Goal: Task Accomplishment & Management: Use online tool/utility

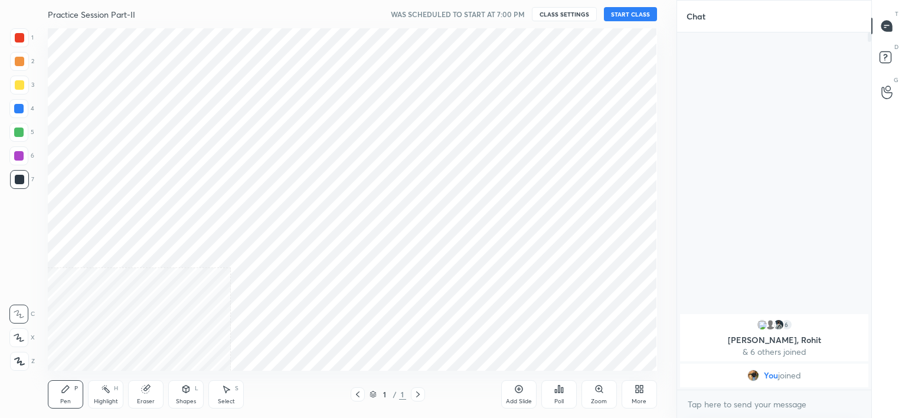
scroll to position [58700, 58412]
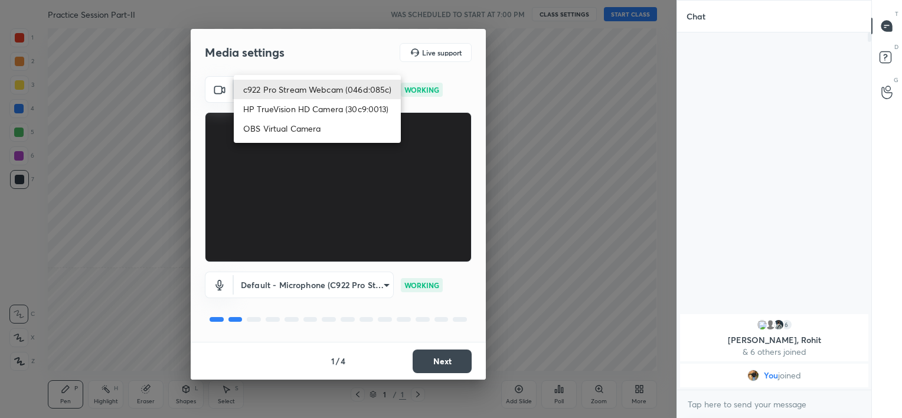
click at [316, 93] on body "1 2 3 4 5 6 7 C X Z C X Z E E Erase all H H Practice Session Part-II WAS SCHEDU…" at bounding box center [451, 209] width 902 height 418
click at [316, 93] on li "c922 Pro Stream Webcam (046d:085c)" at bounding box center [317, 89] width 167 height 19
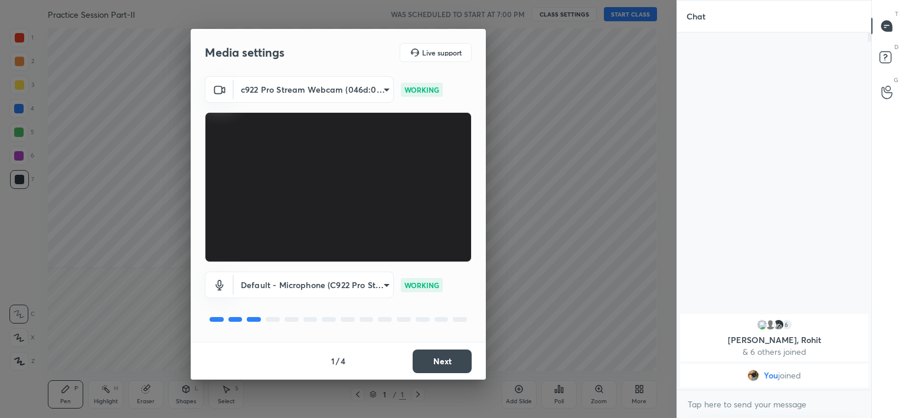
click at [452, 359] on button "Next" at bounding box center [442, 362] width 59 height 24
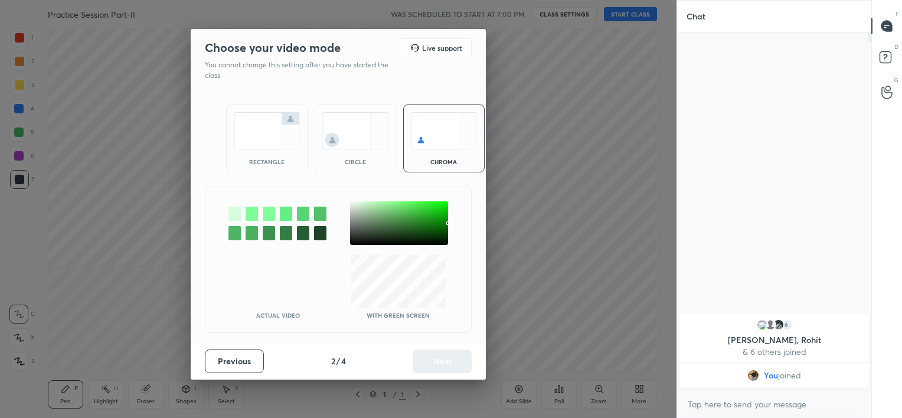
click at [367, 155] on div "circle" at bounding box center [355, 139] width 81 height 68
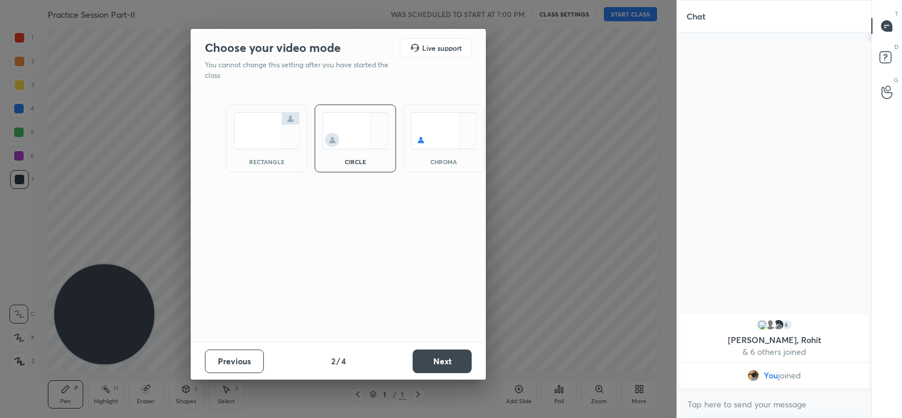
click at [458, 355] on button "Next" at bounding box center [442, 362] width 59 height 24
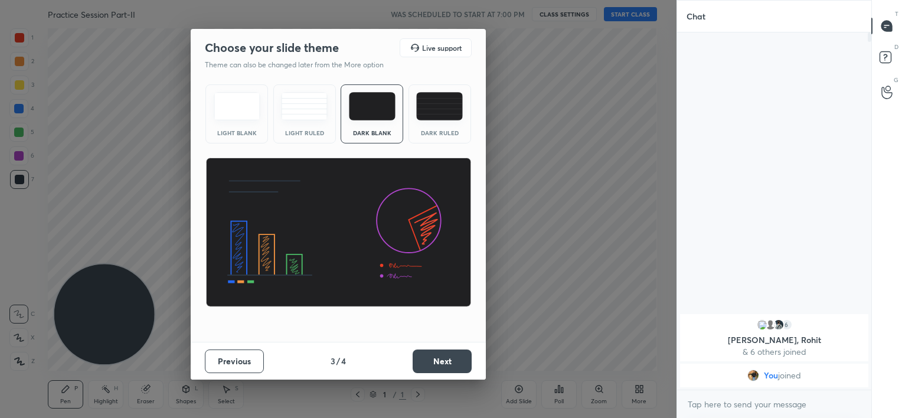
click at [458, 355] on button "Next" at bounding box center [442, 362] width 59 height 24
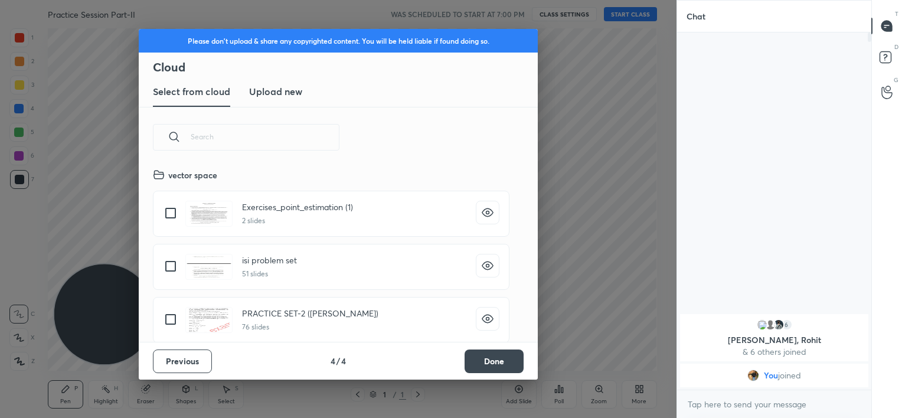
scroll to position [175, 379]
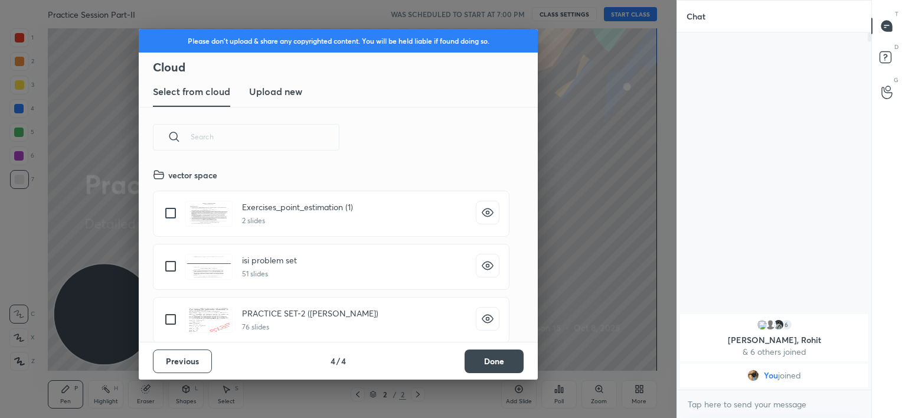
click at [505, 368] on button "Done" at bounding box center [494, 362] width 59 height 24
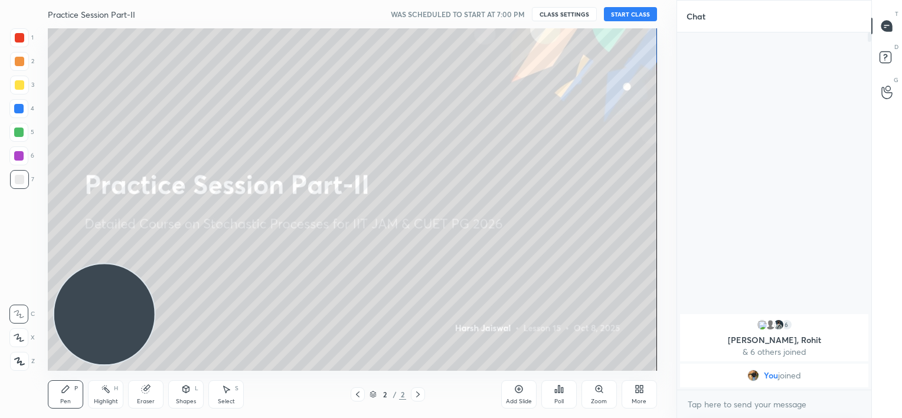
click at [635, 18] on button "START CLASS" at bounding box center [630, 14] width 53 height 14
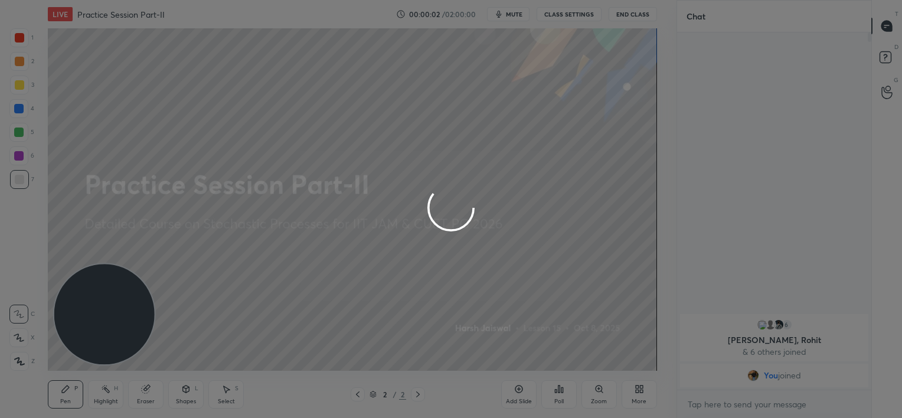
click at [514, 16] on div at bounding box center [451, 209] width 902 height 418
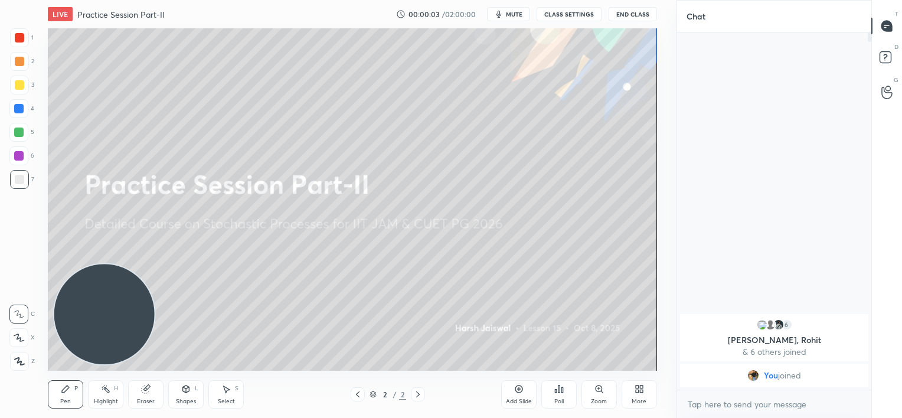
click at [514, 16] on span "mute" at bounding box center [514, 14] width 17 height 8
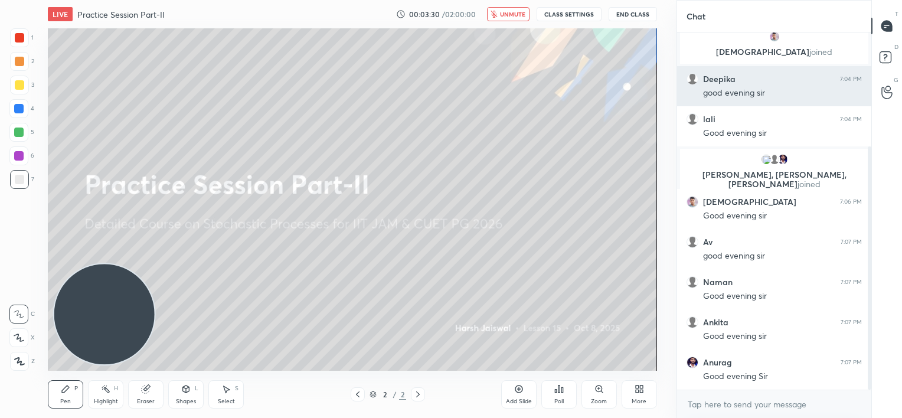
scroll to position [167, 0]
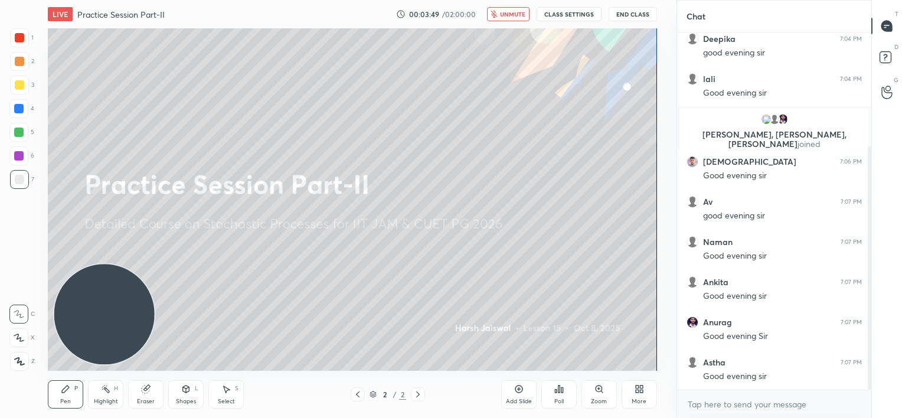
click at [500, 14] on span "unmute" at bounding box center [512, 14] width 25 height 8
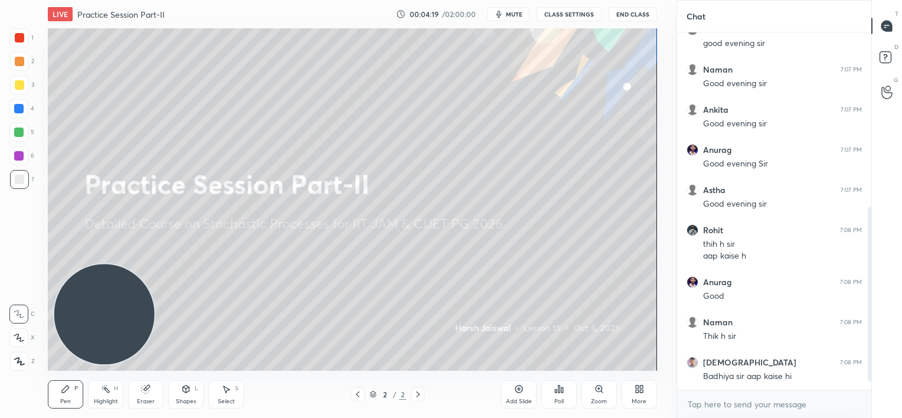
scroll to position [380, 0]
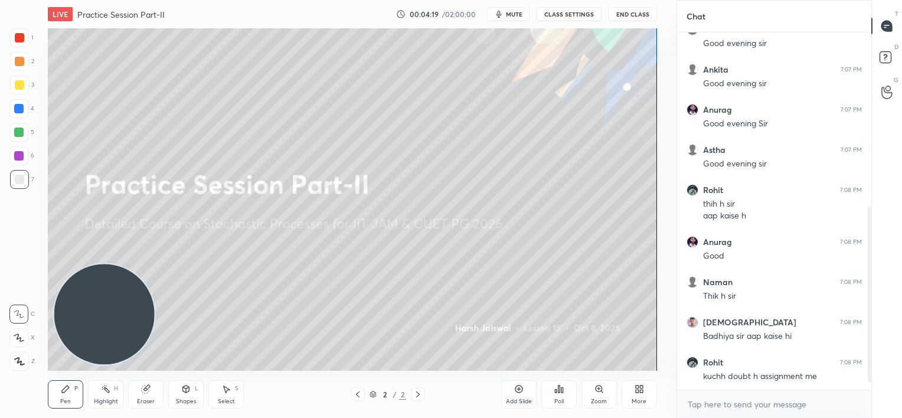
click at [521, 391] on icon at bounding box center [519, 390] width 8 height 8
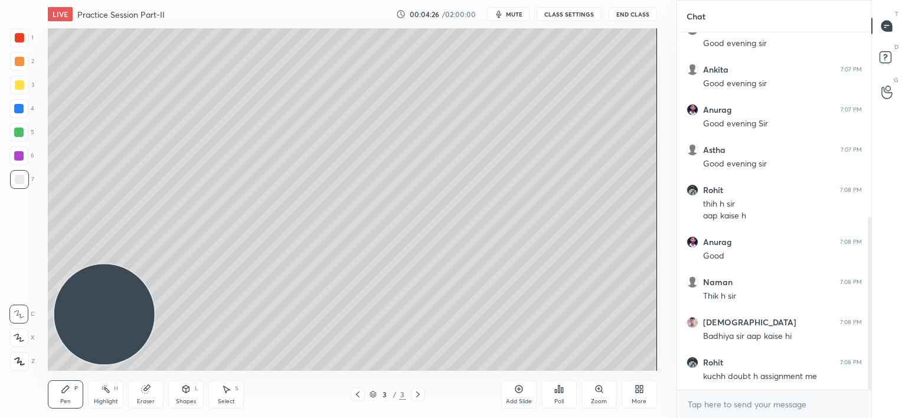
click at [631, 384] on div "More" at bounding box center [639, 394] width 35 height 28
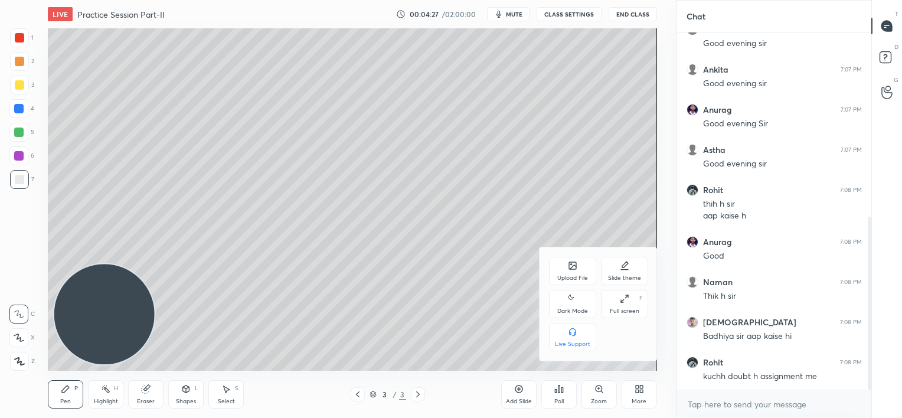
click at [579, 269] on div "Upload File" at bounding box center [572, 271] width 47 height 28
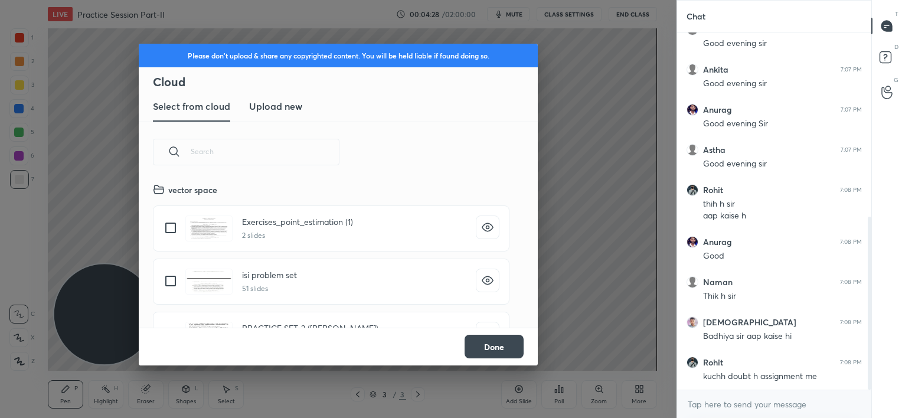
scroll to position [145, 379]
click at [286, 109] on h3 "Upload new" at bounding box center [275, 106] width 53 height 14
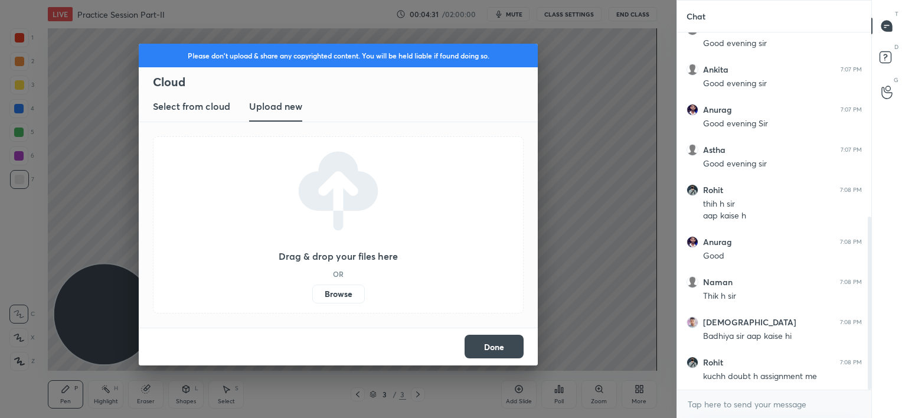
click at [338, 290] on label "Browse" at bounding box center [338, 294] width 53 height 19
click at [312, 290] on input "Browse" at bounding box center [312, 294] width 0 height 19
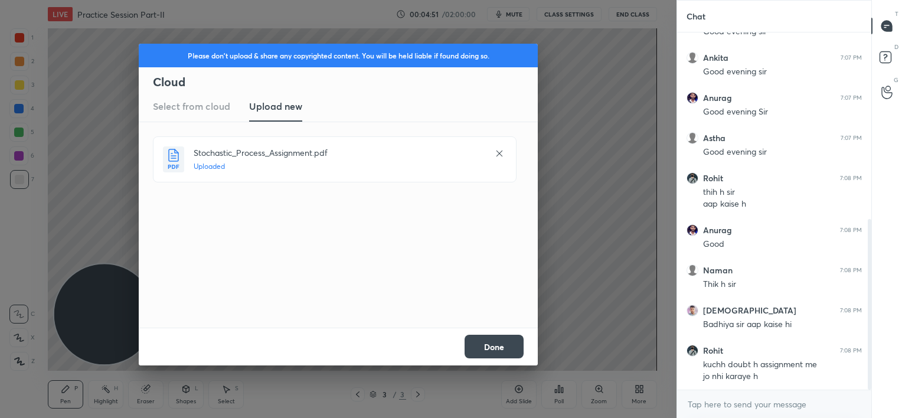
click at [507, 342] on button "Done" at bounding box center [494, 347] width 59 height 24
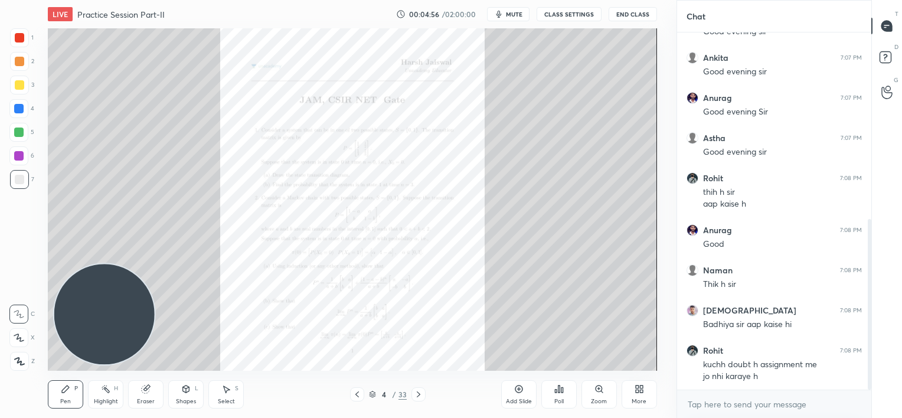
click at [415, 397] on icon at bounding box center [418, 394] width 9 height 9
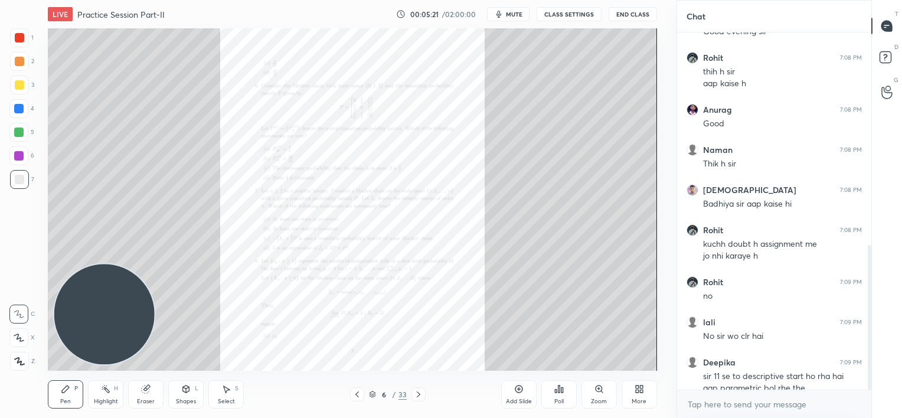
scroll to position [524, 0]
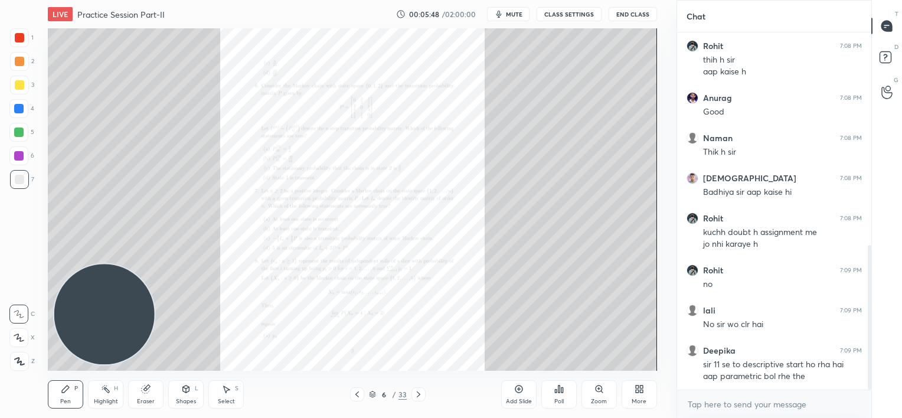
click at [415, 393] on icon at bounding box center [418, 394] width 9 height 9
click at [419, 392] on icon at bounding box center [418, 394] width 9 height 9
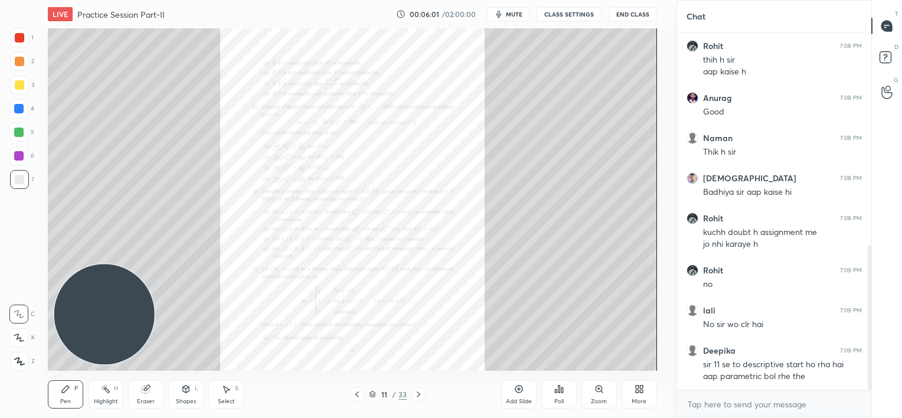
click at [357, 397] on icon at bounding box center [356, 394] width 9 height 9
click at [600, 392] on icon at bounding box center [599, 388] width 9 height 9
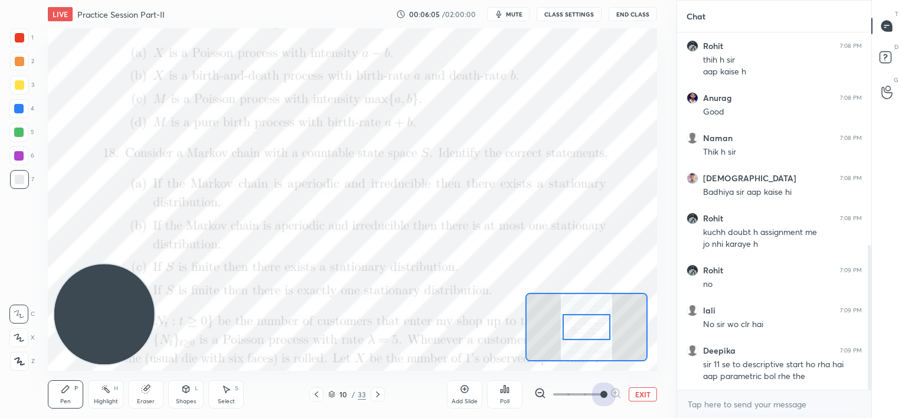
click at [600, 392] on span at bounding box center [578, 395] width 50 height 18
click at [600, 392] on span at bounding box center [603, 394] width 7 height 7
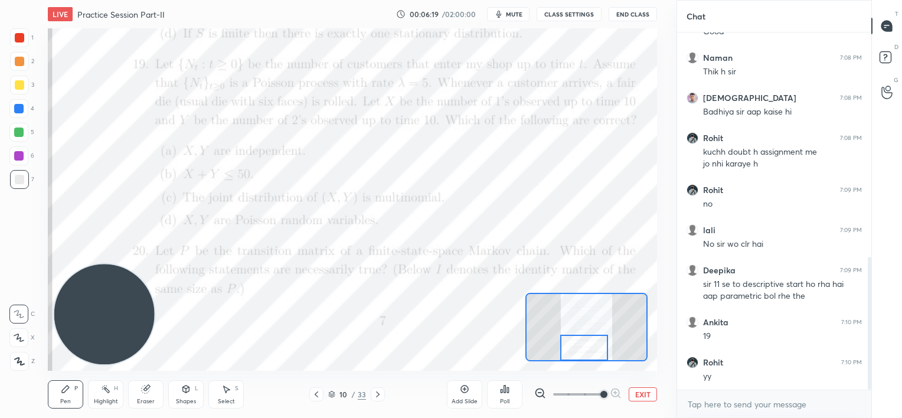
scroll to position [644, 0]
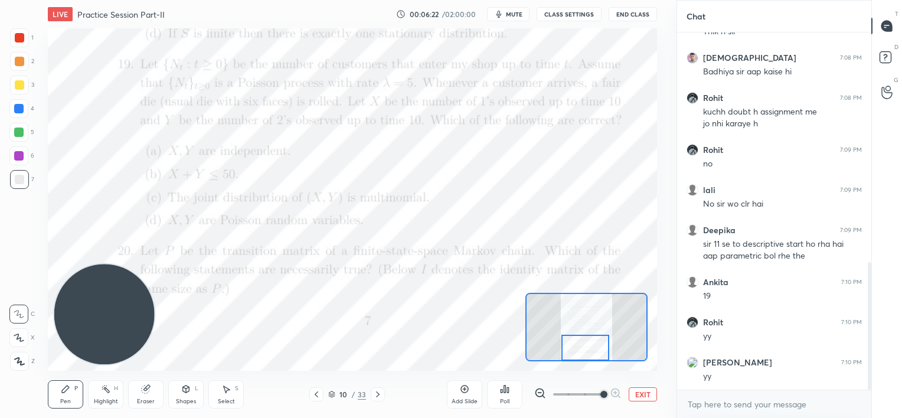
drag, startPoint x: 584, startPoint y: 314, endPoint x: 583, endPoint y: 345, distance: 30.7
click at [583, 345] on div at bounding box center [585, 348] width 48 height 27
click at [377, 392] on icon at bounding box center [377, 394] width 9 height 9
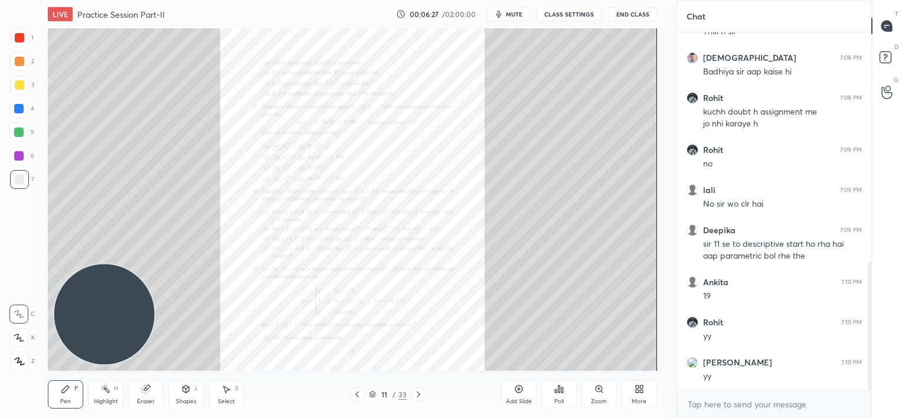
click at [603, 394] on div "Zoom" at bounding box center [599, 394] width 35 height 28
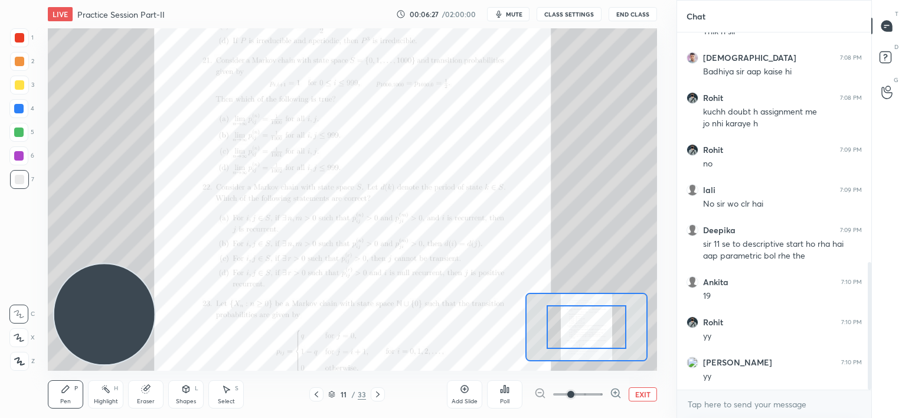
click at [603, 394] on div at bounding box center [577, 394] width 87 height 14
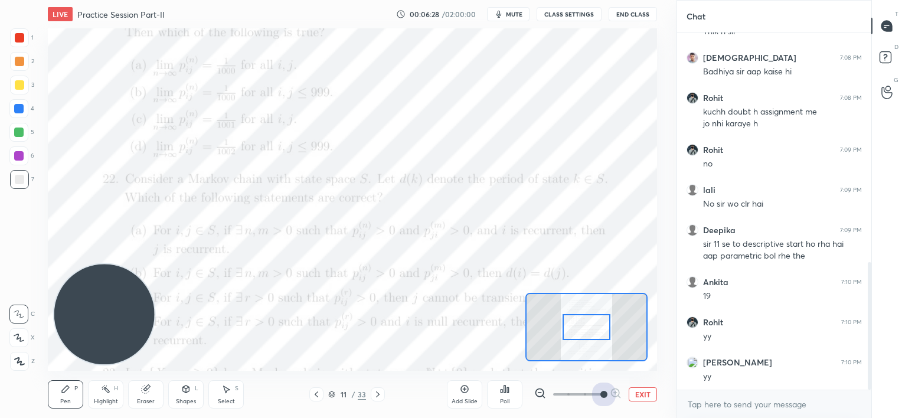
click at [600, 392] on span at bounding box center [578, 395] width 50 height 18
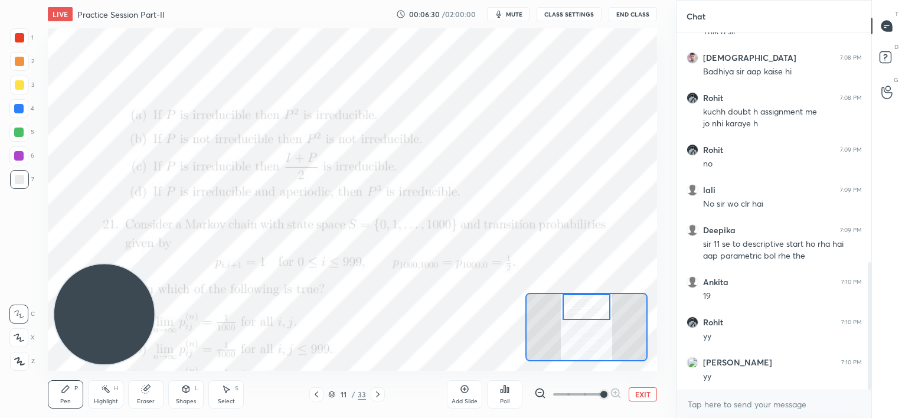
drag, startPoint x: 589, startPoint y: 321, endPoint x: 589, endPoint y: 295, distance: 25.4
click at [589, 295] on div at bounding box center [587, 307] width 48 height 27
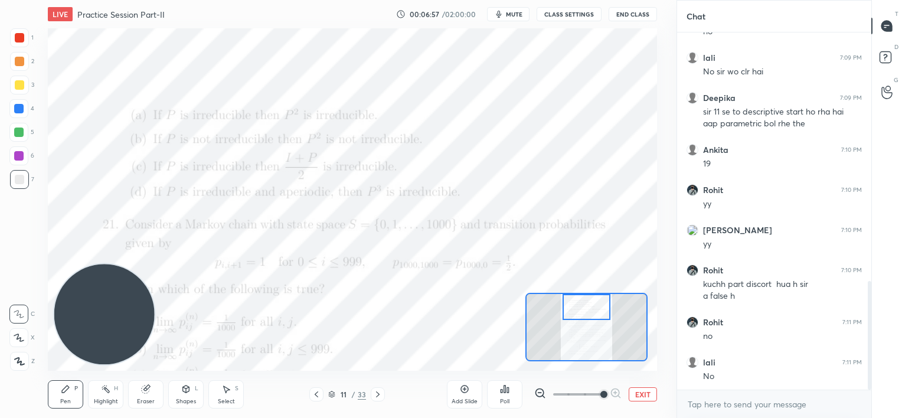
scroll to position [817, 0]
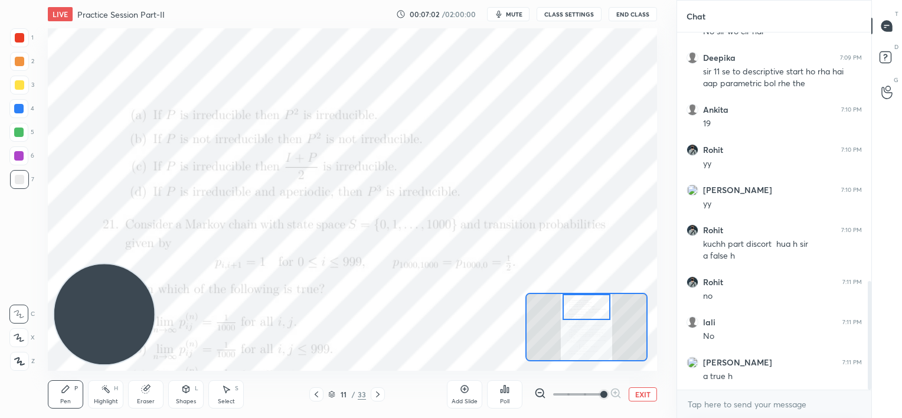
click at [22, 41] on div at bounding box center [19, 37] width 9 height 9
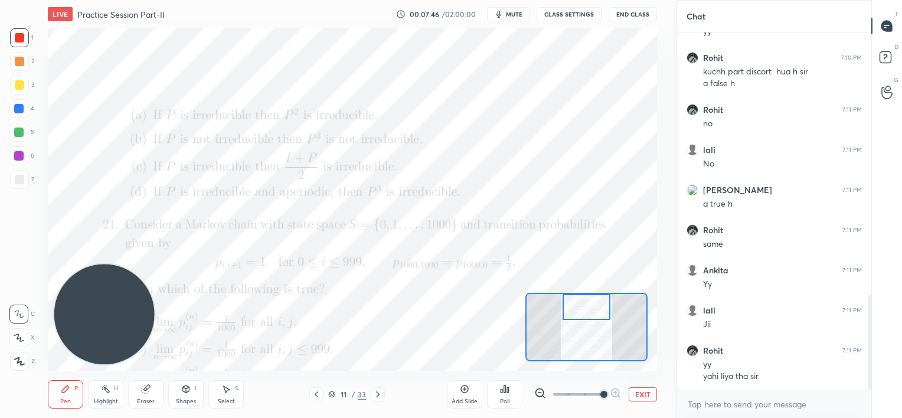
scroll to position [1001, 0]
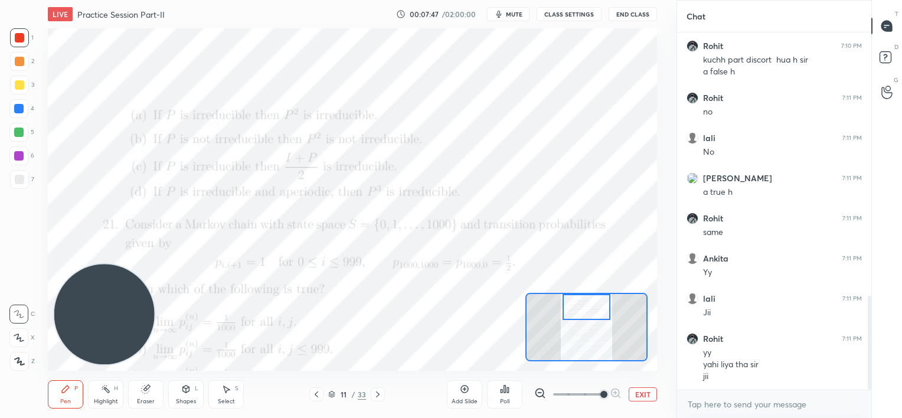
click at [19, 113] on div at bounding box center [18, 108] width 9 height 9
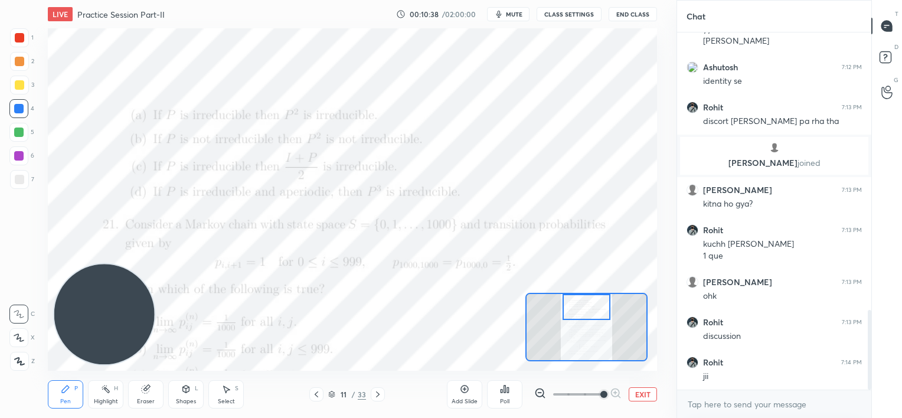
scroll to position [1284, 0]
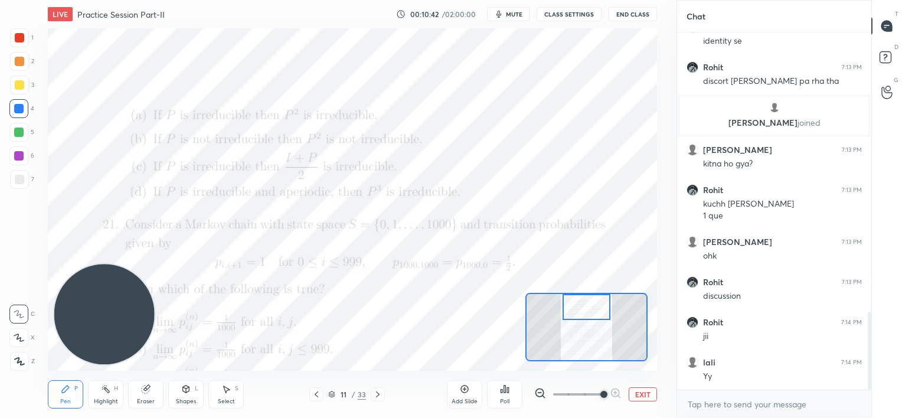
click at [316, 396] on icon at bounding box center [316, 394] width 9 height 9
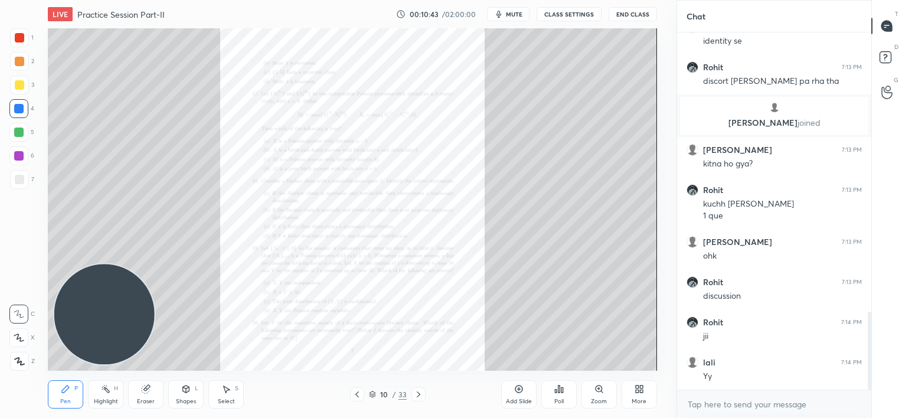
click at [605, 391] on div "Zoom" at bounding box center [599, 394] width 35 height 28
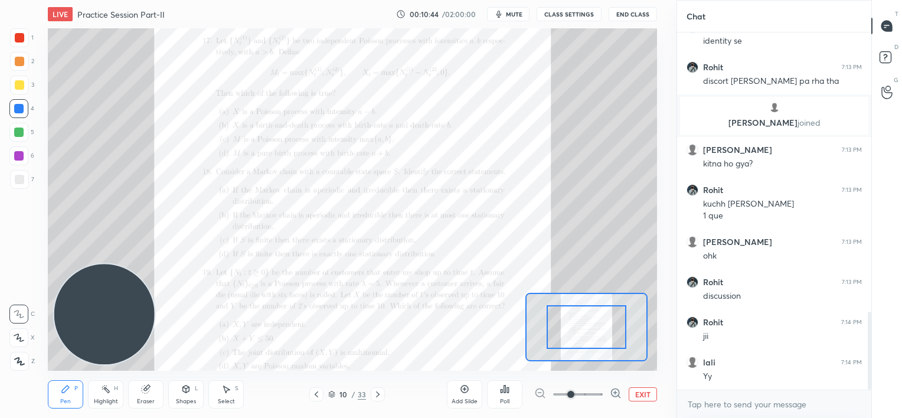
click at [603, 392] on div at bounding box center [577, 394] width 87 height 14
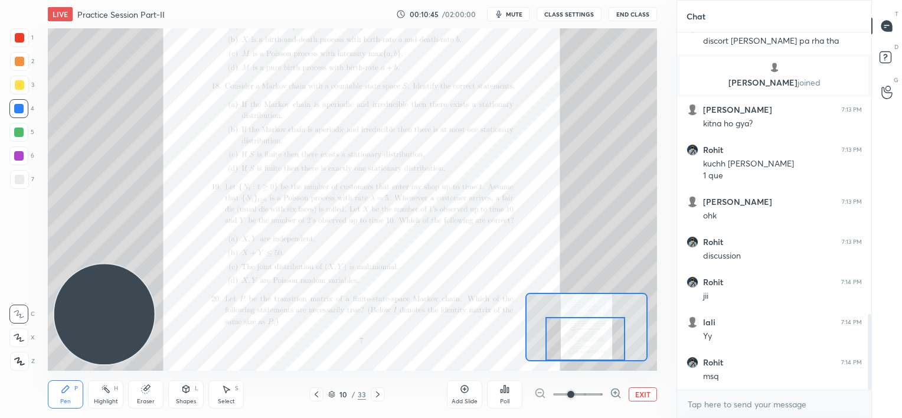
click at [602, 354] on div at bounding box center [586, 339] width 80 height 44
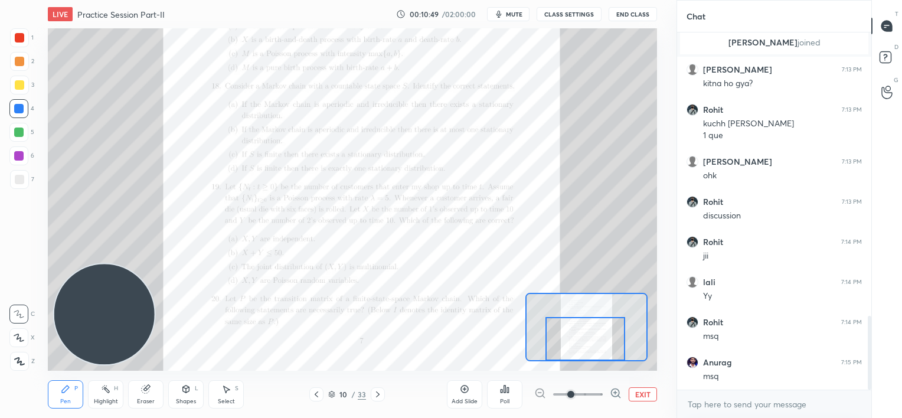
click at [377, 394] on icon at bounding box center [377, 394] width 9 height 9
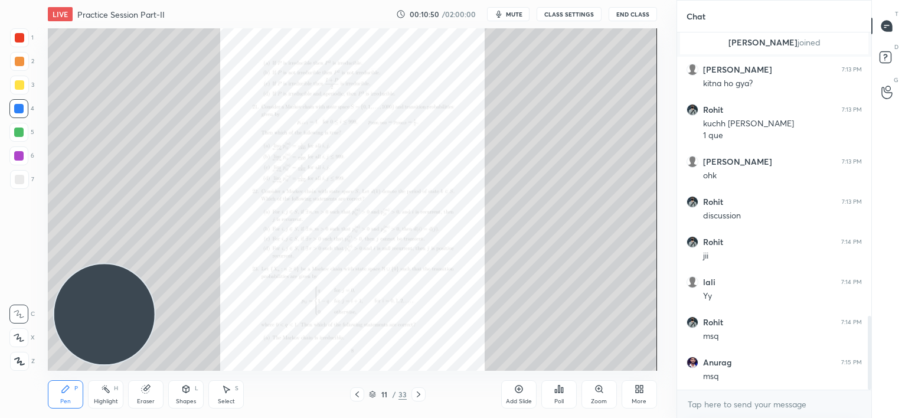
click at [597, 392] on icon at bounding box center [599, 388] width 9 height 9
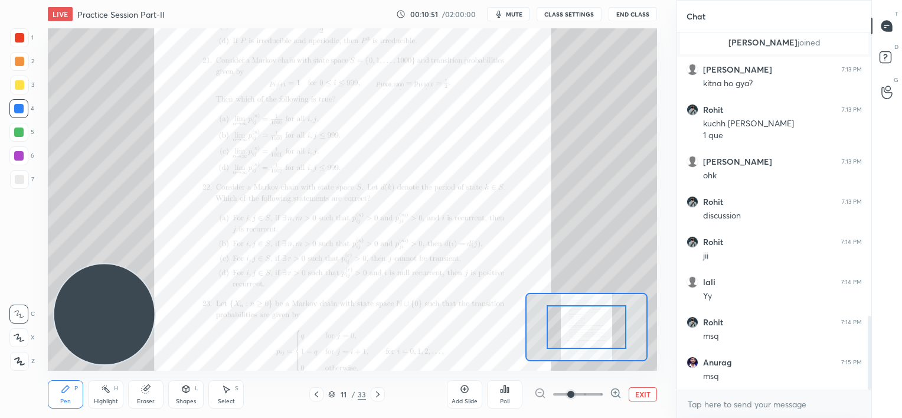
click at [599, 393] on span at bounding box center [578, 395] width 50 height 18
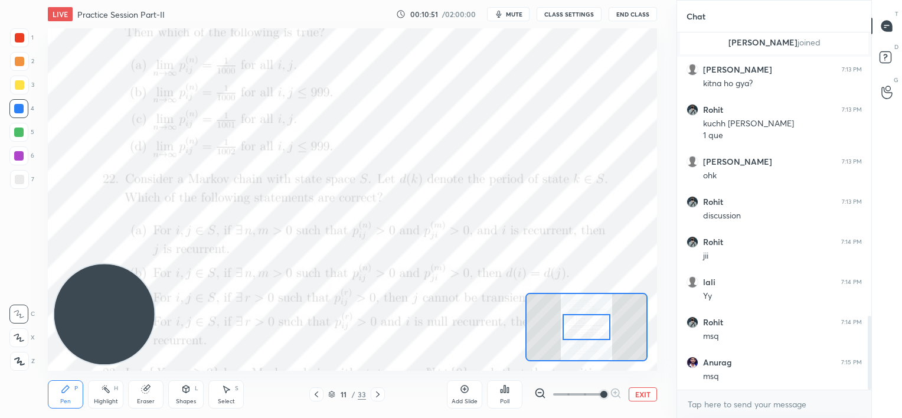
click at [600, 394] on span at bounding box center [603, 394] width 7 height 7
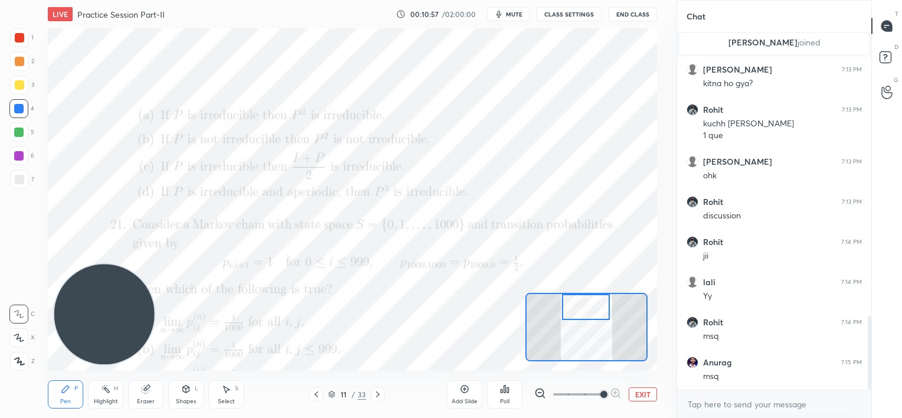
drag, startPoint x: 581, startPoint y: 324, endPoint x: 580, endPoint y: 301, distance: 22.4
click at [580, 301] on div at bounding box center [586, 307] width 48 height 27
click at [458, 400] on div "Add Slide" at bounding box center [465, 402] width 26 height 6
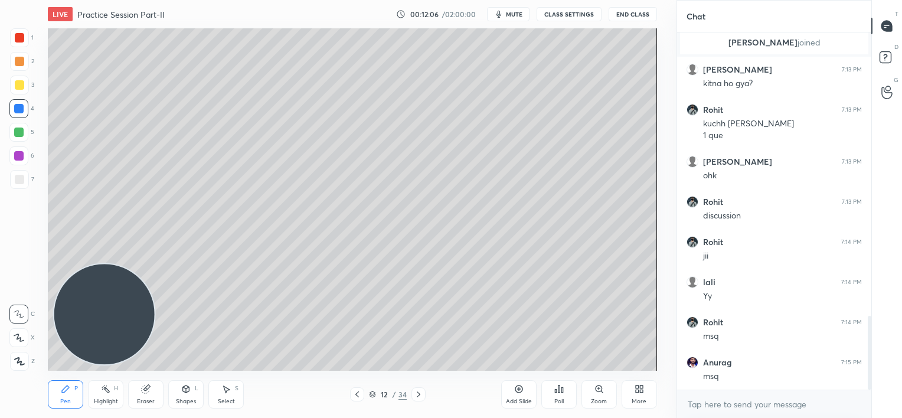
click at [19, 155] on div at bounding box center [18, 155] width 9 height 9
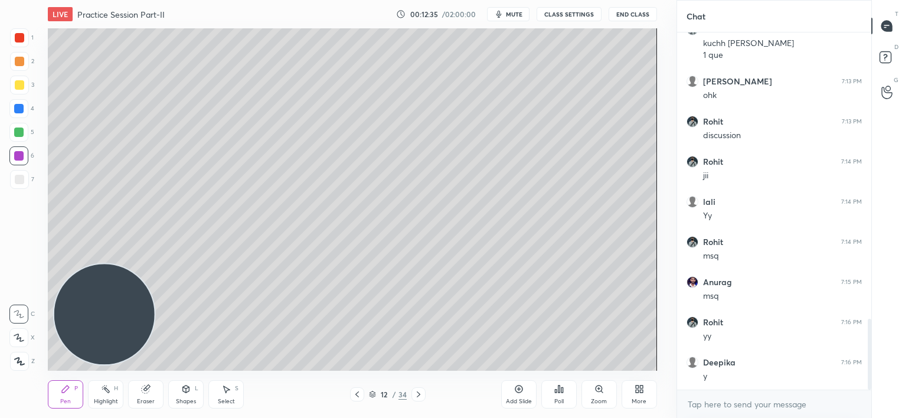
scroll to position [1485, 0]
click at [18, 106] on div at bounding box center [18, 108] width 9 height 9
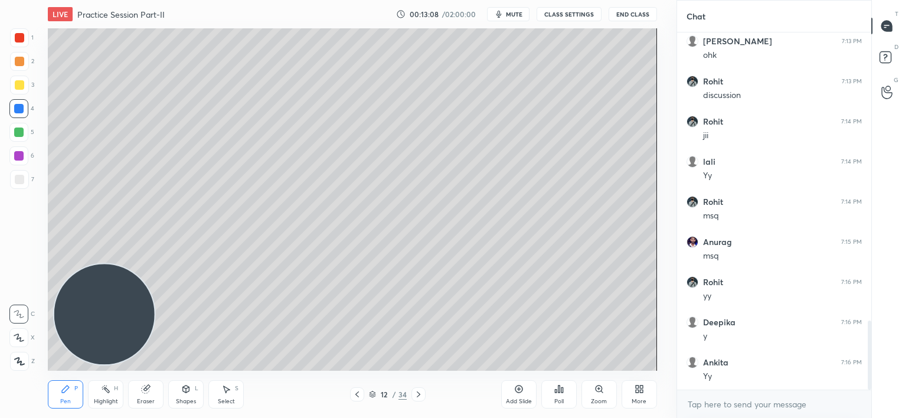
scroll to position [1525, 0]
click at [15, 188] on div at bounding box center [19, 179] width 19 height 19
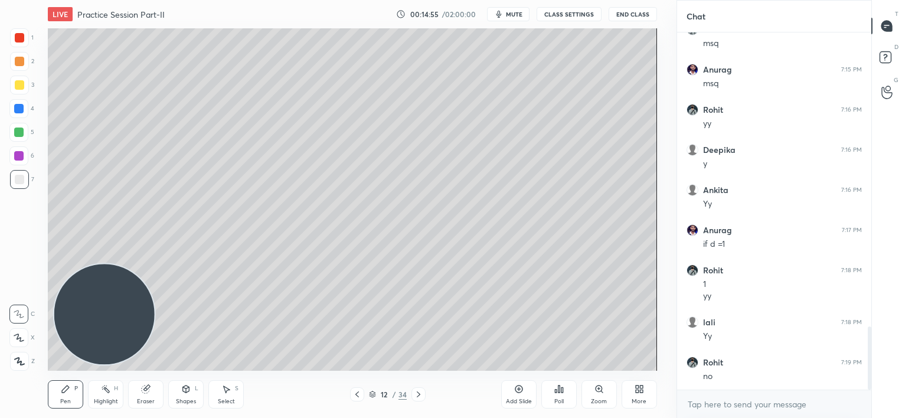
scroll to position [1697, 0]
click at [355, 396] on icon at bounding box center [356, 394] width 9 height 9
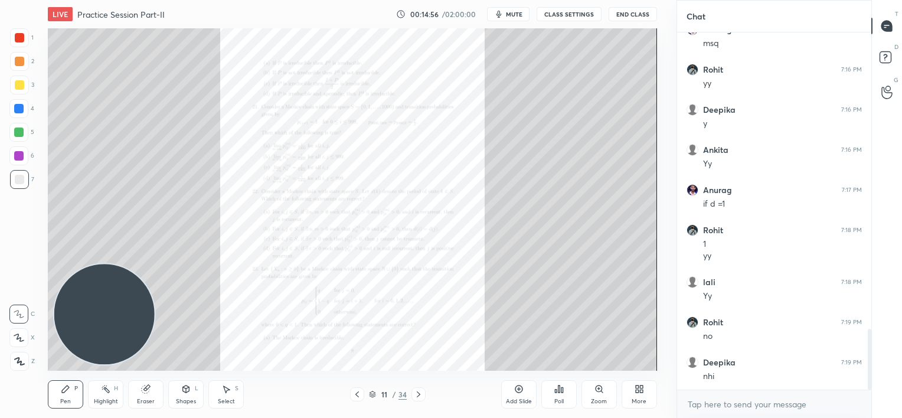
scroll to position [1738, 0]
click at [600, 394] on div "Zoom" at bounding box center [599, 394] width 35 height 28
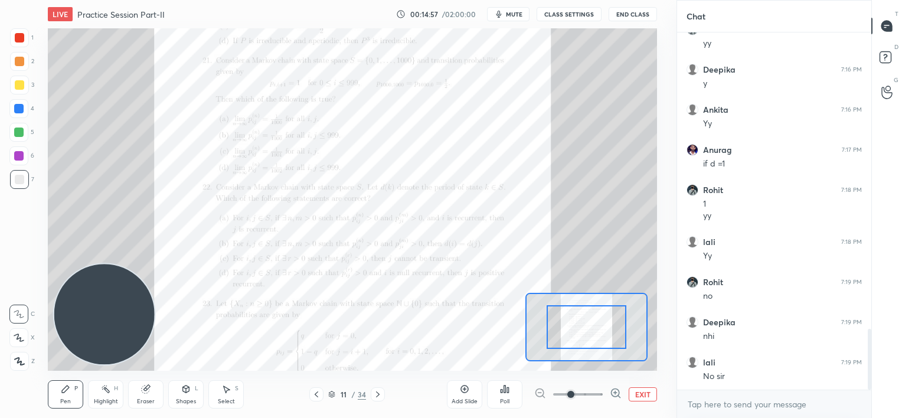
click at [600, 395] on span at bounding box center [578, 395] width 50 height 18
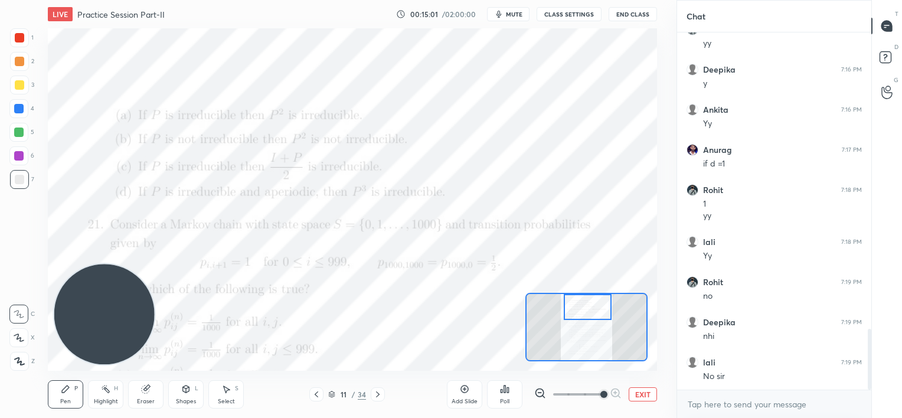
scroll to position [1778, 0]
drag, startPoint x: 589, startPoint y: 326, endPoint x: 587, endPoint y: 306, distance: 20.1
click at [589, 306] on div at bounding box center [588, 307] width 48 height 27
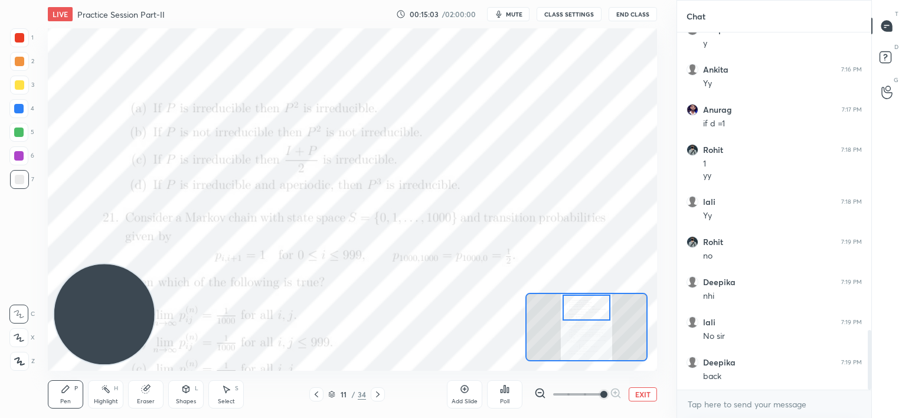
scroll to position [1818, 0]
click at [32, 137] on div "1 2 3 4 5 6 7 C X Z C X Z E E Erase all H H" at bounding box center [19, 199] width 38 height 342
click at [21, 156] on div at bounding box center [18, 155] width 9 height 9
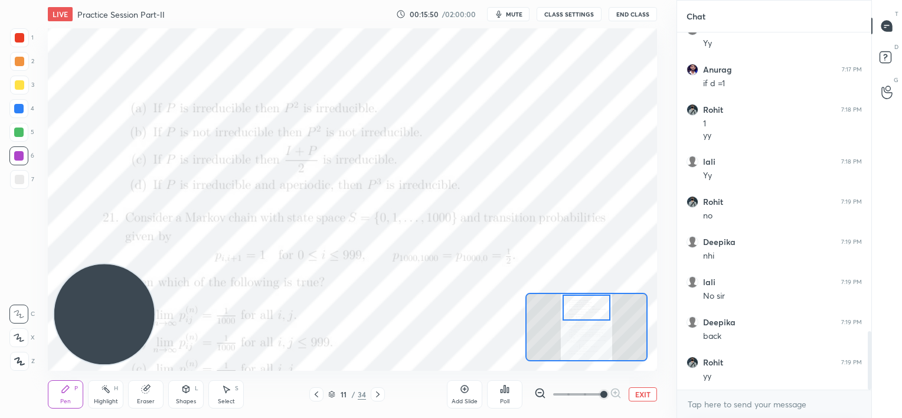
click at [15, 182] on div at bounding box center [19, 179] width 9 height 9
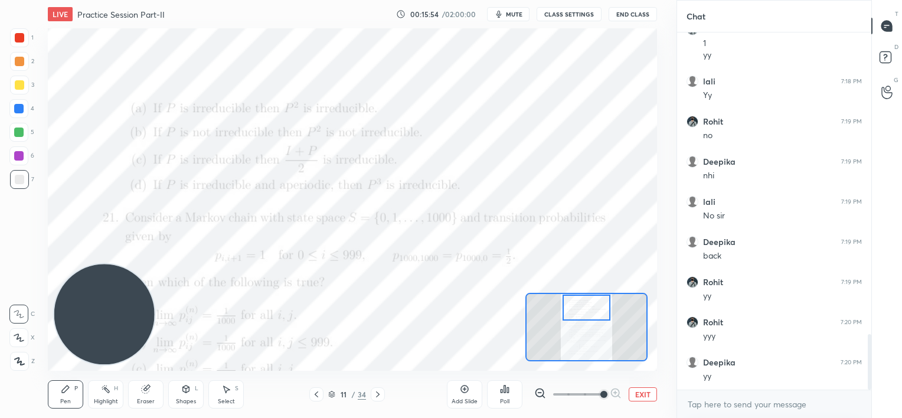
scroll to position [1938, 0]
click at [18, 135] on div at bounding box center [18, 132] width 9 height 9
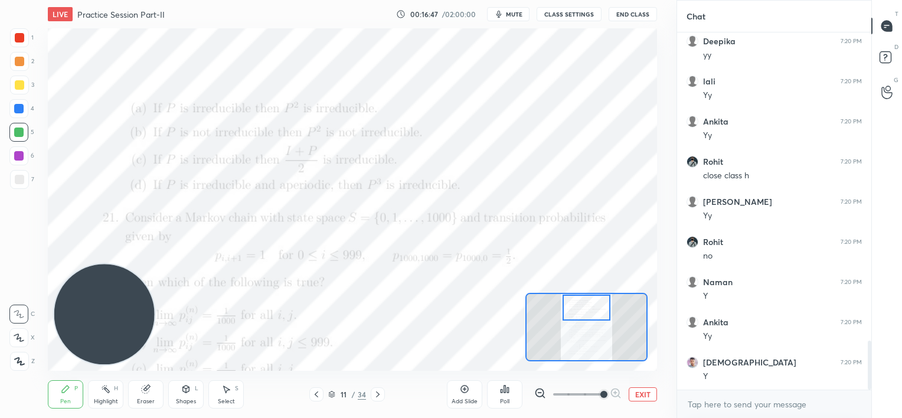
scroll to position [2260, 0]
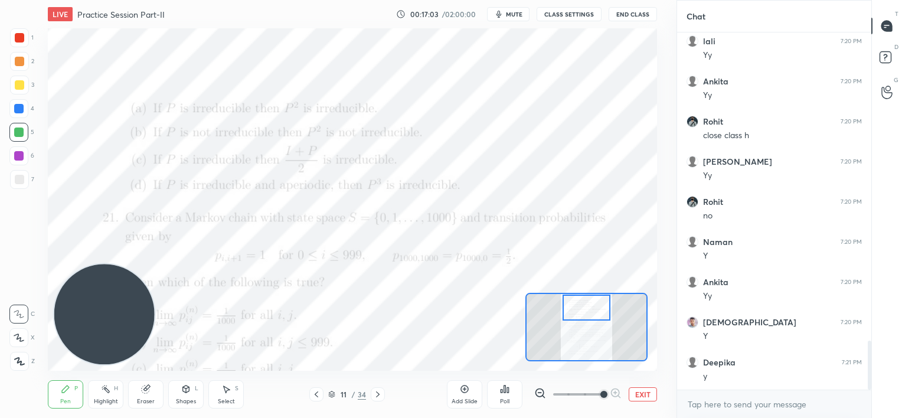
click at [383, 394] on div at bounding box center [378, 394] width 14 height 14
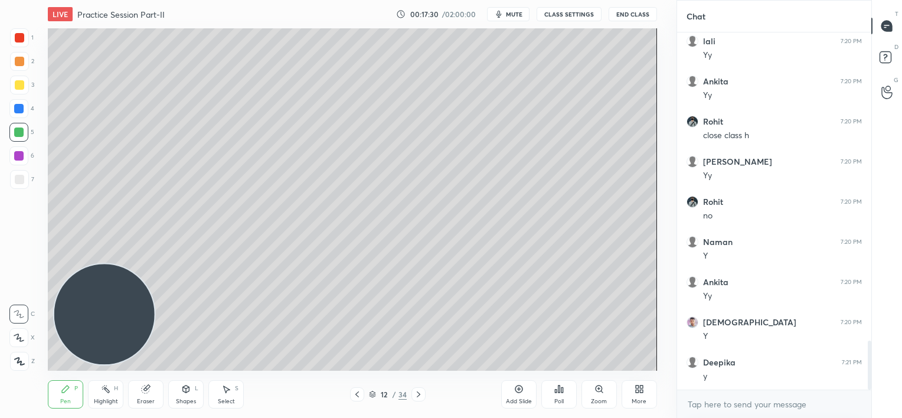
click at [357, 397] on icon at bounding box center [356, 394] width 9 height 9
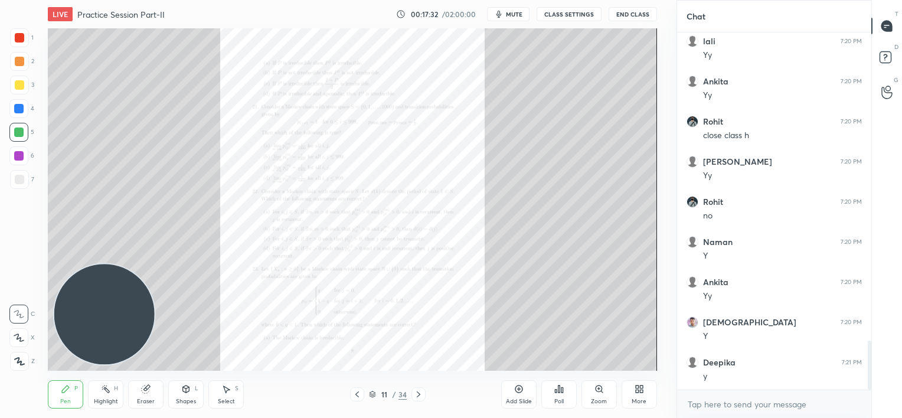
click at [606, 392] on div "Zoom" at bounding box center [599, 394] width 35 height 28
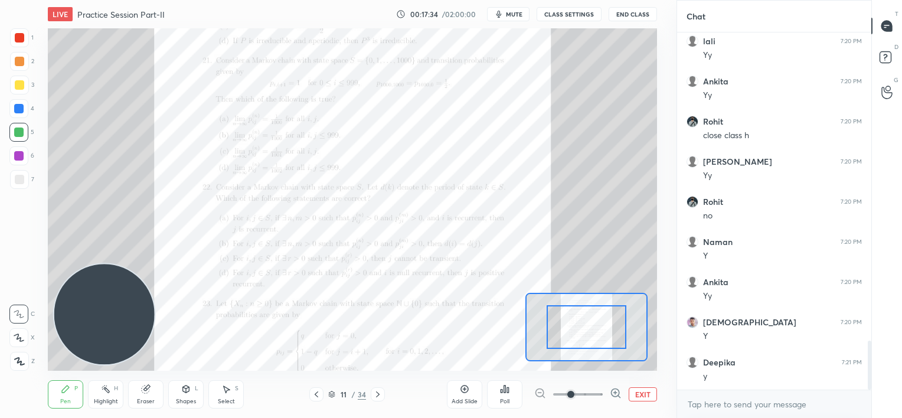
click at [593, 392] on span at bounding box center [578, 395] width 50 height 18
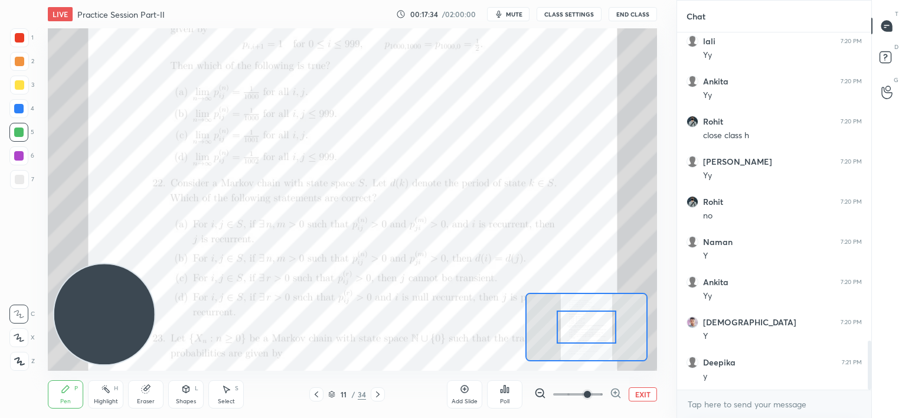
click at [591, 392] on span at bounding box center [587, 394] width 7 height 7
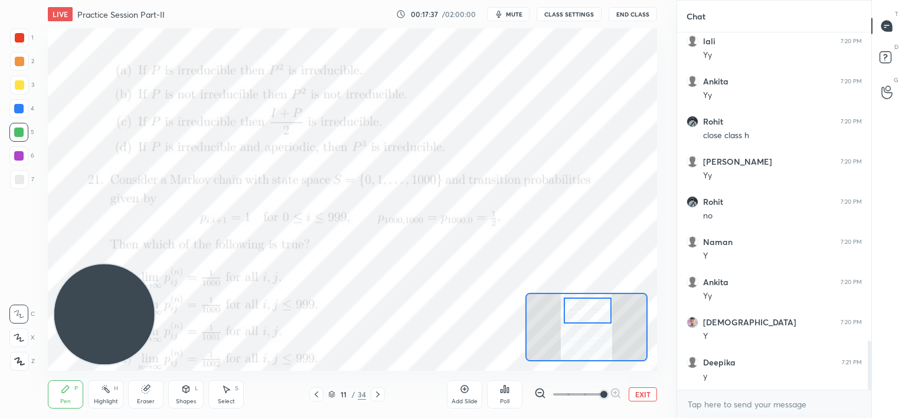
drag, startPoint x: 590, startPoint y: 324, endPoint x: 592, endPoint y: 308, distance: 16.6
click at [592, 308] on div at bounding box center [588, 311] width 48 height 27
click at [142, 386] on icon at bounding box center [145, 388] width 9 height 9
click at [14, 276] on icon at bounding box center [19, 275] width 11 height 11
click at [64, 391] on icon at bounding box center [65, 389] width 7 height 7
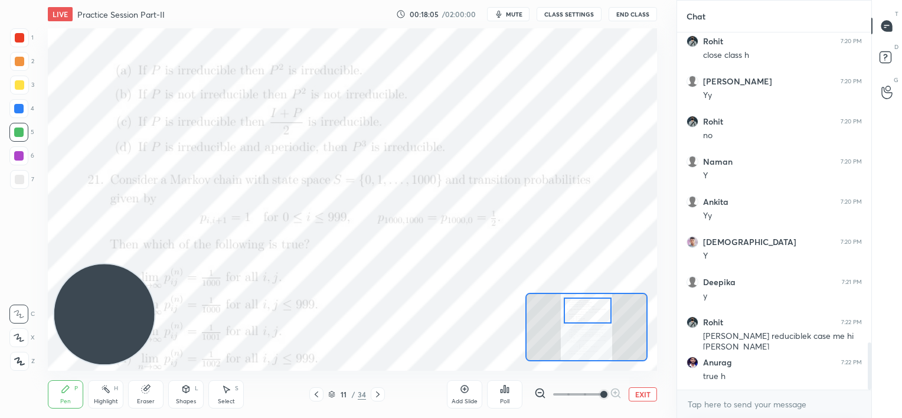
scroll to position [2380, 0]
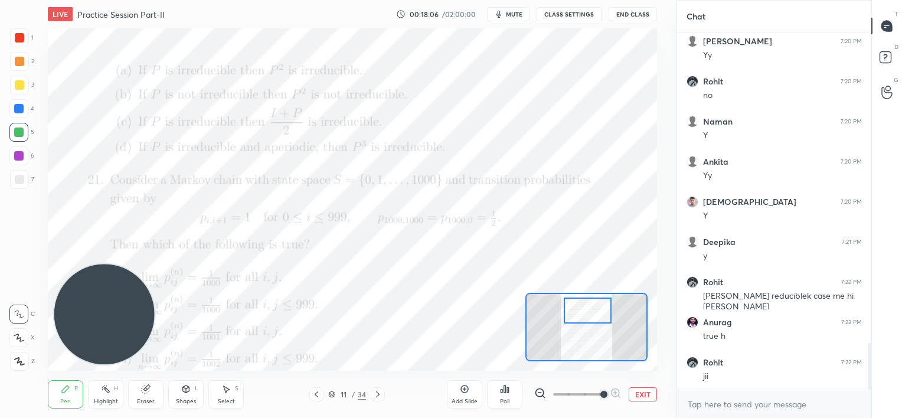
click at [16, 108] on div at bounding box center [18, 108] width 9 height 9
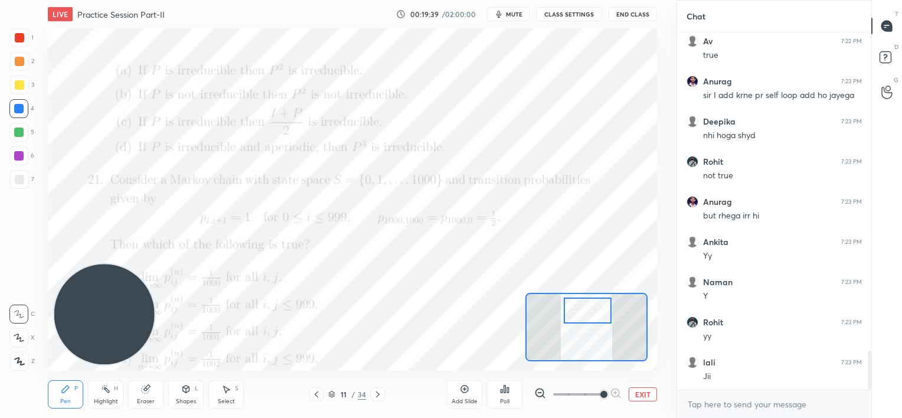
scroll to position [2914, 0]
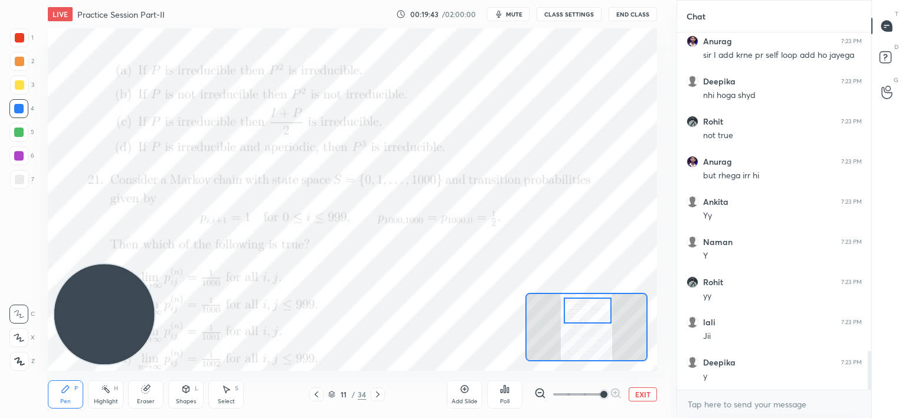
click at [20, 158] on div at bounding box center [18, 155] width 9 height 9
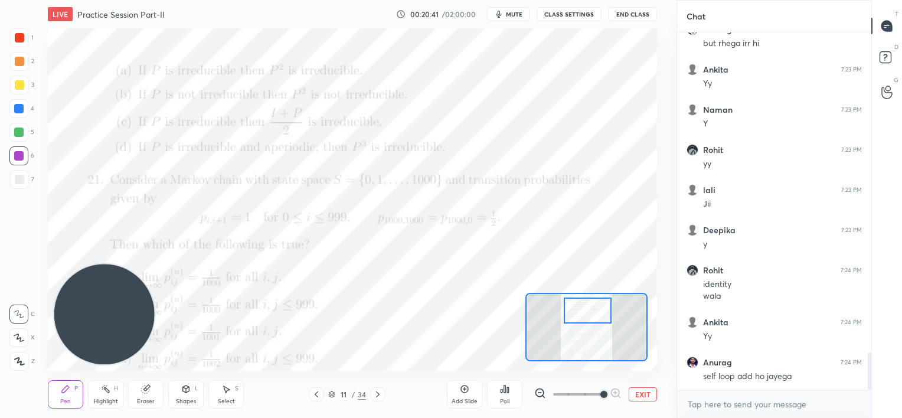
scroll to position [3086, 0]
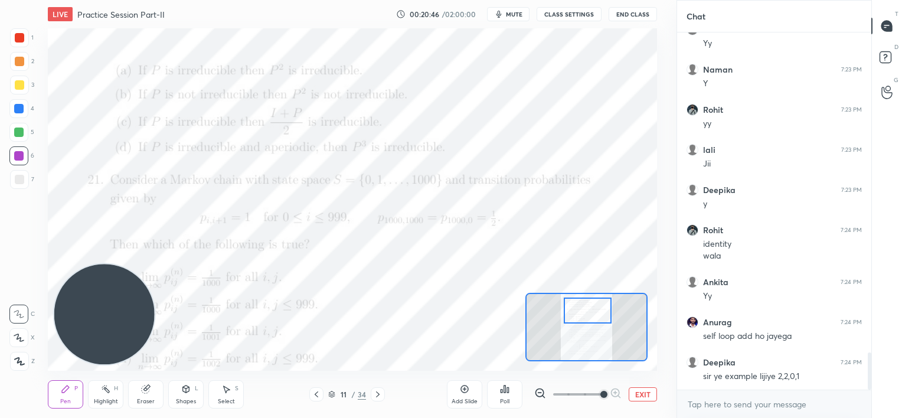
drag, startPoint x: 468, startPoint y: 399, endPoint x: 469, endPoint y: 392, distance: 6.7
click at [468, 399] on div "Add Slide" at bounding box center [465, 402] width 26 height 6
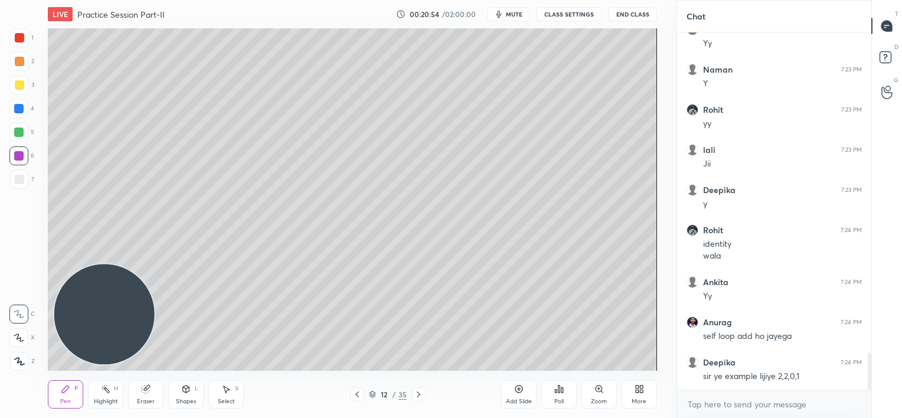
click at [21, 105] on div at bounding box center [18, 108] width 9 height 9
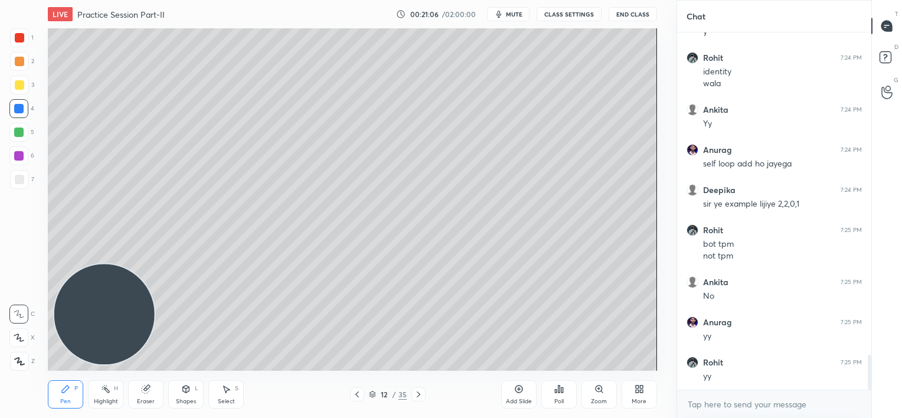
scroll to position [3299, 0]
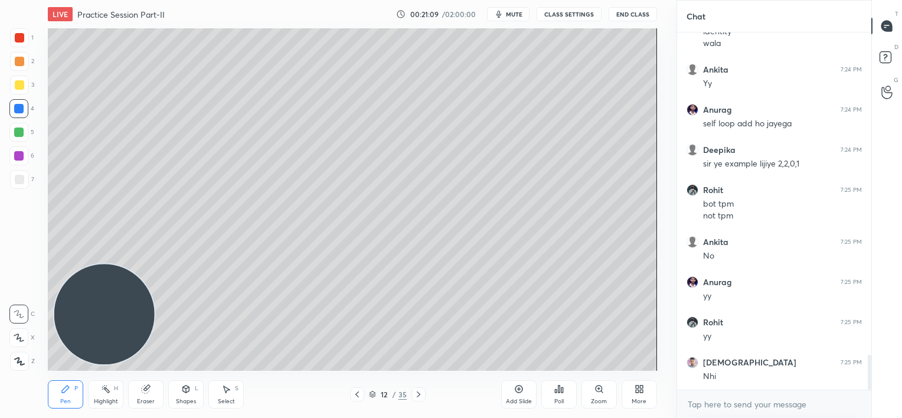
click at [355, 394] on icon at bounding box center [356, 394] width 9 height 9
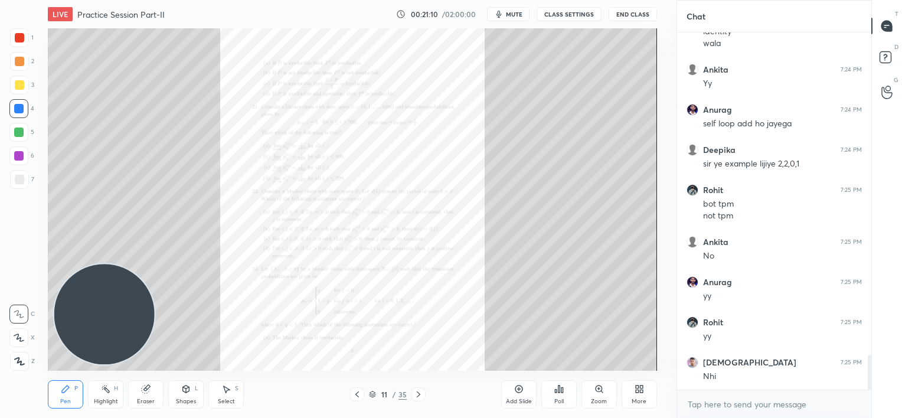
click at [593, 391] on div "Zoom" at bounding box center [599, 394] width 35 height 28
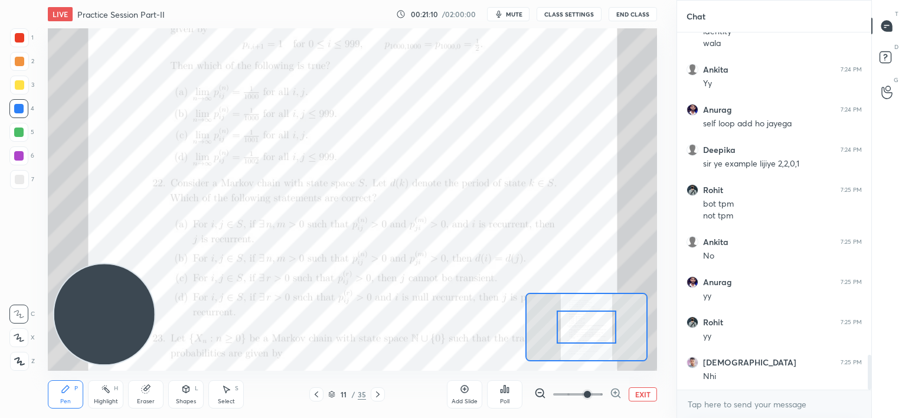
click at [593, 392] on span at bounding box center [578, 395] width 50 height 18
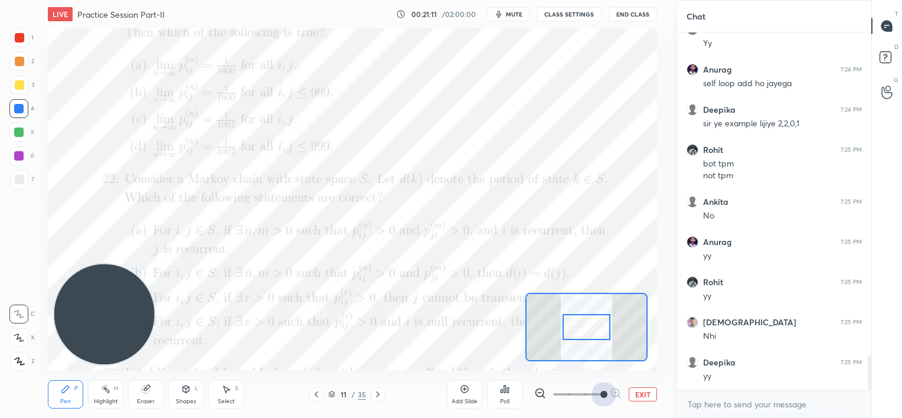
drag, startPoint x: 595, startPoint y: 388, endPoint x: 596, endPoint y: 381, distance: 6.6
click at [600, 391] on span at bounding box center [603, 394] width 7 height 7
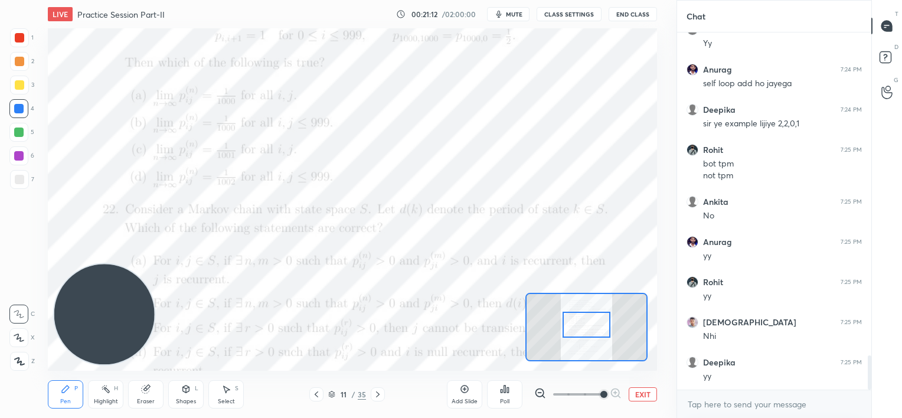
scroll to position [3379, 0]
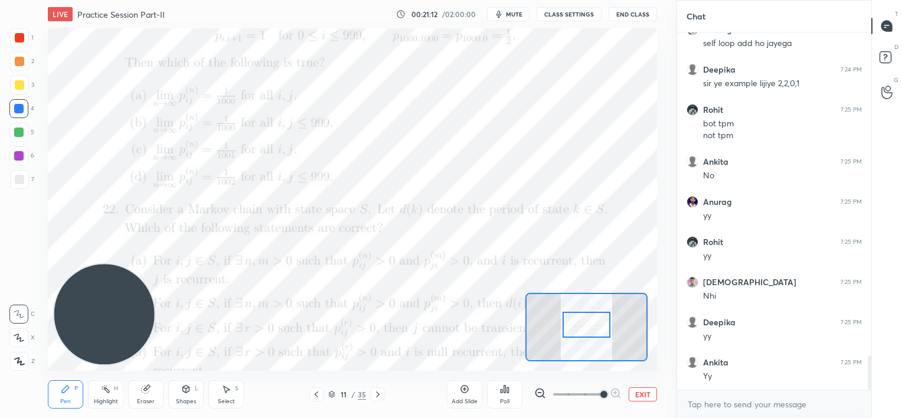
click at [593, 333] on div at bounding box center [587, 325] width 48 height 27
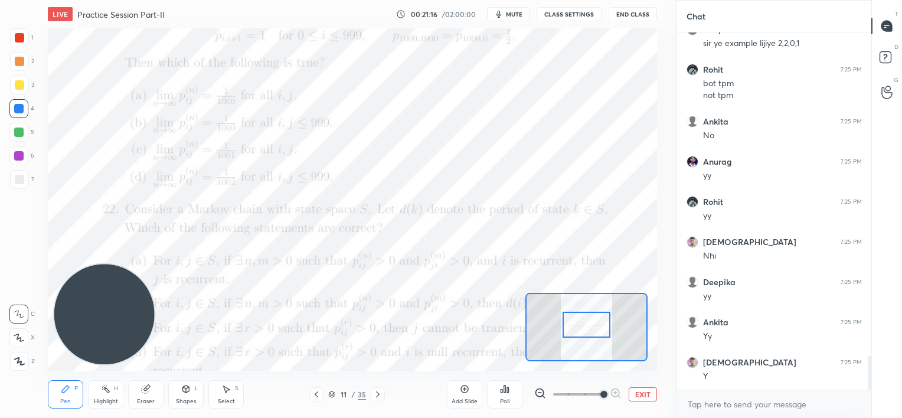
scroll to position [3459, 0]
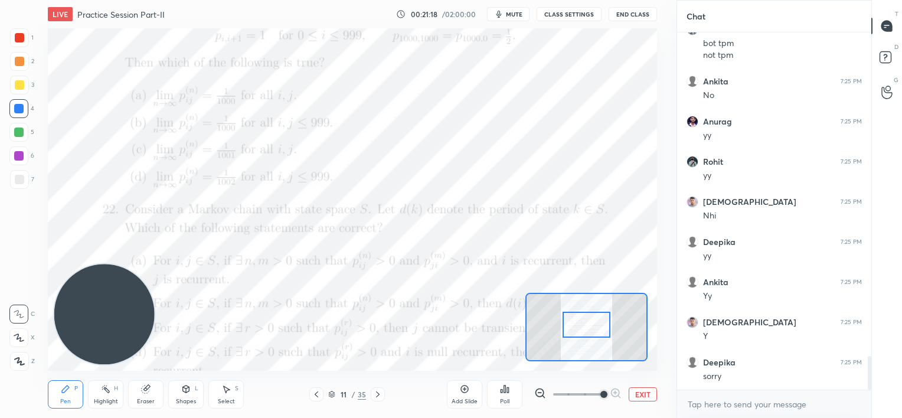
click at [598, 328] on div at bounding box center [587, 325] width 48 height 27
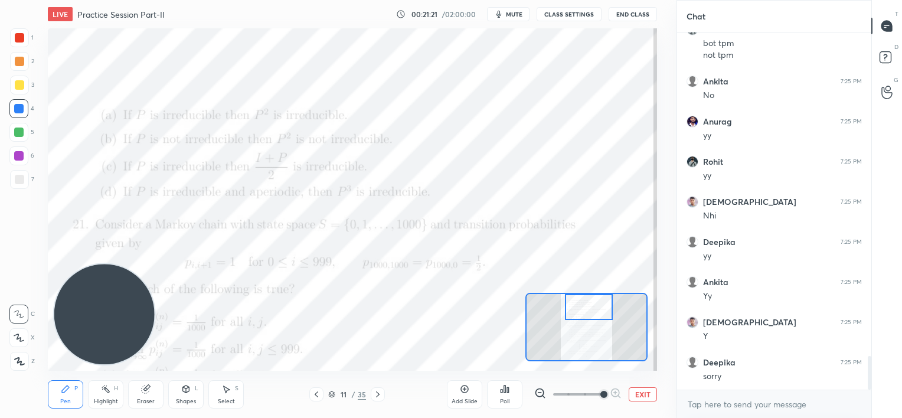
click at [576, 290] on div "Setting up your live class Poll for secs No correct answer Start poll" at bounding box center [352, 199] width 609 height 342
click at [583, 286] on div "Setting up your live class Poll for secs No correct answer Start poll" at bounding box center [352, 199] width 609 height 342
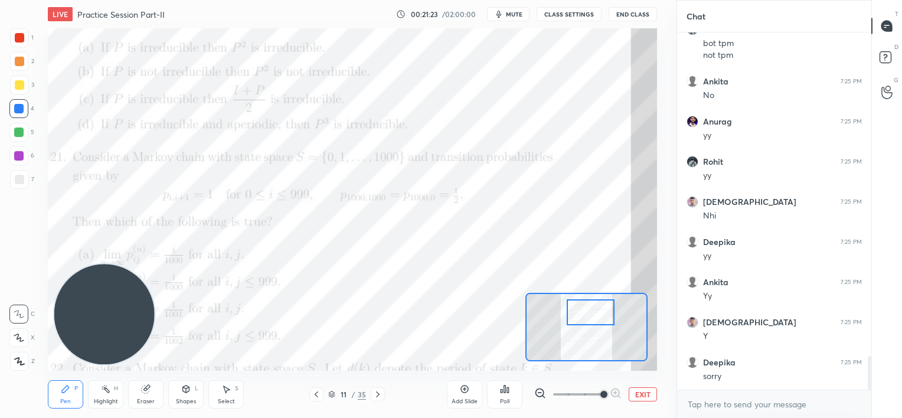
drag, startPoint x: 583, startPoint y: 295, endPoint x: 576, endPoint y: 303, distance: 10.9
click at [582, 301] on div at bounding box center [591, 312] width 48 height 27
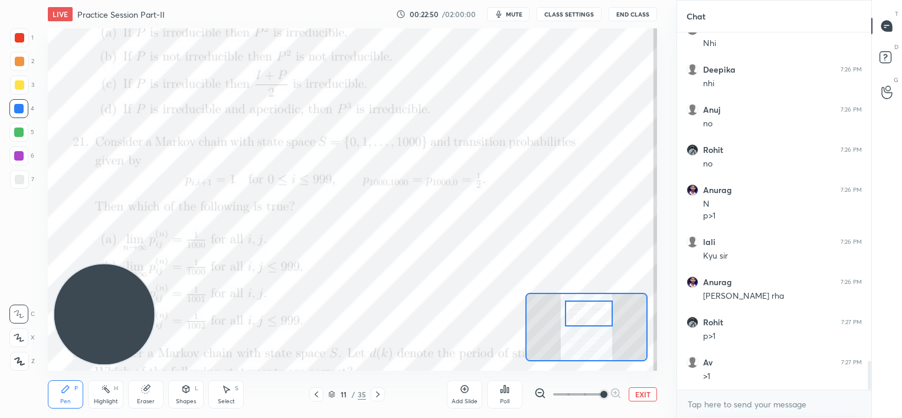
scroll to position [4033, 0]
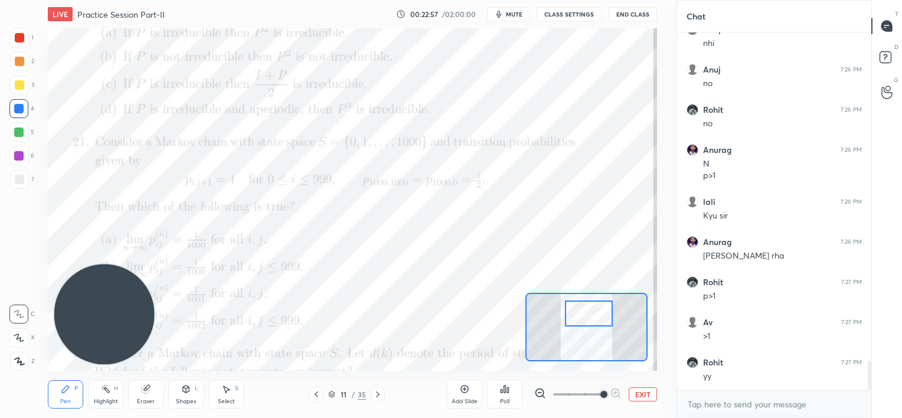
drag, startPoint x: 146, startPoint y: 390, endPoint x: 148, endPoint y: 383, distance: 7.2
click at [146, 388] on icon at bounding box center [146, 390] width 8 height 8
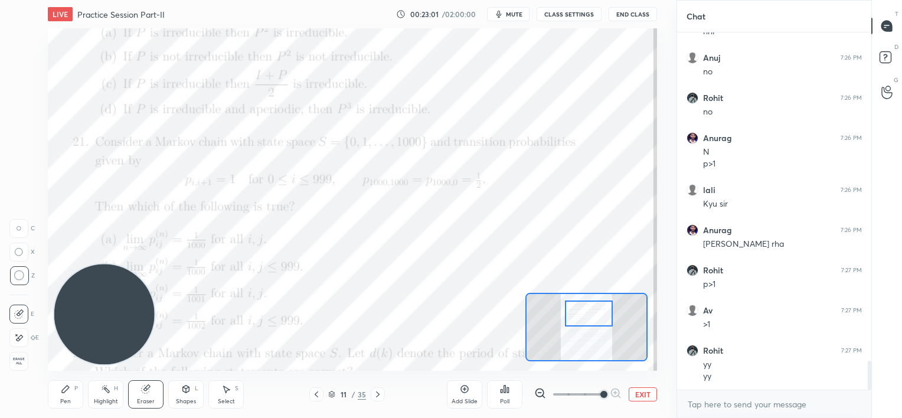
click at [67, 397] on div "Pen P" at bounding box center [65, 394] width 35 height 28
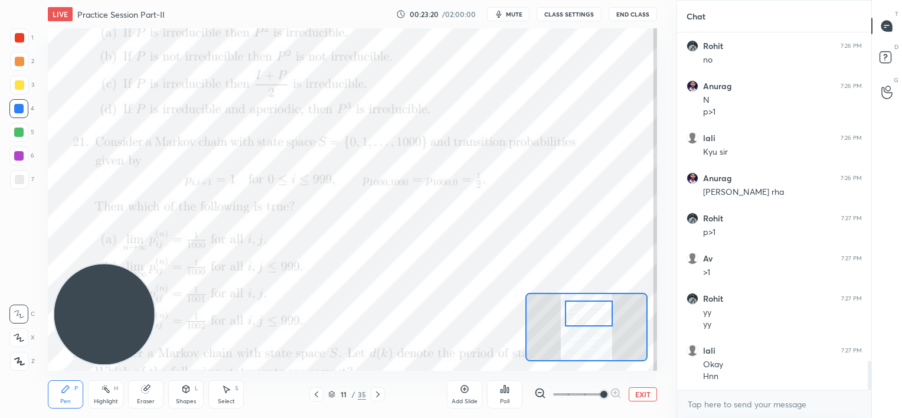
scroll to position [4137, 0]
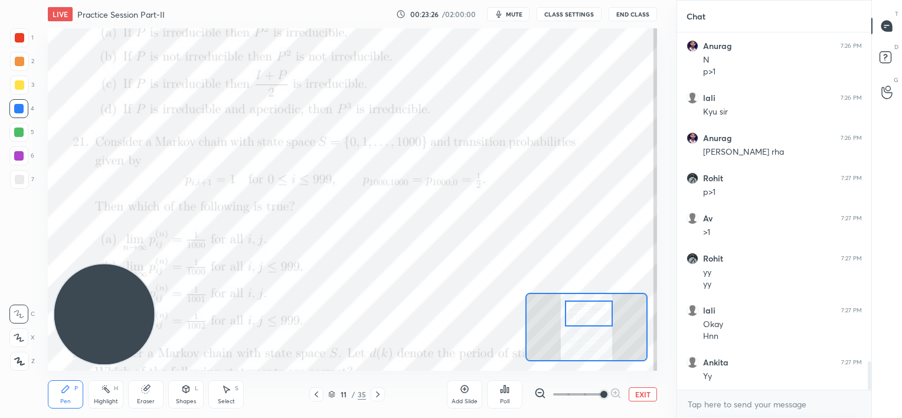
click at [12, 159] on div at bounding box center [18, 155] width 19 height 19
drag, startPoint x: 154, startPoint y: 404, endPoint x: 162, endPoint y: 377, distance: 28.2
click at [155, 403] on div "Eraser" at bounding box center [145, 394] width 35 height 28
drag, startPoint x: 65, startPoint y: 399, endPoint x: 79, endPoint y: 378, distance: 24.7
click at [66, 396] on div "Pen P" at bounding box center [65, 394] width 35 height 28
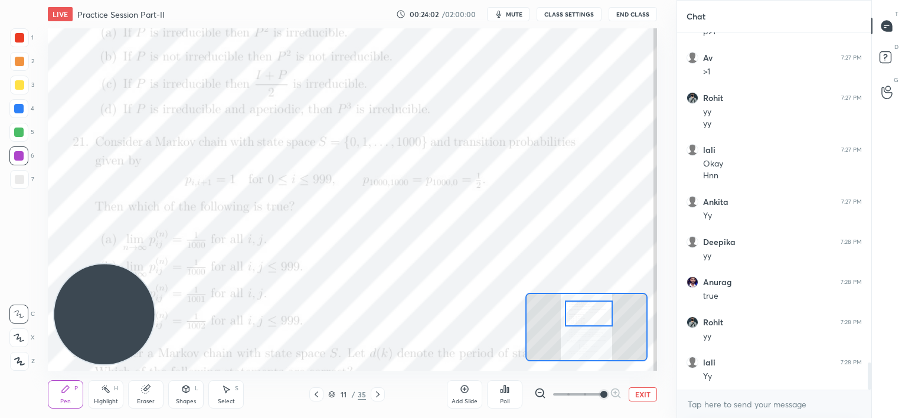
scroll to position [4338, 0]
drag, startPoint x: 146, startPoint y: 397, endPoint x: 164, endPoint y: 374, distance: 29.4
click at [146, 395] on div "Eraser" at bounding box center [145, 394] width 35 height 28
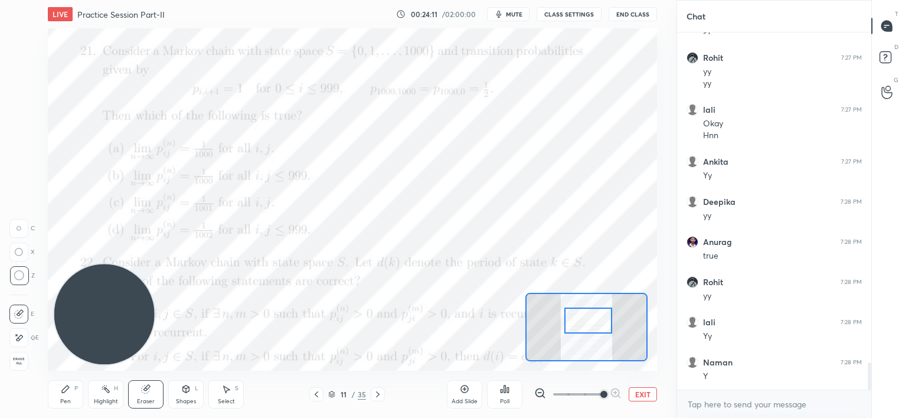
scroll to position [4378, 0]
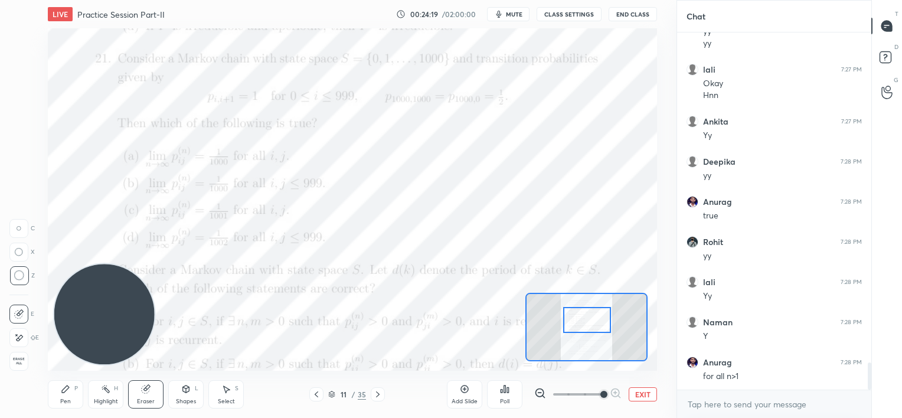
click at [591, 322] on div at bounding box center [587, 320] width 48 height 27
click at [592, 324] on div at bounding box center [589, 322] width 48 height 27
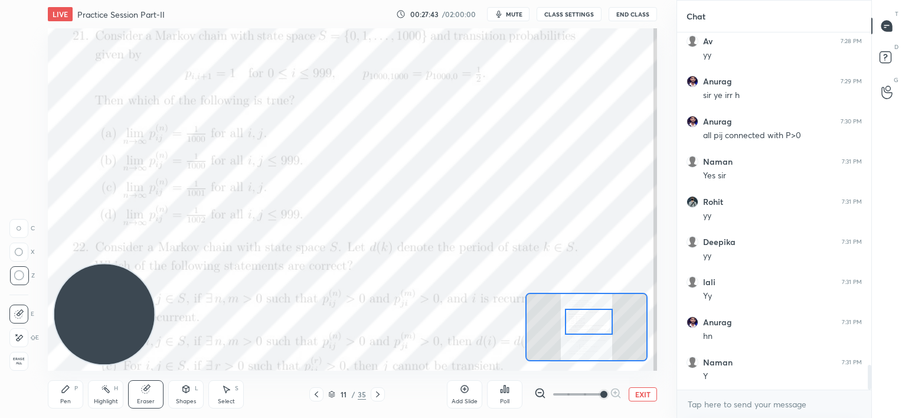
scroll to position [4820, 0]
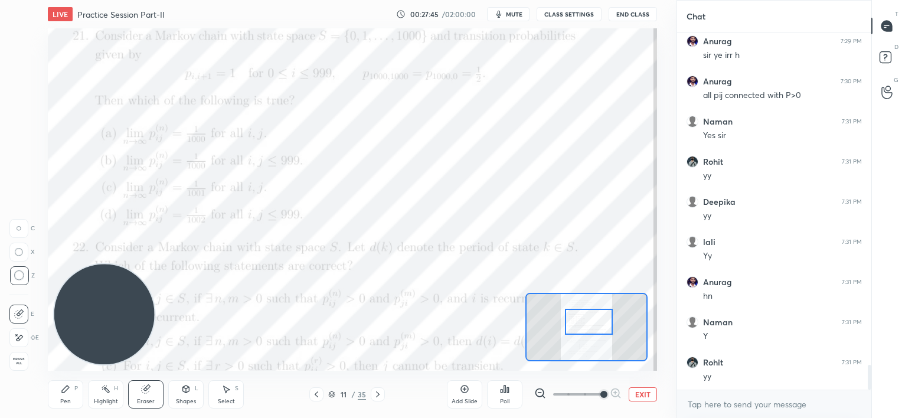
click at [66, 392] on icon at bounding box center [65, 388] width 9 height 9
drag, startPoint x: 154, startPoint y: 384, endPoint x: 156, endPoint y: 376, distance: 9.0
click at [154, 384] on div "Eraser" at bounding box center [145, 394] width 35 height 28
click at [68, 394] on div "Pen P" at bounding box center [65, 394] width 35 height 28
click at [17, 110] on div at bounding box center [18, 108] width 9 height 9
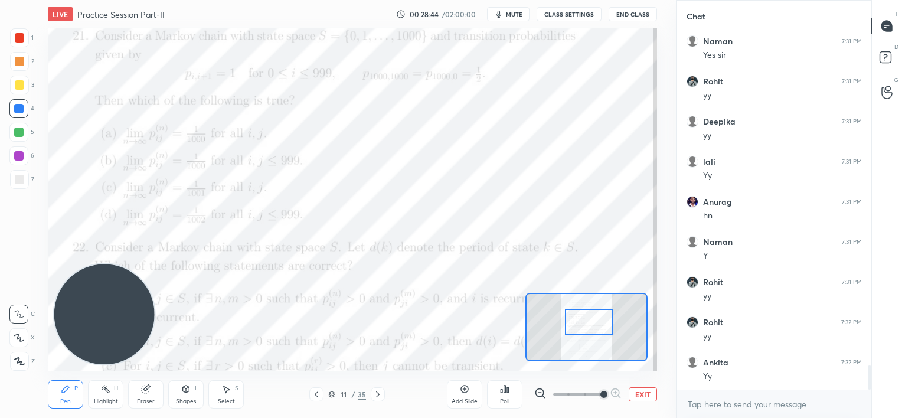
scroll to position [4940, 0]
click at [22, 87] on div at bounding box center [19, 84] width 9 height 9
click at [21, 137] on div at bounding box center [18, 132] width 19 height 19
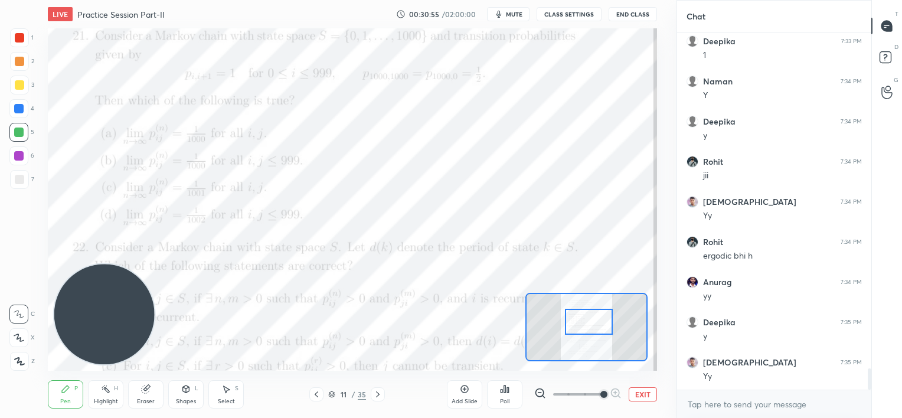
click at [149, 399] on div "Eraser" at bounding box center [146, 402] width 18 height 6
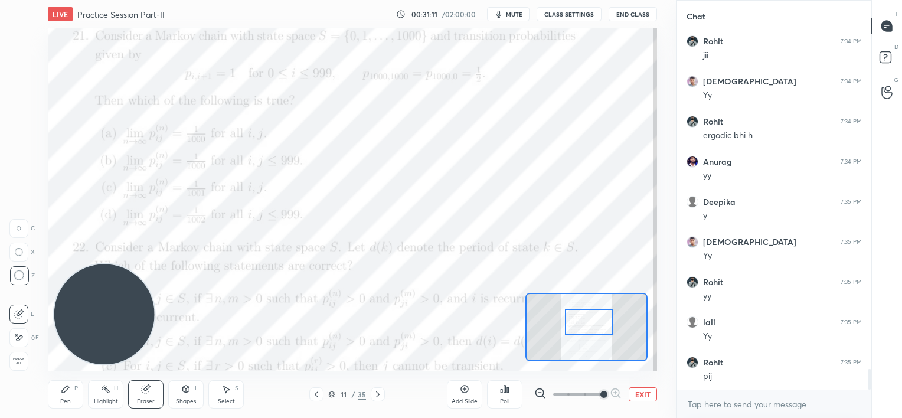
scroll to position [5847, 0]
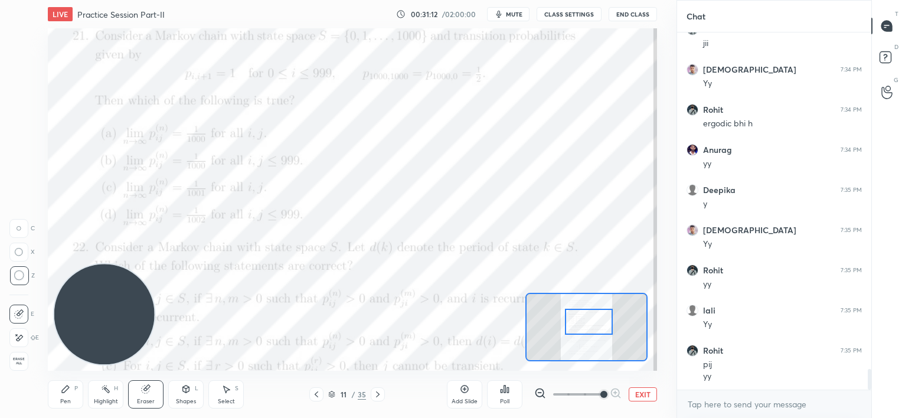
click at [64, 399] on div "Pen" at bounding box center [65, 402] width 11 height 6
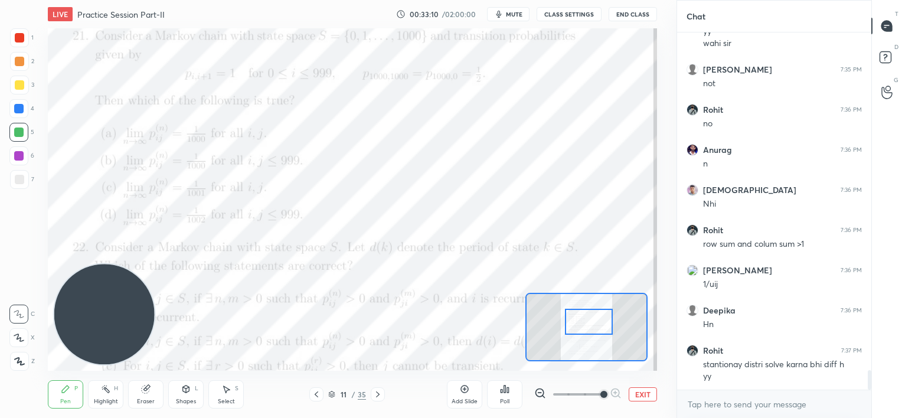
scroll to position [6232, 0]
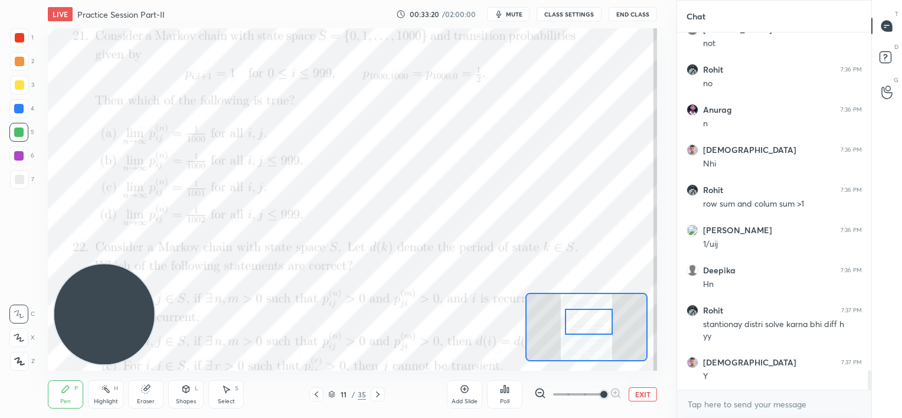
drag, startPoint x: 464, startPoint y: 396, endPoint x: 464, endPoint y: 386, distance: 10.0
click at [464, 394] on div "Add Slide" at bounding box center [464, 394] width 35 height 28
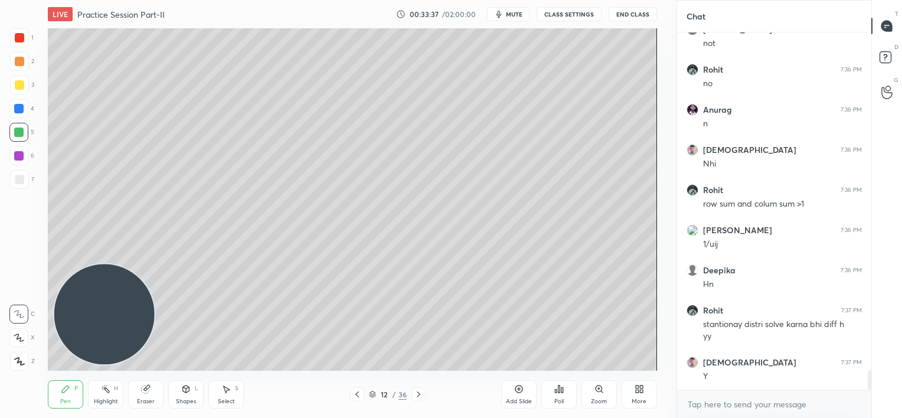
scroll to position [6272, 0]
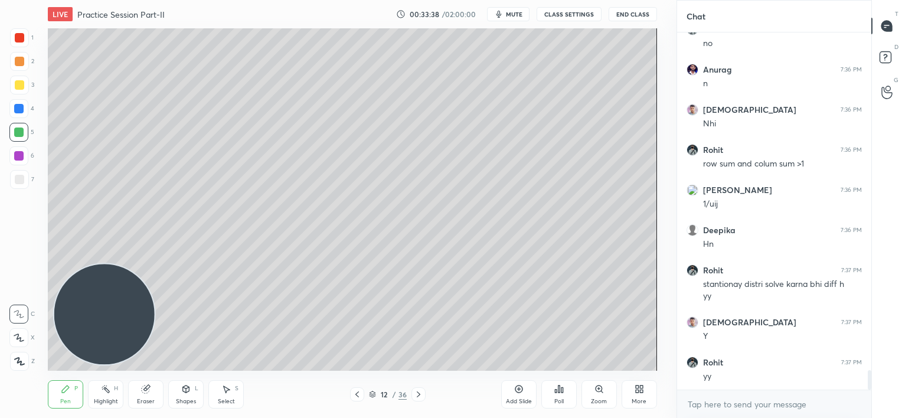
drag, startPoint x: 355, startPoint y: 397, endPoint x: 360, endPoint y: 377, distance: 20.8
click at [355, 396] on icon at bounding box center [356, 394] width 9 height 9
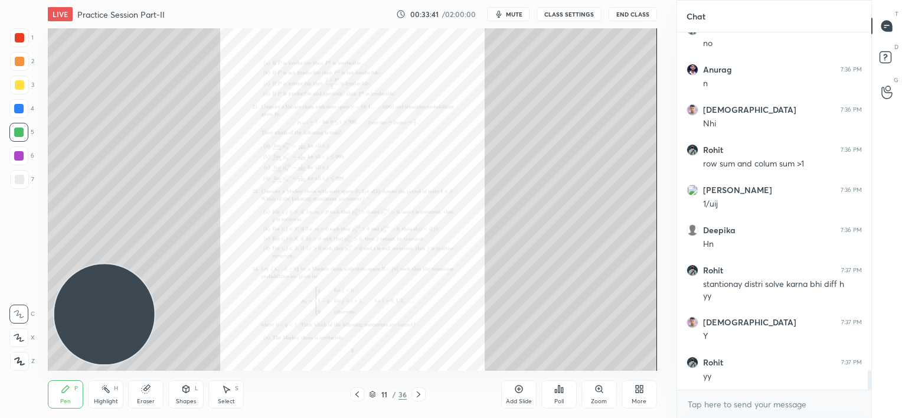
drag, startPoint x: 417, startPoint y: 393, endPoint x: 416, endPoint y: 376, distance: 17.2
click at [417, 393] on icon at bounding box center [418, 394] width 9 height 9
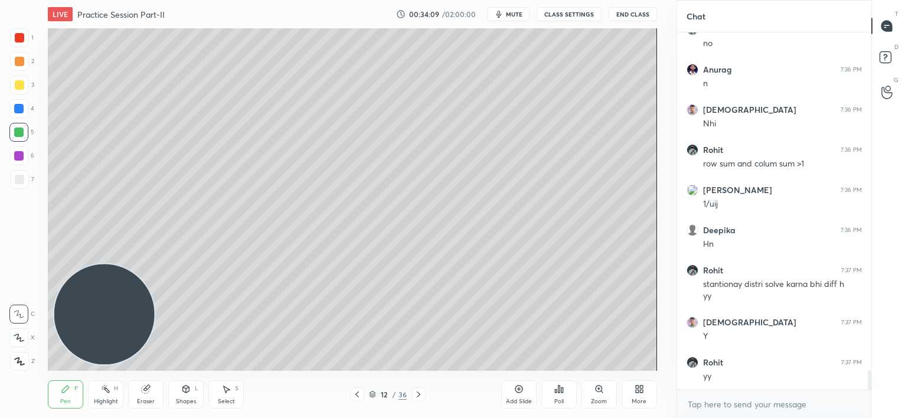
click at [23, 184] on div at bounding box center [19, 179] width 9 height 9
click at [17, 132] on div at bounding box center [18, 132] width 9 height 9
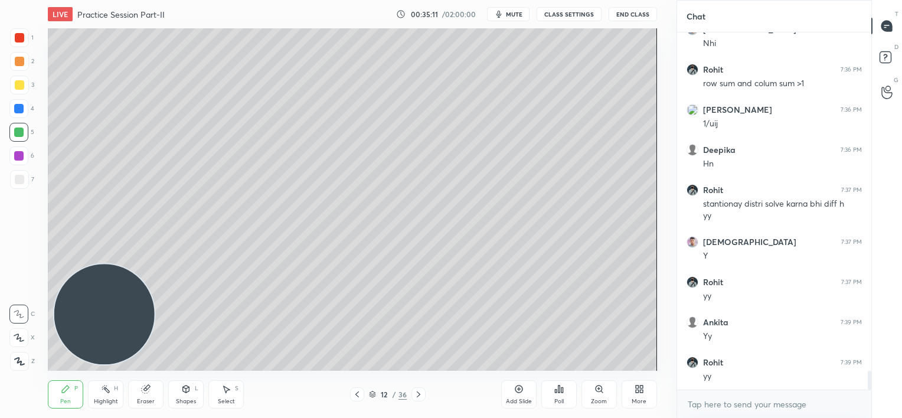
scroll to position [6395, 0]
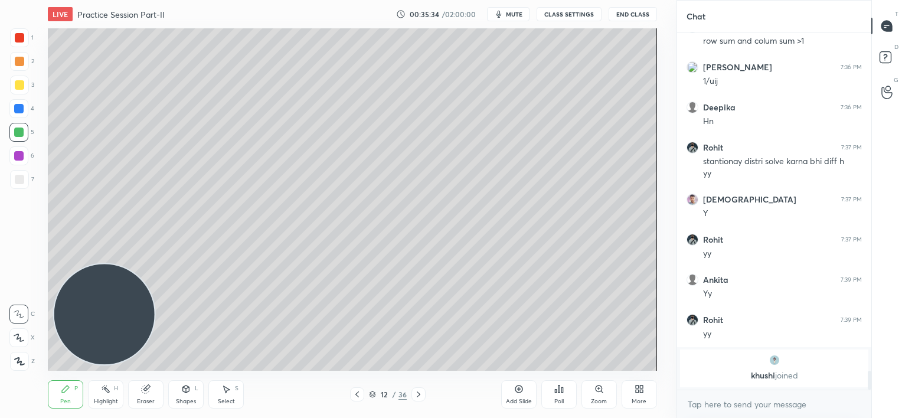
drag, startPoint x: 18, startPoint y: 182, endPoint x: 10, endPoint y: 178, distance: 9.0
click at [18, 183] on div at bounding box center [19, 179] width 9 height 9
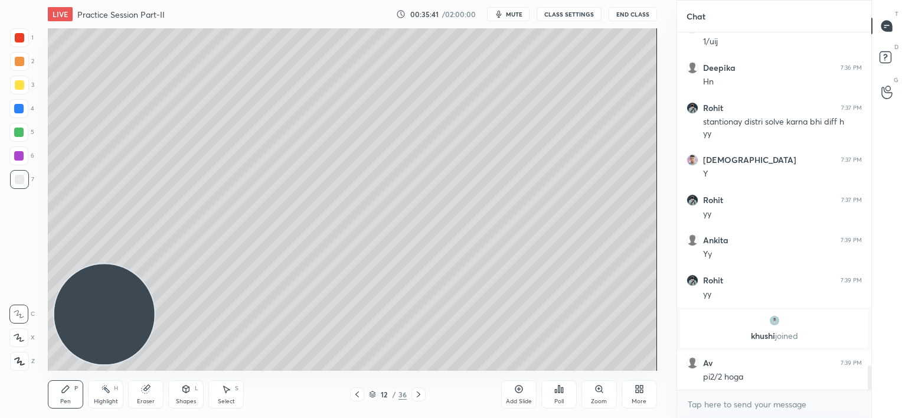
scroll to position [4924, 0]
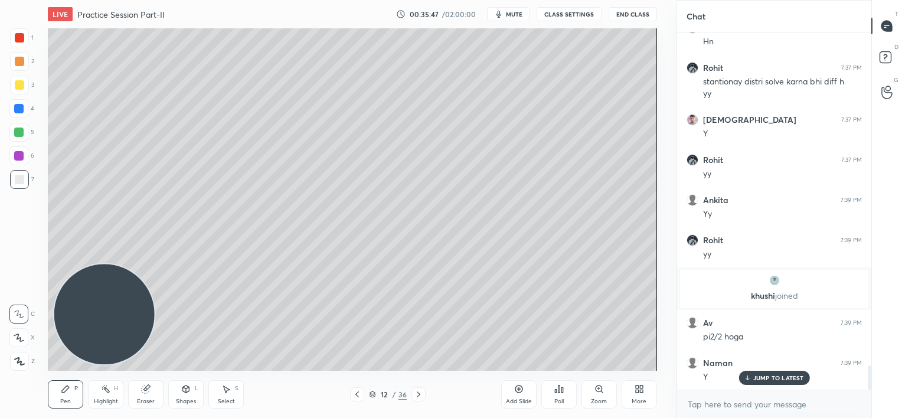
click at [766, 382] on div "JUMP TO LATEST" at bounding box center [774, 378] width 71 height 14
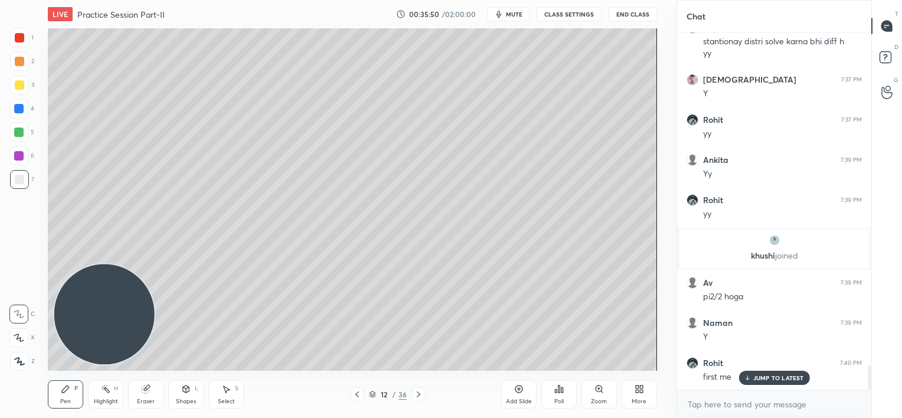
drag, startPoint x: 145, startPoint y: 394, endPoint x: 155, endPoint y: 380, distance: 16.9
click at [149, 390] on div "Eraser" at bounding box center [145, 394] width 35 height 28
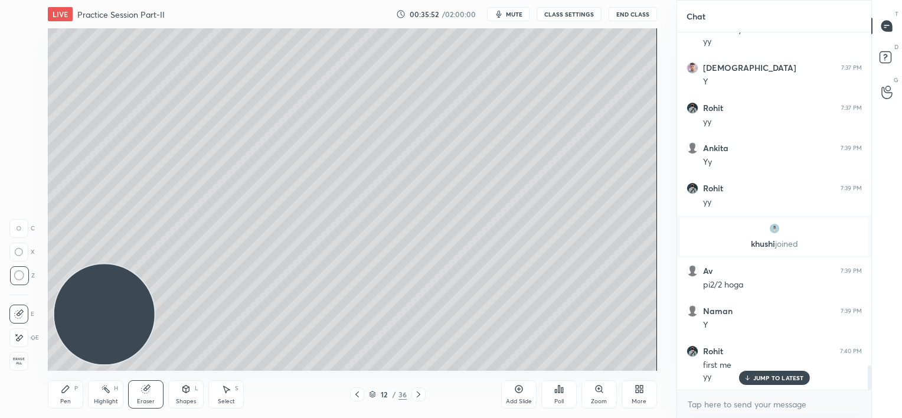
click at [63, 386] on icon at bounding box center [65, 388] width 9 height 9
click at [758, 378] on p "JUMP TO LATEST" at bounding box center [778, 377] width 51 height 7
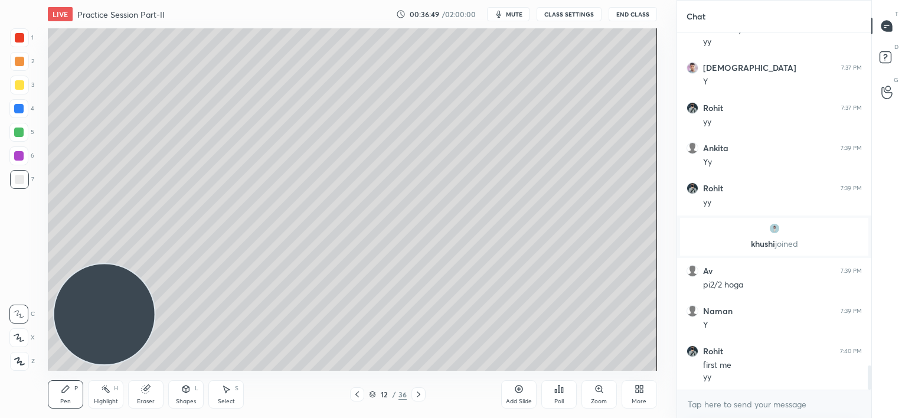
scroll to position [5016, 0]
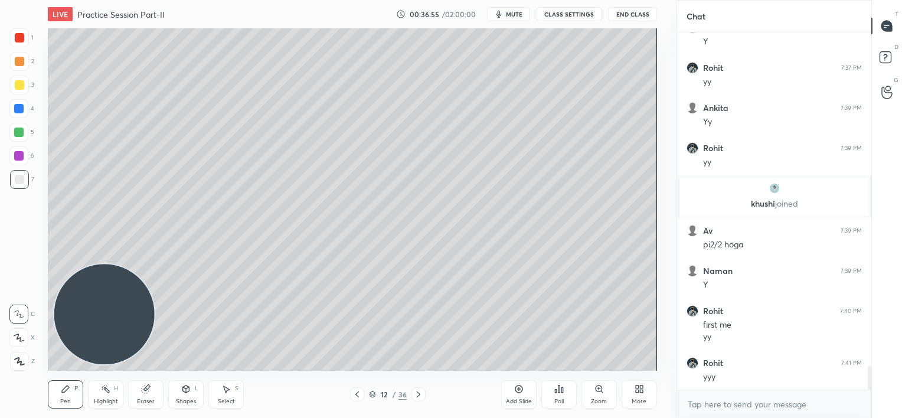
click at [17, 152] on div at bounding box center [18, 155] width 9 height 9
click at [358, 394] on icon at bounding box center [356, 394] width 9 height 9
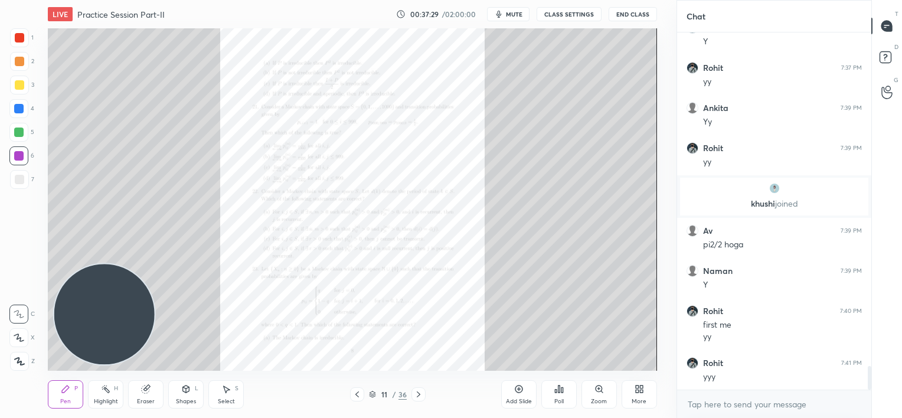
click at [599, 388] on icon at bounding box center [599, 389] width 6 height 6
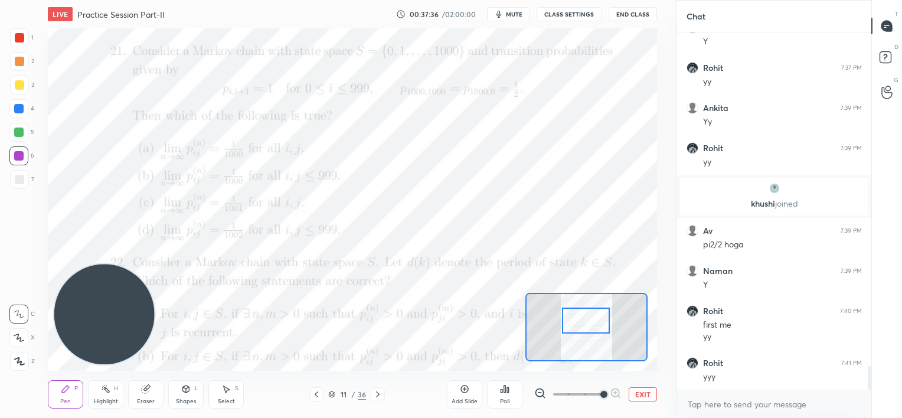
drag, startPoint x: 593, startPoint y: 319, endPoint x: 592, endPoint y: 312, distance: 6.5
click at [592, 312] on div at bounding box center [586, 321] width 48 height 27
drag, startPoint x: 144, startPoint y: 396, endPoint x: 138, endPoint y: 395, distance: 6.0
click at [143, 396] on div "Eraser" at bounding box center [145, 394] width 35 height 28
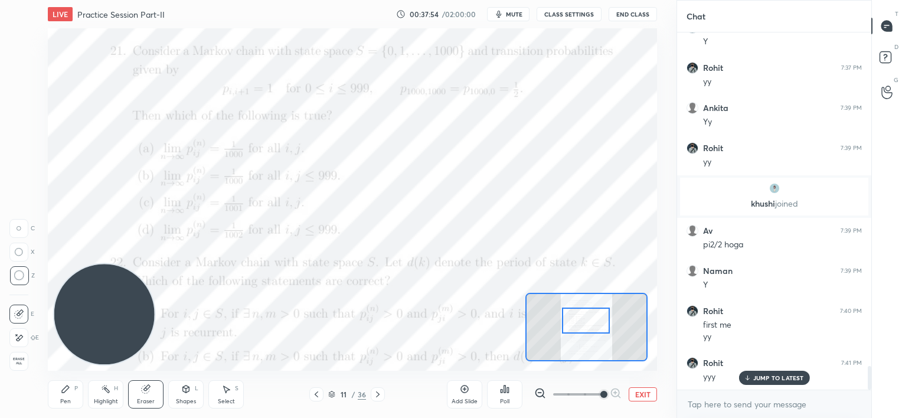
scroll to position [5056, 0]
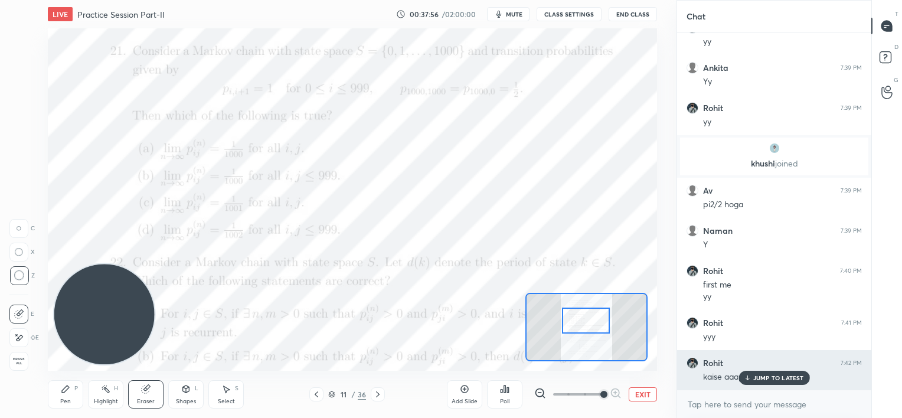
drag, startPoint x: 753, startPoint y: 377, endPoint x: 729, endPoint y: 377, distance: 24.8
click at [753, 376] on p "JUMP TO LATEST" at bounding box center [778, 377] width 51 height 7
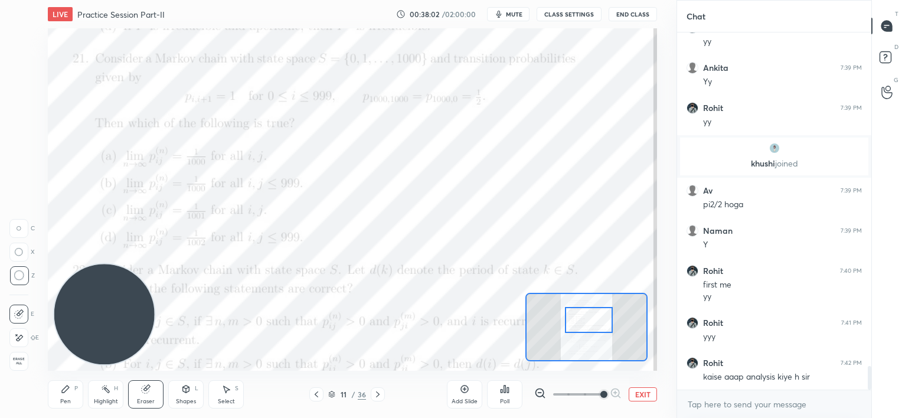
click at [592, 315] on div at bounding box center [589, 320] width 48 height 27
click at [380, 390] on icon at bounding box center [377, 394] width 9 height 9
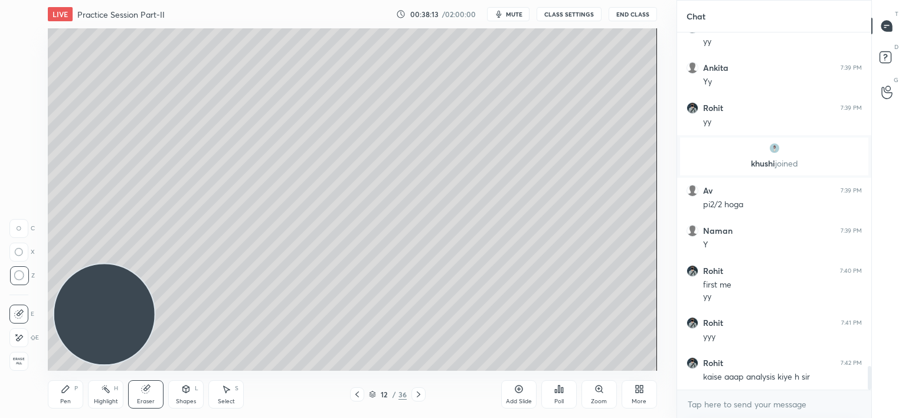
click at [358, 397] on icon at bounding box center [356, 394] width 9 height 9
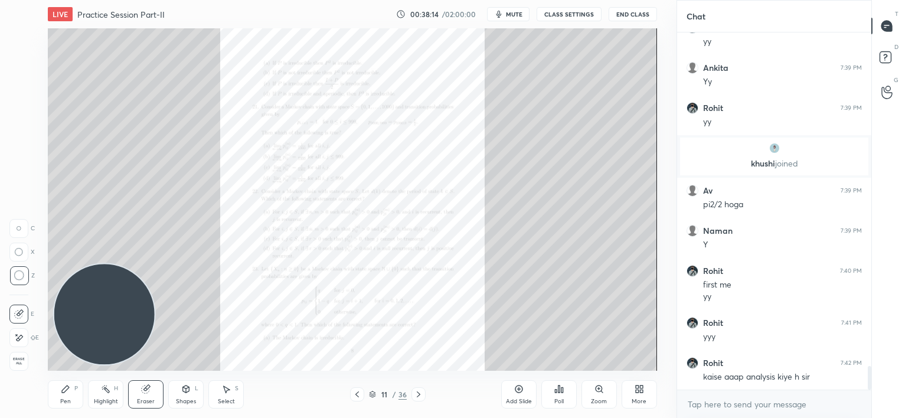
click at [599, 390] on icon at bounding box center [599, 389] width 6 height 6
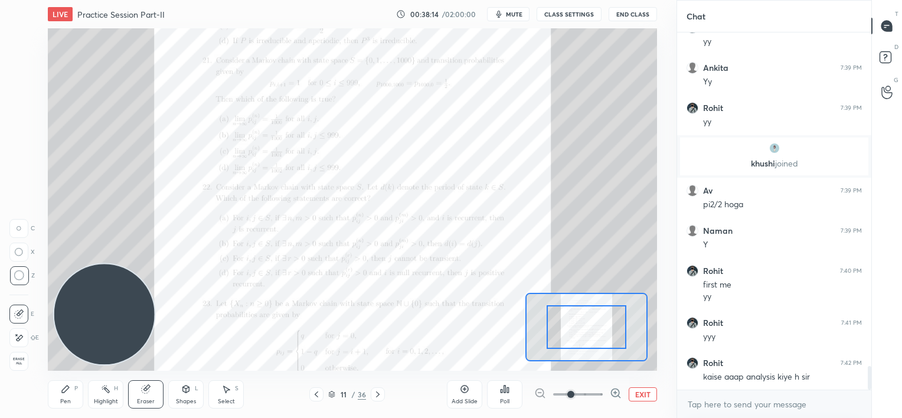
click at [598, 391] on span at bounding box center [578, 395] width 50 height 18
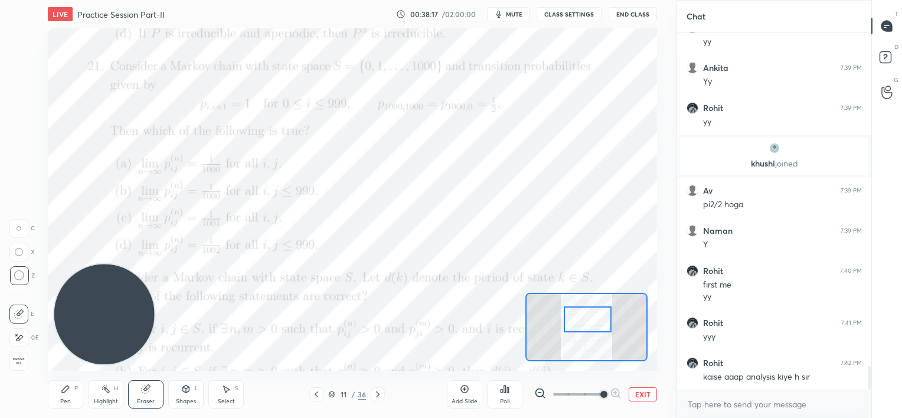
drag, startPoint x: 590, startPoint y: 326, endPoint x: 592, endPoint y: 319, distance: 7.2
click at [592, 319] on div at bounding box center [588, 319] width 48 height 27
click at [54, 394] on div "Pen P" at bounding box center [65, 394] width 35 height 28
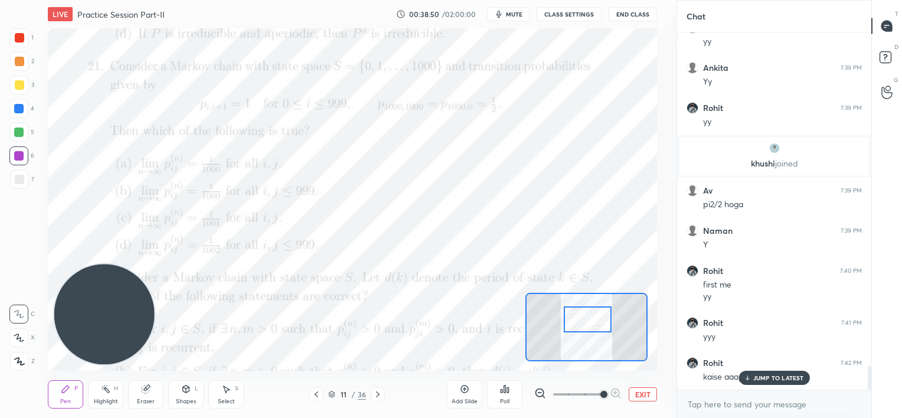
scroll to position [5097, 0]
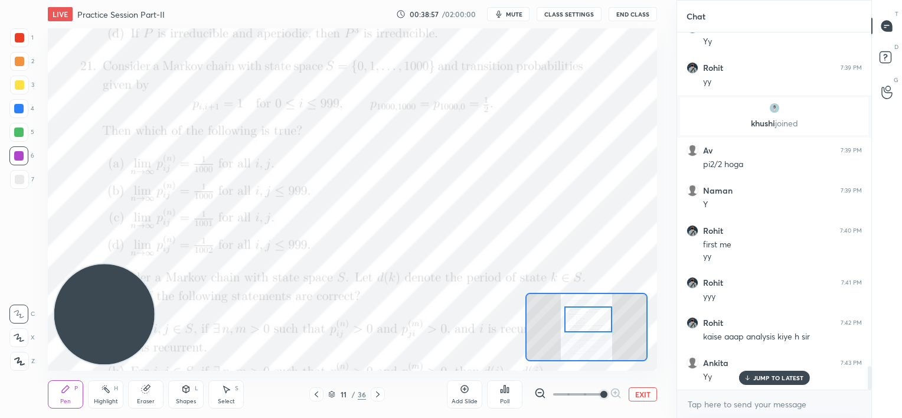
click at [597, 319] on div at bounding box center [588, 319] width 48 height 27
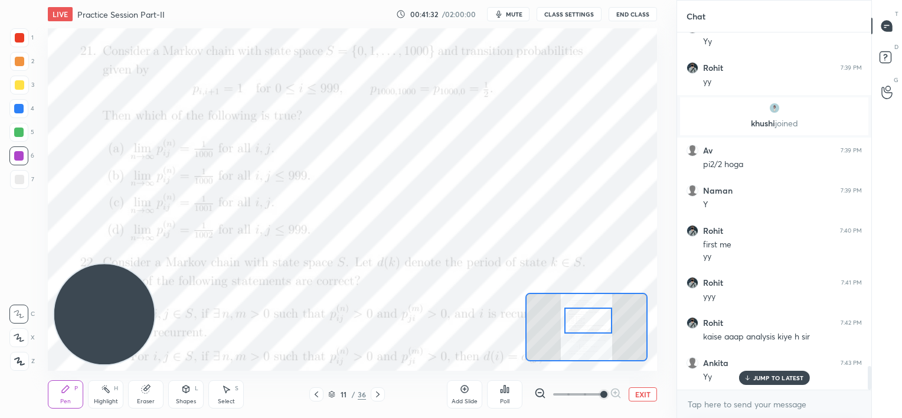
click at [380, 389] on div at bounding box center [378, 394] width 14 height 14
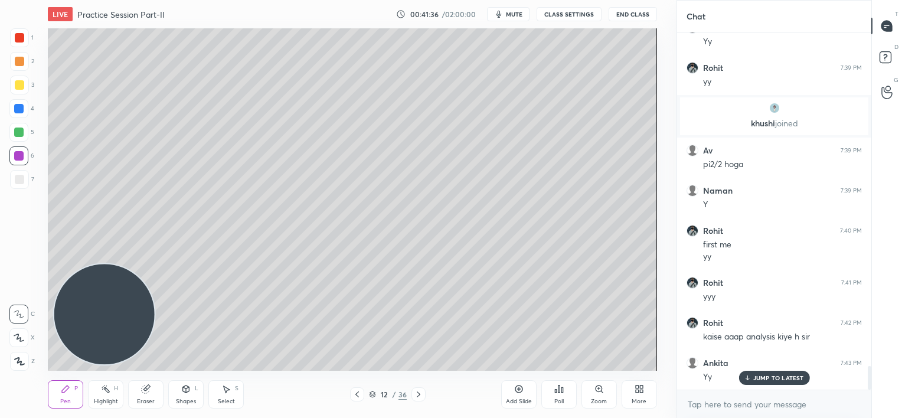
click at [766, 378] on p "JUMP TO LATEST" at bounding box center [778, 377] width 51 height 7
click at [352, 391] on icon at bounding box center [356, 394] width 9 height 9
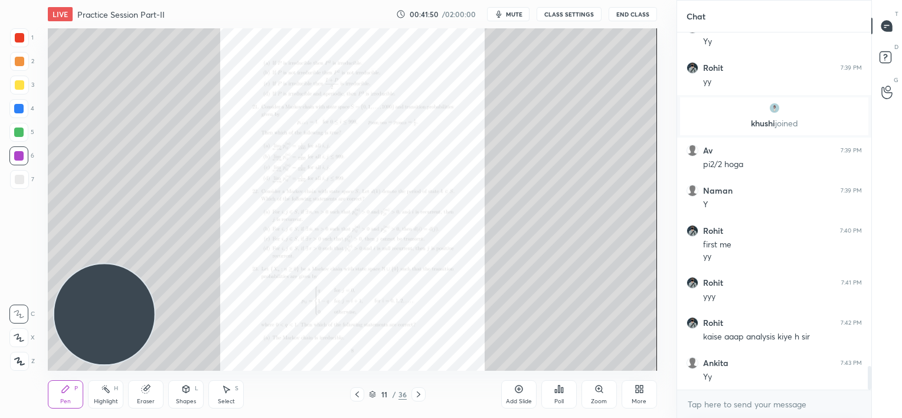
click at [419, 394] on icon at bounding box center [419, 394] width 4 height 6
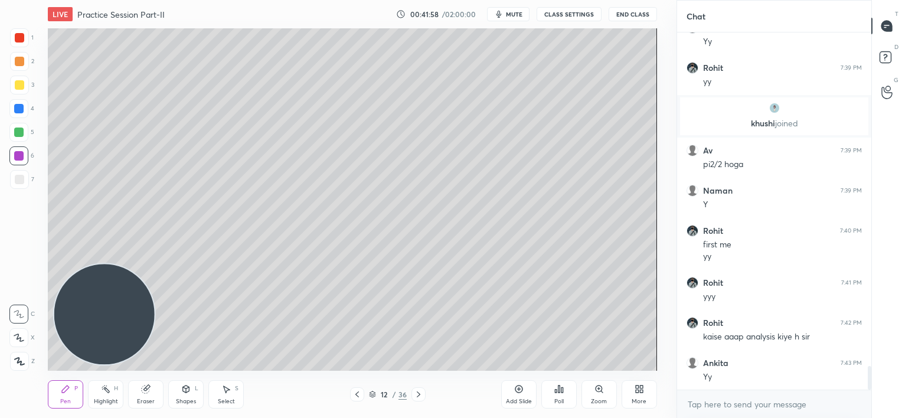
click at [354, 394] on icon at bounding box center [356, 394] width 9 height 9
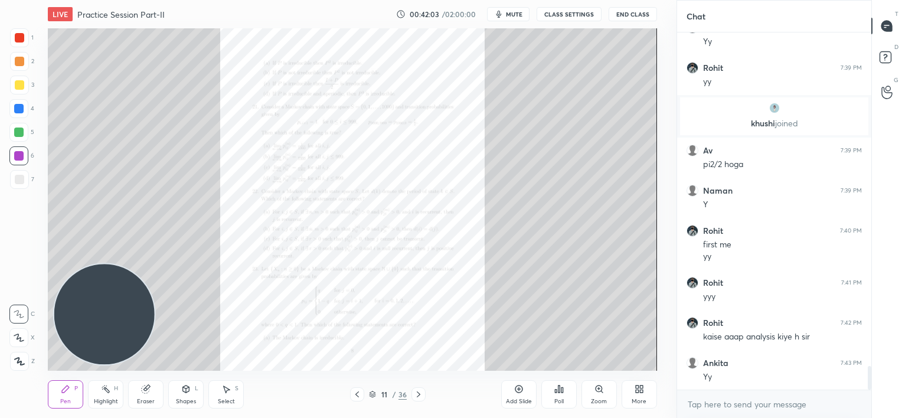
click at [417, 393] on icon at bounding box center [418, 394] width 9 height 9
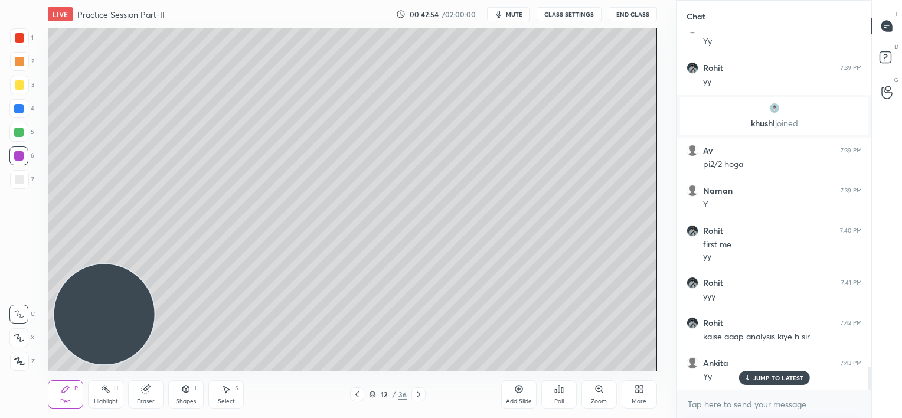
scroll to position [5137, 0]
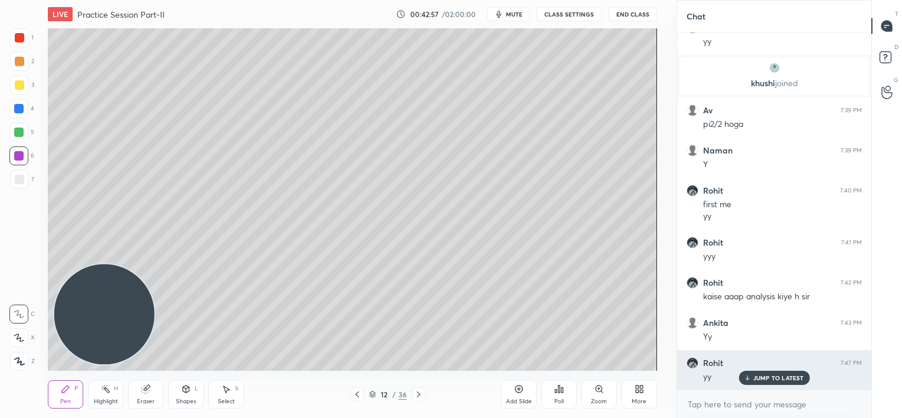
drag, startPoint x: 759, startPoint y: 380, endPoint x: 749, endPoint y: 371, distance: 13.4
click at [758, 380] on p "JUMP TO LATEST" at bounding box center [778, 377] width 51 height 7
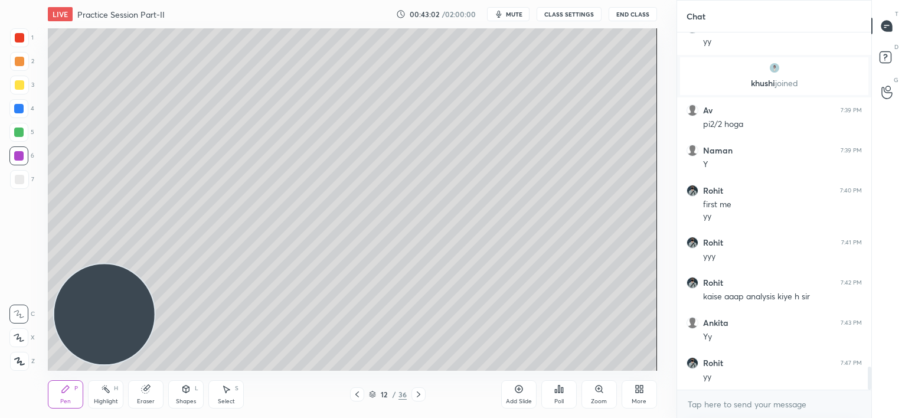
click at [15, 85] on div at bounding box center [19, 84] width 9 height 9
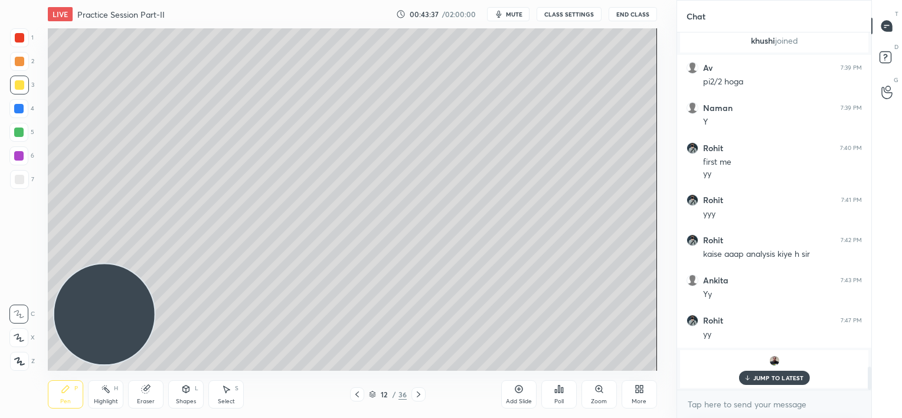
drag, startPoint x: 767, startPoint y: 376, endPoint x: 666, endPoint y: 339, distance: 107.6
click at [765, 376] on p "JUMP TO LATEST" at bounding box center [778, 377] width 51 height 7
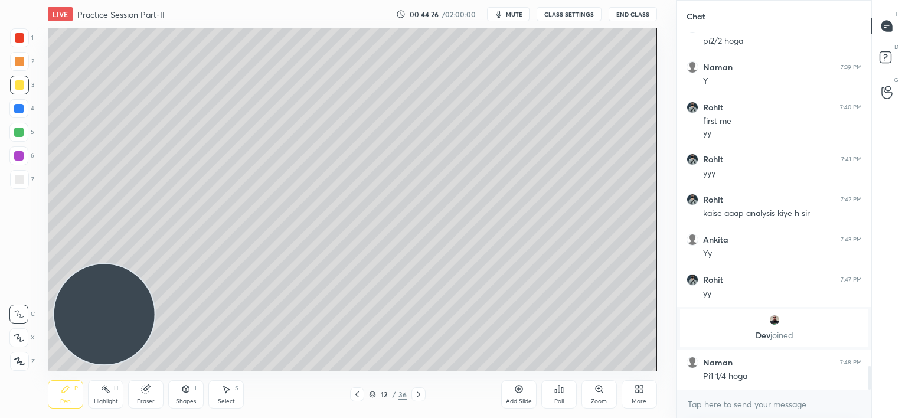
click at [504, 390] on div "Add Slide" at bounding box center [518, 394] width 35 height 28
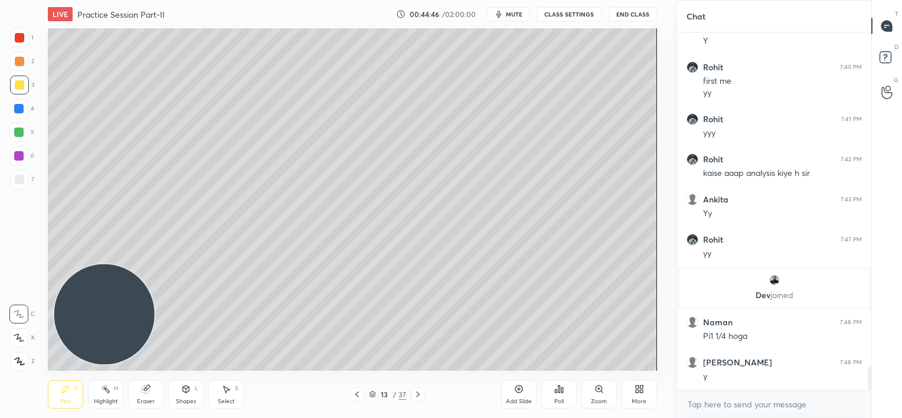
click at [17, 139] on div at bounding box center [18, 132] width 19 height 19
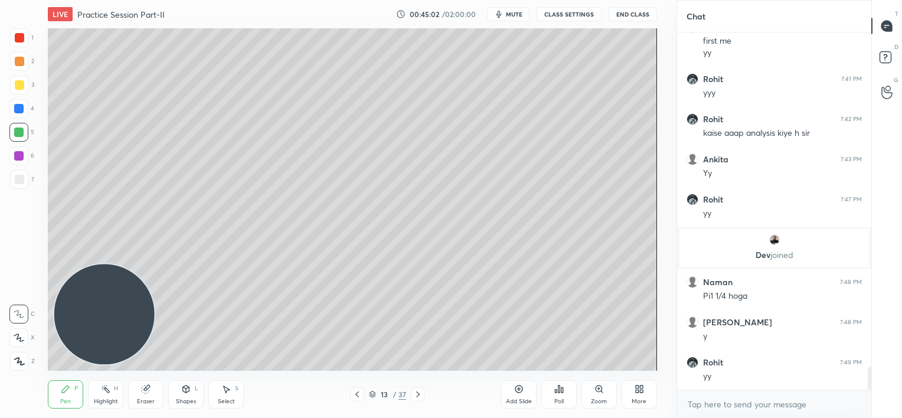
click at [21, 184] on div at bounding box center [19, 179] width 9 height 9
drag, startPoint x: 139, startPoint y: 394, endPoint x: 157, endPoint y: 373, distance: 27.7
click at [140, 394] on div "Eraser" at bounding box center [145, 394] width 35 height 28
drag, startPoint x: 66, startPoint y: 395, endPoint x: 137, endPoint y: 334, distance: 93.4
click at [69, 394] on div "Pen P" at bounding box center [65, 394] width 35 height 28
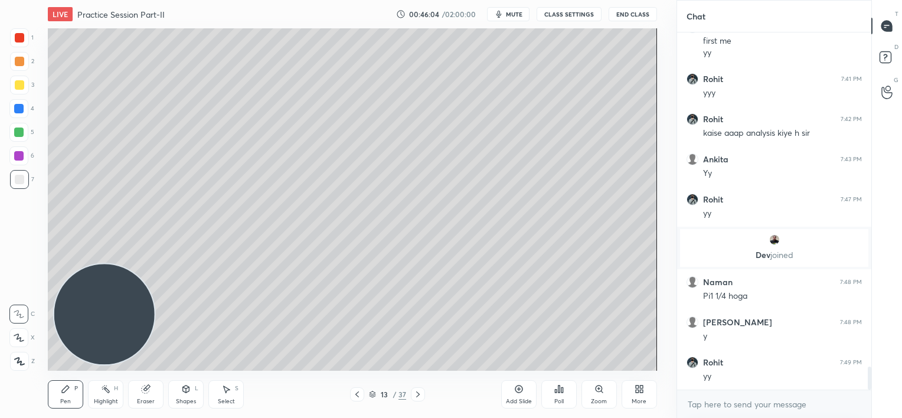
click at [16, 158] on div at bounding box center [18, 155] width 9 height 9
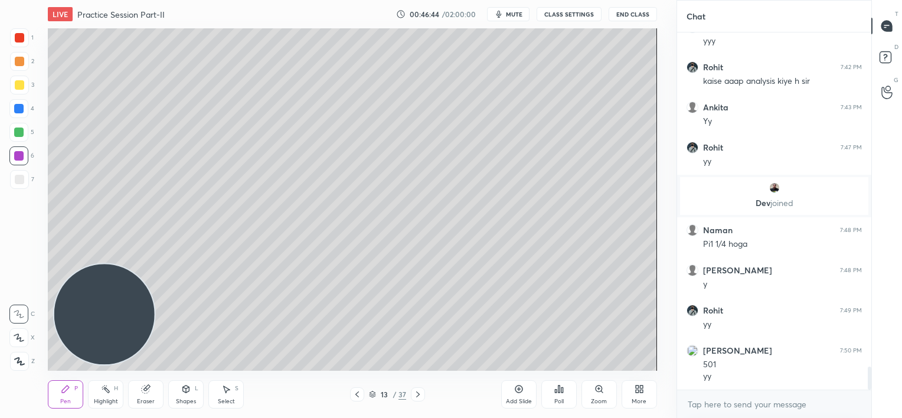
scroll to position [5252, 0]
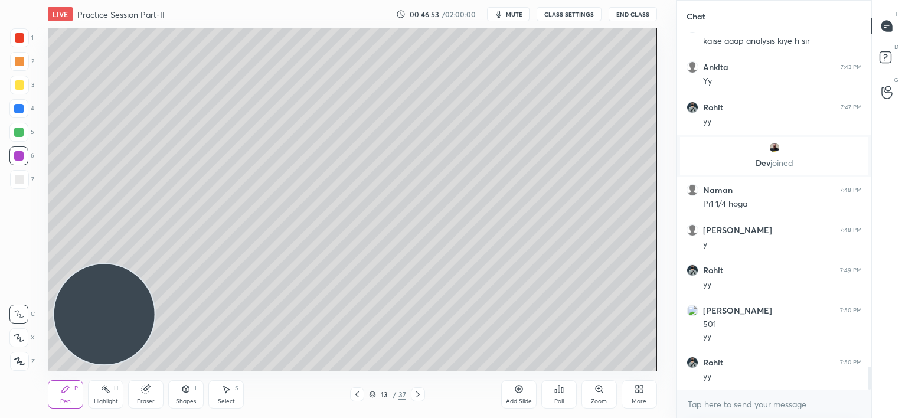
drag, startPoint x: 139, startPoint y: 400, endPoint x: 177, endPoint y: 378, distance: 43.4
click at [139, 399] on div "Eraser" at bounding box center [146, 402] width 18 height 6
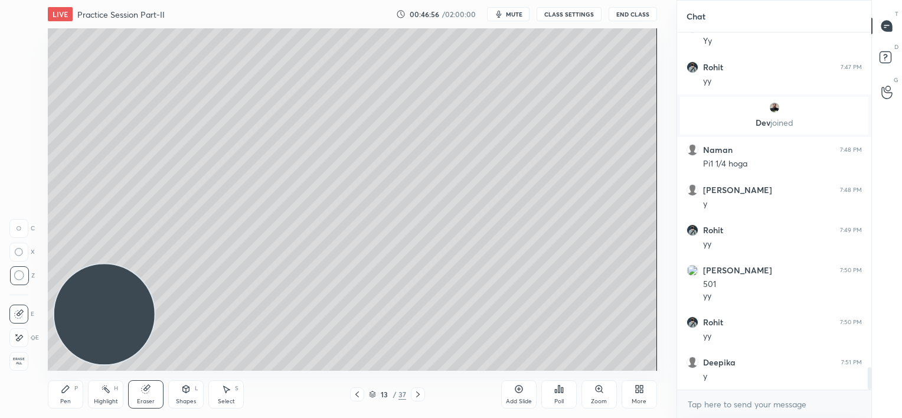
scroll to position [5332, 0]
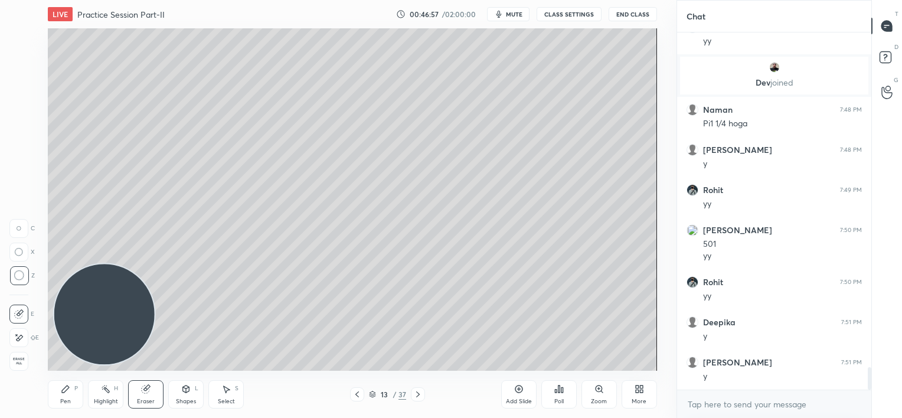
click at [358, 398] on icon at bounding box center [356, 394] width 9 height 9
click at [354, 397] on icon at bounding box center [356, 394] width 9 height 9
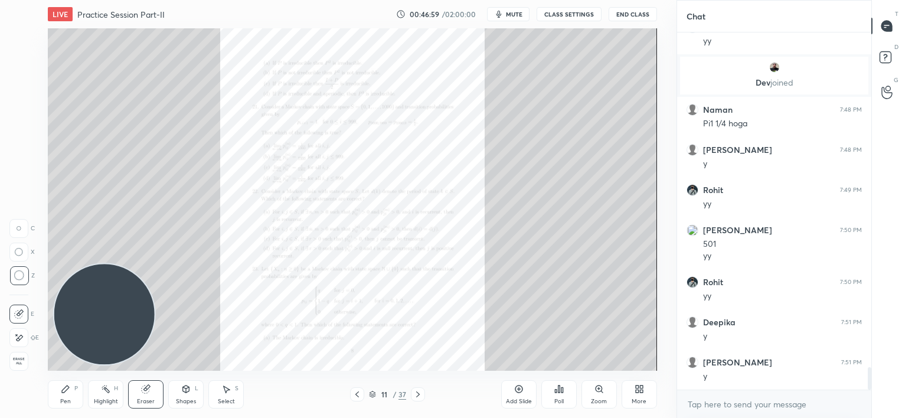
click at [596, 394] on div "Zoom" at bounding box center [599, 394] width 35 height 28
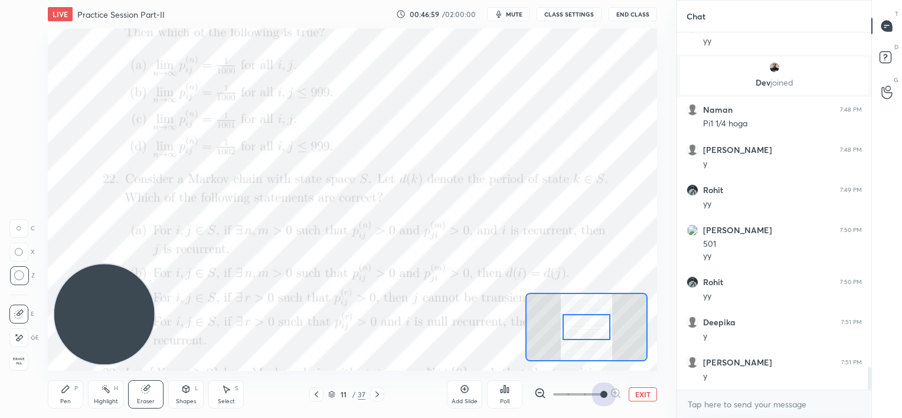
click at [596, 394] on span at bounding box center [578, 395] width 50 height 18
click at [600, 394] on span at bounding box center [603, 394] width 7 height 7
drag, startPoint x: 582, startPoint y: 328, endPoint x: 585, endPoint y: 318, distance: 10.9
click at [583, 322] on div at bounding box center [587, 319] width 48 height 27
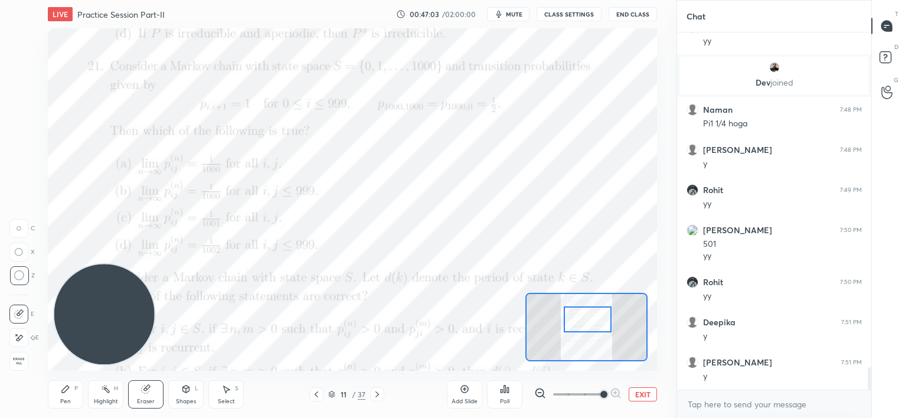
click at [44, 392] on div "LIVE Practice Session Part-II 00:47:03 / 02:00:00 mute CLASS SETTINGS End Class…" at bounding box center [352, 209] width 629 height 418
click at [64, 399] on div "Pen" at bounding box center [65, 402] width 11 height 6
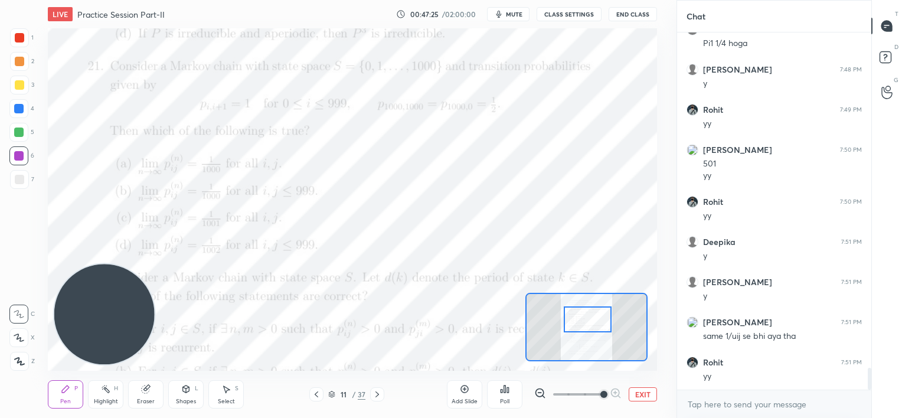
scroll to position [5453, 0]
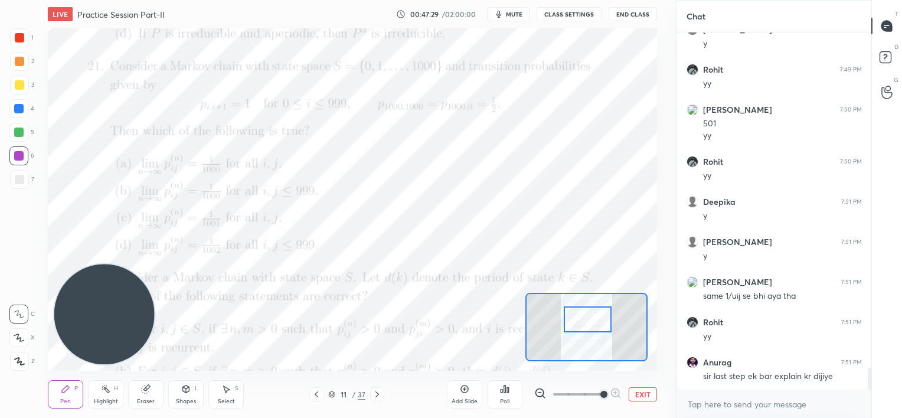
click at [376, 393] on icon at bounding box center [377, 394] width 9 height 9
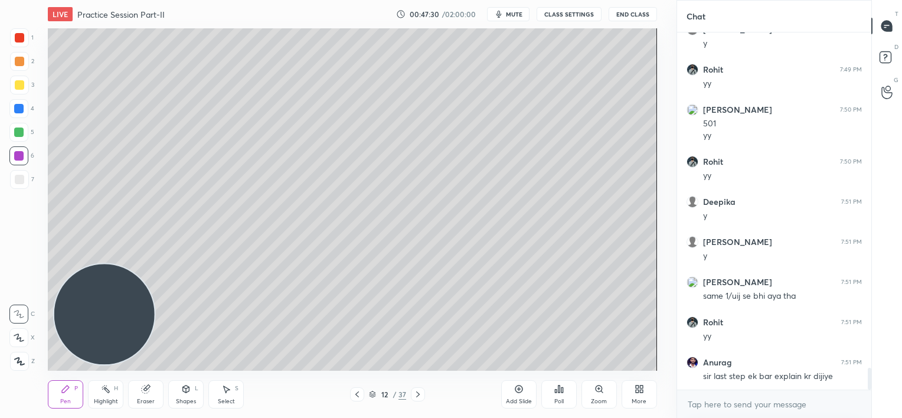
click at [419, 392] on icon at bounding box center [417, 394] width 9 height 9
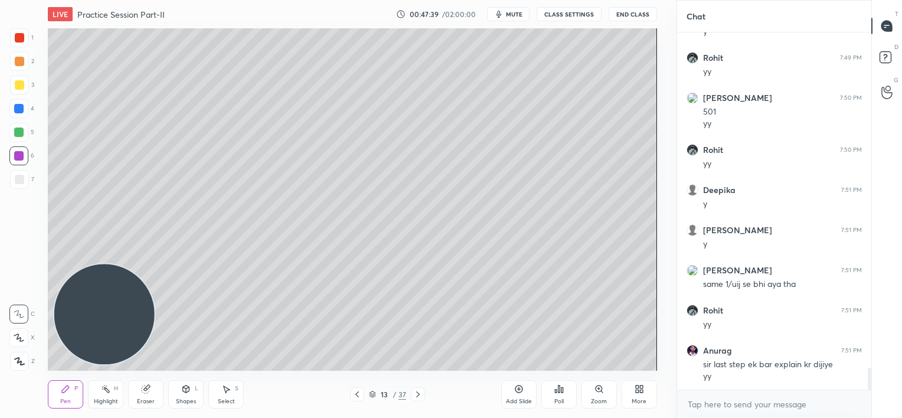
click at [24, 133] on div at bounding box center [18, 132] width 19 height 19
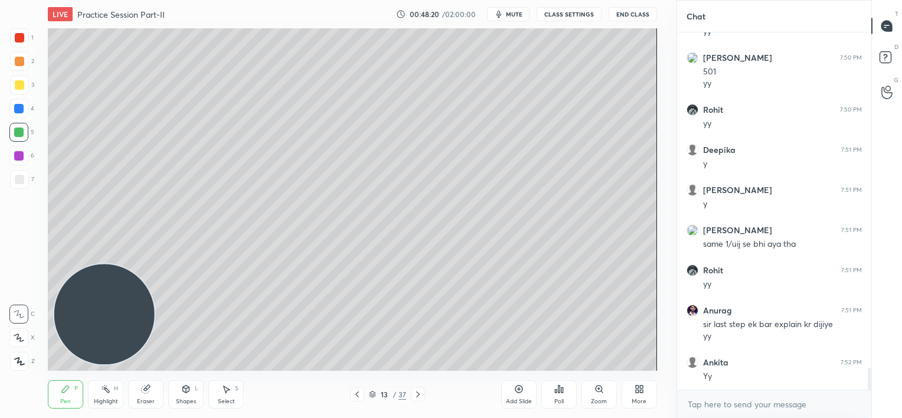
click at [354, 395] on icon at bounding box center [356, 394] width 9 height 9
click at [356, 396] on icon at bounding box center [356, 394] width 9 height 9
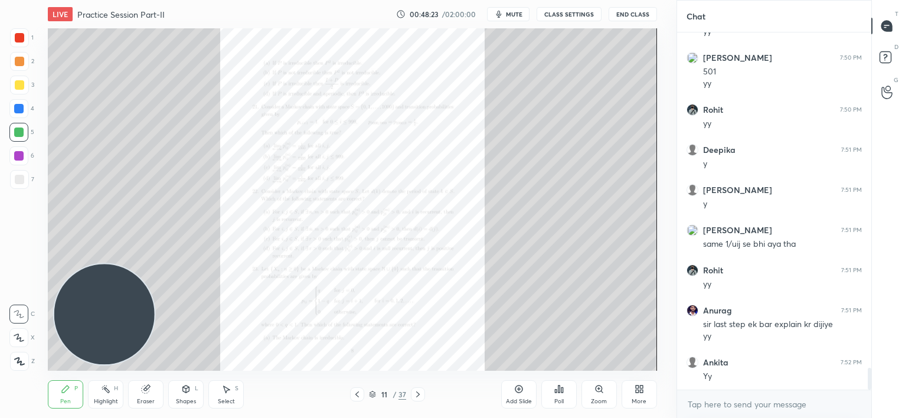
click at [595, 394] on div "Zoom" at bounding box center [599, 394] width 35 height 28
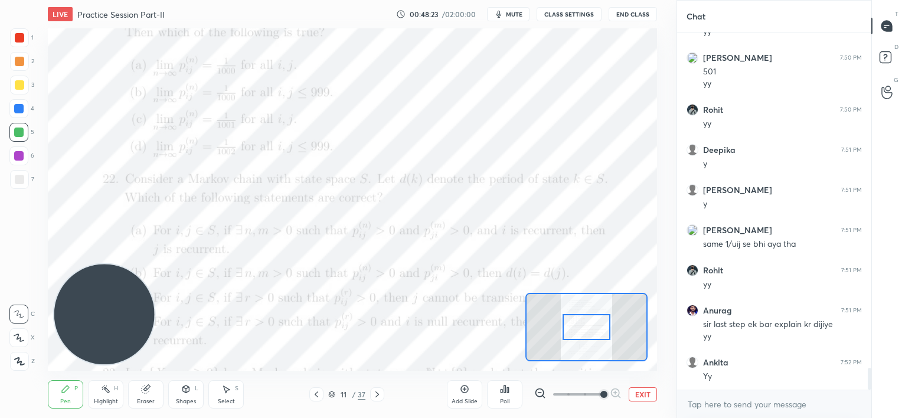
click at [594, 394] on span at bounding box center [578, 395] width 50 height 18
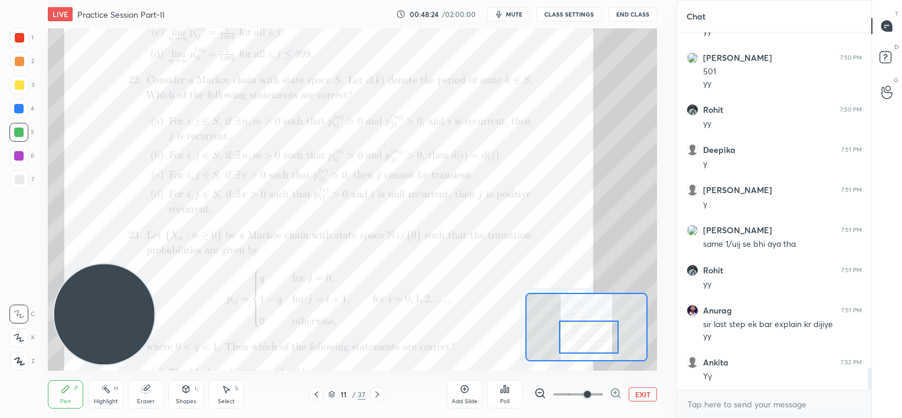
drag, startPoint x: 586, startPoint y: 321, endPoint x: 587, endPoint y: 332, distance: 11.3
click at [589, 334] on div at bounding box center [589, 337] width 60 height 33
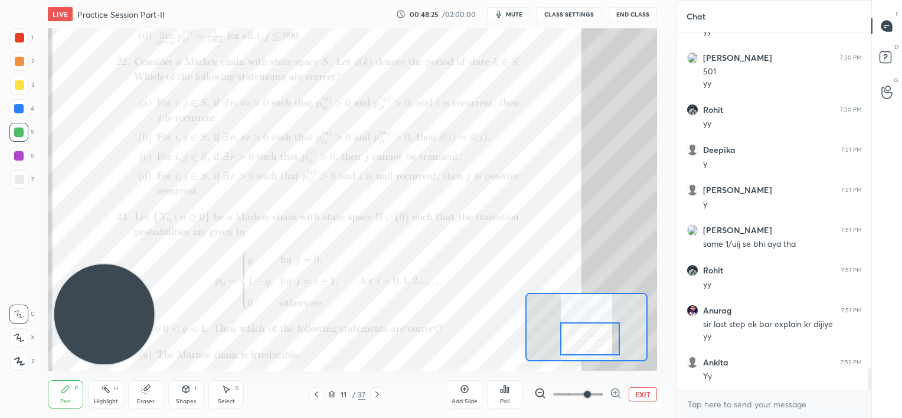
click at [591, 392] on span at bounding box center [587, 394] width 7 height 7
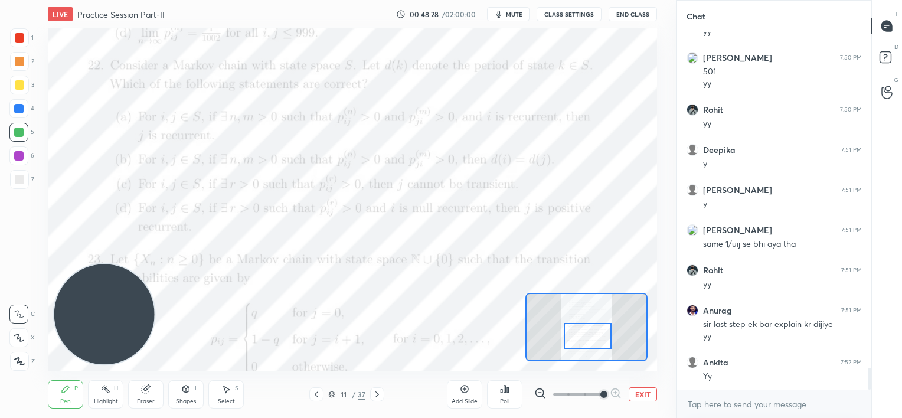
click at [590, 328] on div at bounding box center [588, 336] width 48 height 27
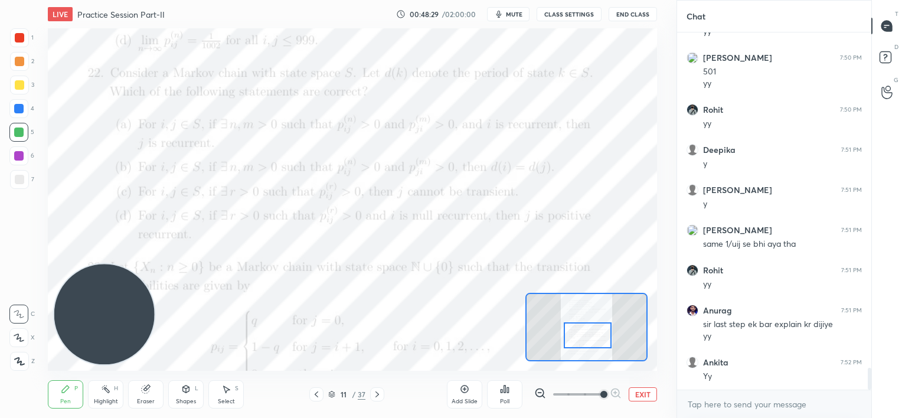
click at [592, 326] on div at bounding box center [588, 335] width 48 height 27
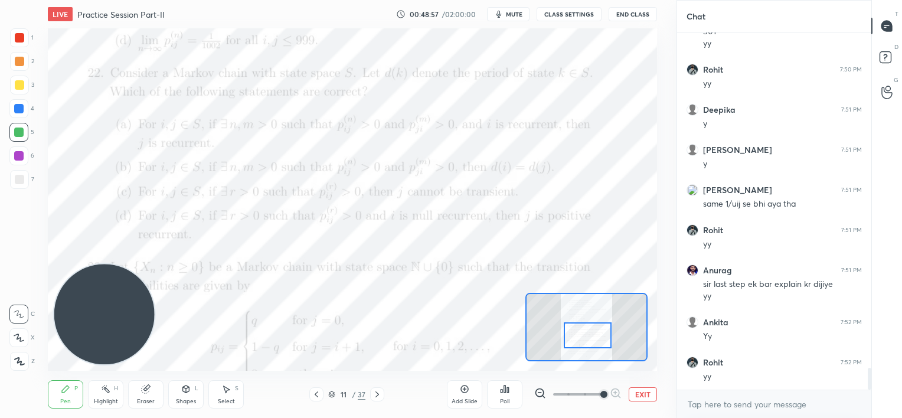
scroll to position [5585, 0]
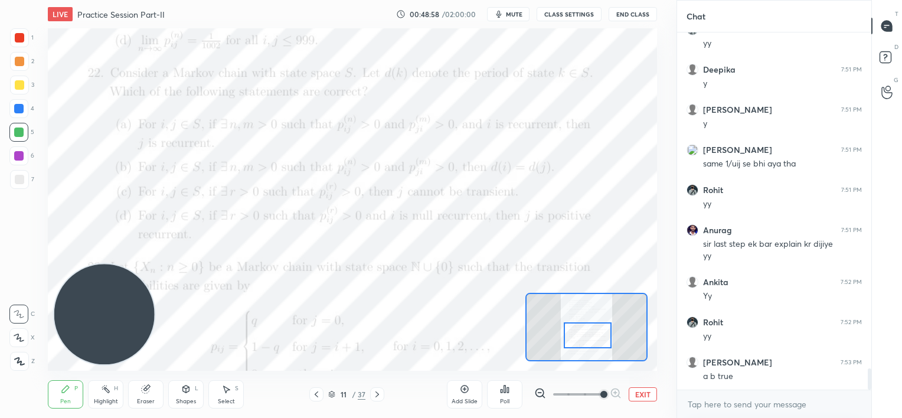
click at [590, 324] on div at bounding box center [588, 335] width 48 height 27
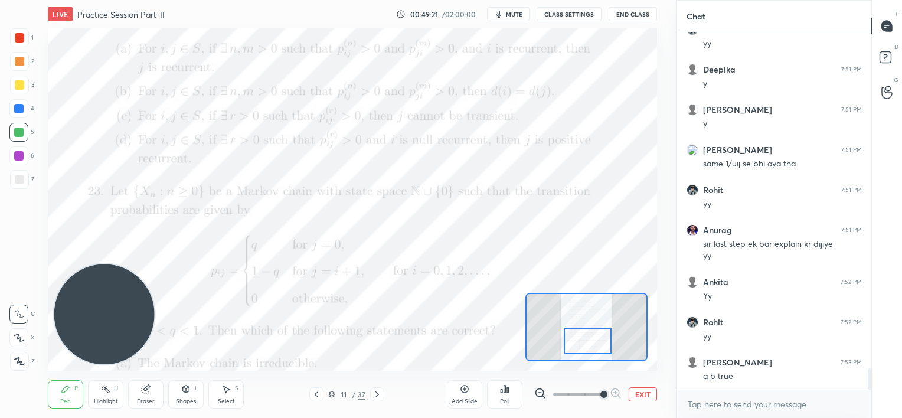
scroll to position [5625, 0]
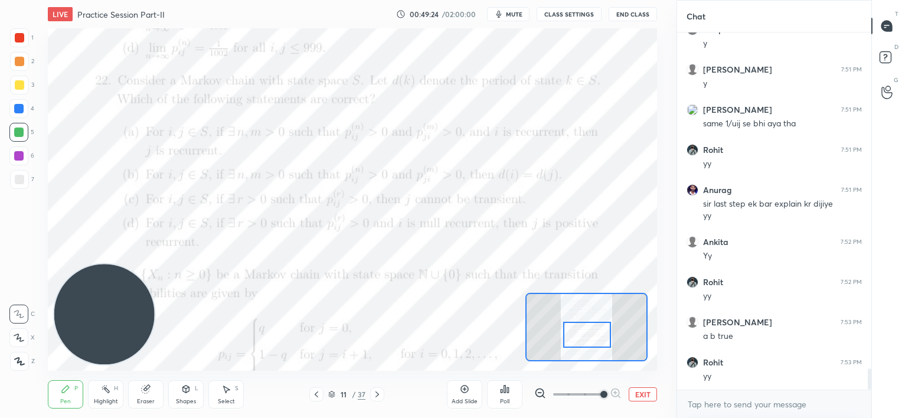
click at [590, 328] on div at bounding box center [587, 335] width 48 height 27
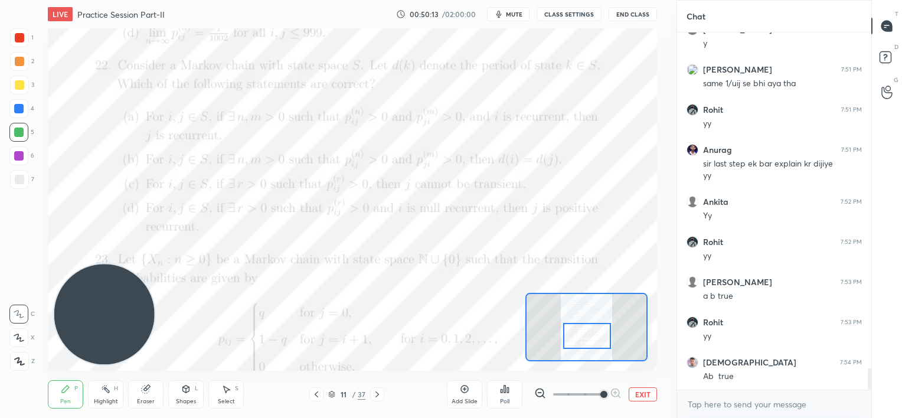
scroll to position [5715, 0]
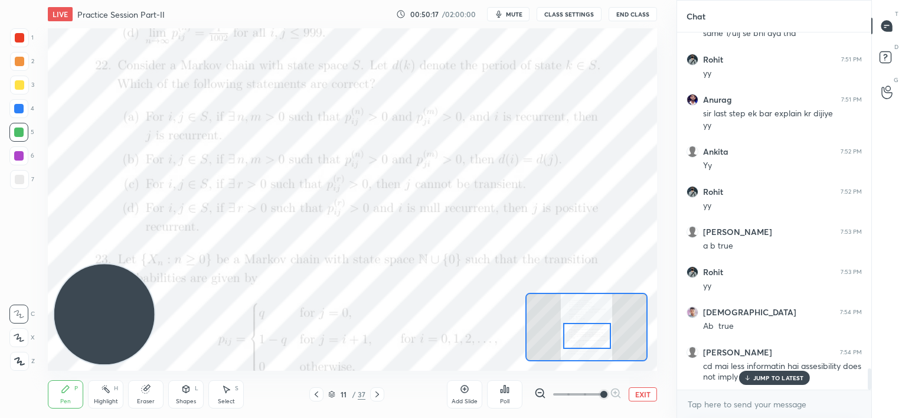
click at [779, 375] on p "JUMP TO LATEST" at bounding box center [778, 377] width 51 height 7
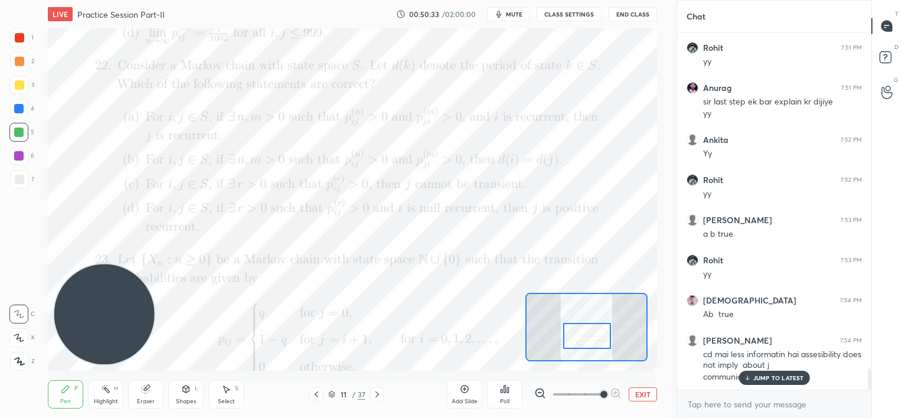
click at [768, 376] on p "JUMP TO LATEST" at bounding box center [778, 377] width 51 height 7
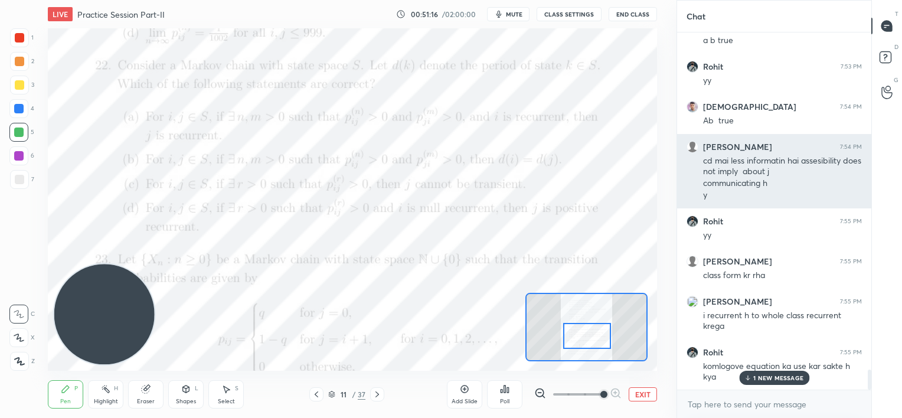
scroll to position [5961, 0]
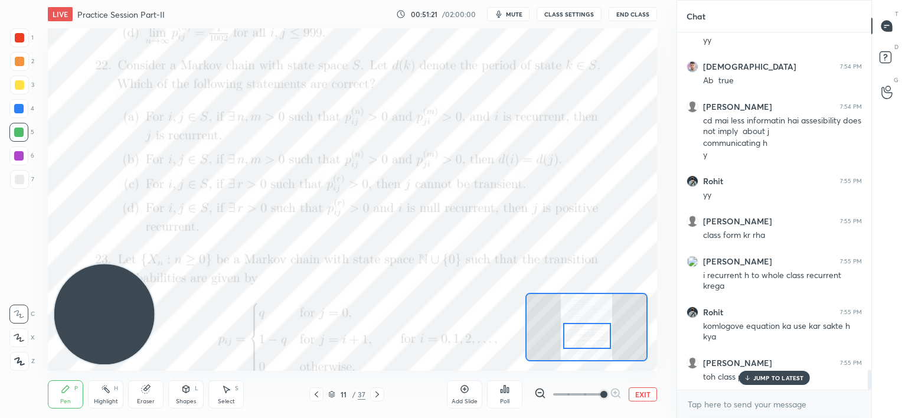
click at [760, 381] on p "JUMP TO LATEST" at bounding box center [778, 377] width 51 height 7
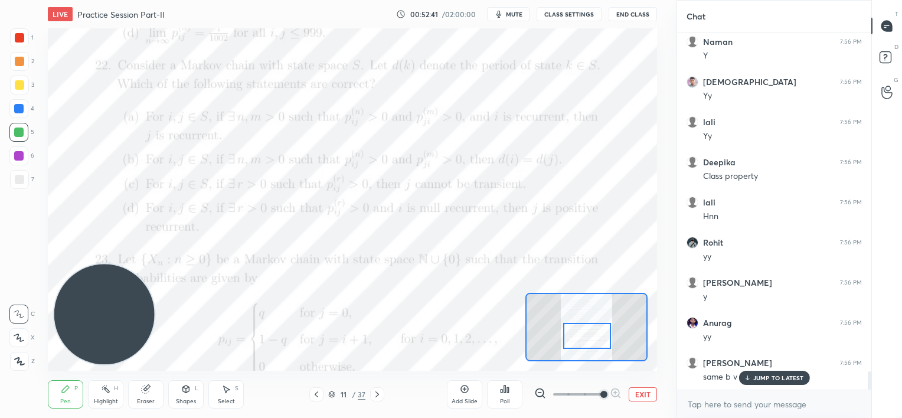
scroll to position [6523, 0]
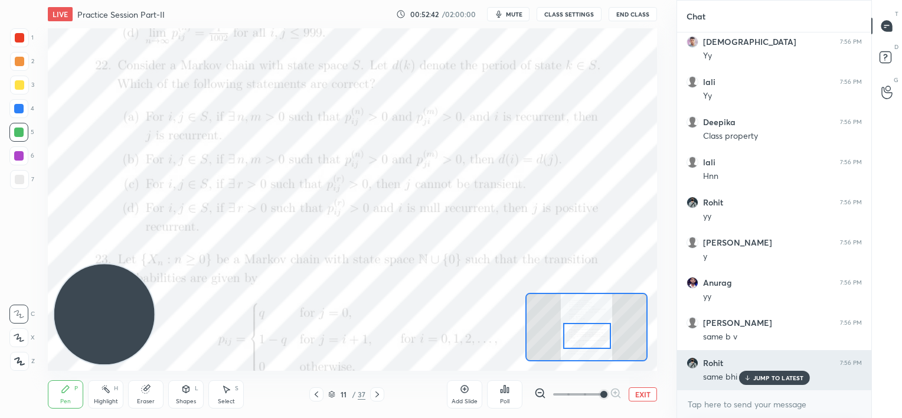
drag, startPoint x: 751, startPoint y: 379, endPoint x: 735, endPoint y: 367, distance: 19.8
click at [751, 380] on div "JUMP TO LATEST" at bounding box center [774, 378] width 71 height 14
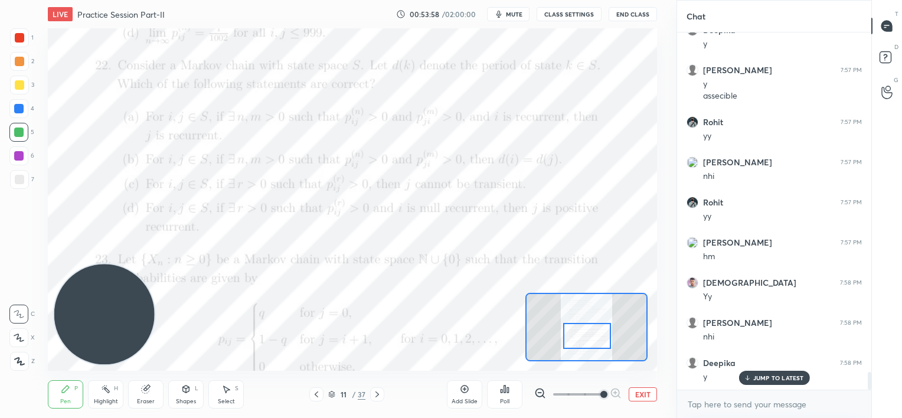
scroll to position [6936, 0]
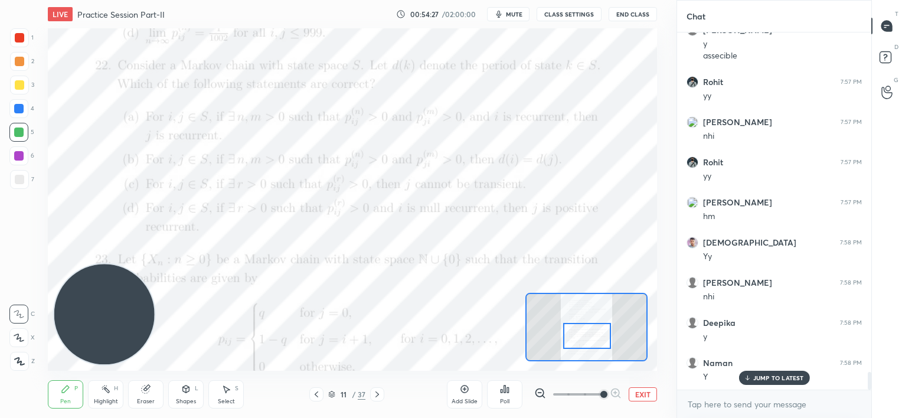
click at [21, 158] on div at bounding box center [18, 155] width 9 height 9
drag, startPoint x: 765, startPoint y: 373, endPoint x: 692, endPoint y: 351, distance: 75.8
click at [765, 374] on div "JUMP TO LATEST" at bounding box center [774, 378] width 71 height 14
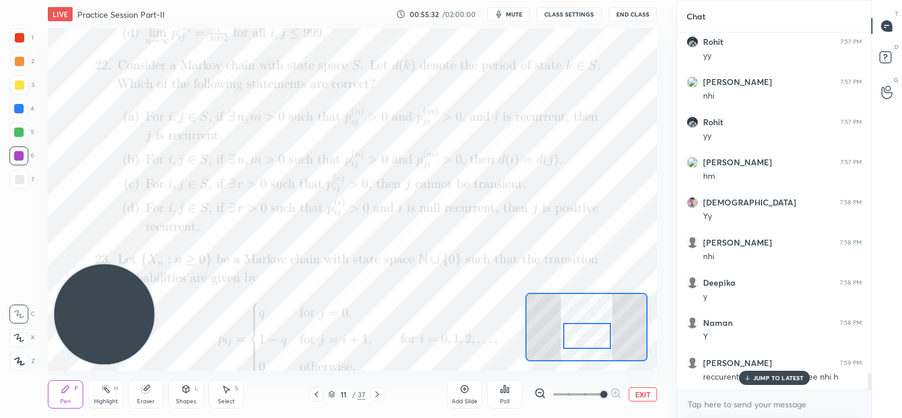
click at [762, 383] on div "JUMP TO LATEST" at bounding box center [774, 378] width 71 height 14
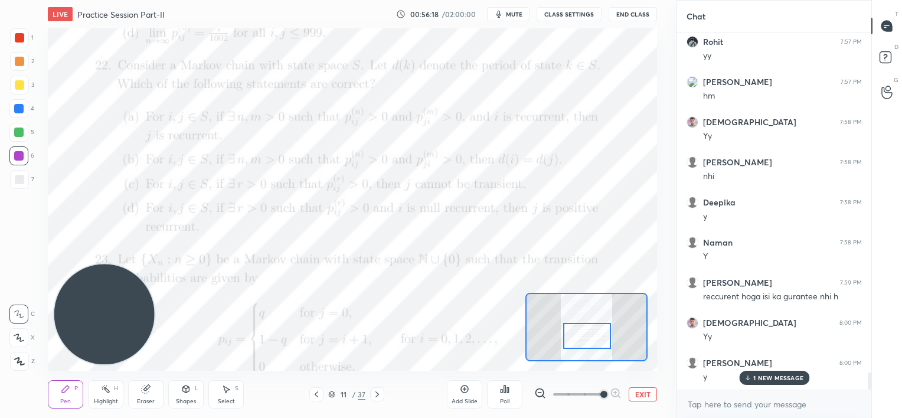
scroll to position [7097, 0]
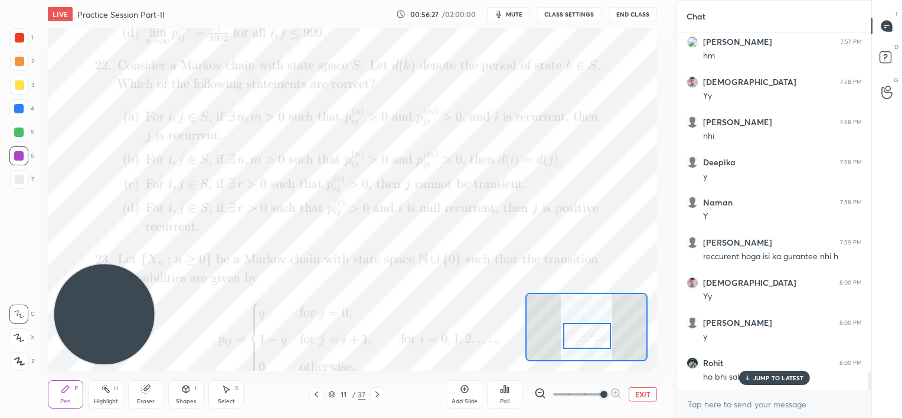
click at [754, 376] on p "JUMP TO LATEST" at bounding box center [778, 377] width 51 height 7
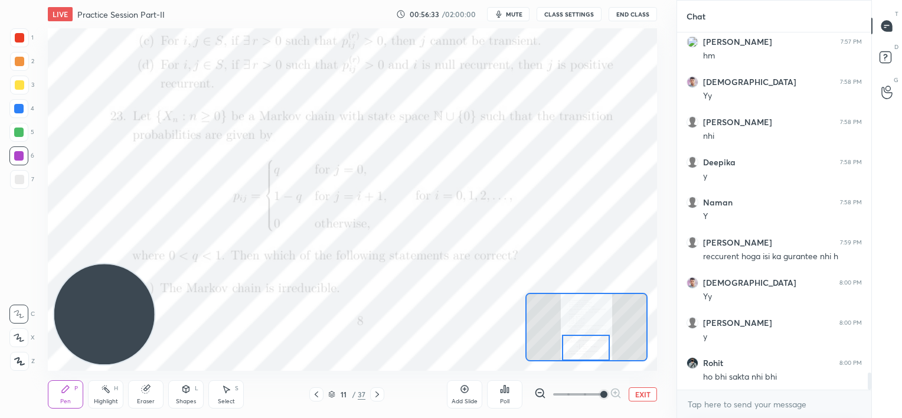
drag, startPoint x: 587, startPoint y: 335, endPoint x: 586, endPoint y: 354, distance: 18.3
click at [586, 354] on div at bounding box center [586, 348] width 48 height 27
click at [140, 393] on div "Eraser" at bounding box center [145, 394] width 35 height 28
drag, startPoint x: 58, startPoint y: 404, endPoint x: 74, endPoint y: 383, distance: 27.0
click at [60, 404] on div "Pen P" at bounding box center [65, 394] width 35 height 28
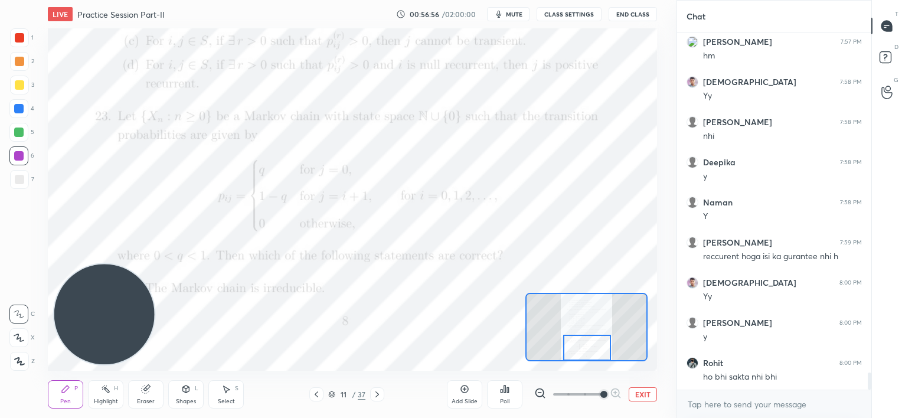
click at [583, 345] on div at bounding box center [587, 348] width 48 height 27
click at [377, 393] on icon at bounding box center [377, 394] width 9 height 9
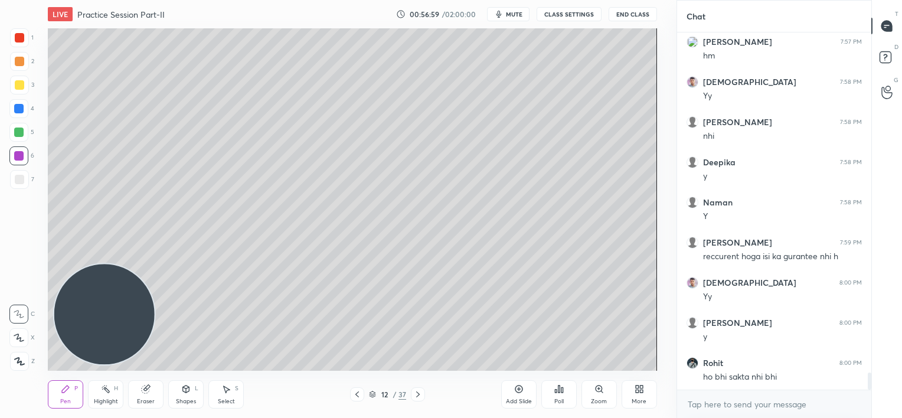
click at [419, 393] on icon at bounding box center [417, 394] width 9 height 9
click at [419, 392] on icon at bounding box center [417, 394] width 9 height 9
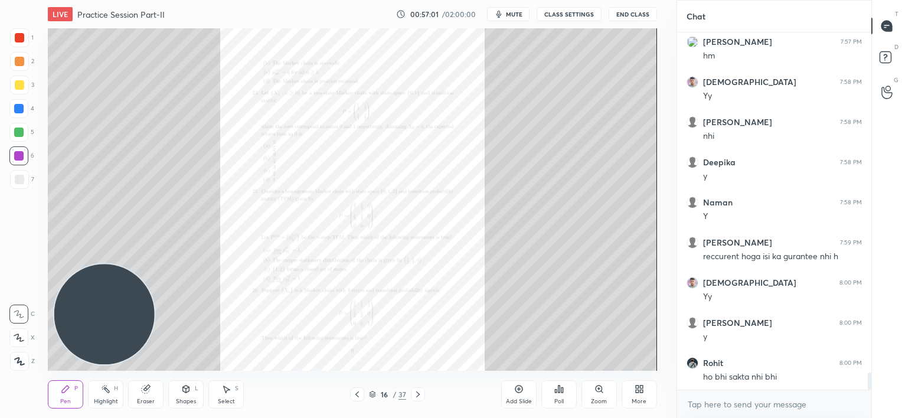
click at [596, 391] on icon at bounding box center [599, 388] width 9 height 9
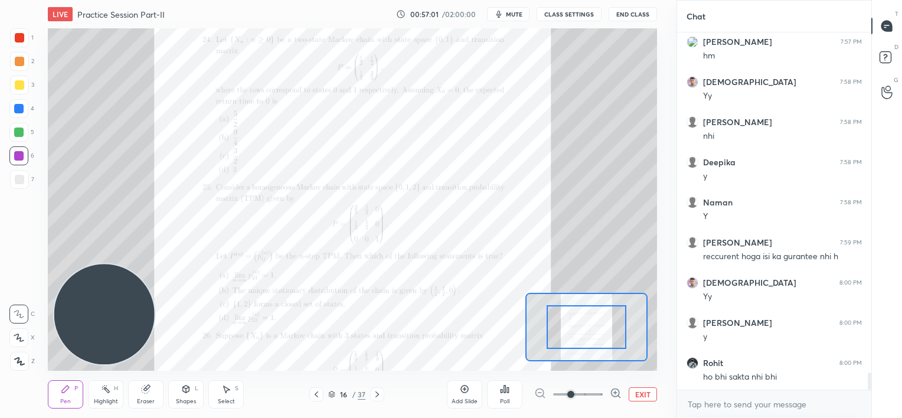
click at [598, 392] on span at bounding box center [578, 395] width 50 height 18
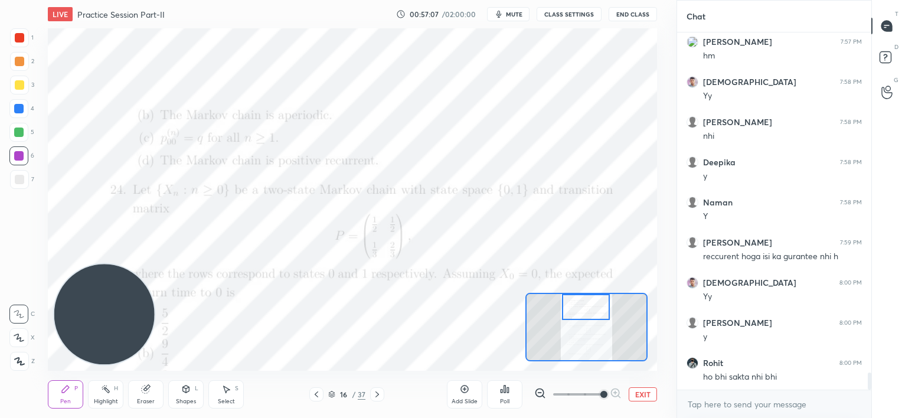
drag, startPoint x: 595, startPoint y: 332, endPoint x: 593, endPoint y: 316, distance: 16.0
click at [593, 316] on div at bounding box center [586, 307] width 48 height 27
click at [316, 396] on icon at bounding box center [316, 394] width 9 height 9
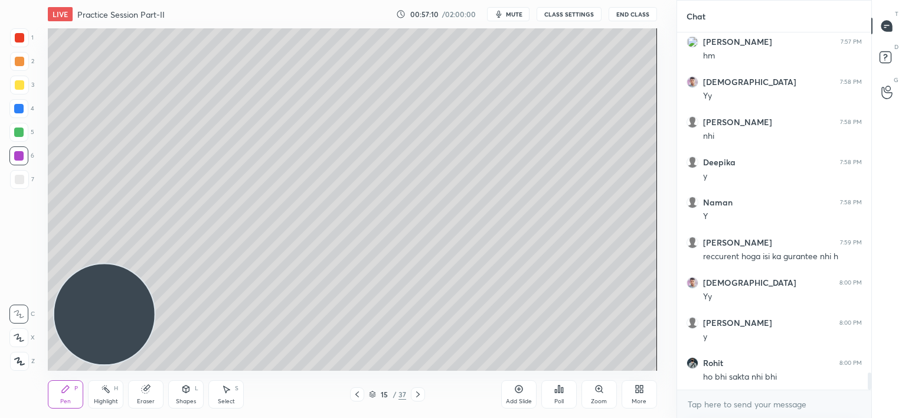
click at [315, 396] on div "15 / 37" at bounding box center [388, 394] width 227 height 14
click at [315, 394] on div "15 / 37" at bounding box center [388, 394] width 227 height 14
click at [360, 396] on icon at bounding box center [356, 394] width 9 height 9
click at [359, 395] on icon at bounding box center [356, 394] width 9 height 9
click at [359, 394] on icon at bounding box center [356, 394] width 9 height 9
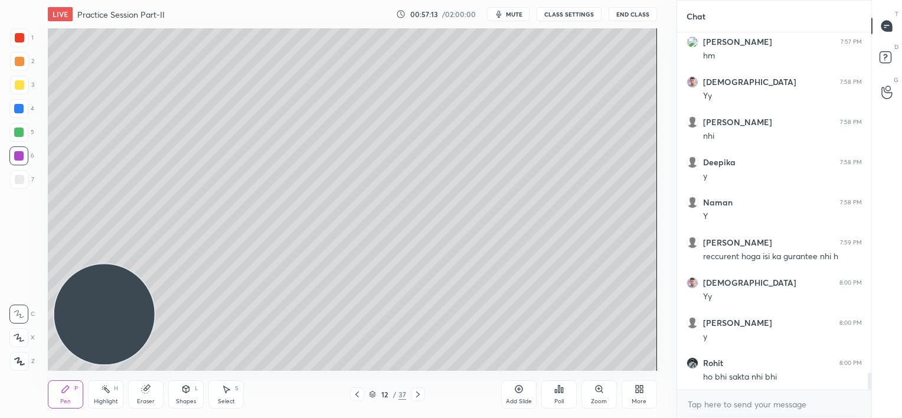
click at [358, 394] on icon at bounding box center [356, 394] width 9 height 9
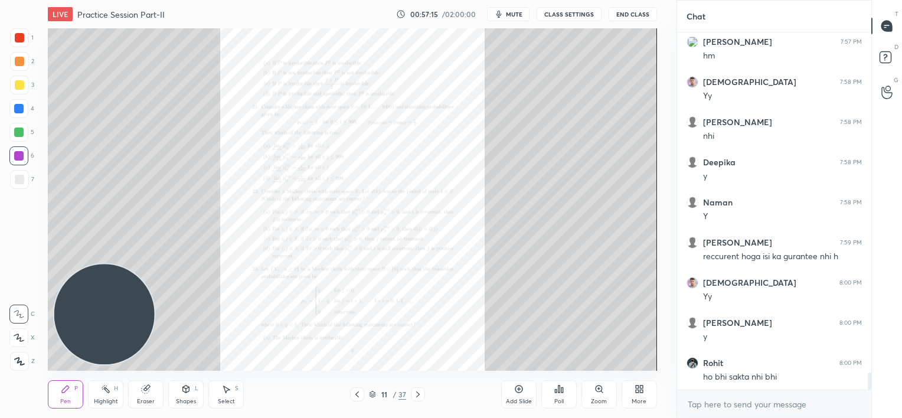
click at [600, 391] on icon at bounding box center [599, 389] width 6 height 6
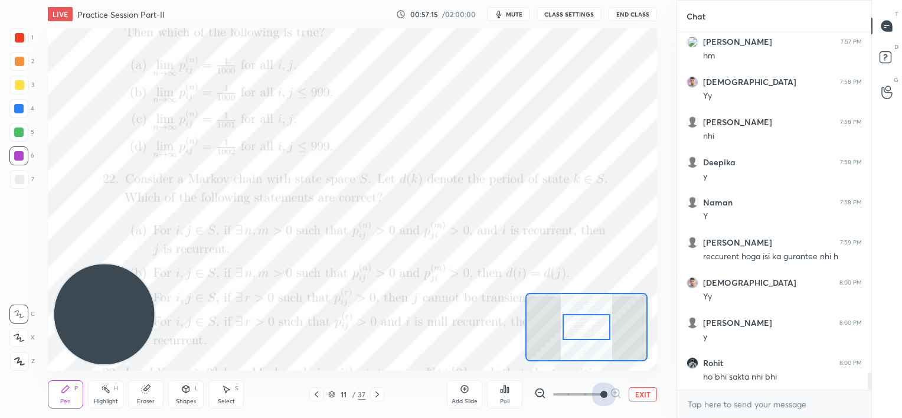
click at [599, 391] on span at bounding box center [578, 395] width 50 height 18
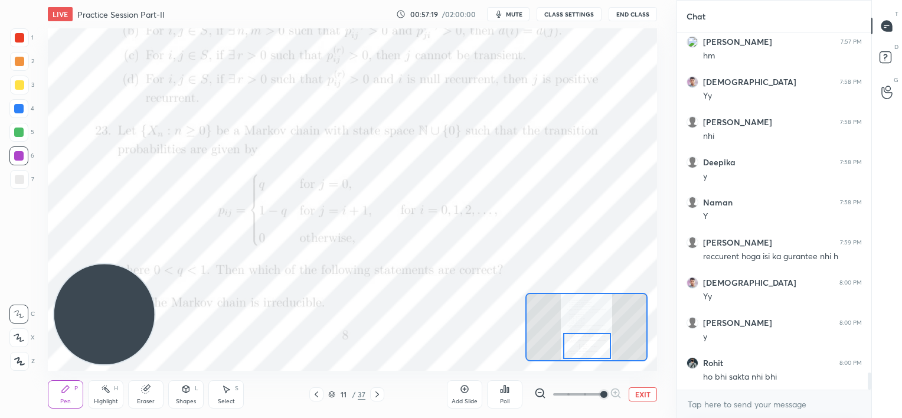
drag, startPoint x: 597, startPoint y: 329, endPoint x: 598, endPoint y: 348, distance: 18.9
click at [598, 348] on div at bounding box center [587, 346] width 48 height 27
click at [21, 113] on div at bounding box center [18, 108] width 19 height 19
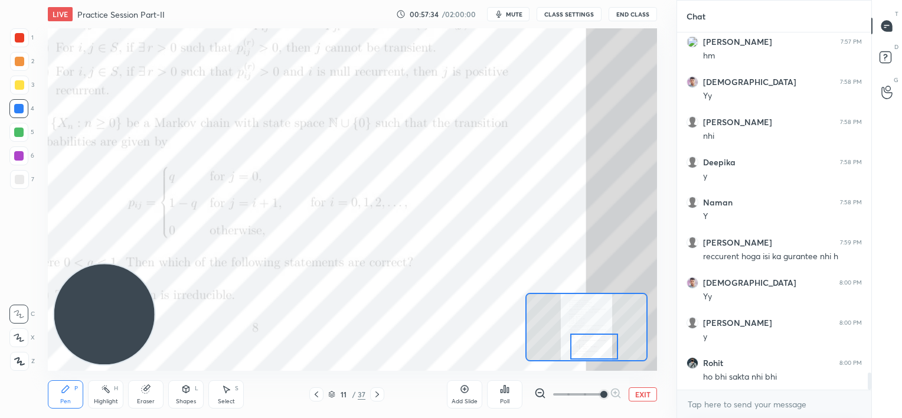
drag, startPoint x: 589, startPoint y: 337, endPoint x: 596, endPoint y: 337, distance: 7.1
click at [596, 337] on div at bounding box center [594, 347] width 48 height 27
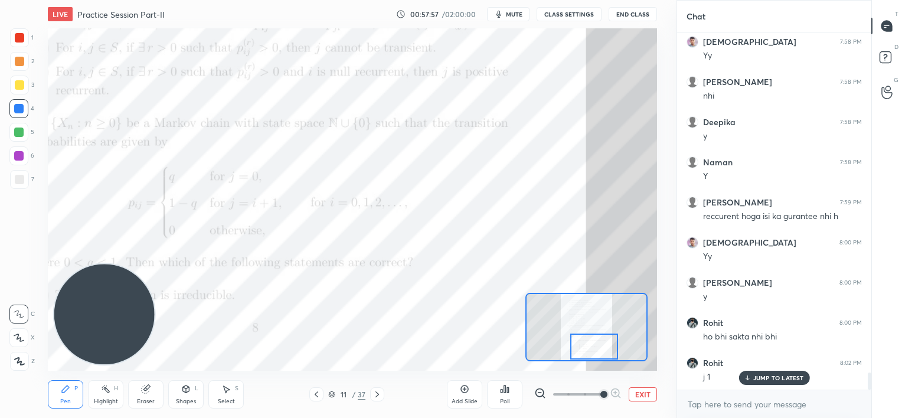
drag, startPoint x: 755, startPoint y: 380, endPoint x: 661, endPoint y: 328, distance: 106.8
click at [751, 377] on div "JUMP TO LATEST" at bounding box center [774, 378] width 71 height 14
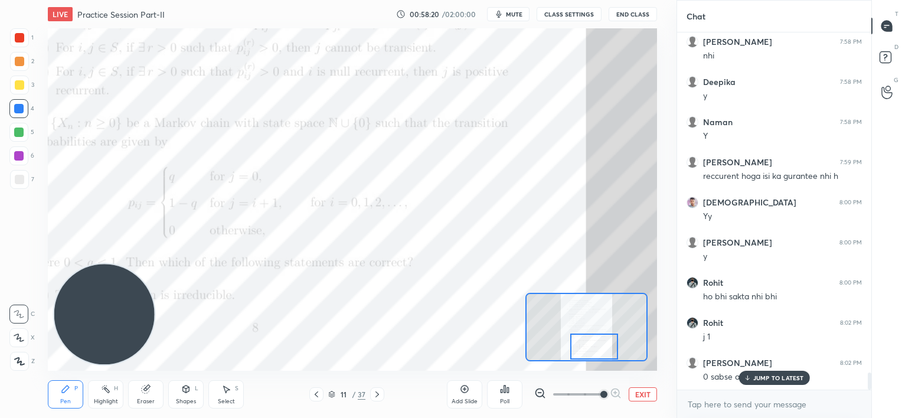
click at [755, 376] on p "JUMP TO LATEST" at bounding box center [778, 377] width 51 height 7
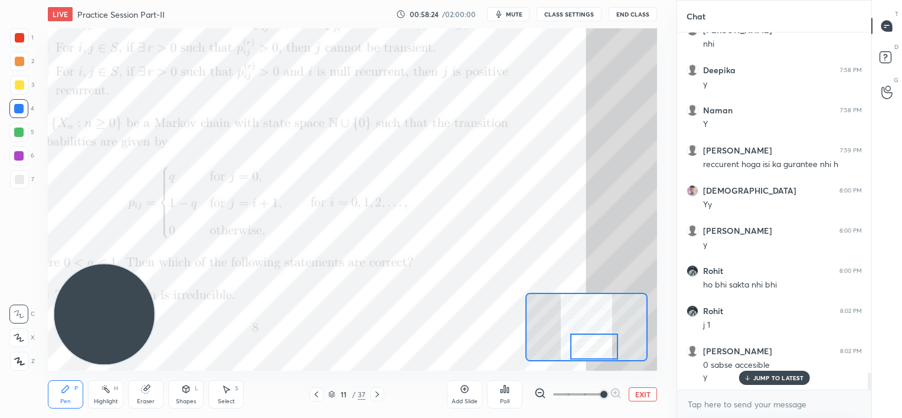
click at [749, 380] on icon at bounding box center [747, 377] width 8 height 7
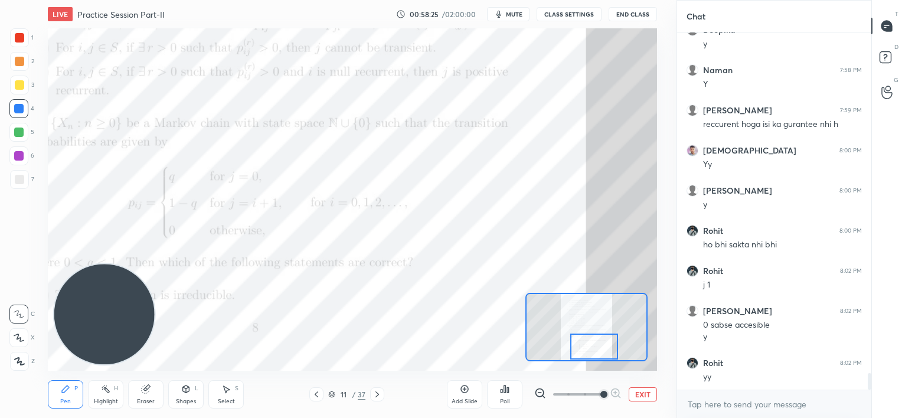
click at [19, 132] on div at bounding box center [18, 132] width 9 height 9
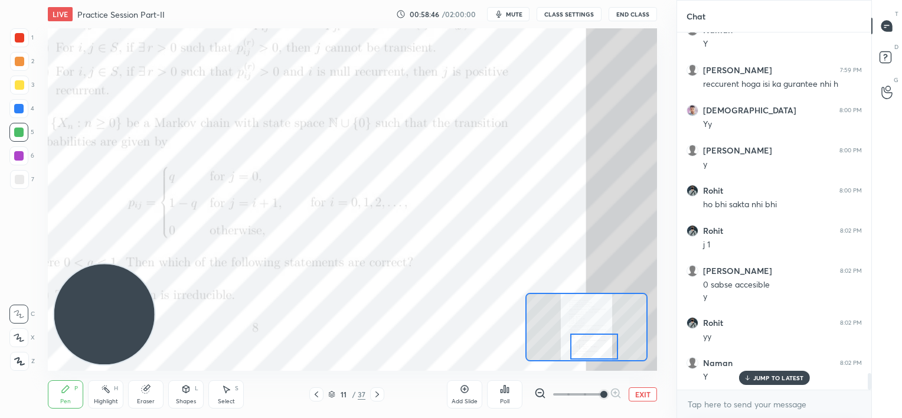
drag, startPoint x: 144, startPoint y: 400, endPoint x: 156, endPoint y: 385, distance: 18.9
click at [146, 399] on div "Eraser" at bounding box center [146, 402] width 18 height 6
click at [62, 393] on div "Pen P" at bounding box center [65, 394] width 35 height 28
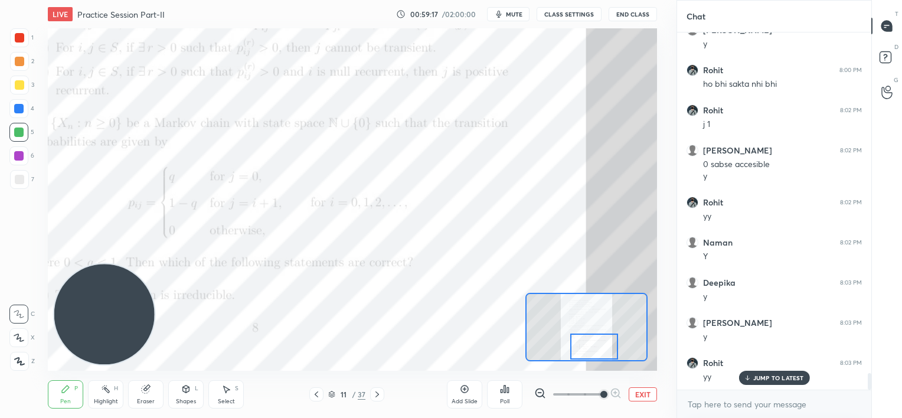
scroll to position [7430, 0]
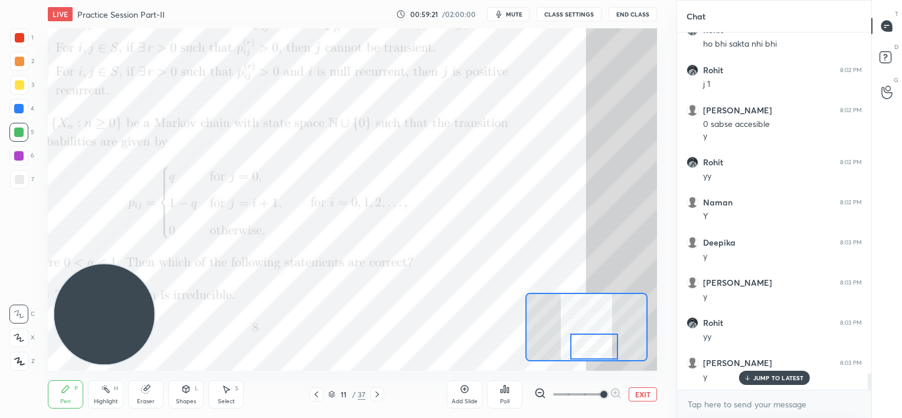
click at [750, 381] on div "JUMP TO LATEST" at bounding box center [774, 378] width 71 height 14
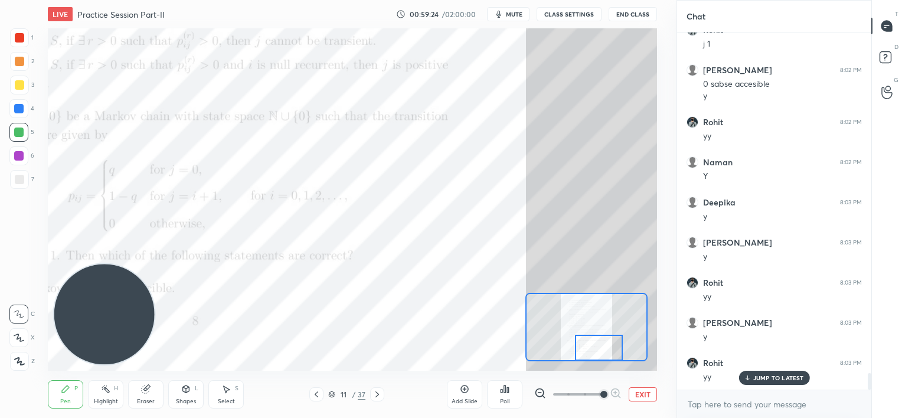
click at [606, 350] on div at bounding box center [599, 348] width 48 height 27
click at [152, 391] on div "Eraser" at bounding box center [145, 394] width 35 height 28
click at [61, 396] on div "Pen P" at bounding box center [65, 394] width 35 height 28
click at [25, 41] on div at bounding box center [19, 37] width 19 height 19
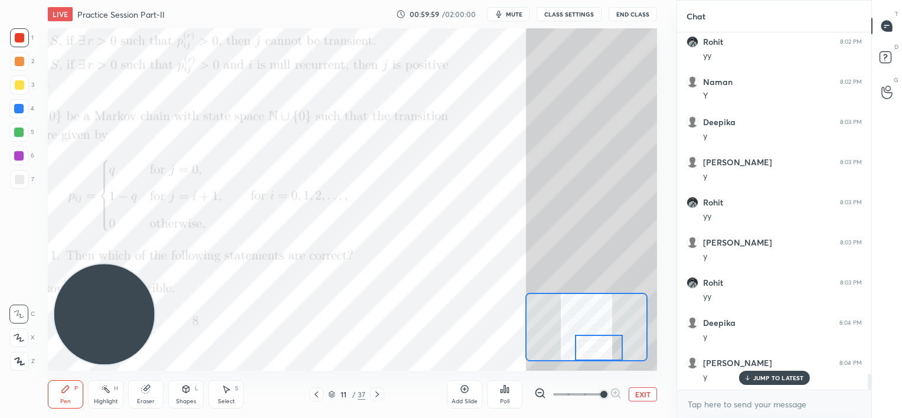
scroll to position [7590, 0]
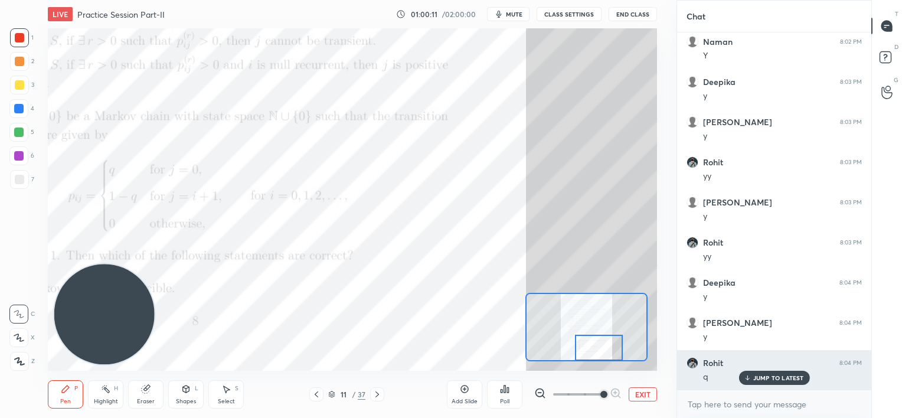
drag, startPoint x: 750, startPoint y: 378, endPoint x: 743, endPoint y: 374, distance: 8.2
click at [750, 378] on icon at bounding box center [747, 377] width 8 height 7
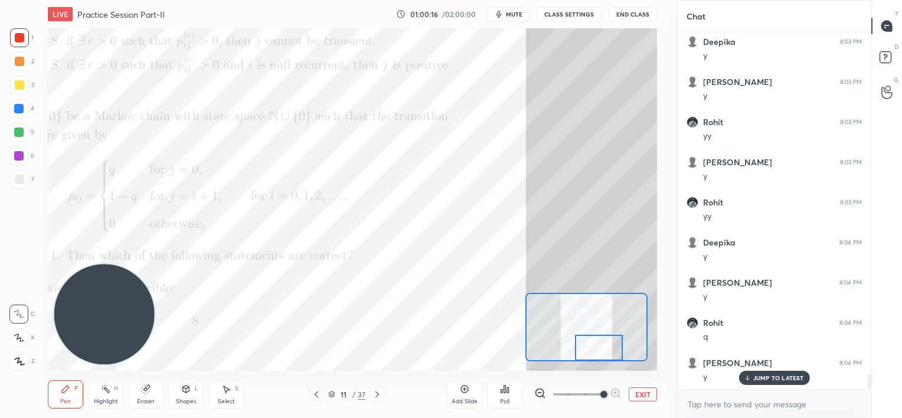
scroll to position [7671, 0]
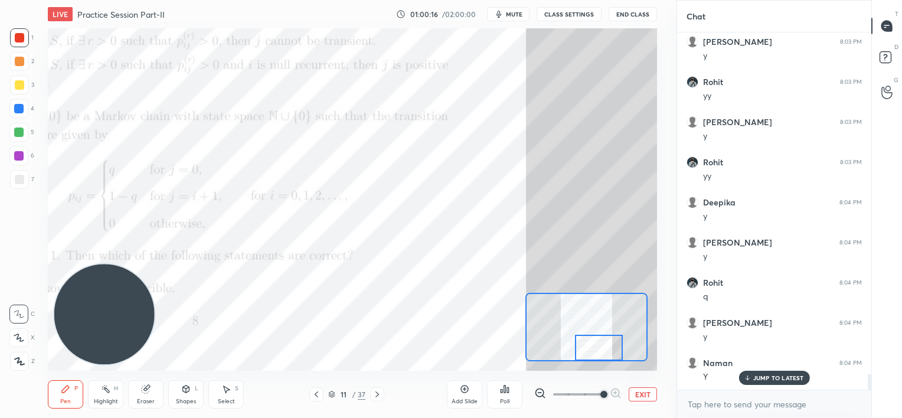
drag, startPoint x: 24, startPoint y: 181, endPoint x: 25, endPoint y: 172, distance: 8.3
click at [25, 180] on div at bounding box center [19, 179] width 19 height 19
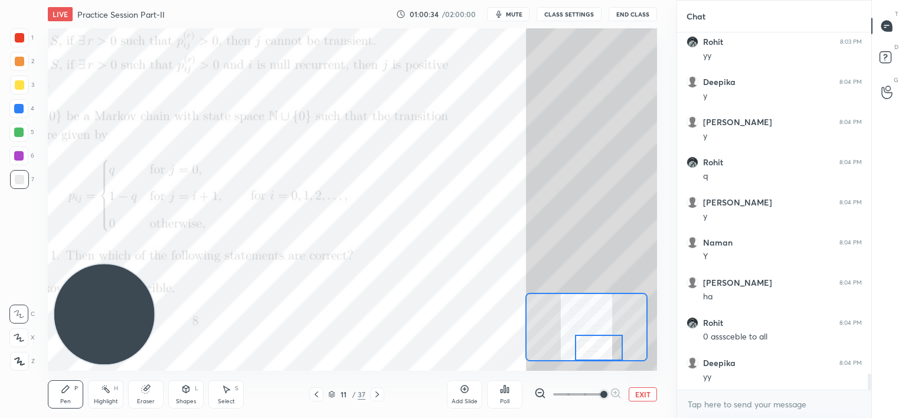
scroll to position [7831, 0]
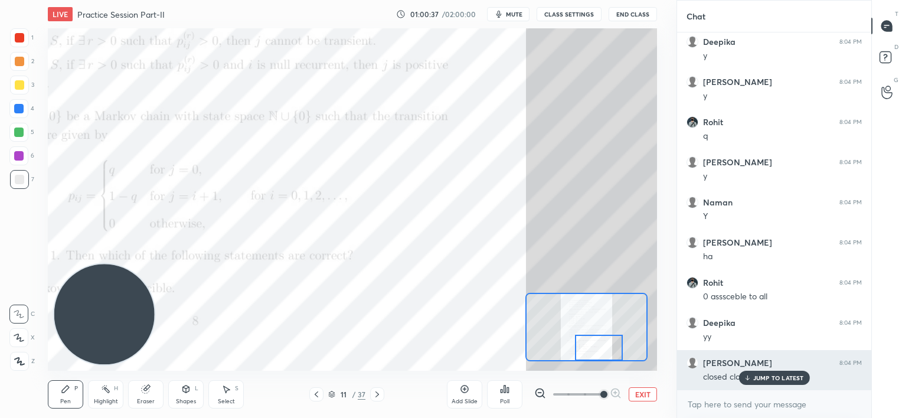
drag, startPoint x: 760, startPoint y: 376, endPoint x: 754, endPoint y: 378, distance: 6.7
click at [758, 379] on p "JUMP TO LATEST" at bounding box center [778, 377] width 51 height 7
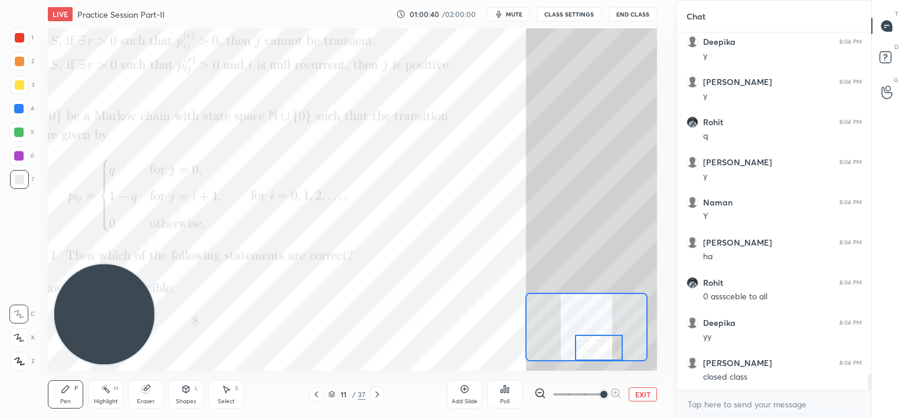
click at [19, 155] on div at bounding box center [18, 155] width 9 height 9
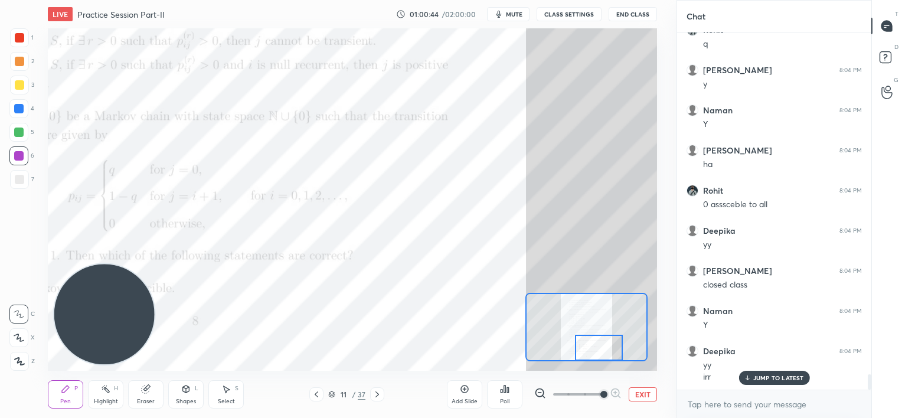
scroll to position [7964, 0]
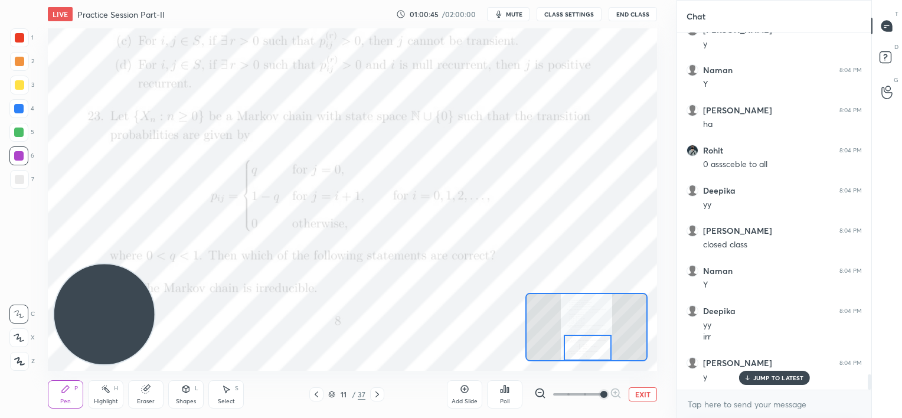
drag, startPoint x: 595, startPoint y: 347, endPoint x: 581, endPoint y: 350, distance: 13.9
click at [583, 351] on div at bounding box center [588, 348] width 48 height 27
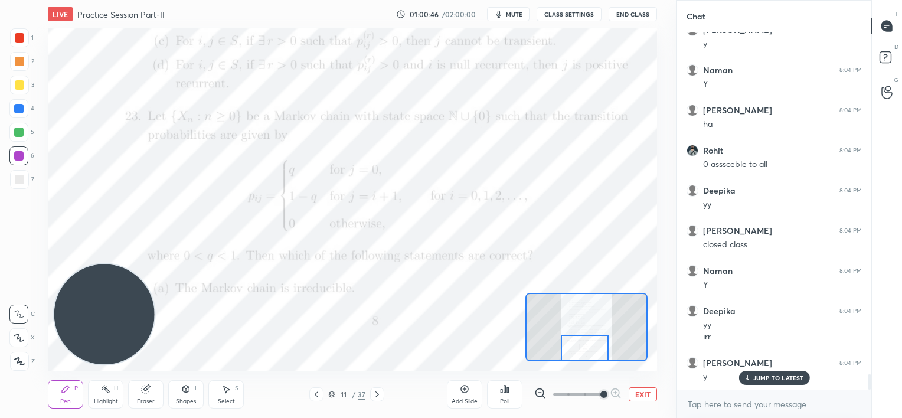
scroll to position [8004, 0]
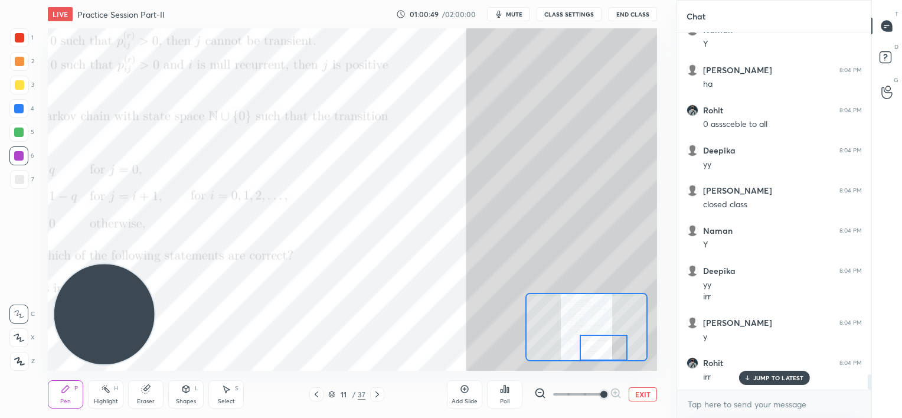
drag, startPoint x: 586, startPoint y: 347, endPoint x: 605, endPoint y: 347, distance: 18.9
click at [605, 347] on div at bounding box center [604, 348] width 48 height 27
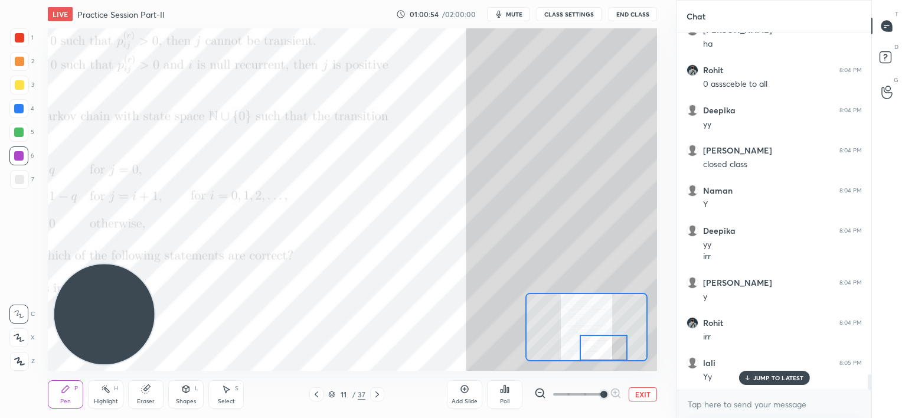
drag, startPoint x: 147, startPoint y: 389, endPoint x: 159, endPoint y: 373, distance: 20.7
click at [149, 387] on g at bounding box center [146, 389] width 9 height 9
click at [62, 399] on div "Pen" at bounding box center [65, 402] width 11 height 6
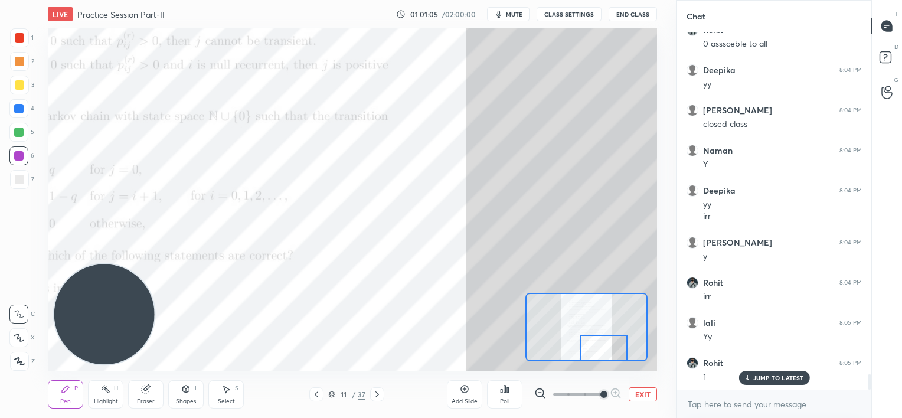
scroll to position [8124, 0]
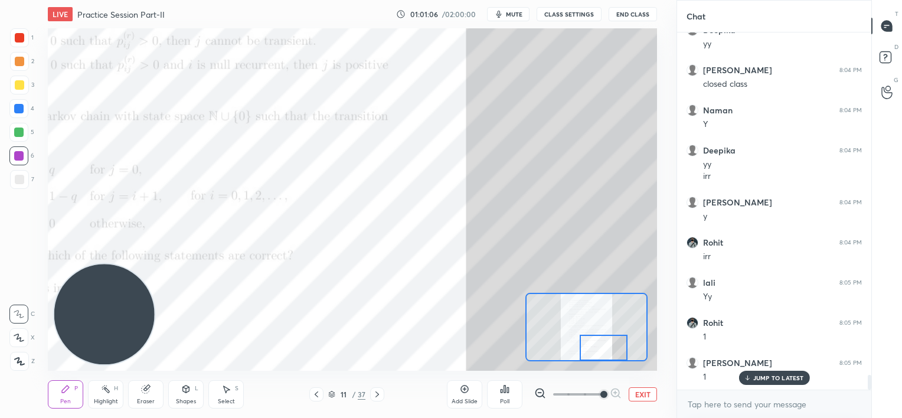
click at [149, 394] on div "Eraser" at bounding box center [145, 394] width 35 height 28
click at [65, 394] on div "Pen P" at bounding box center [65, 394] width 35 height 28
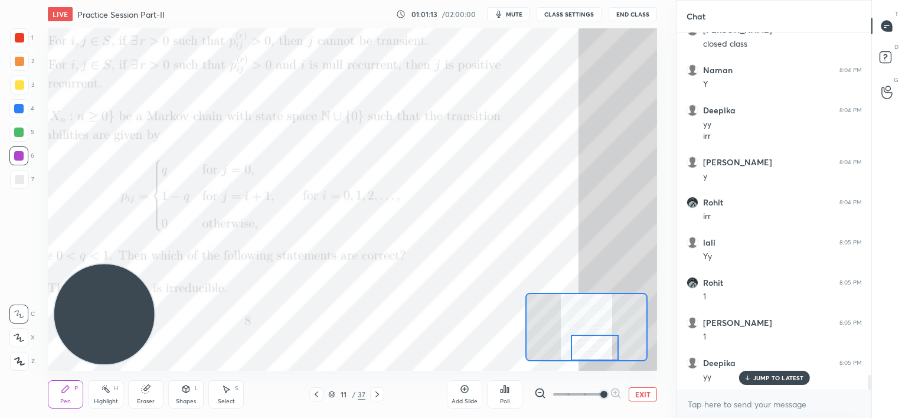
drag, startPoint x: 609, startPoint y: 349, endPoint x: 601, endPoint y: 350, distance: 8.3
click at [601, 350] on div at bounding box center [595, 348] width 48 height 27
click at [378, 396] on icon at bounding box center [377, 394] width 9 height 9
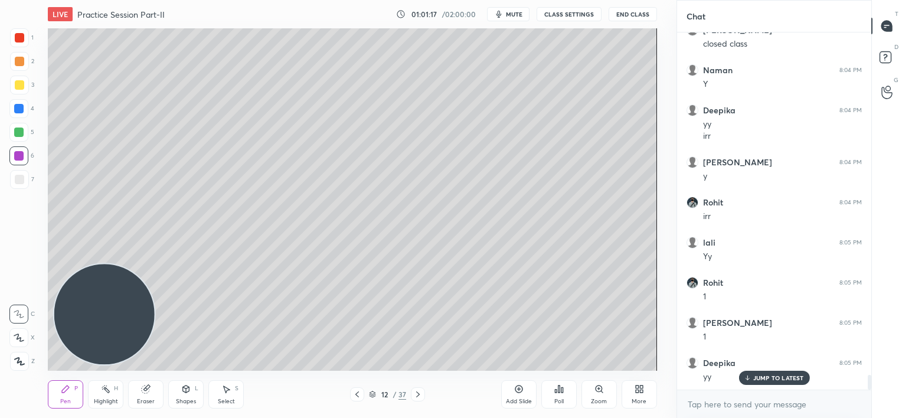
click at [413, 394] on icon at bounding box center [417, 394] width 9 height 9
click at [417, 394] on icon at bounding box center [417, 394] width 9 height 9
click at [418, 393] on icon at bounding box center [417, 394] width 9 height 9
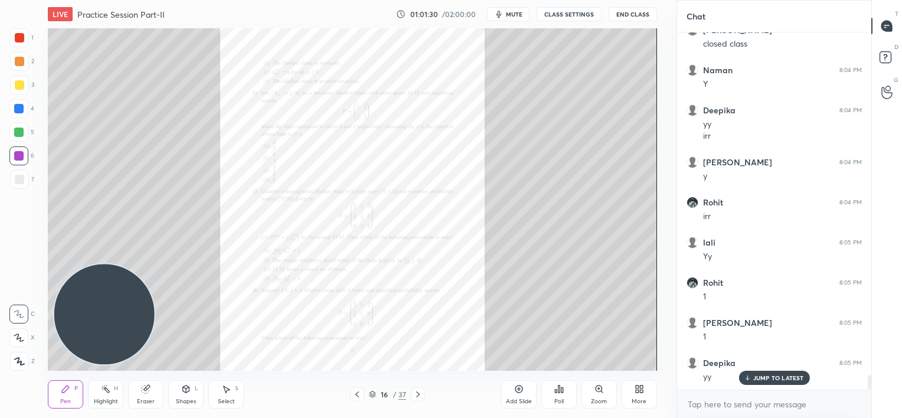
click at [357, 396] on icon at bounding box center [356, 394] width 9 height 9
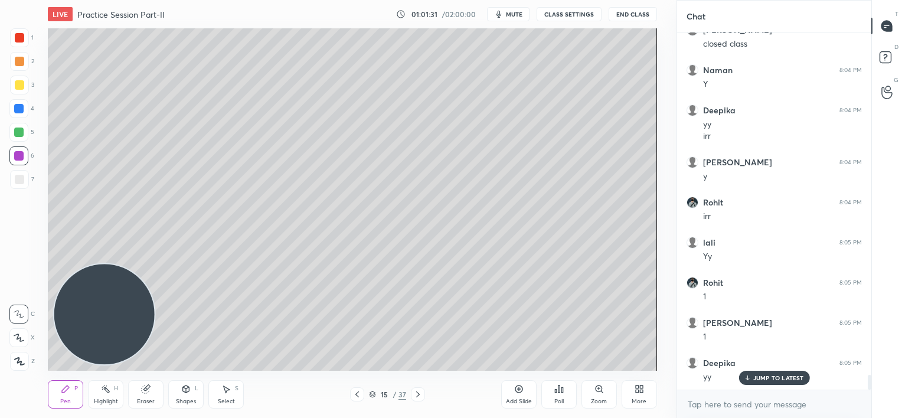
click at [357, 395] on icon at bounding box center [357, 394] width 4 height 6
click at [357, 394] on icon at bounding box center [356, 394] width 9 height 9
click at [357, 394] on icon at bounding box center [357, 394] width 4 height 6
click at [357, 394] on icon at bounding box center [356, 394] width 9 height 9
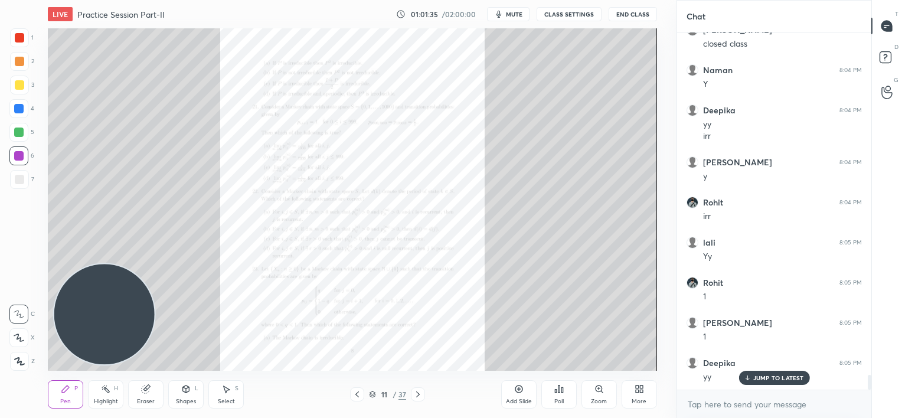
click at [598, 391] on icon at bounding box center [599, 389] width 6 height 6
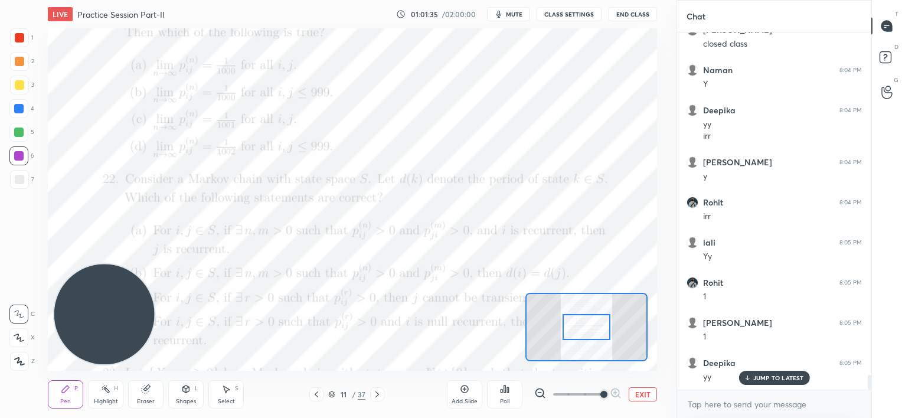
click at [598, 393] on span at bounding box center [578, 395] width 50 height 18
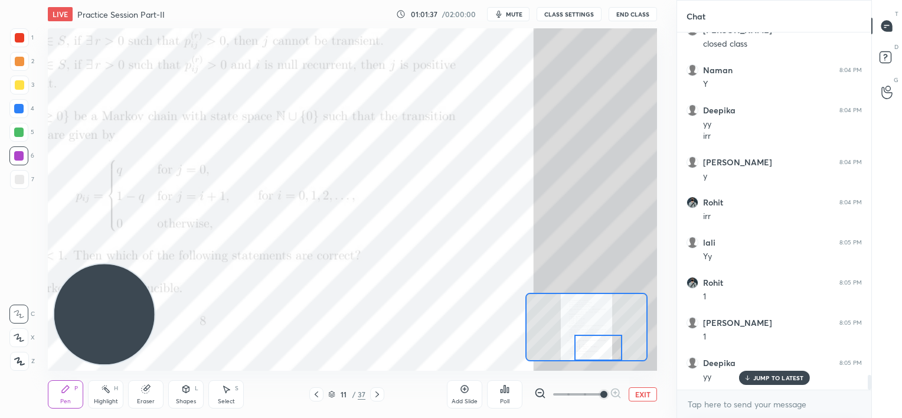
drag, startPoint x: 589, startPoint y: 324, endPoint x: 600, endPoint y: 345, distance: 24.3
click at [600, 345] on div at bounding box center [598, 348] width 48 height 27
click at [148, 390] on icon at bounding box center [146, 390] width 8 height 8
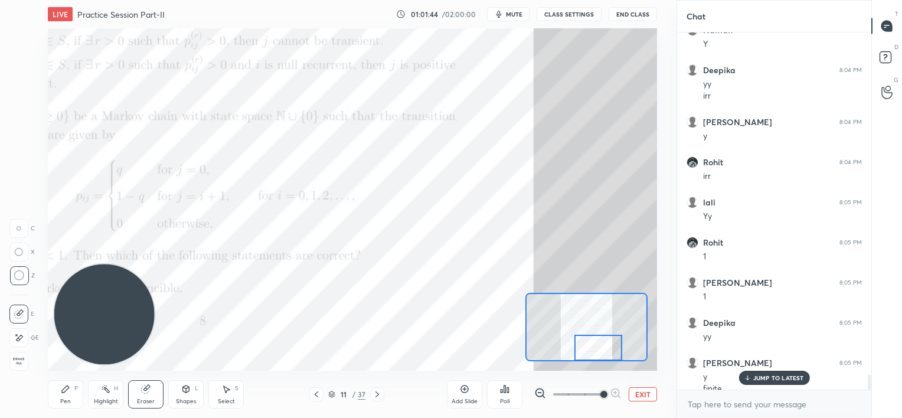
scroll to position [8216, 0]
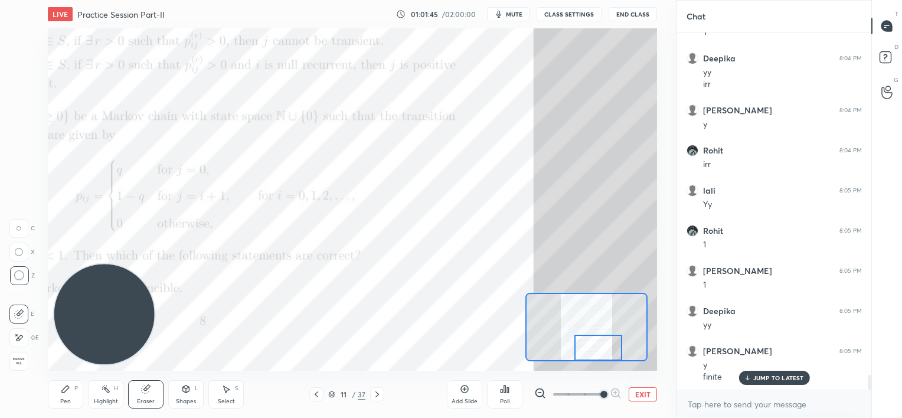
click at [56, 399] on div "Pen P" at bounding box center [65, 394] width 35 height 28
click at [378, 390] on icon at bounding box center [377, 394] width 9 height 9
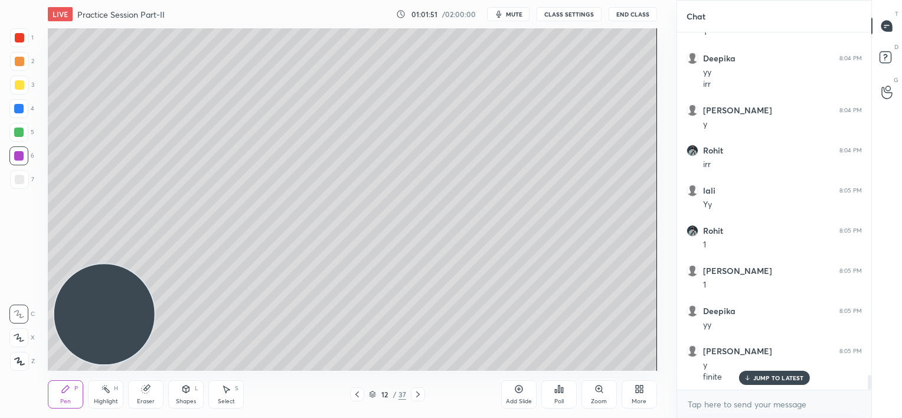
click at [416, 396] on icon at bounding box center [417, 394] width 9 height 9
click at [417, 396] on icon at bounding box center [418, 394] width 4 height 6
click at [418, 396] on icon at bounding box center [417, 394] width 9 height 9
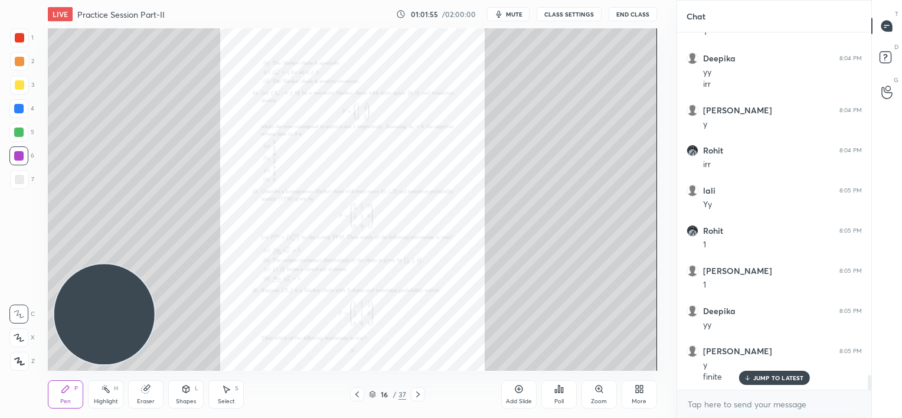
click at [354, 397] on icon at bounding box center [356, 394] width 9 height 9
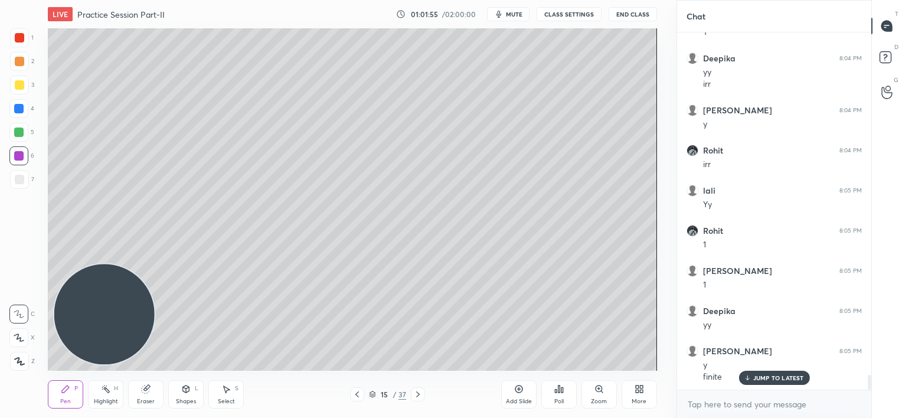
click at [355, 397] on icon at bounding box center [356, 394] width 9 height 9
click at [355, 398] on icon at bounding box center [356, 394] width 9 height 9
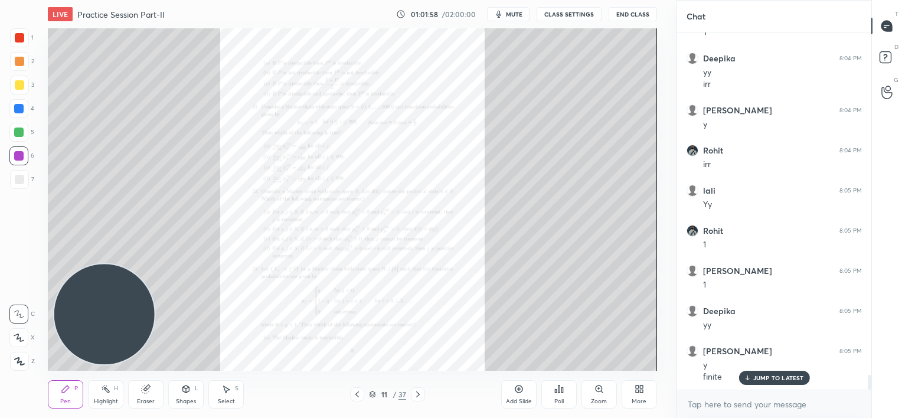
click at [598, 390] on icon at bounding box center [599, 388] width 9 height 9
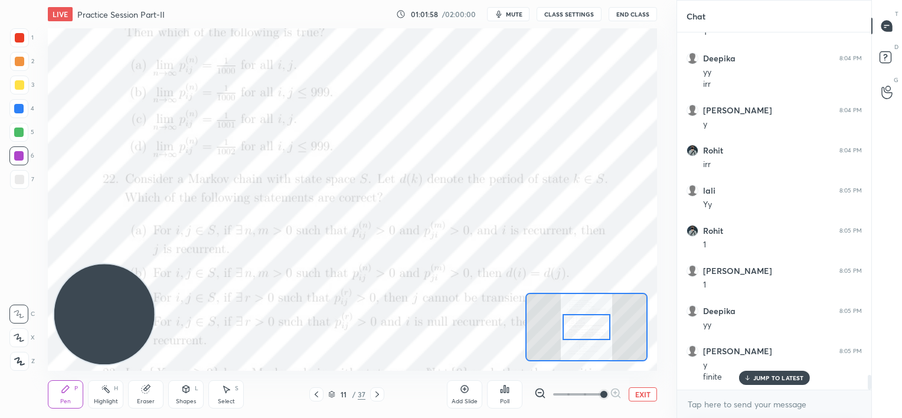
click at [598, 392] on span at bounding box center [578, 395] width 50 height 18
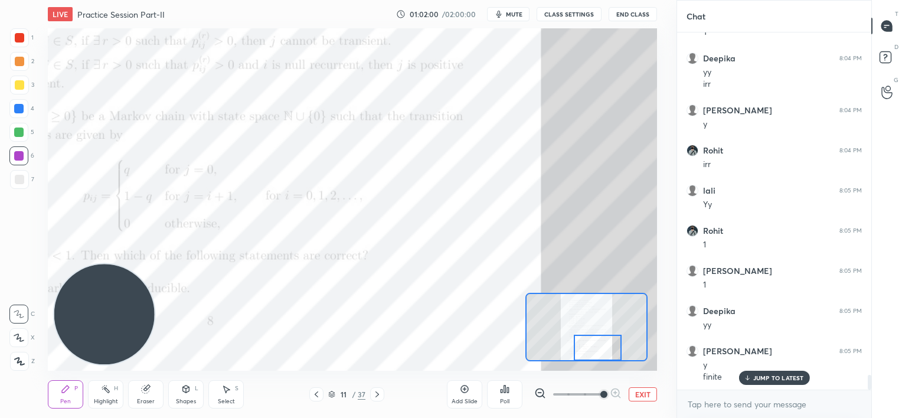
drag, startPoint x: 585, startPoint y: 324, endPoint x: 586, endPoint y: 335, distance: 11.2
click at [598, 357] on div at bounding box center [598, 348] width 48 height 27
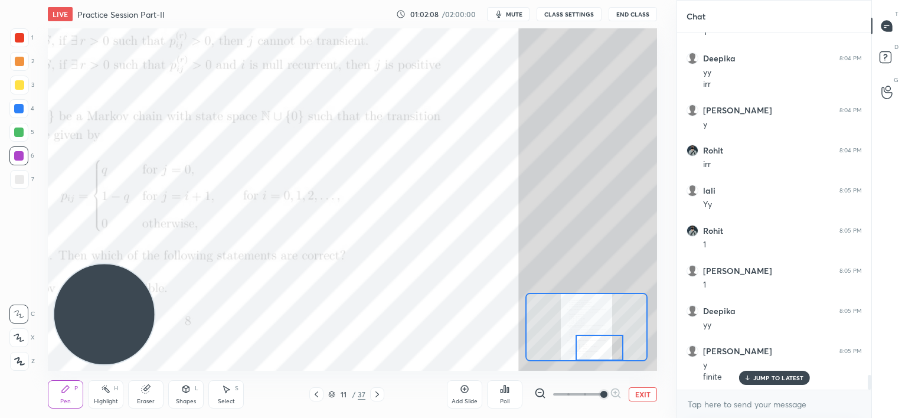
click at [143, 389] on icon at bounding box center [146, 390] width 8 height 8
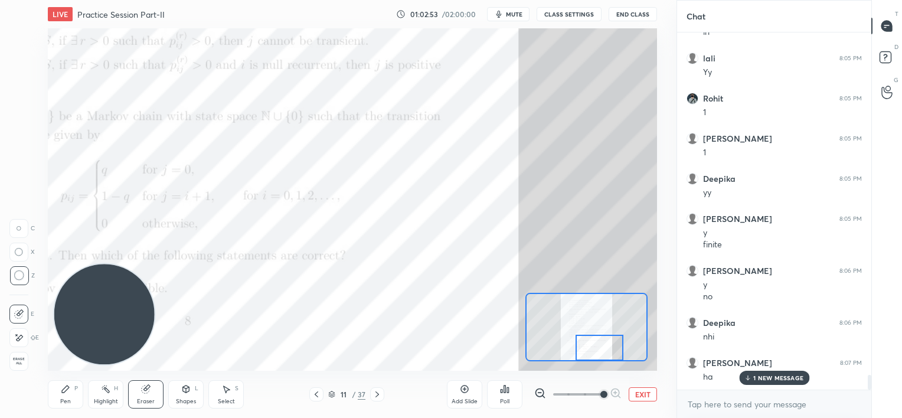
scroll to position [8389, 0]
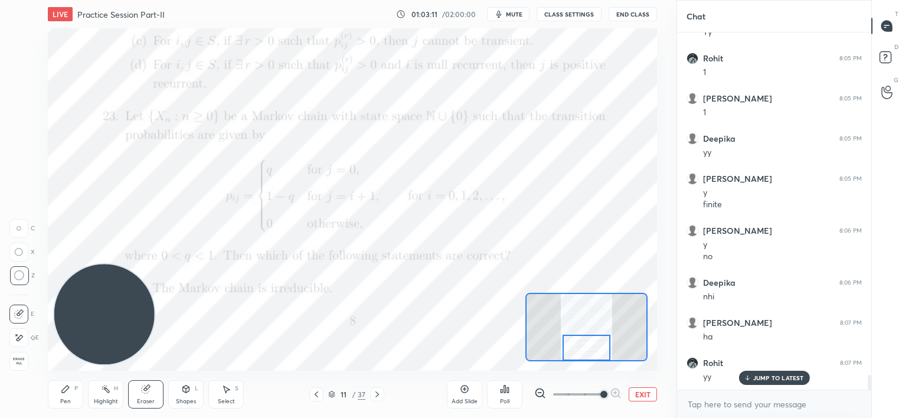
drag, startPoint x: 601, startPoint y: 342, endPoint x: 586, endPoint y: 347, distance: 16.1
click at [589, 347] on div at bounding box center [587, 348] width 48 height 27
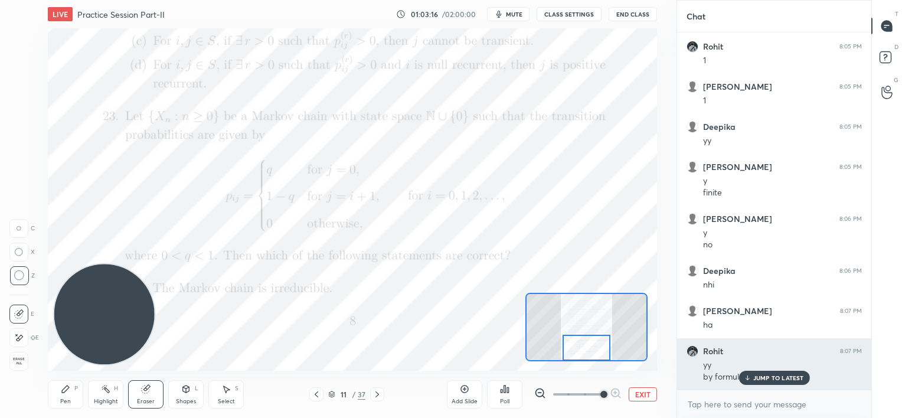
drag, startPoint x: 758, startPoint y: 375, endPoint x: 693, endPoint y: 380, distance: 65.8
click at [756, 378] on div "JUMP TO LATEST" at bounding box center [774, 378] width 71 height 14
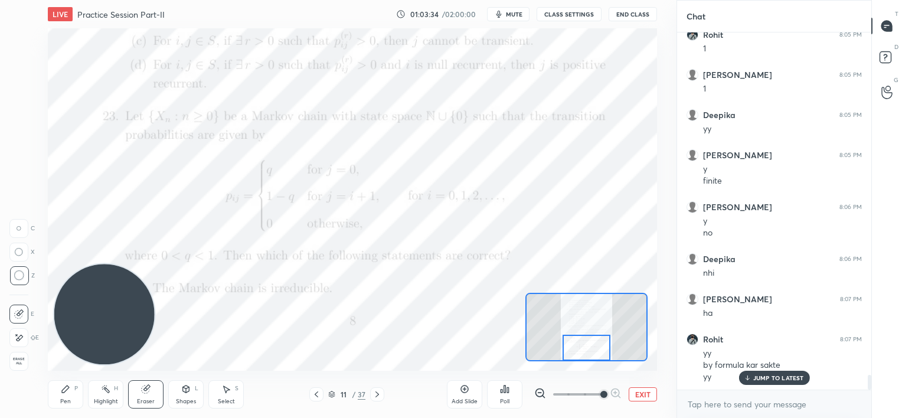
scroll to position [8452, 0]
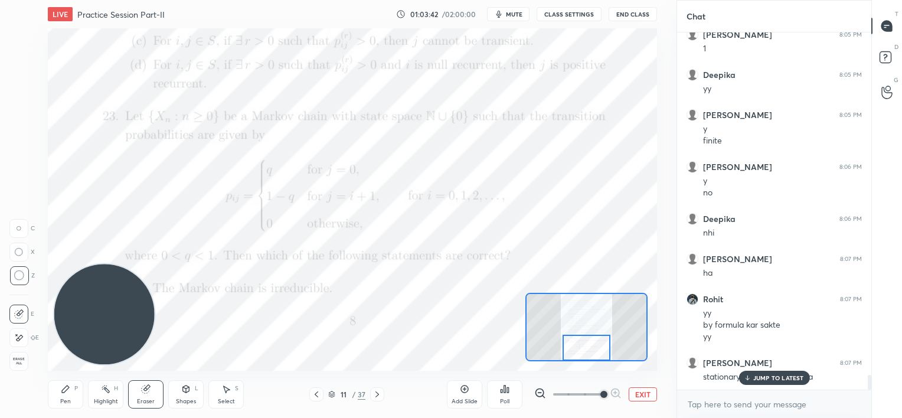
click at [751, 374] on div "JUMP TO LATEST" at bounding box center [774, 378] width 71 height 14
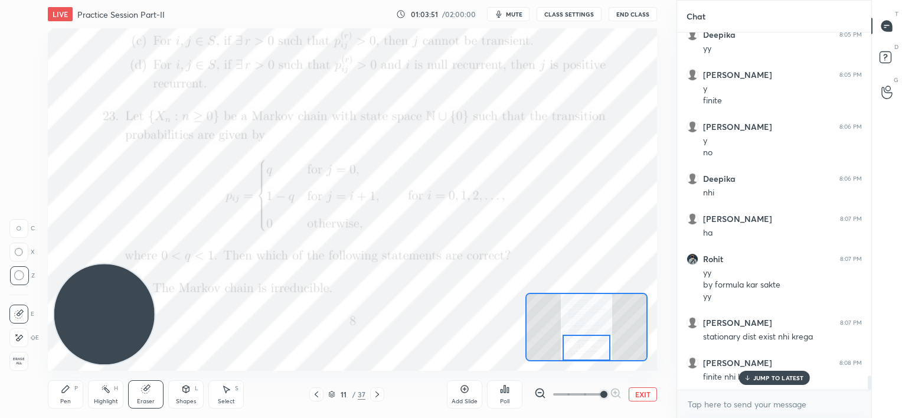
click at [784, 376] on p "JUMP TO LATEST" at bounding box center [778, 377] width 51 height 7
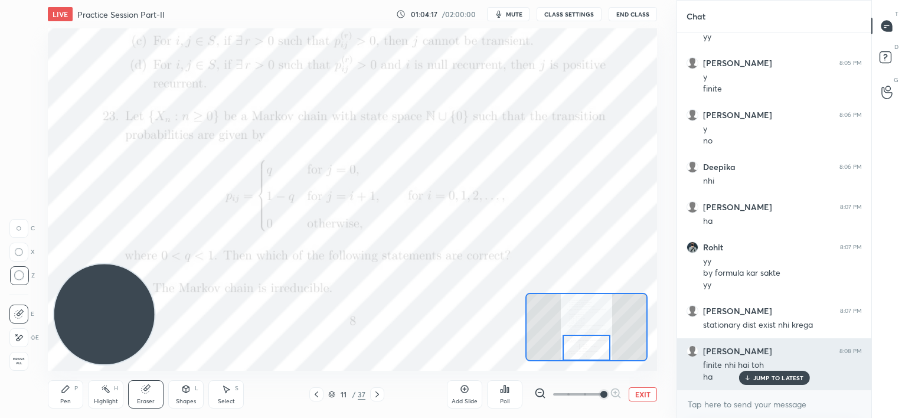
scroll to position [8545, 0]
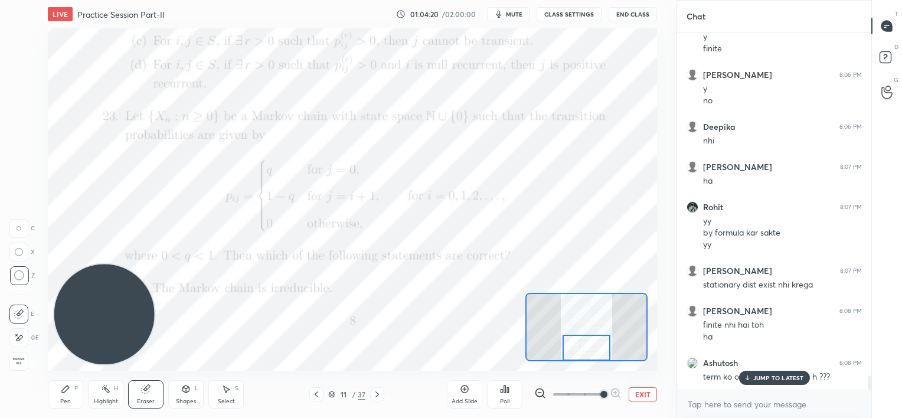
click at [773, 379] on p "JUMP TO LATEST" at bounding box center [778, 377] width 51 height 7
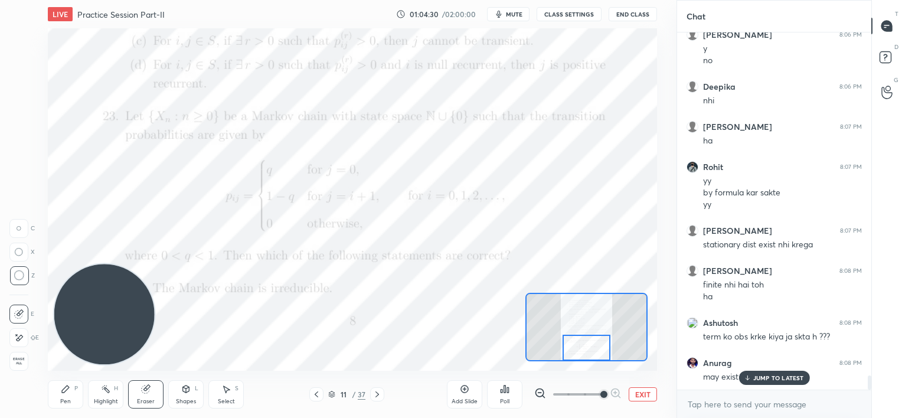
click at [765, 375] on p "JUMP TO LATEST" at bounding box center [778, 377] width 51 height 7
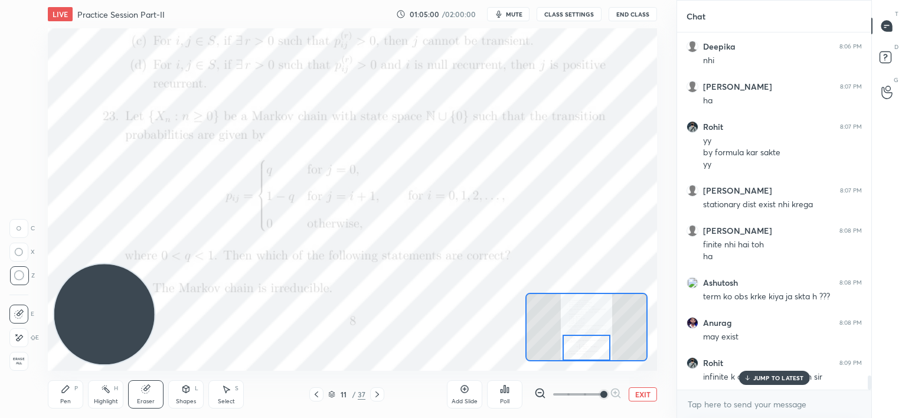
click at [763, 375] on p "JUMP TO LATEST" at bounding box center [778, 377] width 51 height 7
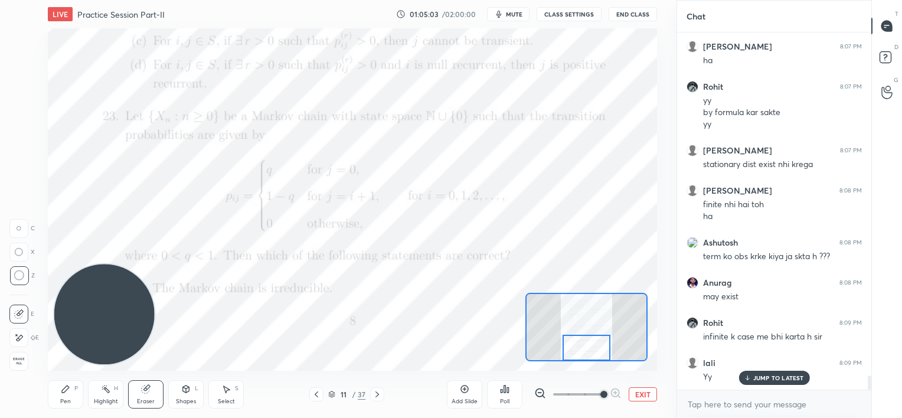
click at [770, 377] on p "JUMP TO LATEST" at bounding box center [778, 377] width 51 height 7
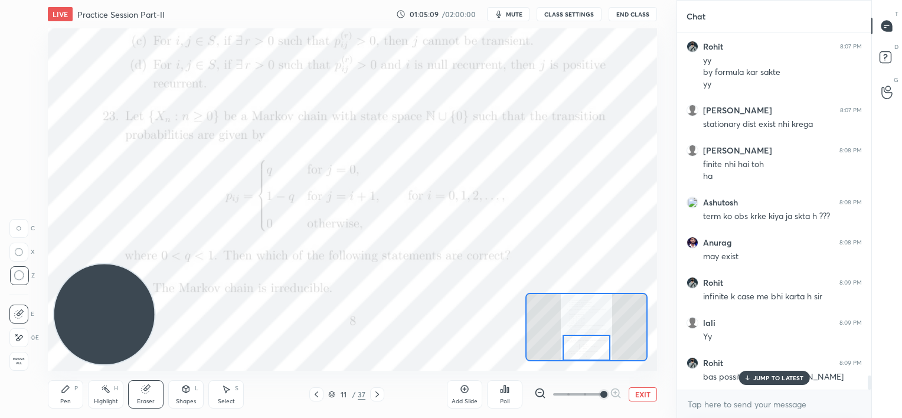
click at [768, 378] on p "JUMP TO LATEST" at bounding box center [778, 377] width 51 height 7
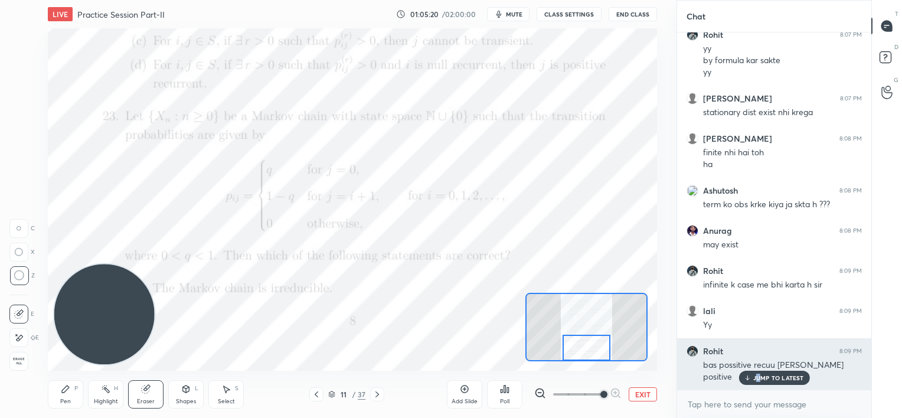
drag, startPoint x: 762, startPoint y: 376, endPoint x: 757, endPoint y: 378, distance: 6.1
click at [757, 378] on p "JUMP TO LATEST" at bounding box center [778, 377] width 51 height 7
click at [757, 378] on div "positive" at bounding box center [782, 377] width 159 height 12
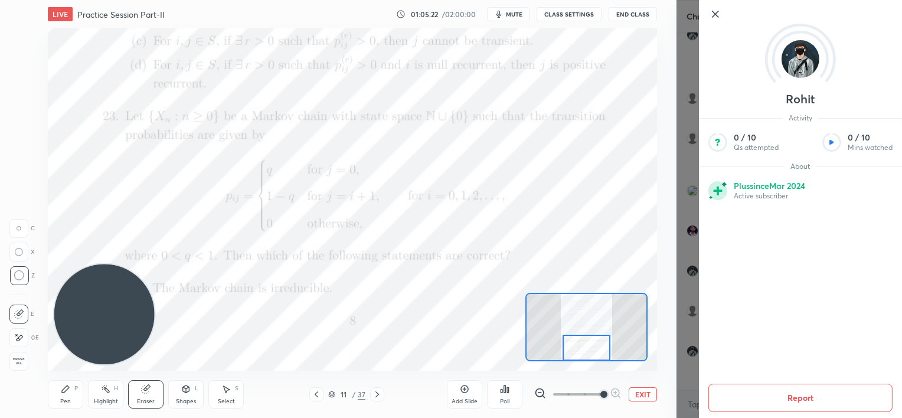
click at [656, 374] on div "Add Slide Poll EXIT" at bounding box center [552, 394] width 210 height 66
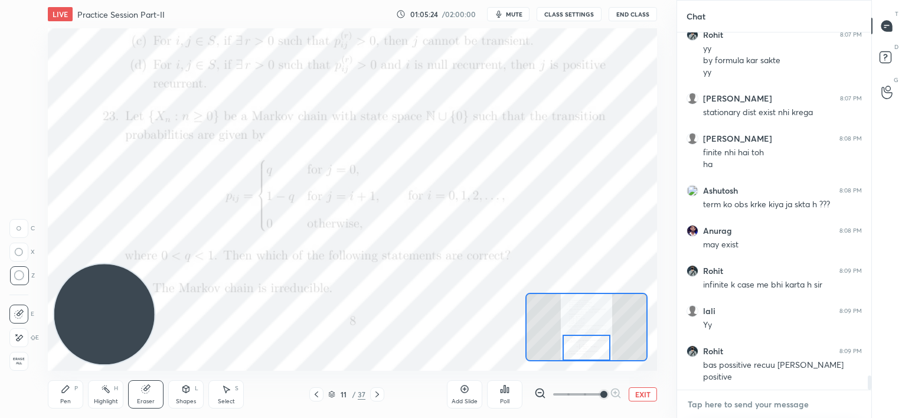
click at [711, 399] on textarea at bounding box center [774, 404] width 175 height 19
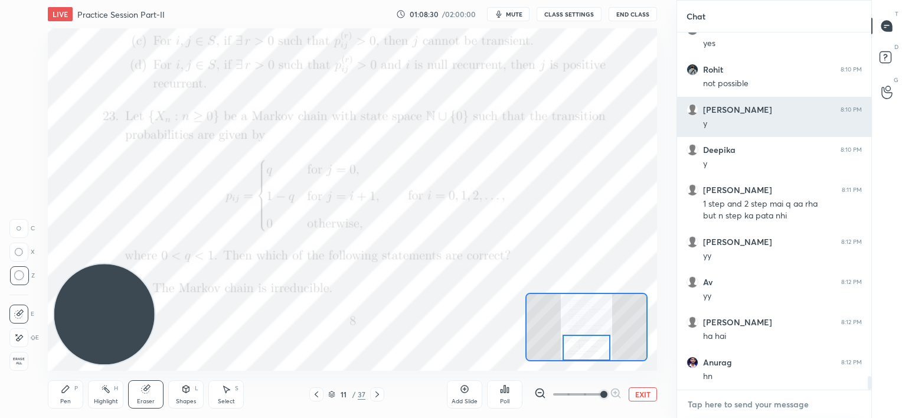
scroll to position [9182, 0]
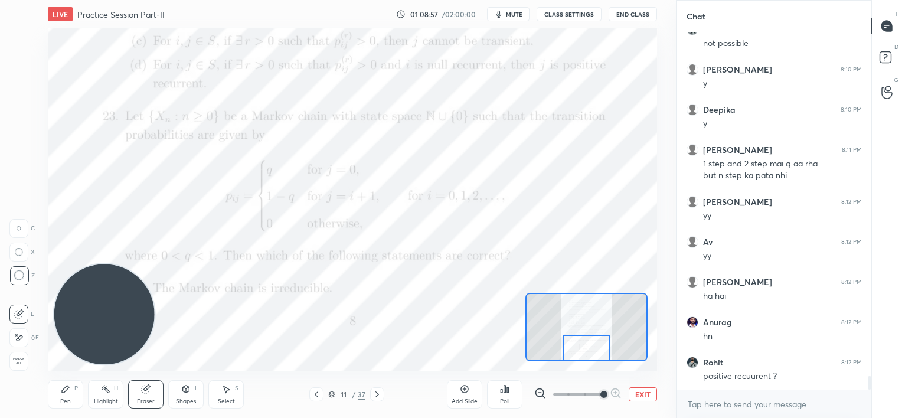
click at [462, 396] on div "Add Slide" at bounding box center [464, 394] width 35 height 28
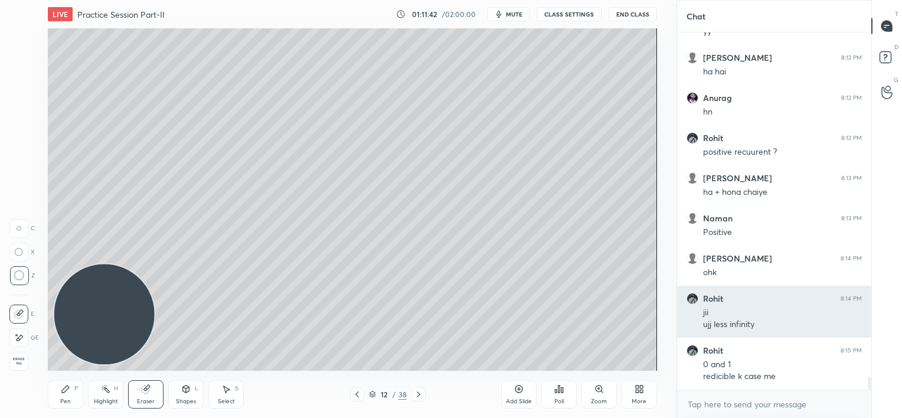
scroll to position [9418, 0]
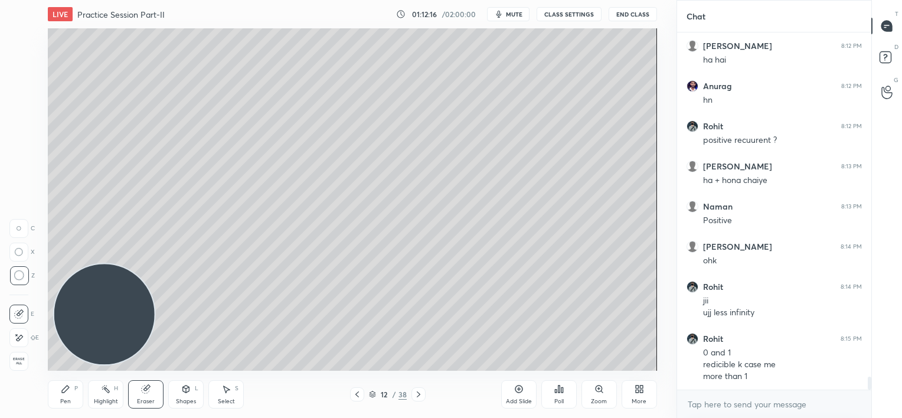
click at [74, 395] on div "Pen P" at bounding box center [65, 394] width 35 height 28
click at [19, 109] on div at bounding box center [18, 108] width 9 height 9
click at [21, 181] on div at bounding box center [19, 179] width 9 height 9
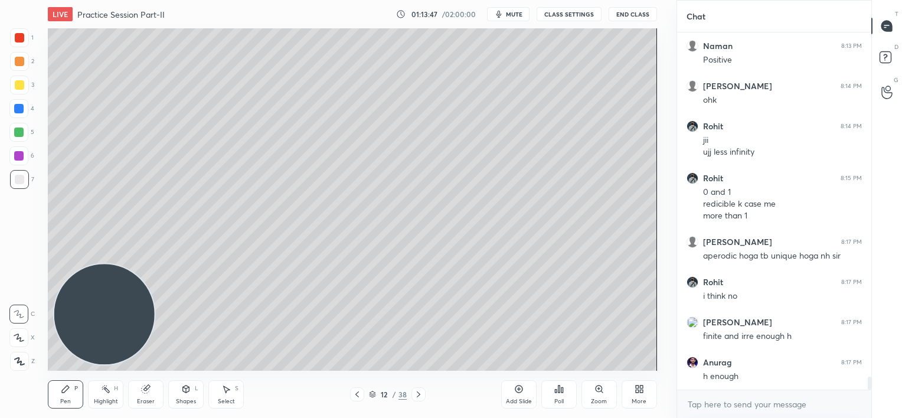
scroll to position [9629, 0]
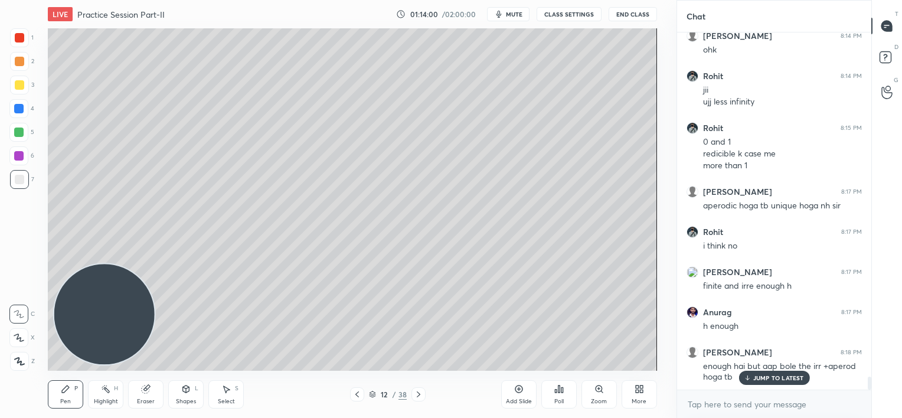
click at [753, 376] on p "JUMP TO LATEST" at bounding box center [778, 377] width 51 height 7
click at [144, 392] on div "Eraser" at bounding box center [145, 394] width 35 height 28
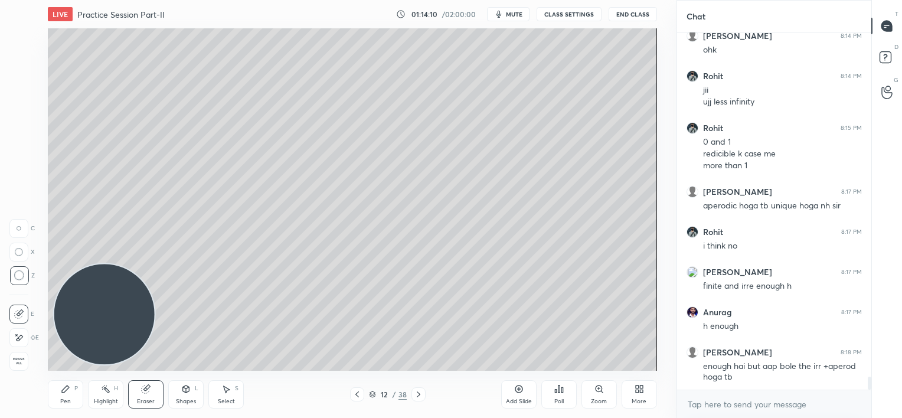
click at [67, 388] on icon at bounding box center [65, 388] width 9 height 9
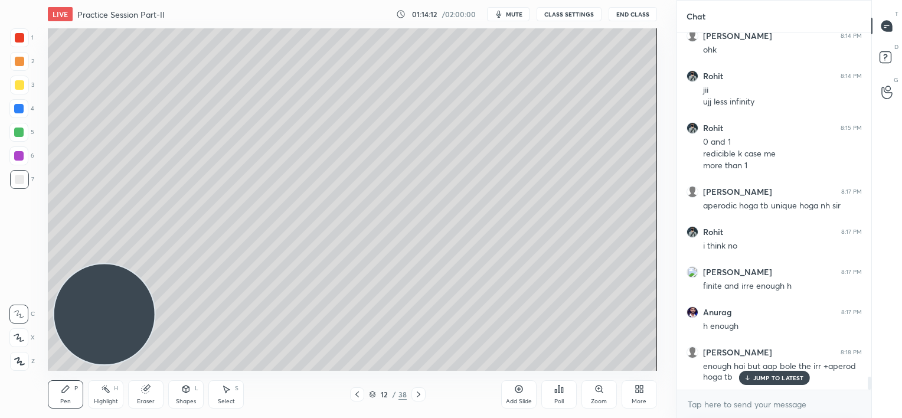
scroll to position [9669, 0]
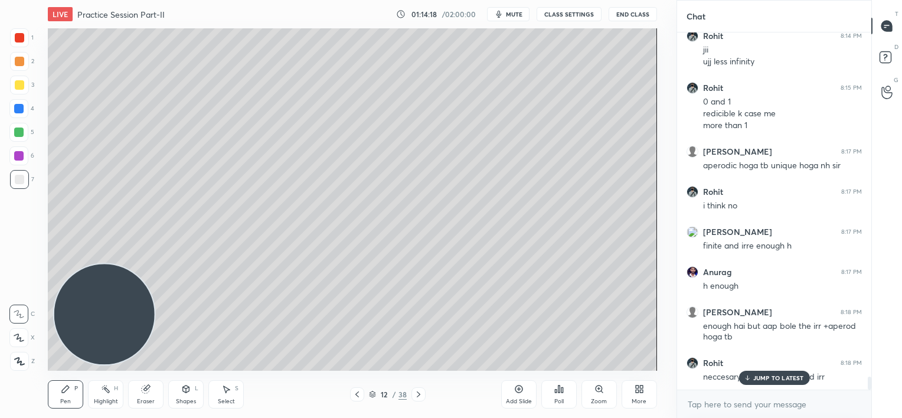
drag, startPoint x: 760, startPoint y: 378, endPoint x: 673, endPoint y: 376, distance: 86.8
click at [760, 378] on p "JUMP TO LATEST" at bounding box center [778, 377] width 51 height 7
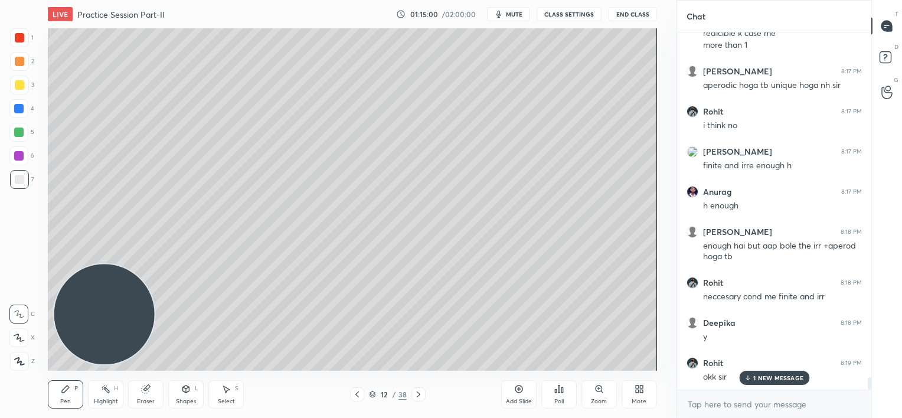
scroll to position [9789, 0]
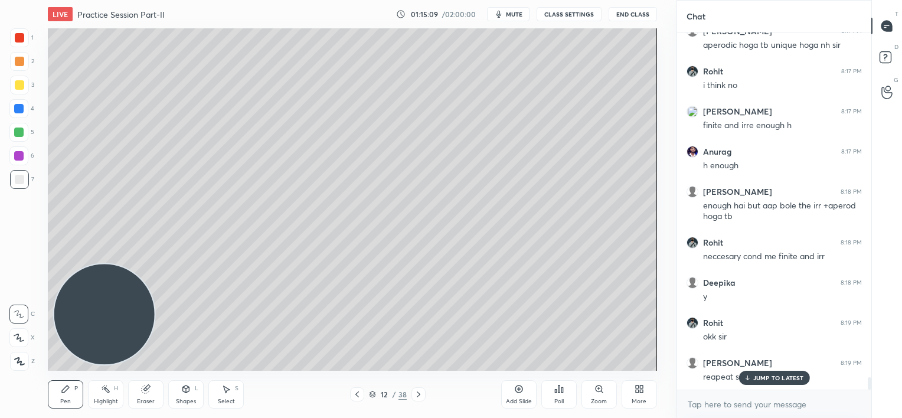
click at [760, 376] on p "JUMP TO LATEST" at bounding box center [778, 377] width 51 height 7
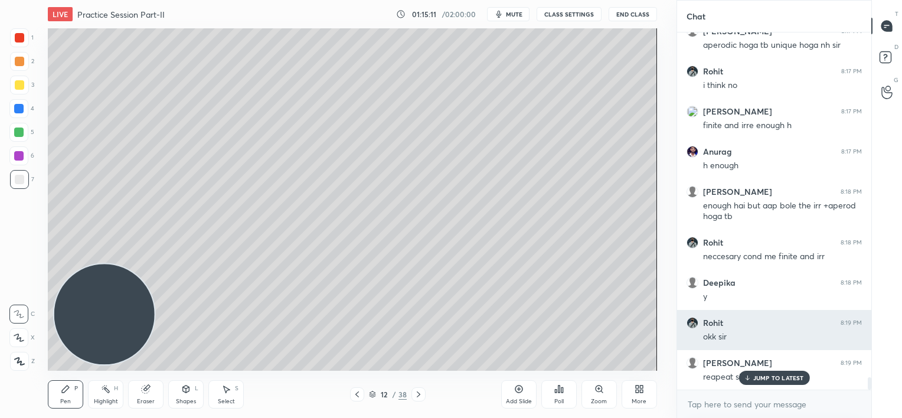
scroll to position [9829, 0]
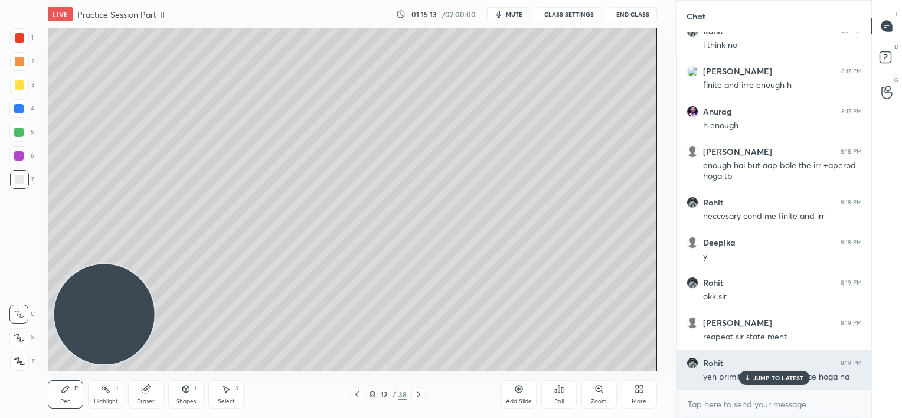
drag, startPoint x: 760, startPoint y: 378, endPoint x: 697, endPoint y: 362, distance: 65.2
click at [759, 378] on p "JUMP TO LATEST" at bounding box center [778, 377] width 51 height 7
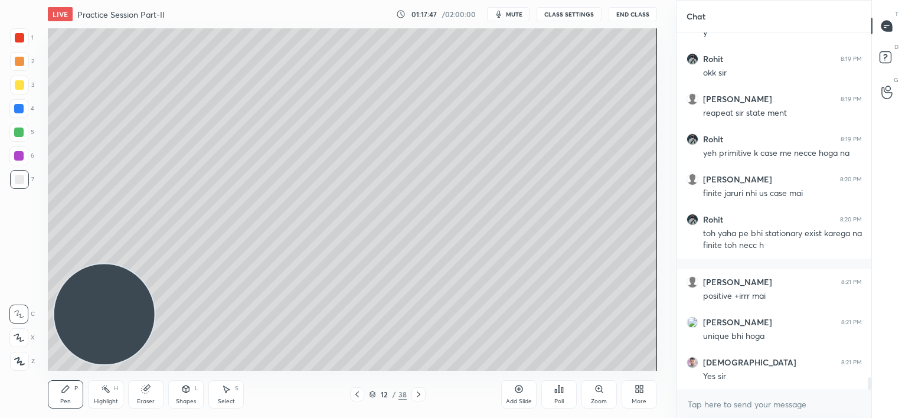
scroll to position [10093, 0]
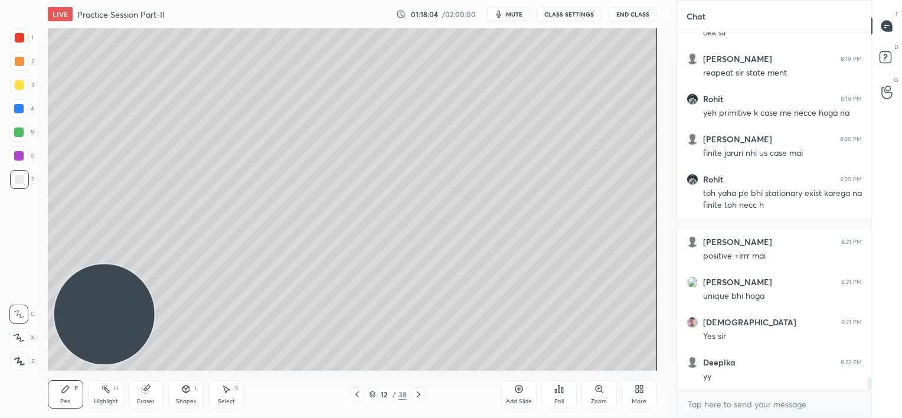
click at [17, 113] on div at bounding box center [18, 108] width 19 height 19
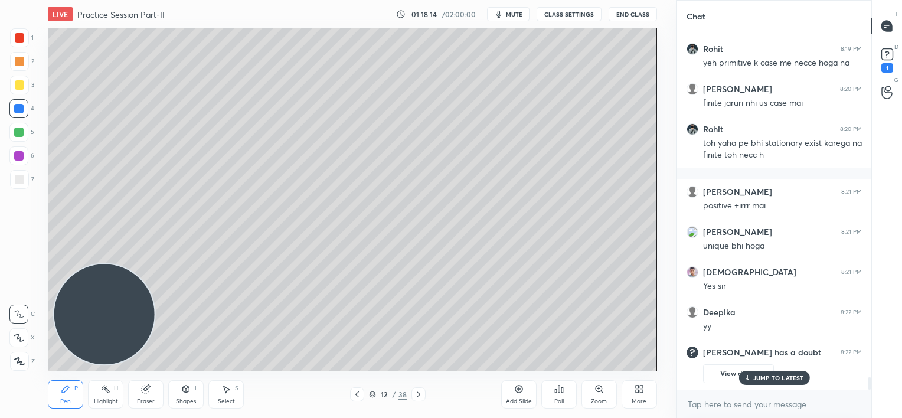
drag, startPoint x: 720, startPoint y: 373, endPoint x: 716, endPoint y: 368, distance: 6.7
click at [719, 373] on button "View doubt" at bounding box center [738, 373] width 71 height 19
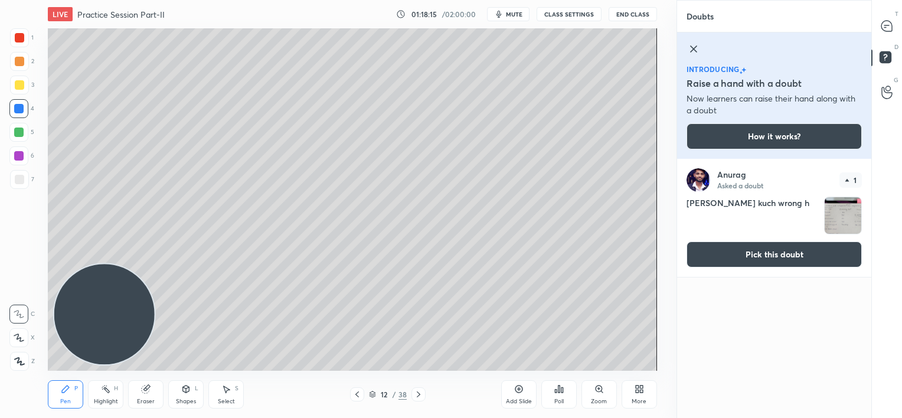
click at [765, 260] on button "Pick this doubt" at bounding box center [774, 254] width 175 height 26
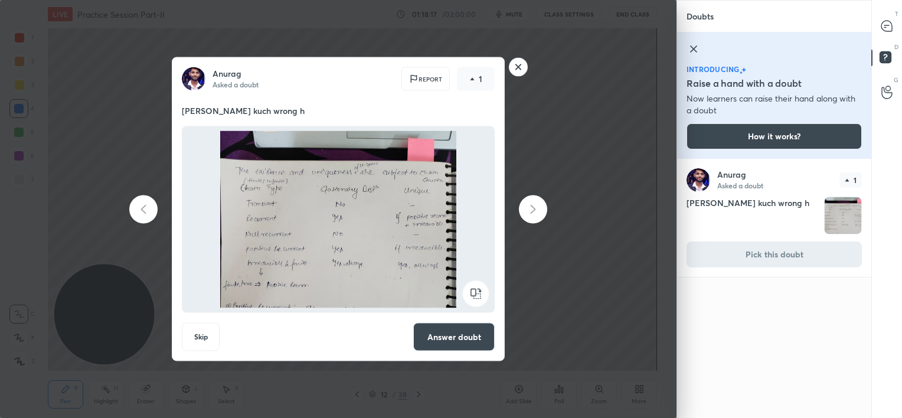
click at [469, 337] on button "Answer doubt" at bounding box center [453, 337] width 81 height 28
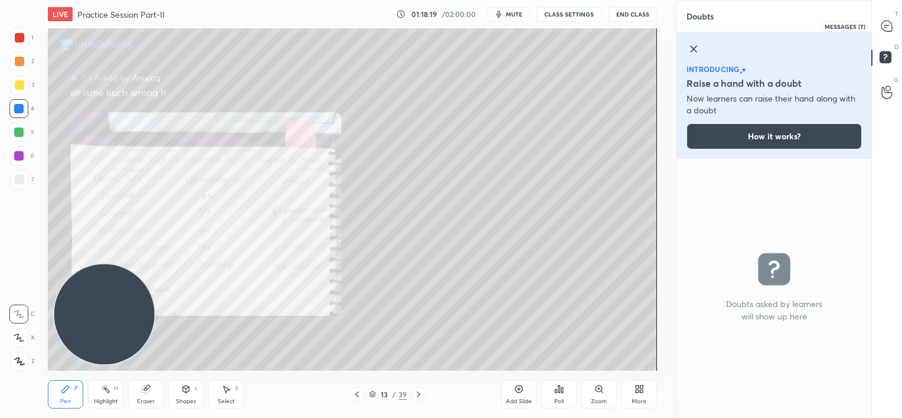
click at [885, 24] on icon at bounding box center [887, 26] width 12 height 12
type textarea "x"
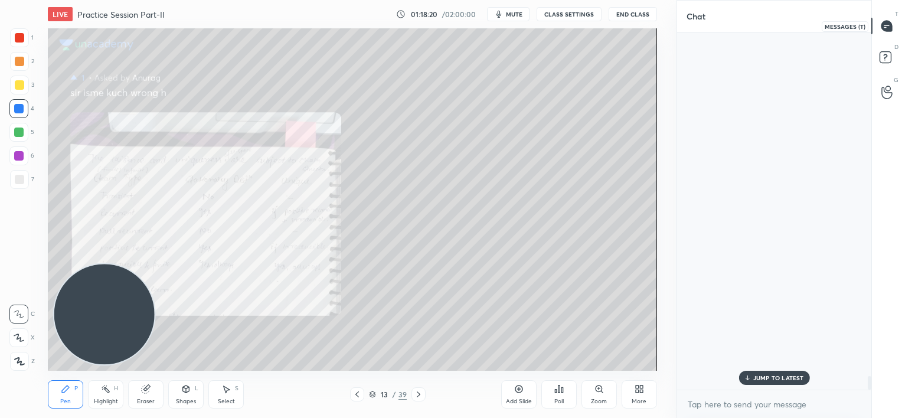
scroll to position [354, 191]
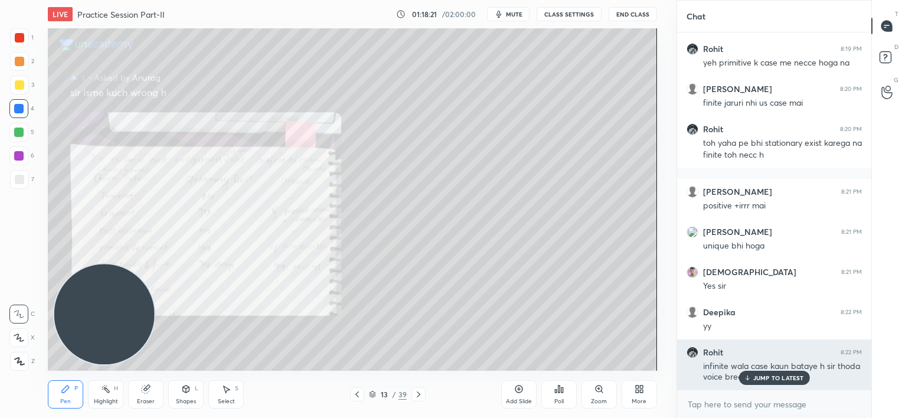
drag, startPoint x: 755, startPoint y: 376, endPoint x: 754, endPoint y: 368, distance: 7.8
click at [755, 377] on p "JUMP TO LATEST" at bounding box center [778, 377] width 51 height 7
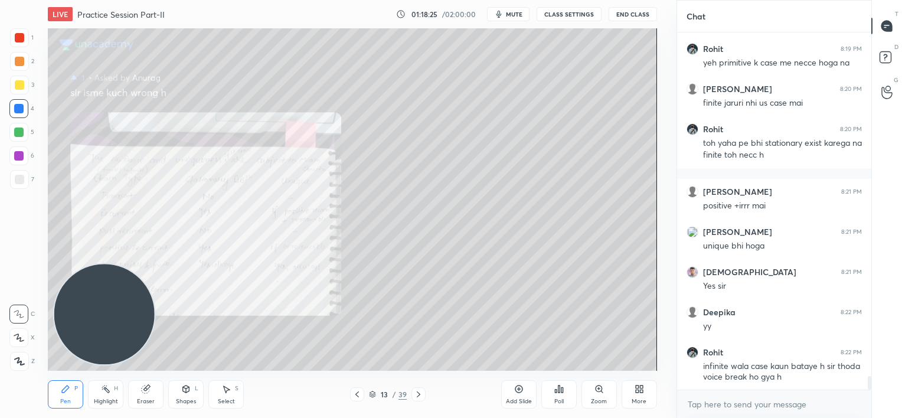
click at [600, 392] on icon at bounding box center [599, 388] width 9 height 9
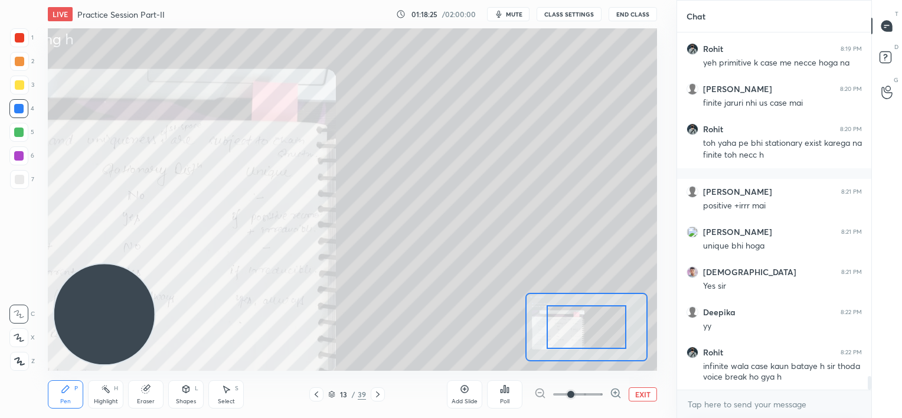
drag, startPoint x: 600, startPoint y: 392, endPoint x: 601, endPoint y: 383, distance: 9.5
click at [600, 391] on span at bounding box center [578, 395] width 50 height 18
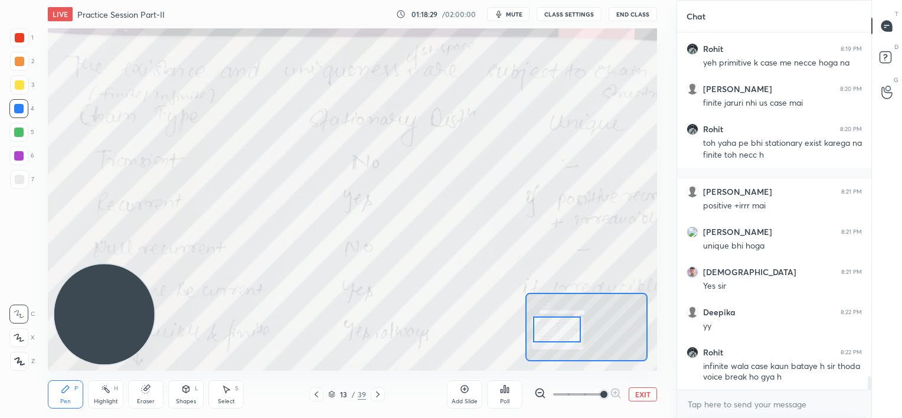
drag, startPoint x: 584, startPoint y: 318, endPoint x: 560, endPoint y: 316, distance: 23.6
click at [560, 316] on div at bounding box center [557, 329] width 48 height 27
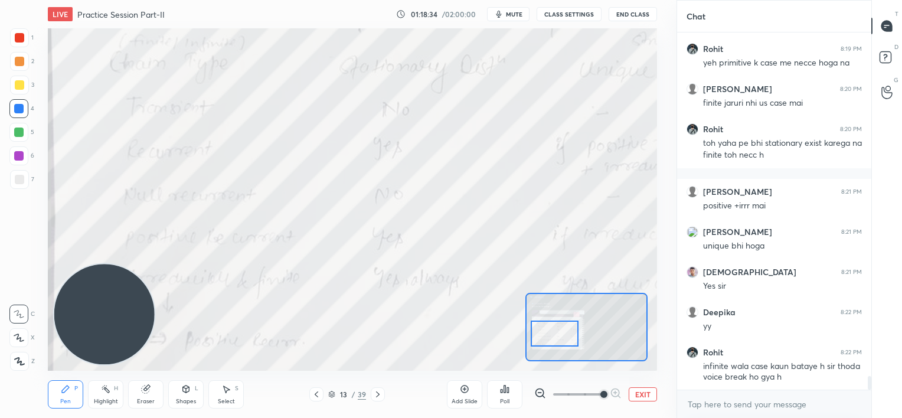
drag, startPoint x: 569, startPoint y: 322, endPoint x: 566, endPoint y: 328, distance: 6.4
click at [566, 328] on div at bounding box center [555, 334] width 48 height 27
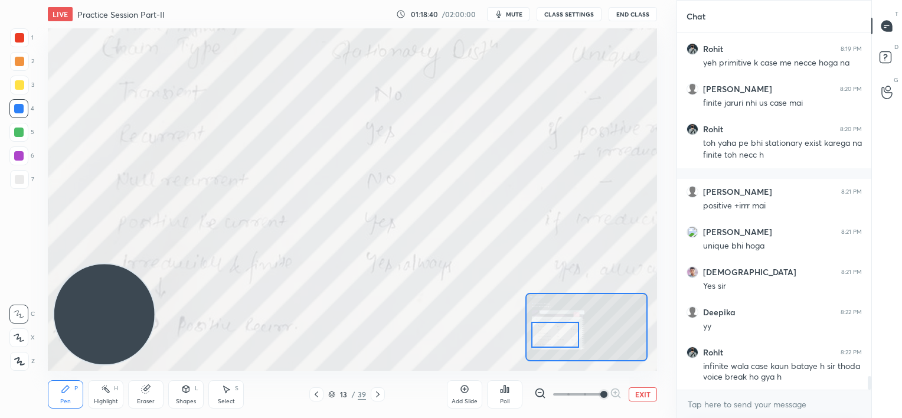
click at [560, 332] on div at bounding box center [555, 335] width 48 height 27
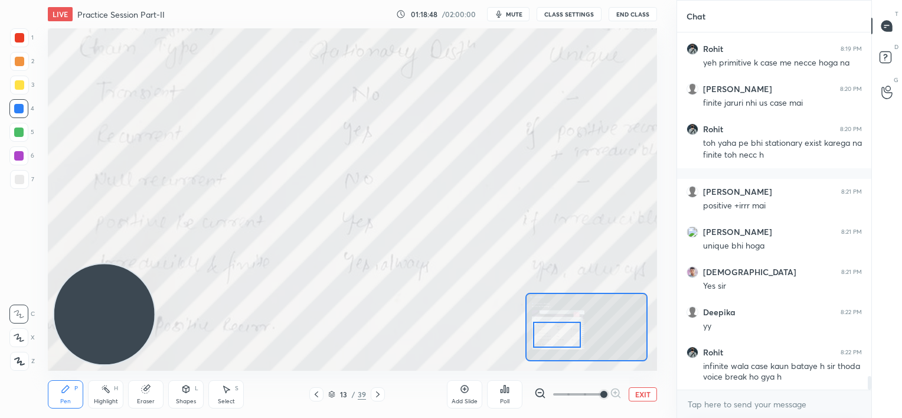
click at [564, 325] on div at bounding box center [557, 335] width 48 height 27
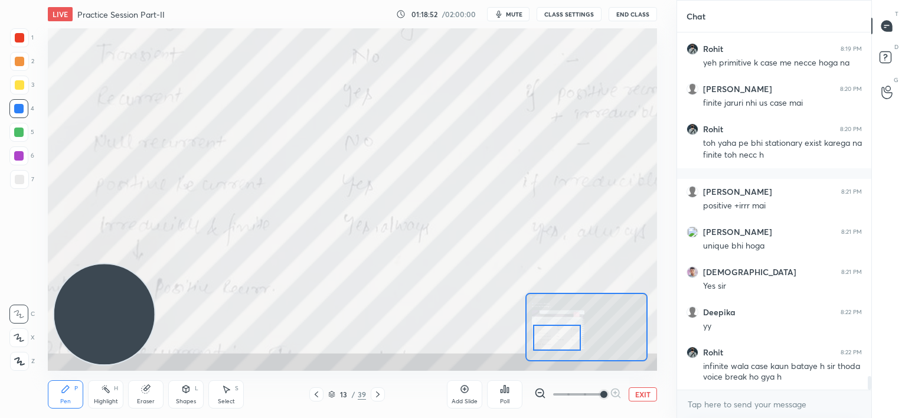
click at [557, 340] on div at bounding box center [557, 338] width 48 height 27
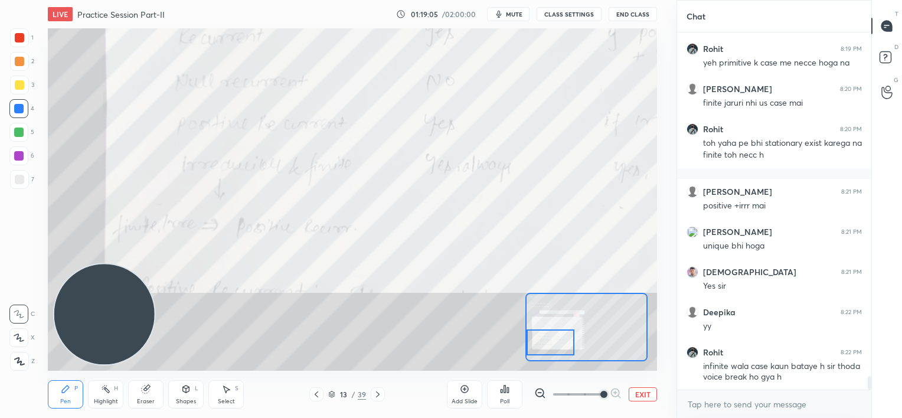
click at [557, 340] on div at bounding box center [551, 342] width 48 height 27
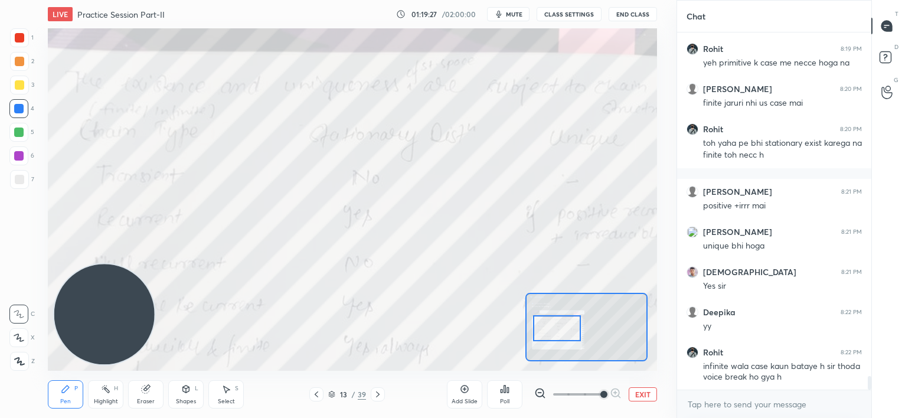
drag, startPoint x: 549, startPoint y: 339, endPoint x: 554, endPoint y: 325, distance: 14.8
click at [554, 325] on div at bounding box center [557, 328] width 48 height 27
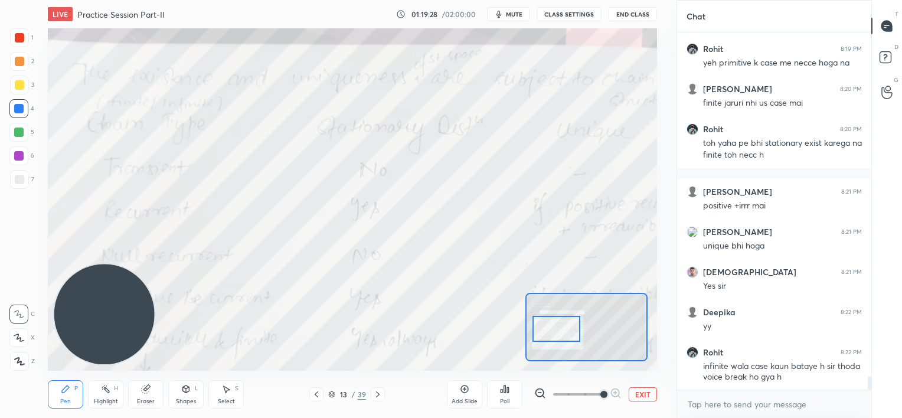
click at [586, 392] on span at bounding box center [578, 395] width 50 height 18
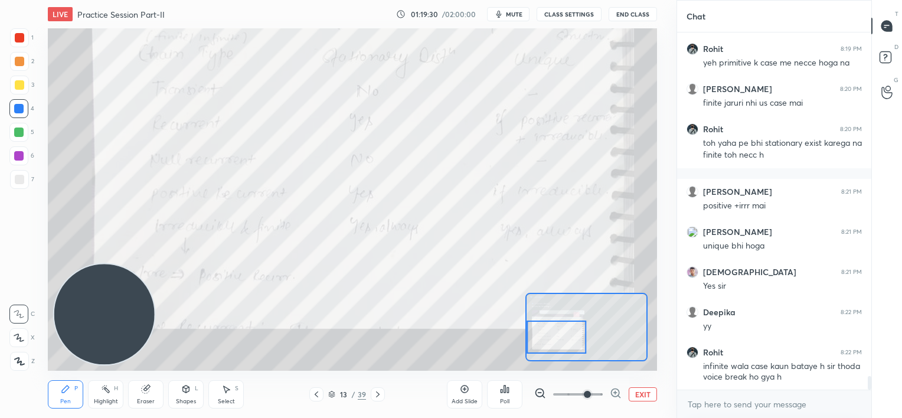
scroll to position [8965, 0]
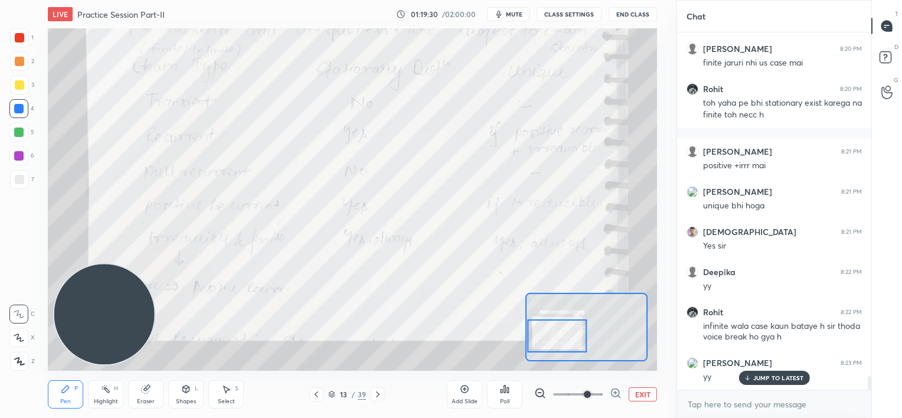
drag, startPoint x: 567, startPoint y: 324, endPoint x: 567, endPoint y: 331, distance: 7.1
click at [567, 331] on div at bounding box center [557, 335] width 60 height 33
click at [751, 376] on div "JUMP TO LATEST" at bounding box center [774, 378] width 71 height 14
click at [463, 387] on icon at bounding box center [464, 388] width 9 height 9
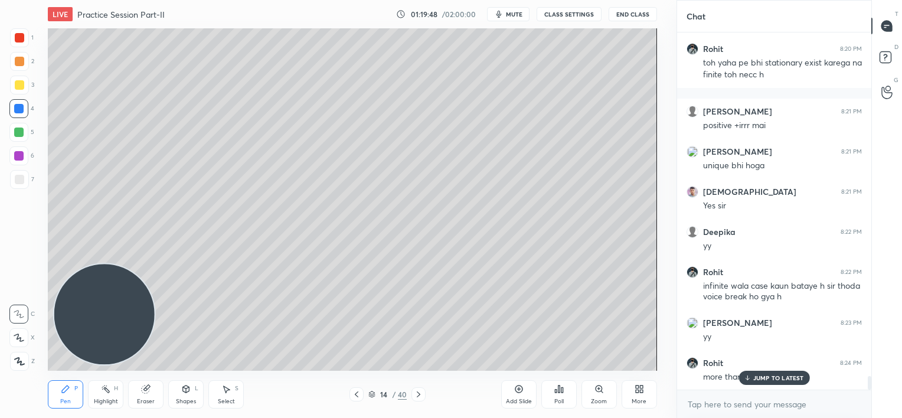
scroll to position [9045, 0]
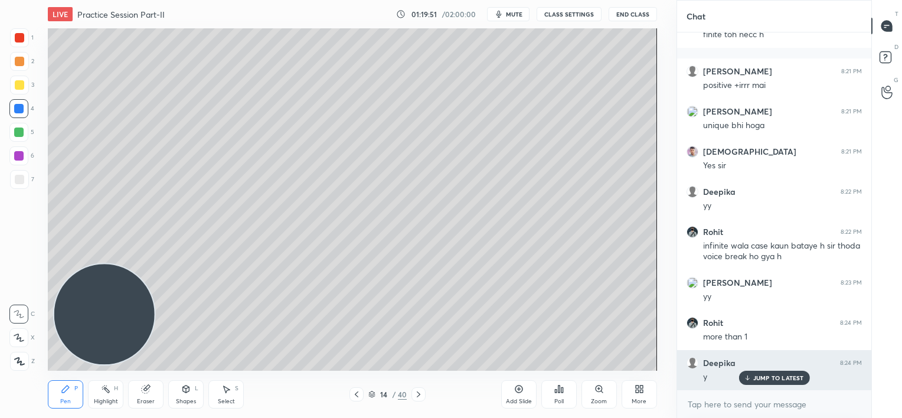
drag, startPoint x: 753, startPoint y: 377, endPoint x: 742, endPoint y: 376, distance: 11.4
click at [754, 377] on p "JUMP TO LATEST" at bounding box center [778, 377] width 51 height 7
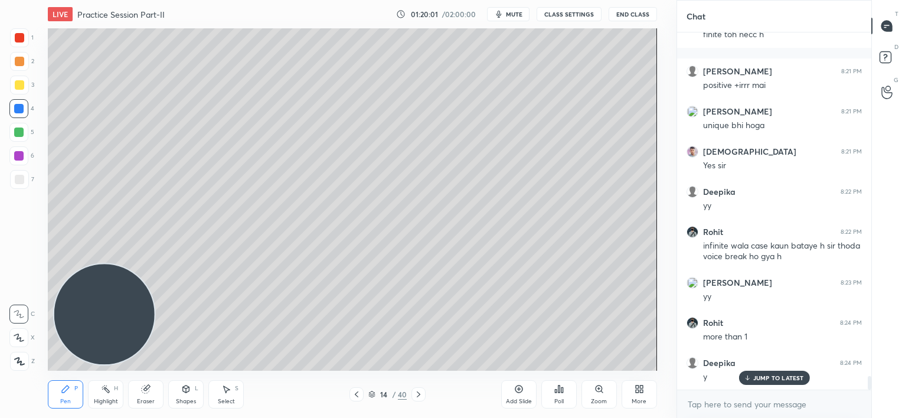
scroll to position [9085, 0]
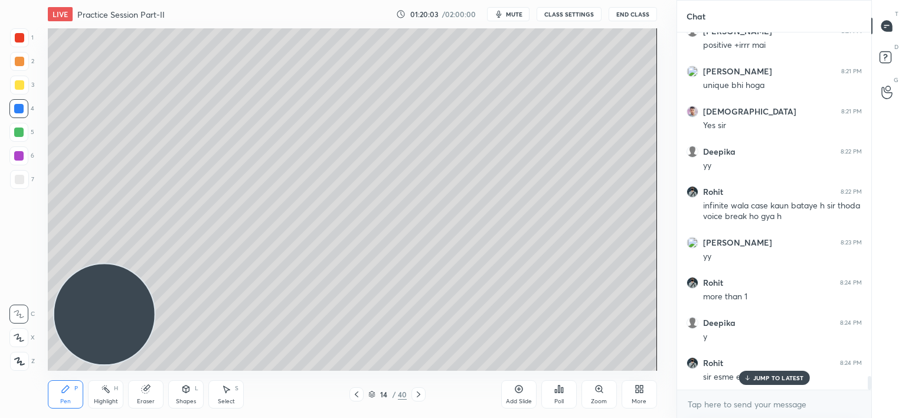
click at [775, 382] on div "JUMP TO LATEST" at bounding box center [774, 378] width 71 height 14
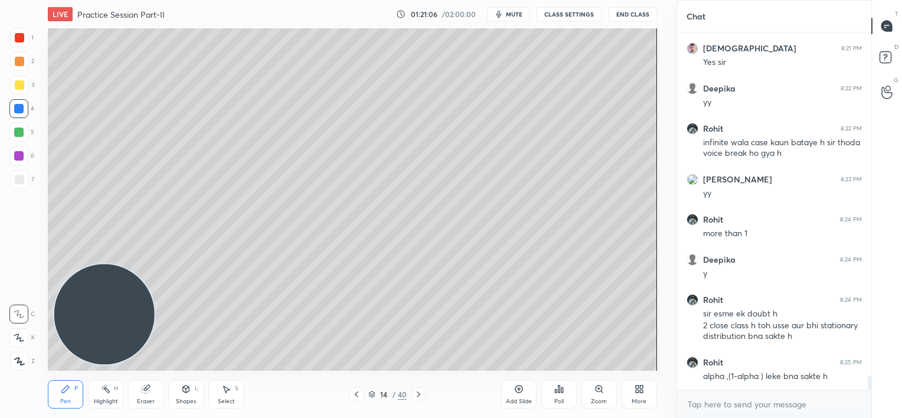
scroll to position [9189, 0]
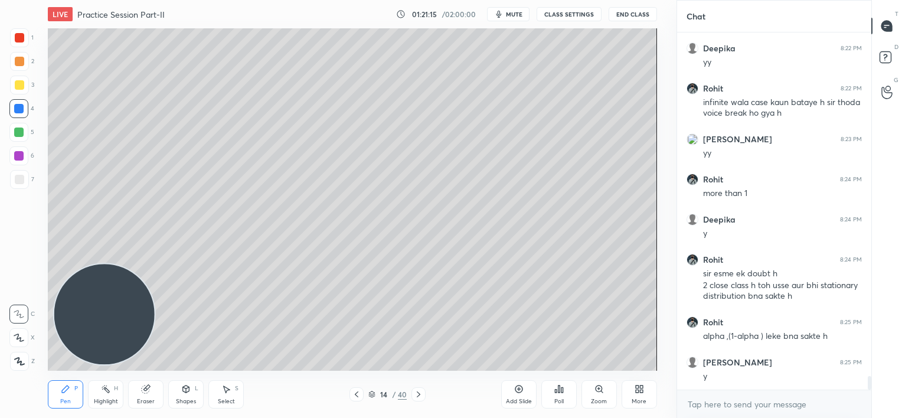
click at [24, 156] on div at bounding box center [18, 155] width 19 height 19
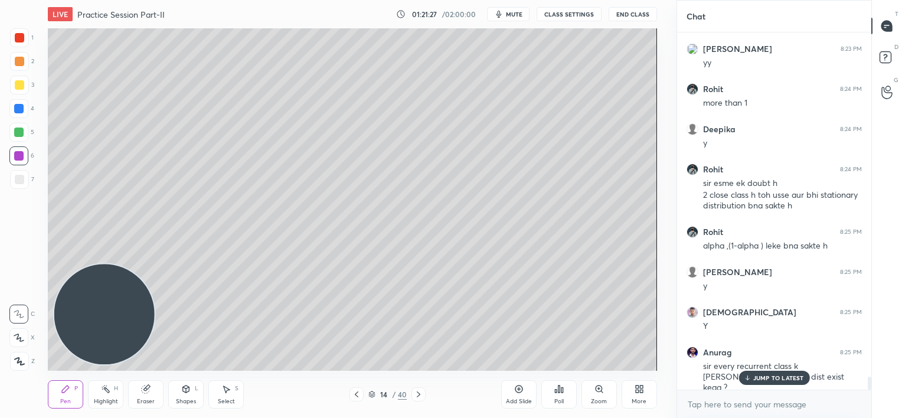
scroll to position [9319, 0]
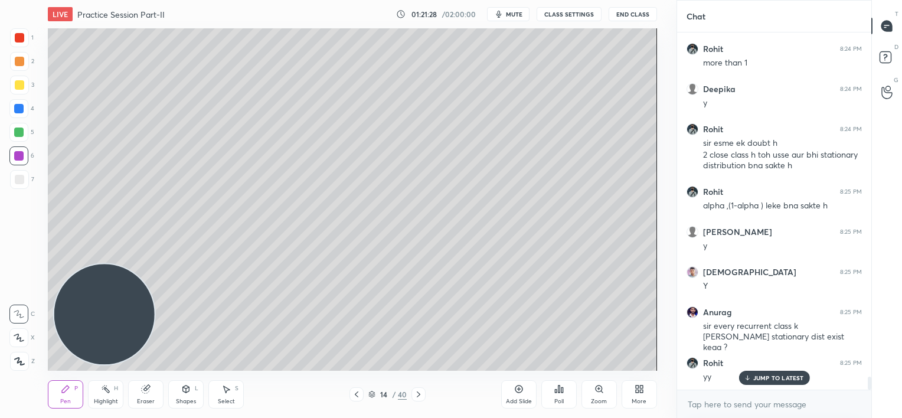
click at [517, 389] on icon at bounding box center [519, 389] width 4 height 4
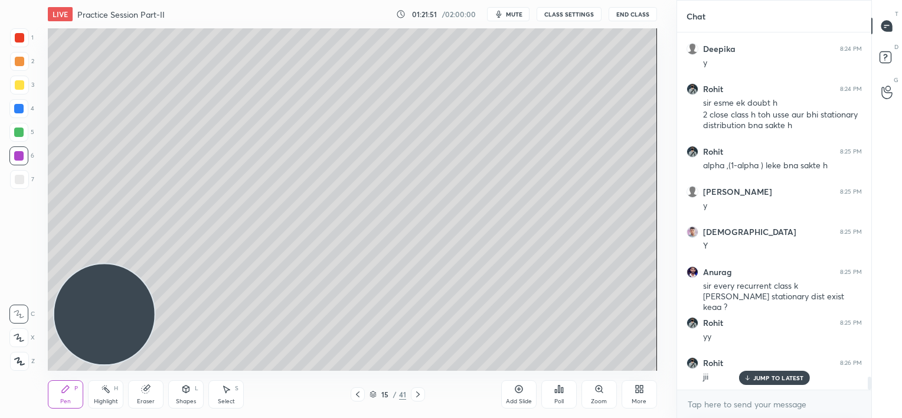
click at [514, 396] on div "Add Slide" at bounding box center [518, 394] width 35 height 28
click at [151, 387] on icon at bounding box center [145, 388] width 9 height 9
drag, startPoint x: 63, startPoint y: 388, endPoint x: 73, endPoint y: 378, distance: 14.6
click at [66, 388] on icon at bounding box center [65, 388] width 9 height 9
click at [18, 179] on div at bounding box center [19, 179] width 9 height 9
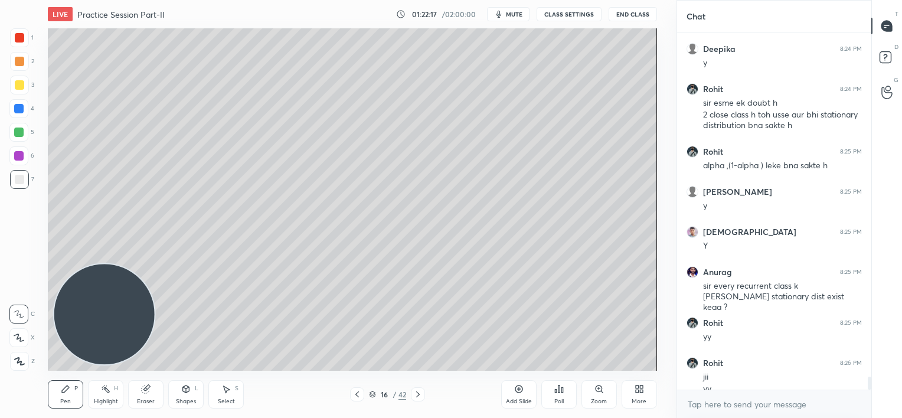
scroll to position [9371, 0]
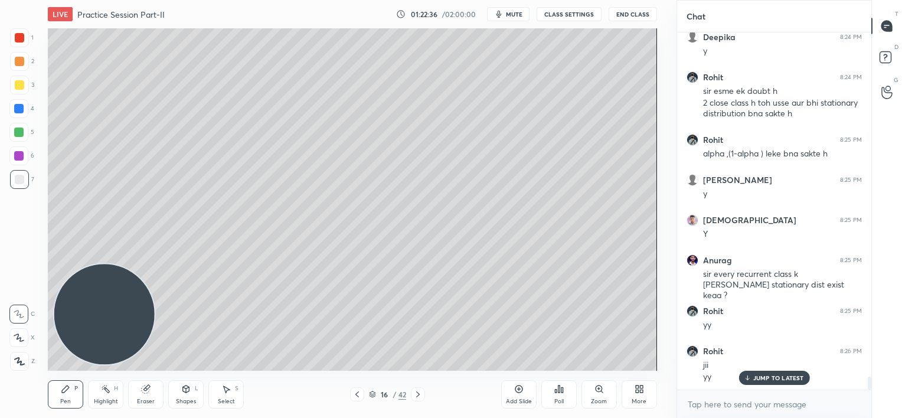
click at [516, 399] on div "Add Slide" at bounding box center [519, 402] width 26 height 6
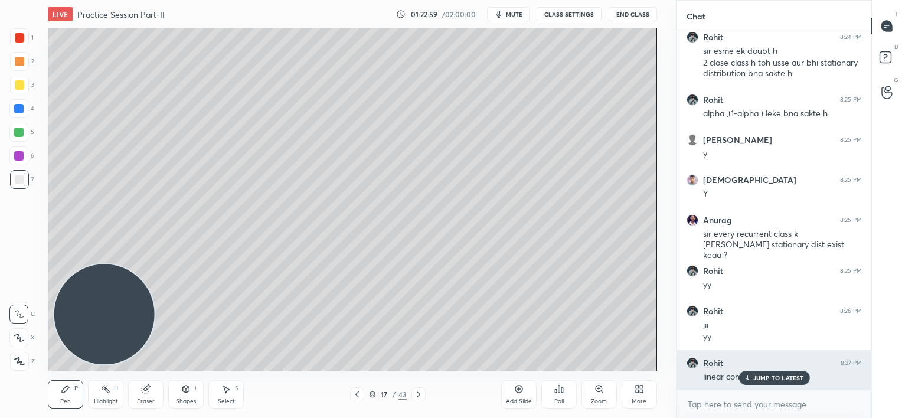
drag, startPoint x: 752, startPoint y: 378, endPoint x: 706, endPoint y: 373, distance: 46.4
click at [750, 378] on div "JUMP TO LATEST" at bounding box center [774, 378] width 71 height 14
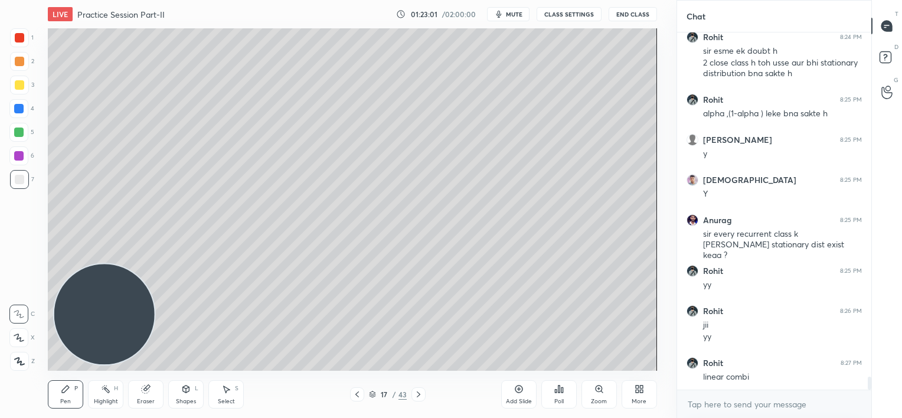
click at [154, 392] on div "Eraser" at bounding box center [145, 394] width 35 height 28
click at [60, 388] on div "Pen P" at bounding box center [65, 394] width 35 height 28
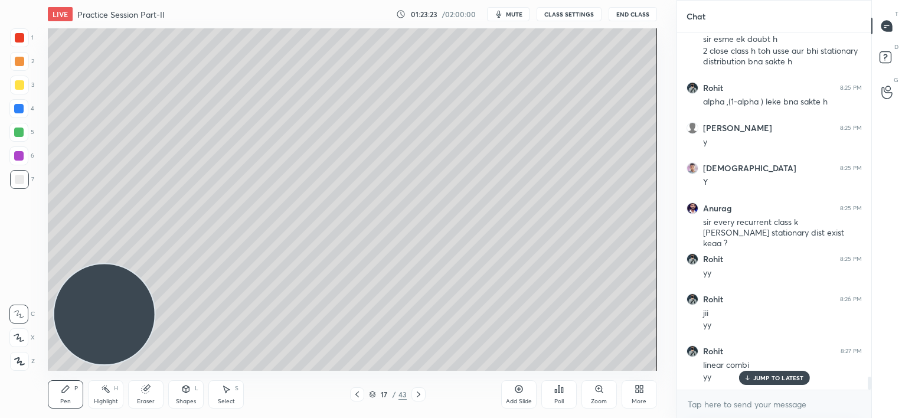
click at [753, 377] on p "JUMP TO LATEST" at bounding box center [778, 377] width 51 height 7
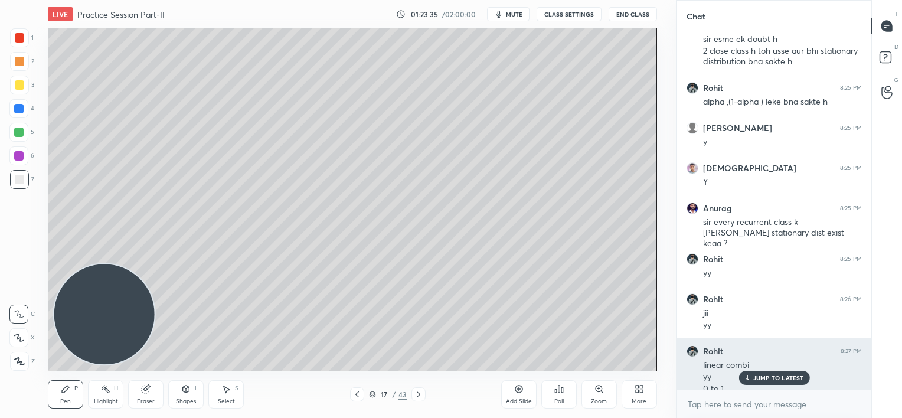
scroll to position [9435, 0]
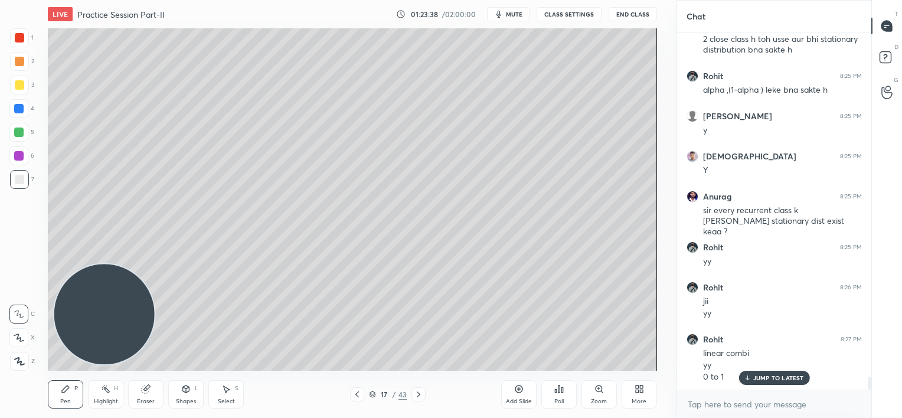
click at [755, 381] on p "JUMP TO LATEST" at bounding box center [778, 377] width 51 height 7
click at [54, 268] on div "Setting up your live class Poll for secs No correct answer Start poll" at bounding box center [352, 199] width 609 height 342
click at [22, 157] on div at bounding box center [18, 155] width 19 height 19
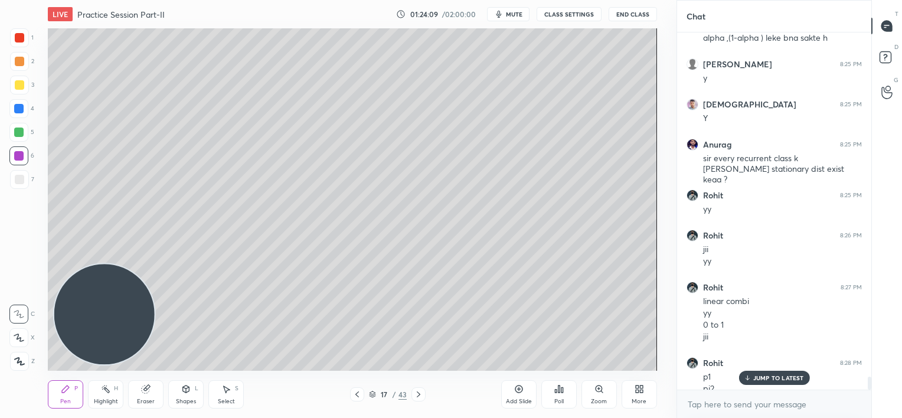
scroll to position [9499, 0]
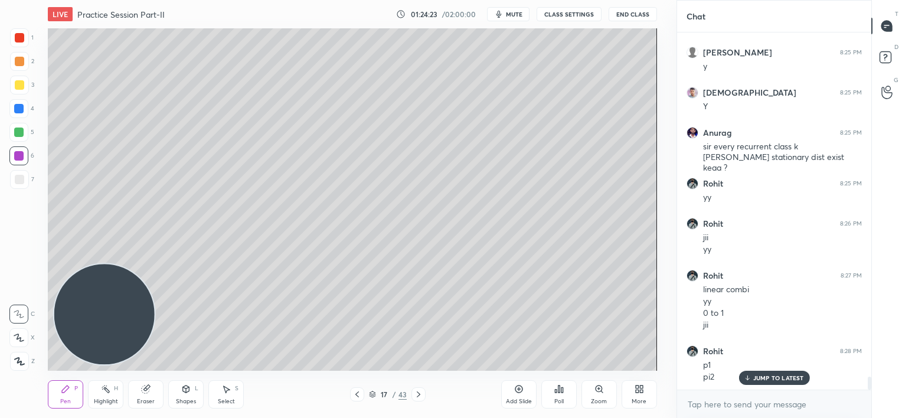
click at [762, 378] on p "JUMP TO LATEST" at bounding box center [778, 377] width 51 height 7
click at [357, 394] on icon at bounding box center [356, 394] width 9 height 9
click at [359, 392] on icon at bounding box center [356, 394] width 9 height 9
click at [355, 393] on icon at bounding box center [356, 394] width 9 height 9
click at [354, 394] on icon at bounding box center [356, 394] width 9 height 9
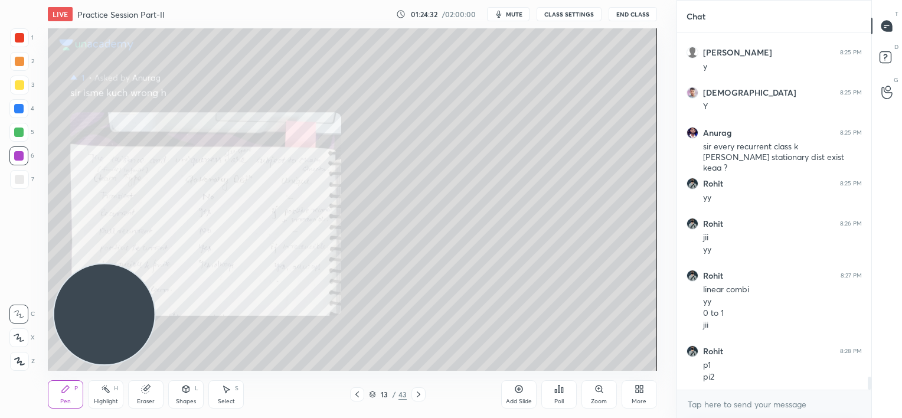
click at [355, 396] on icon at bounding box center [356, 394] width 9 height 9
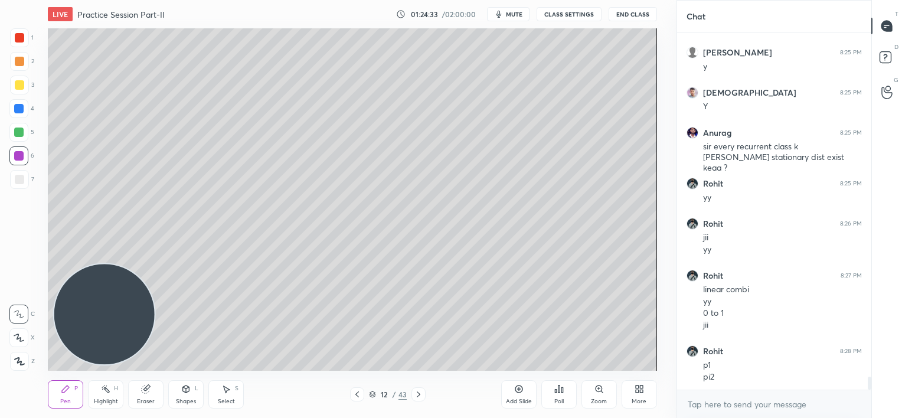
scroll to position [9510, 0]
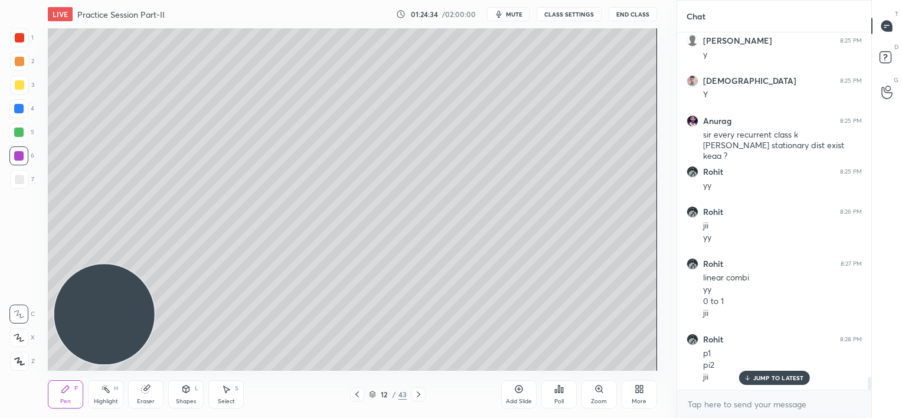
click at [778, 376] on p "JUMP TO LATEST" at bounding box center [778, 377] width 51 height 7
click at [353, 395] on icon at bounding box center [356, 394] width 9 height 9
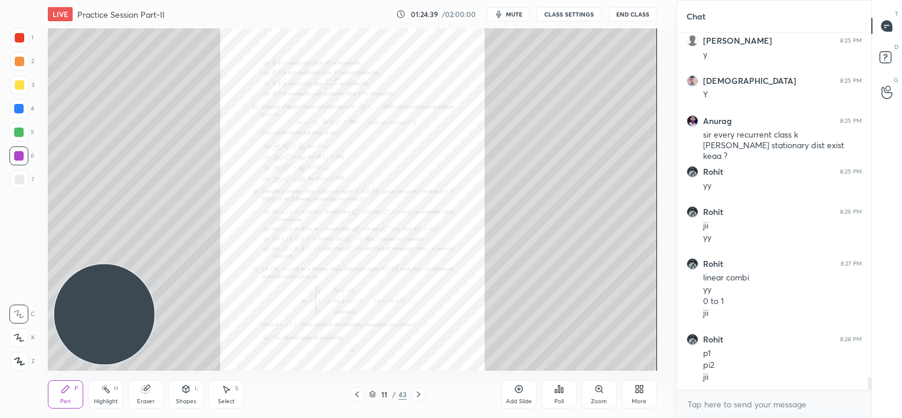
click at [417, 396] on icon at bounding box center [418, 394] width 9 height 9
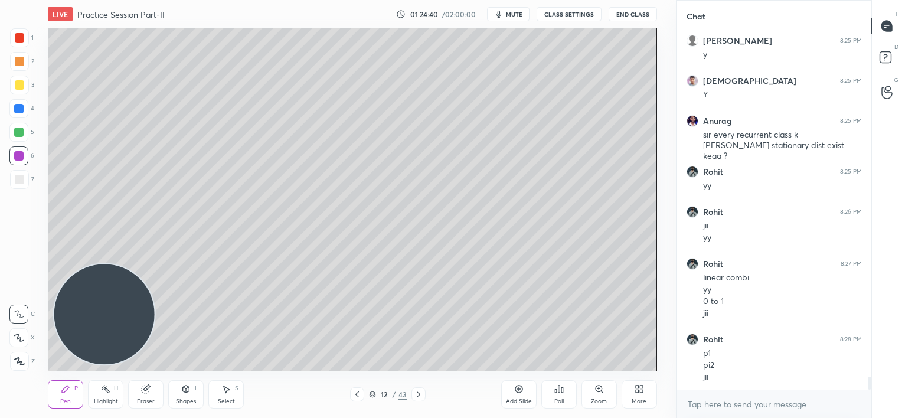
click at [418, 396] on icon at bounding box center [419, 394] width 4 height 6
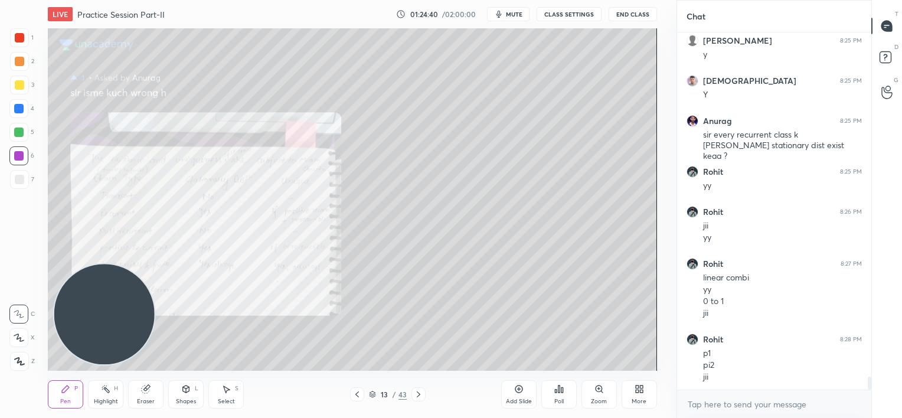
click at [419, 396] on icon at bounding box center [418, 394] width 9 height 9
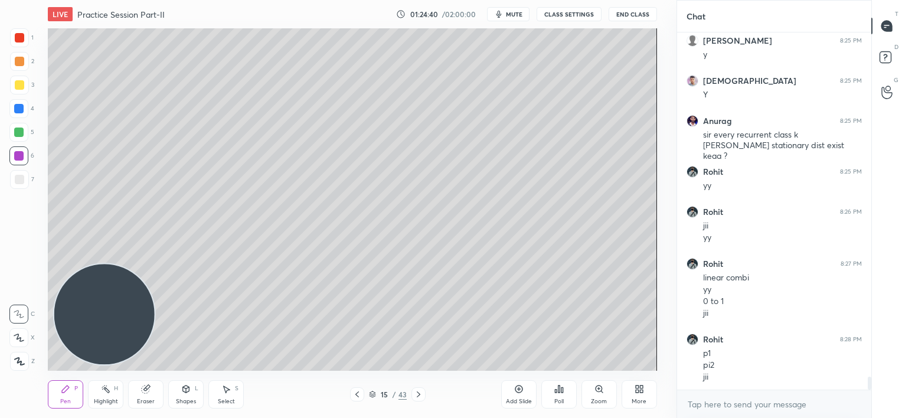
click at [419, 396] on icon at bounding box center [418, 394] width 9 height 9
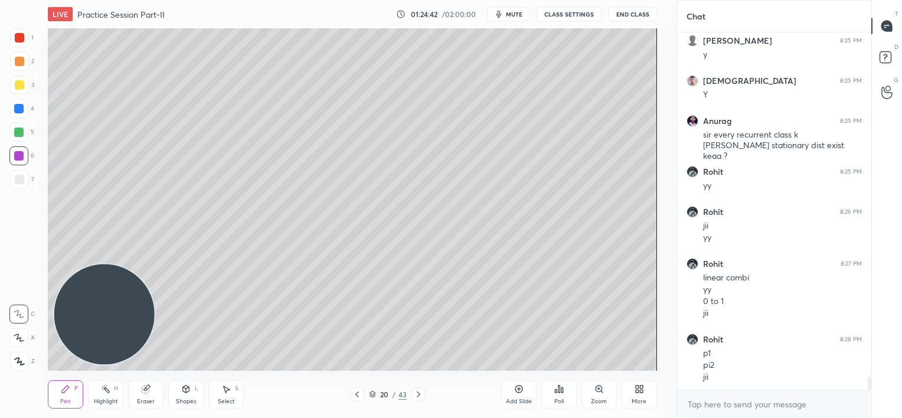
click at [419, 396] on icon at bounding box center [418, 394] width 9 height 9
click at [419, 397] on icon at bounding box center [418, 394] width 9 height 9
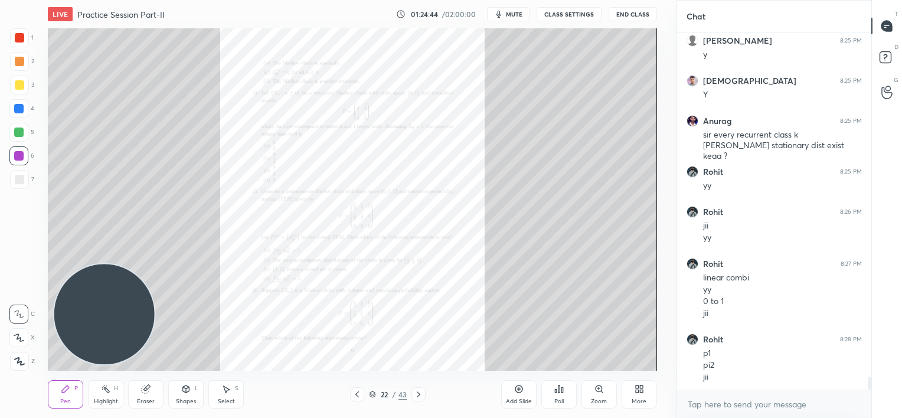
drag, startPoint x: 465, startPoint y: 390, endPoint x: 597, endPoint y: 385, distance: 132.3
click at [499, 387] on div "22 / 43" at bounding box center [388, 394] width 227 height 14
click at [605, 390] on div "Zoom" at bounding box center [599, 394] width 35 height 28
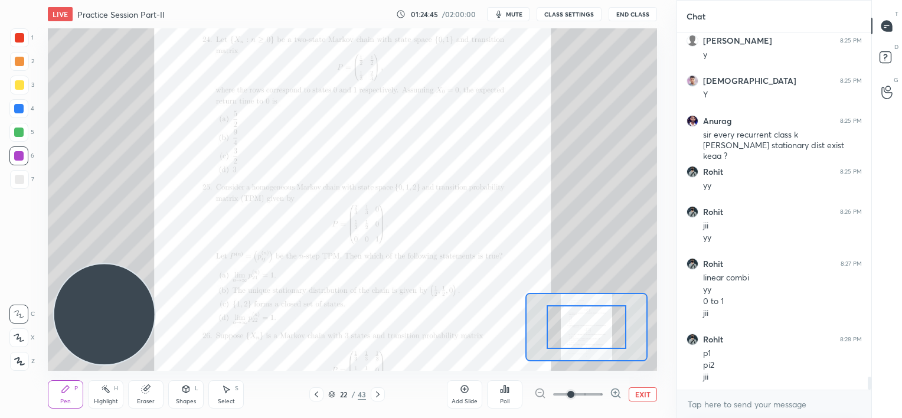
click at [600, 390] on span at bounding box center [578, 395] width 50 height 18
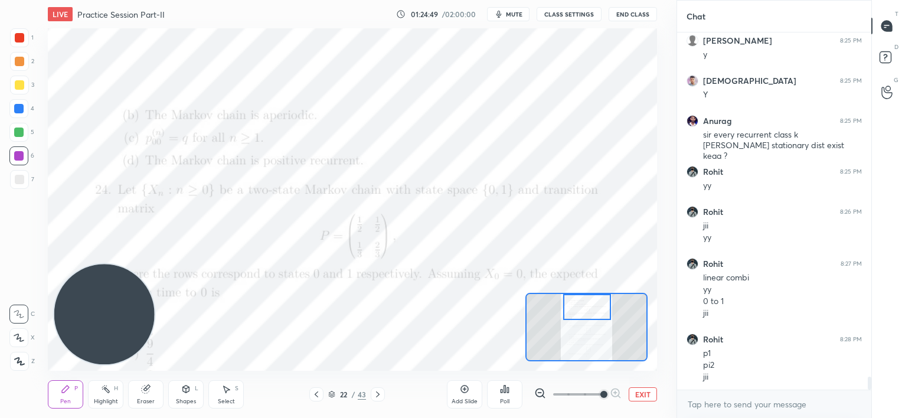
drag, startPoint x: 590, startPoint y: 320, endPoint x: 593, endPoint y: 300, distance: 20.4
click at [592, 300] on div at bounding box center [587, 307] width 48 height 27
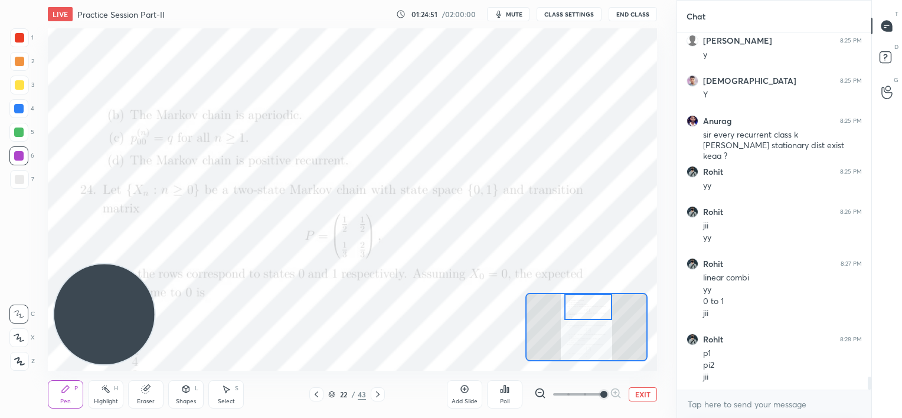
click at [22, 132] on div at bounding box center [18, 132] width 9 height 9
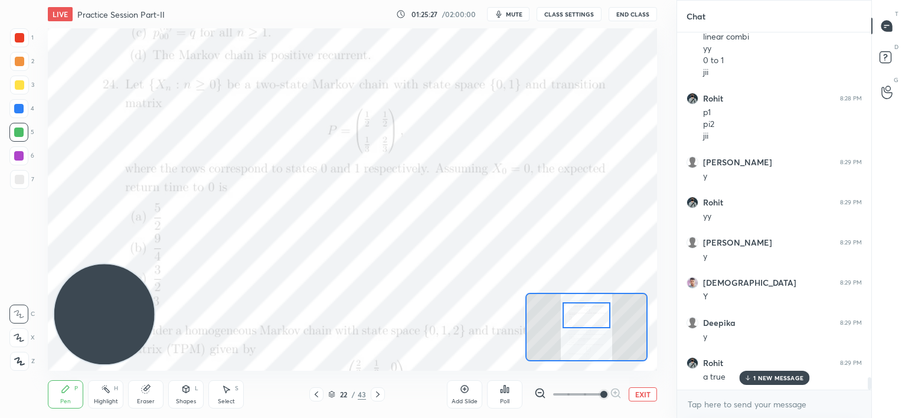
scroll to position [9792, 0]
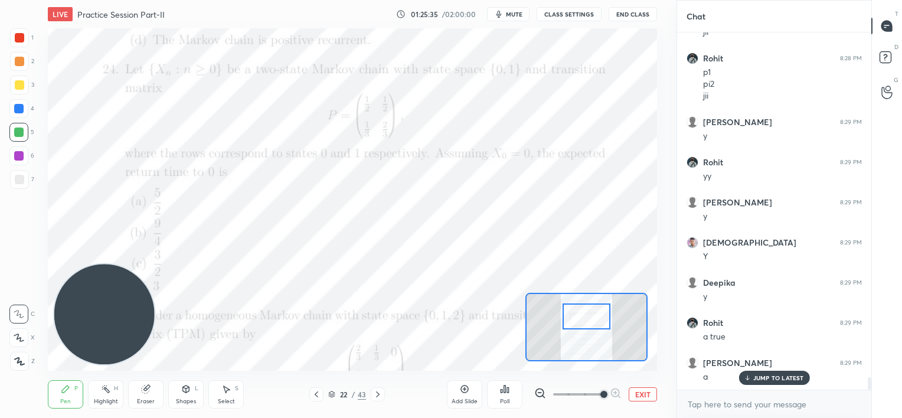
drag, startPoint x: 584, startPoint y: 308, endPoint x: 582, endPoint y: 318, distance: 9.6
click at [582, 318] on div at bounding box center [587, 316] width 48 height 27
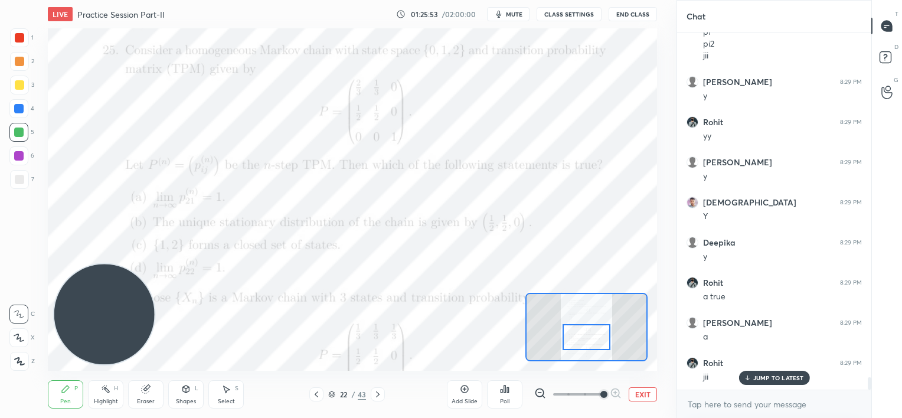
drag, startPoint x: 586, startPoint y: 316, endPoint x: 586, endPoint y: 337, distance: 20.7
click at [586, 337] on div at bounding box center [587, 337] width 48 height 27
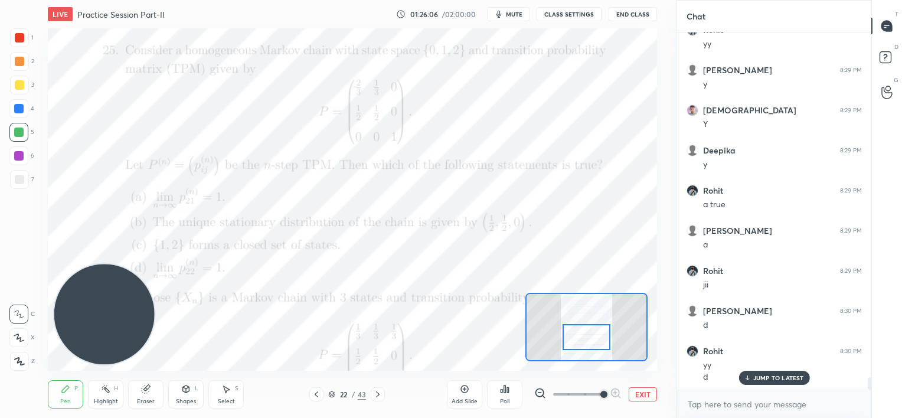
drag, startPoint x: 155, startPoint y: 392, endPoint x: 160, endPoint y: 383, distance: 10.8
click at [156, 392] on div "Eraser" at bounding box center [145, 394] width 35 height 28
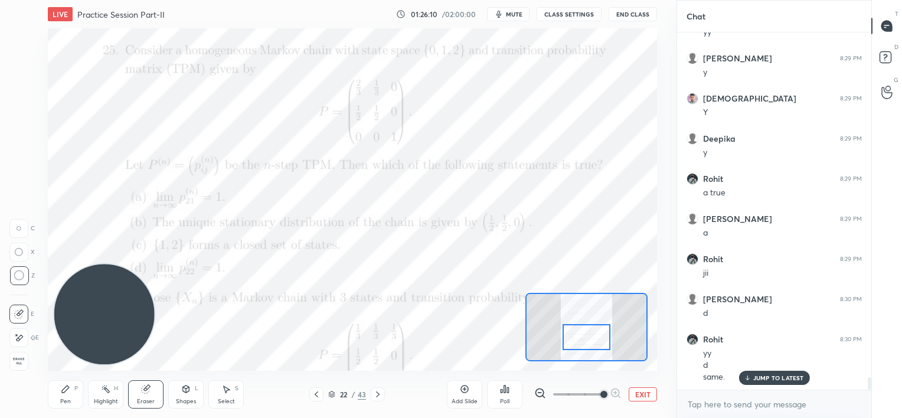
click at [61, 397] on div "Pen P" at bounding box center [65, 394] width 35 height 28
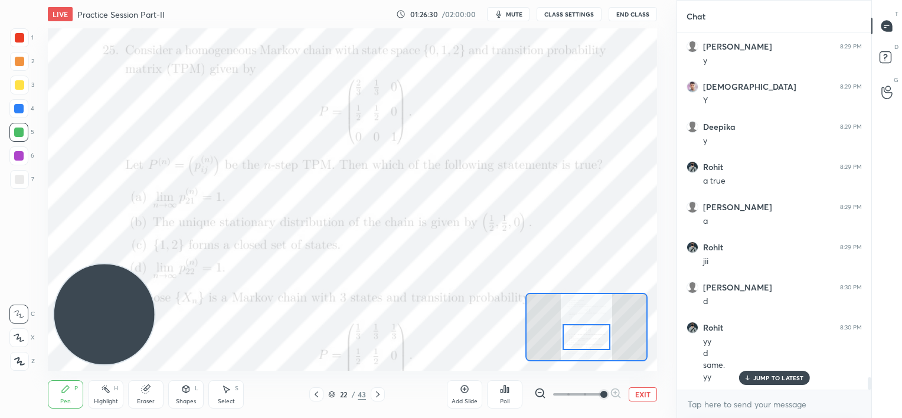
scroll to position [9988, 0]
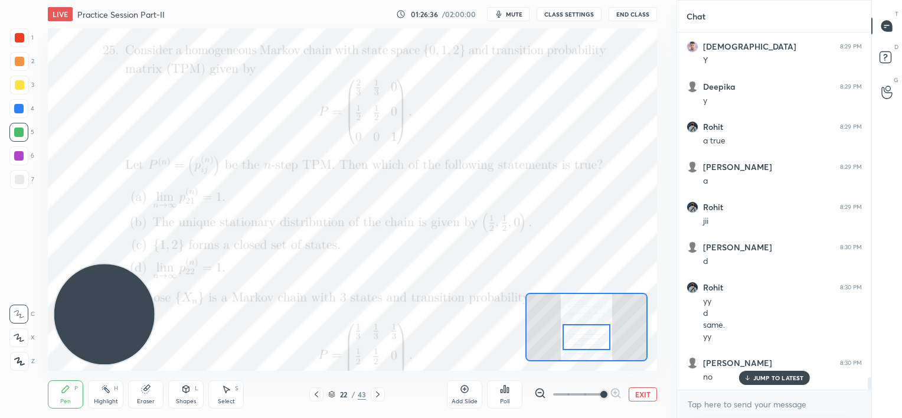
drag, startPoint x: 16, startPoint y: 180, endPoint x: 12, endPoint y: 170, distance: 10.9
click at [17, 180] on div at bounding box center [19, 179] width 9 height 9
click at [6, 154] on div "1 2 3 4 5 6 7 C X Z C X Z E E Erase all H H" at bounding box center [19, 199] width 38 height 342
click at [17, 156] on div at bounding box center [18, 155] width 9 height 9
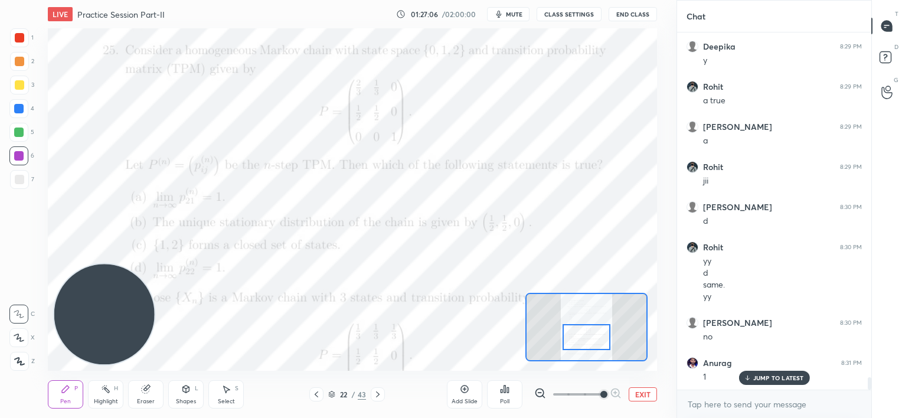
scroll to position [10068, 0]
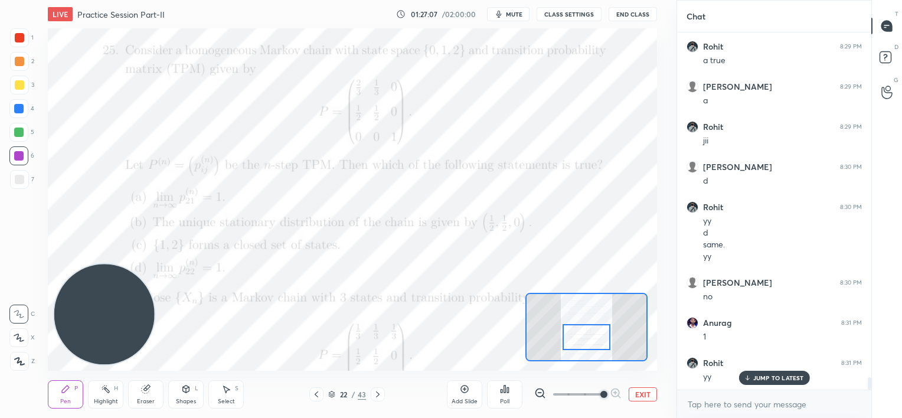
click at [142, 394] on div "Eraser" at bounding box center [145, 394] width 35 height 28
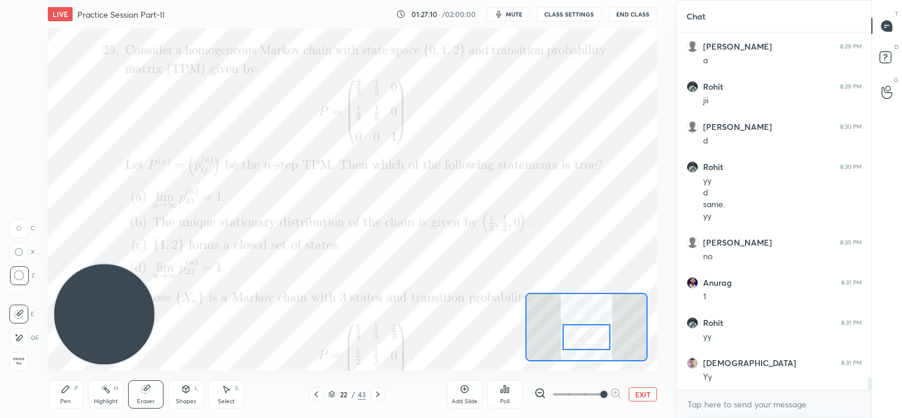
click at [60, 394] on div "Pen P" at bounding box center [65, 394] width 35 height 28
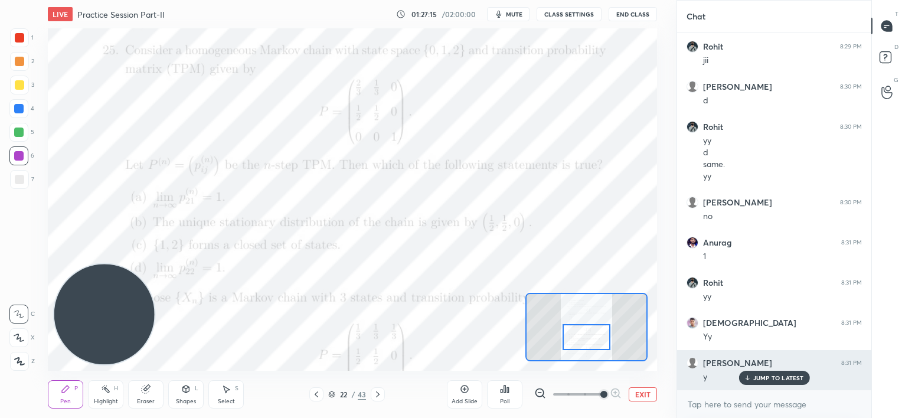
drag, startPoint x: 762, startPoint y: 377, endPoint x: 755, endPoint y: 374, distance: 7.7
click at [762, 377] on p "JUMP TO LATEST" at bounding box center [778, 377] width 51 height 7
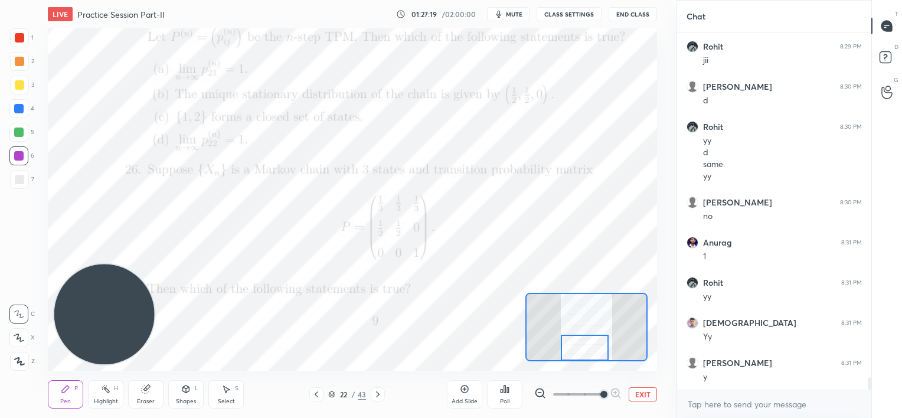
drag, startPoint x: 592, startPoint y: 337, endPoint x: 590, endPoint y: 352, distance: 14.8
click at [593, 357] on div at bounding box center [585, 348] width 48 height 27
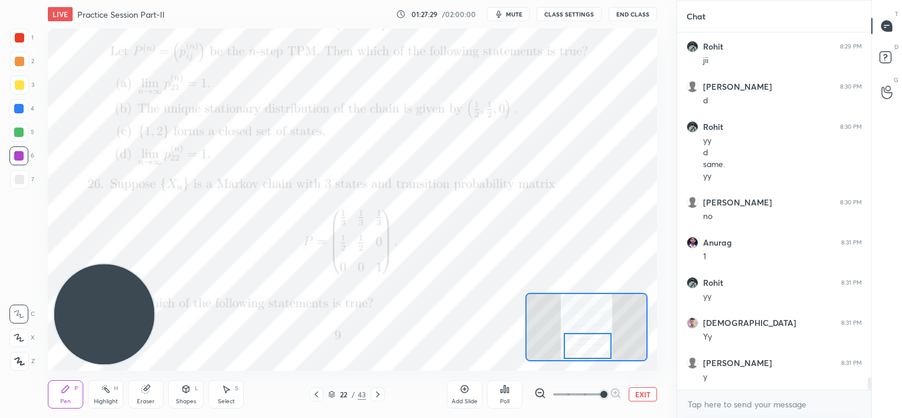
click at [583, 343] on div at bounding box center [588, 346] width 48 height 27
drag, startPoint x: 377, startPoint y: 393, endPoint x: 376, endPoint y: 387, distance: 5.9
click at [378, 393] on icon at bounding box center [377, 394] width 9 height 9
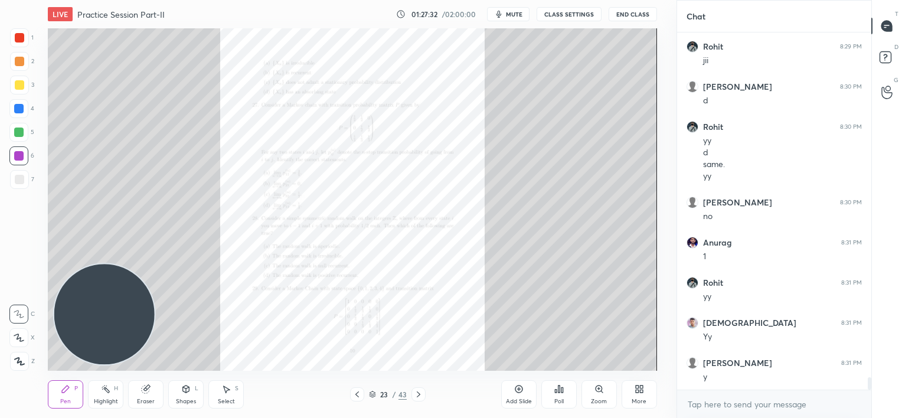
click at [597, 387] on icon at bounding box center [599, 389] width 6 height 6
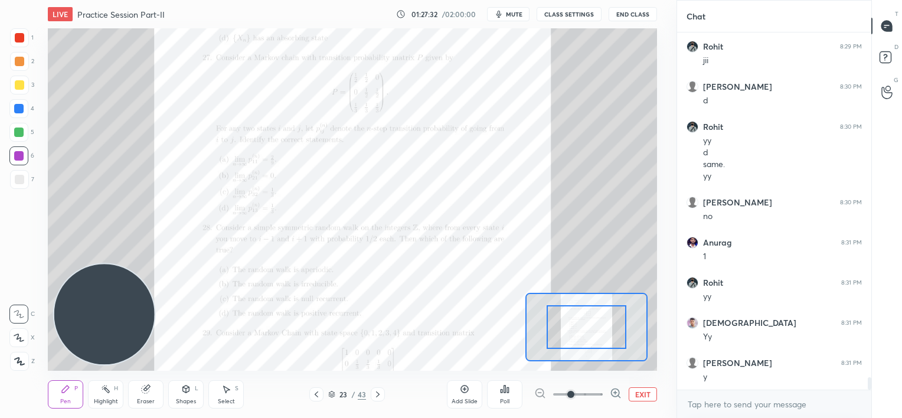
click at [598, 388] on span at bounding box center [578, 395] width 50 height 18
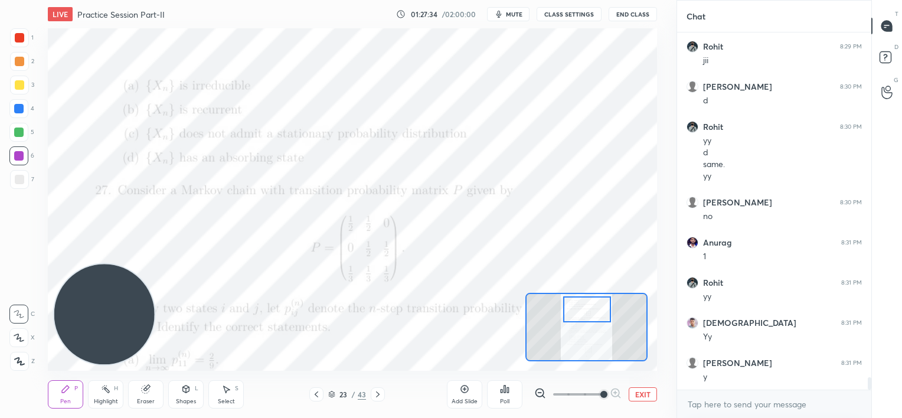
drag, startPoint x: 590, startPoint y: 324, endPoint x: 591, endPoint y: 308, distance: 16.0
click at [591, 308] on div at bounding box center [587, 309] width 48 height 27
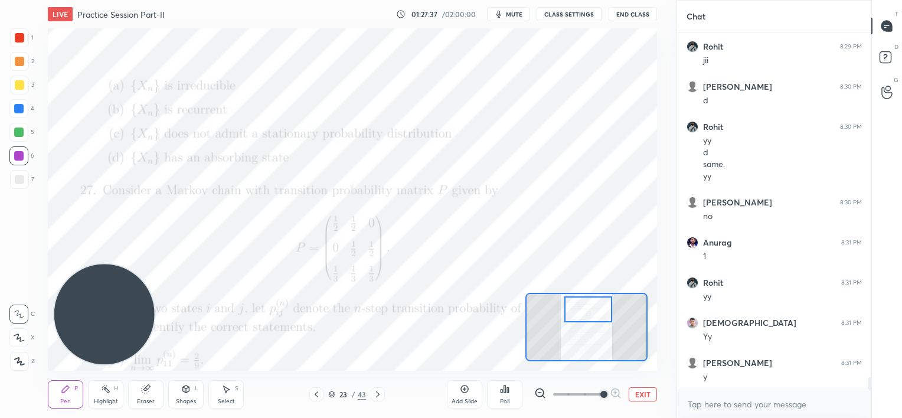
drag, startPoint x: 136, startPoint y: 390, endPoint x: 142, endPoint y: 381, distance: 10.8
click at [139, 390] on div "Eraser" at bounding box center [145, 394] width 35 height 28
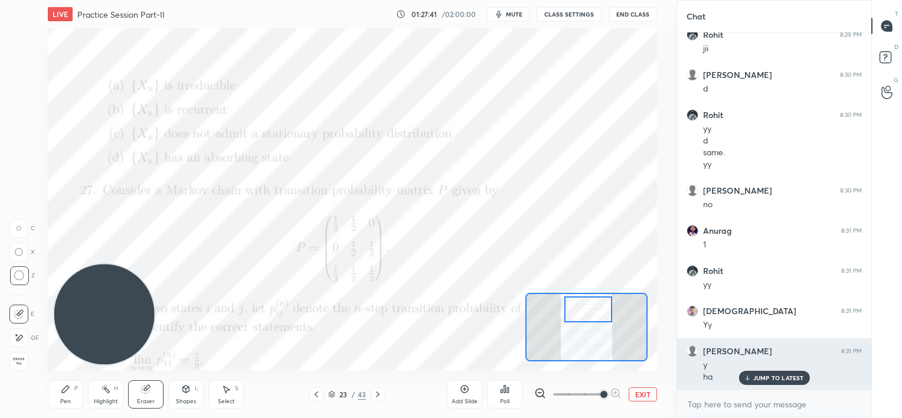
drag, startPoint x: 755, startPoint y: 377, endPoint x: 726, endPoint y: 369, distance: 29.9
click at [755, 377] on p "JUMP TO LATEST" at bounding box center [778, 377] width 51 height 7
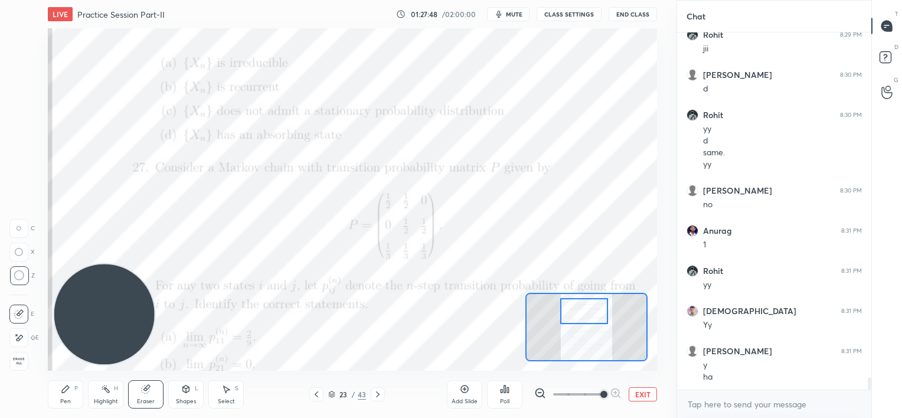
click at [587, 310] on div at bounding box center [584, 311] width 48 height 27
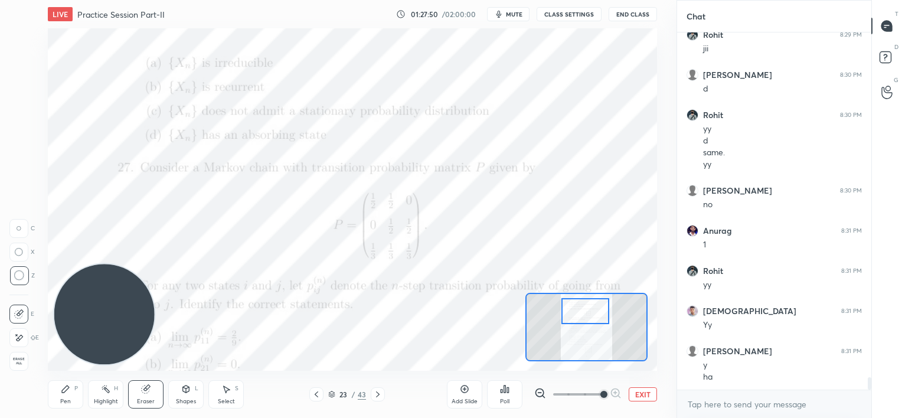
click at [314, 395] on icon at bounding box center [316, 394] width 9 height 9
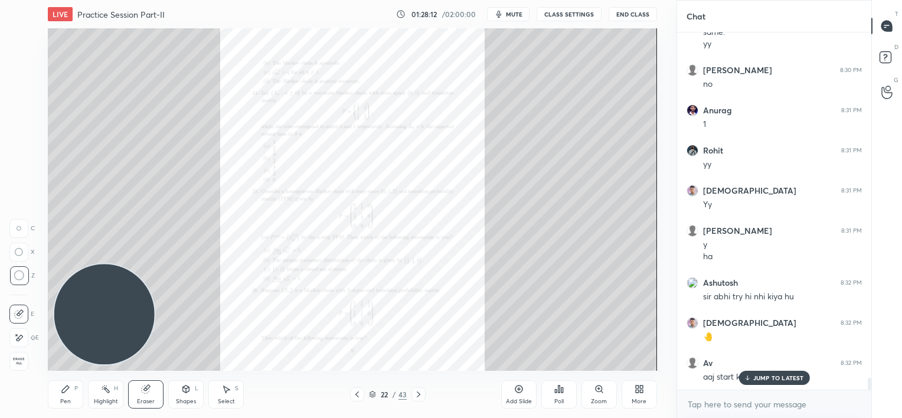
scroll to position [10321, 0]
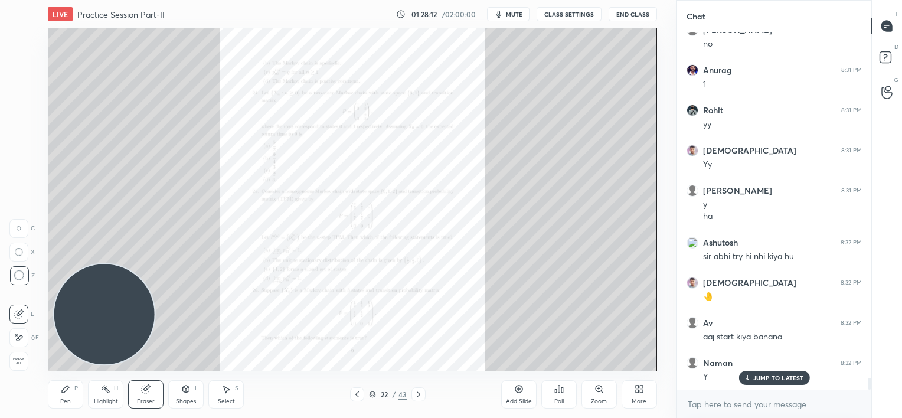
click at [766, 381] on div "JUMP TO LATEST" at bounding box center [774, 378] width 71 height 14
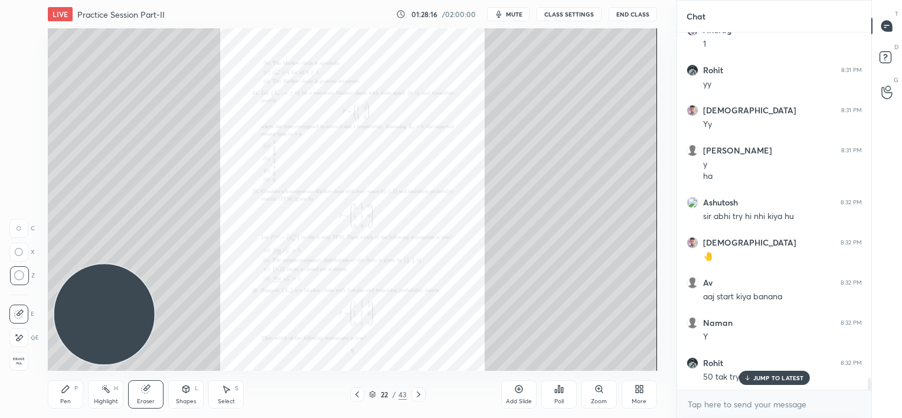
scroll to position [10441, 0]
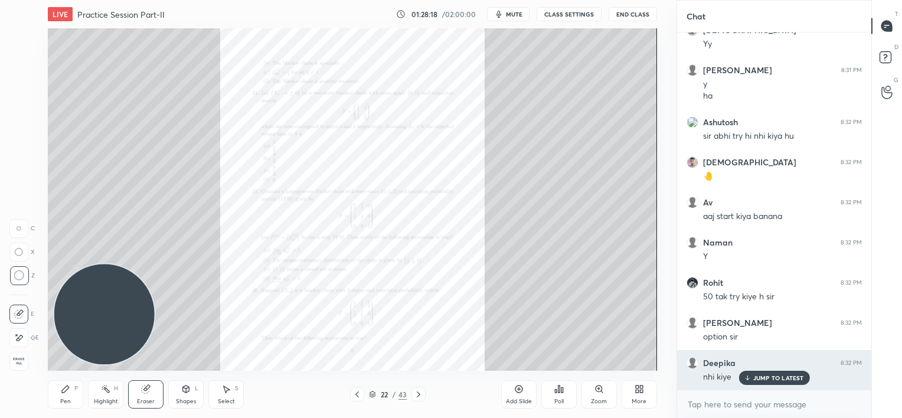
click at [760, 370] on div "nhi kiye" at bounding box center [782, 376] width 159 height 14
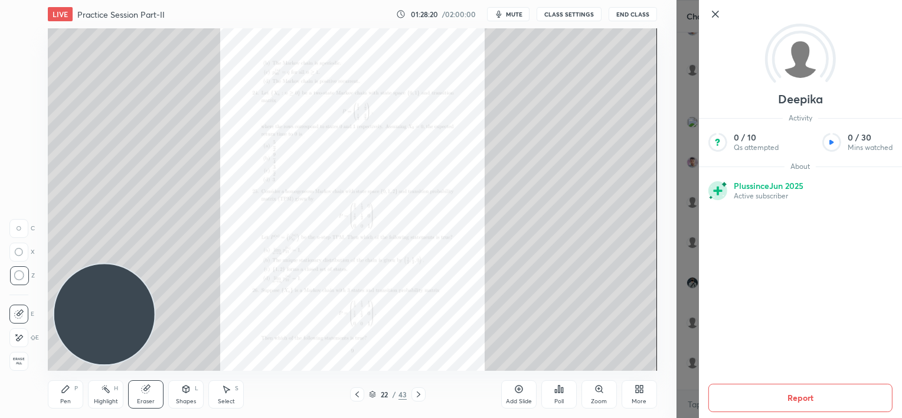
click at [430, 384] on div "Pen P Highlight H Eraser Shapes L Select S 22 / 43 Add Slide Poll Zoom More" at bounding box center [352, 394] width 609 height 47
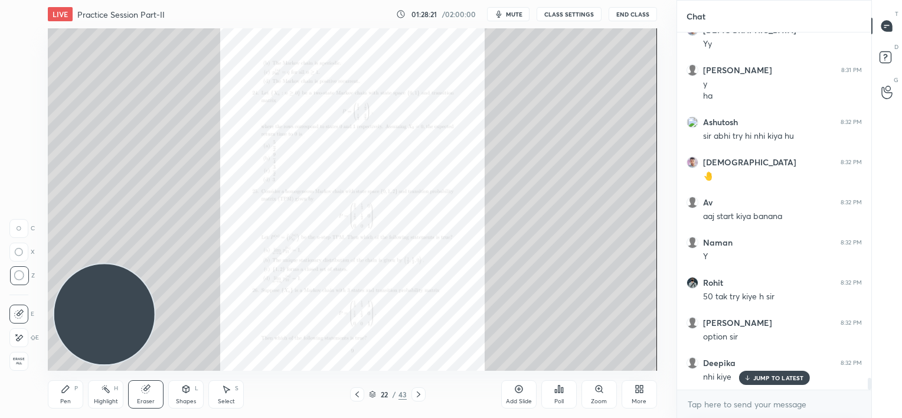
click at [419, 394] on icon at bounding box center [419, 394] width 4 height 6
click at [753, 373] on div "JUMP TO LATEST" at bounding box center [774, 378] width 71 height 14
click at [606, 392] on div "Zoom" at bounding box center [599, 394] width 35 height 28
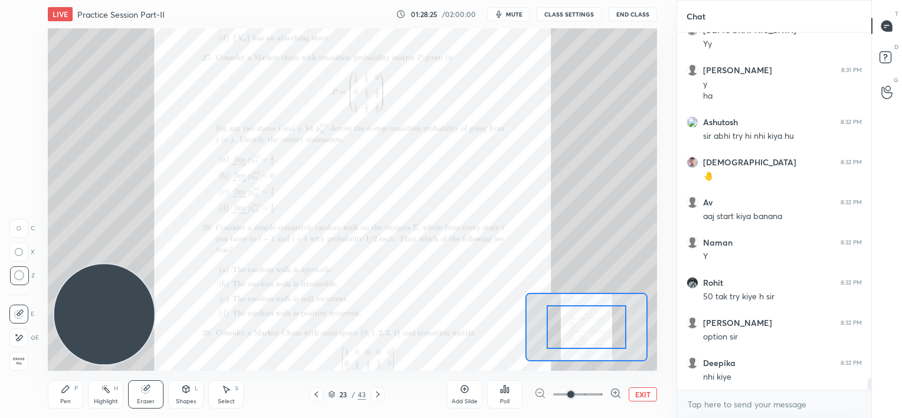
click at [606, 392] on div at bounding box center [577, 394] width 87 height 14
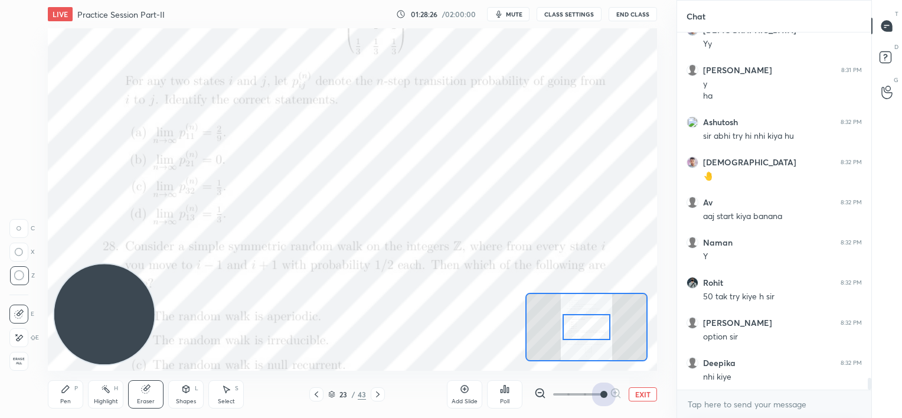
click at [599, 390] on span at bounding box center [578, 395] width 50 height 18
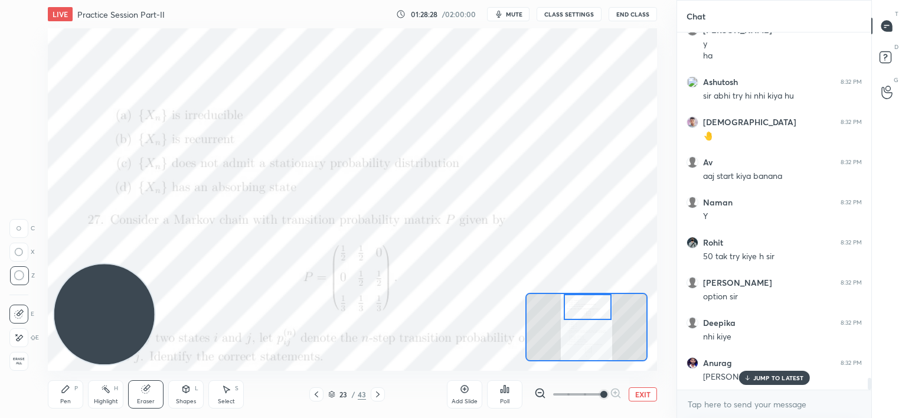
drag, startPoint x: 595, startPoint y: 328, endPoint x: 597, endPoint y: 305, distance: 23.1
click at [597, 305] on div at bounding box center [588, 307] width 48 height 27
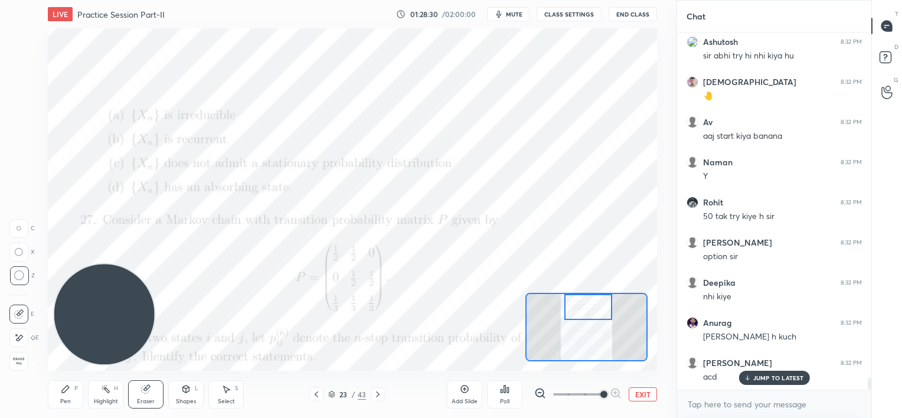
click at [751, 377] on div "JUMP TO LATEST" at bounding box center [774, 378] width 71 height 14
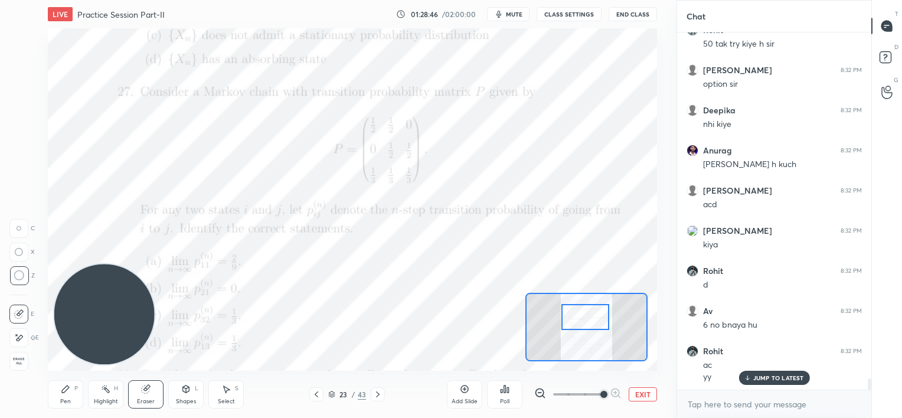
scroll to position [10734, 0]
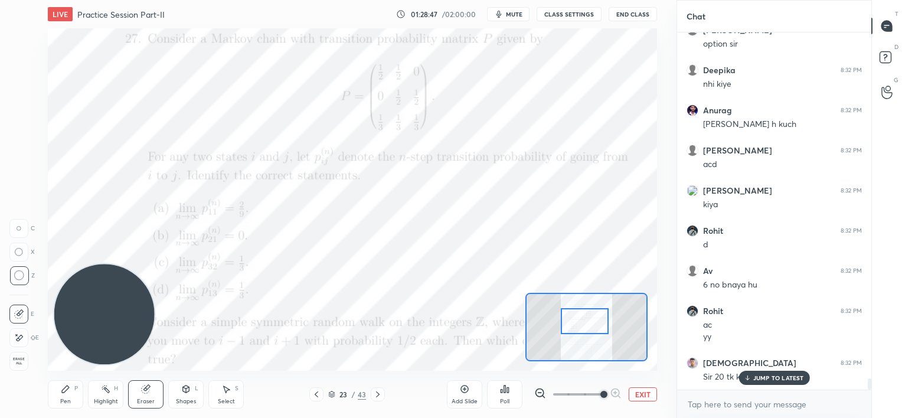
drag, startPoint x: 594, startPoint y: 314, endPoint x: 590, endPoint y: 328, distance: 14.6
click at [590, 328] on div at bounding box center [585, 321] width 48 height 27
click at [747, 376] on icon at bounding box center [747, 377] width 8 height 7
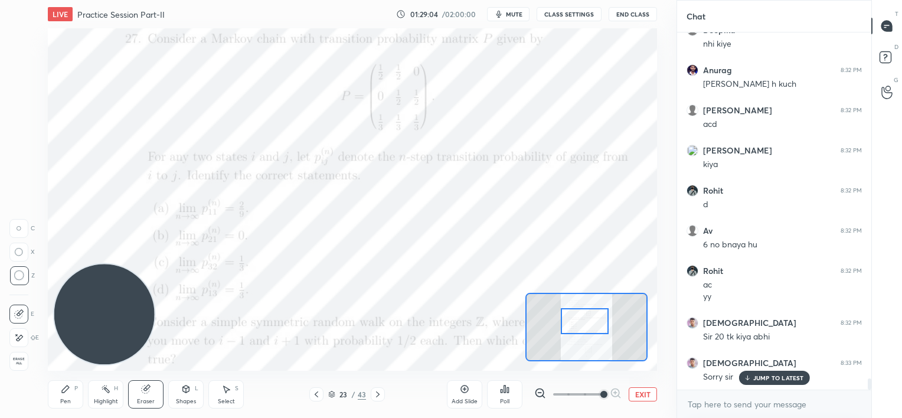
click at [756, 378] on p "JUMP TO LATEST" at bounding box center [778, 377] width 51 height 7
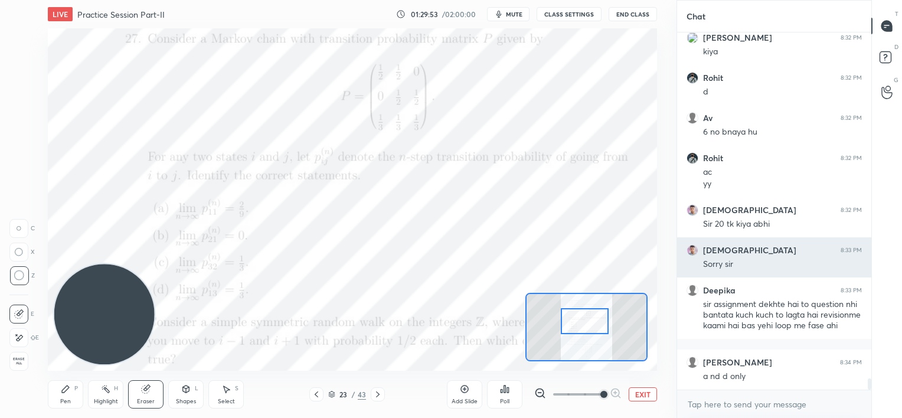
scroll to position [10927, 0]
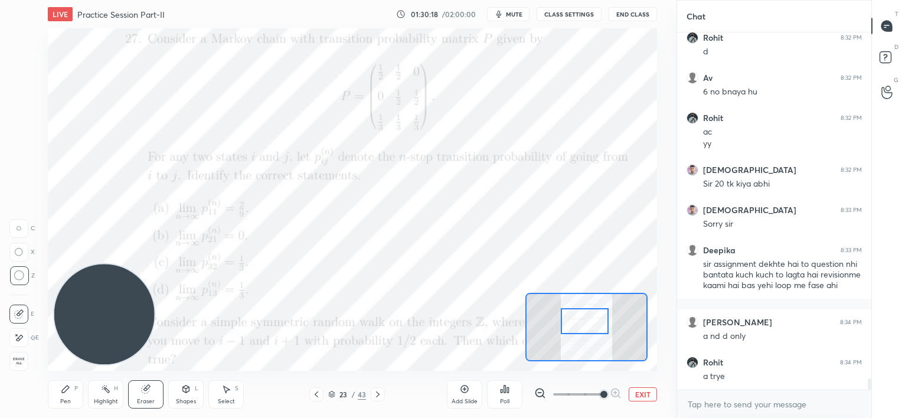
click at [66, 401] on div "Pen" at bounding box center [65, 402] width 11 height 6
click at [23, 37] on div at bounding box center [19, 37] width 9 height 9
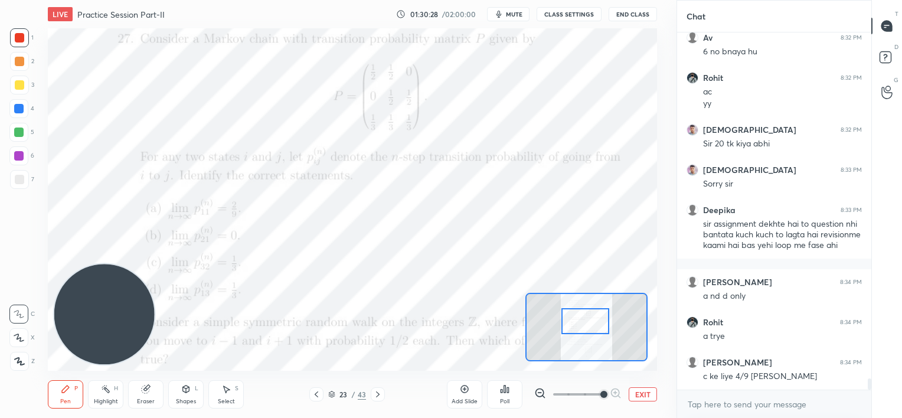
click at [584, 324] on div at bounding box center [585, 321] width 48 height 27
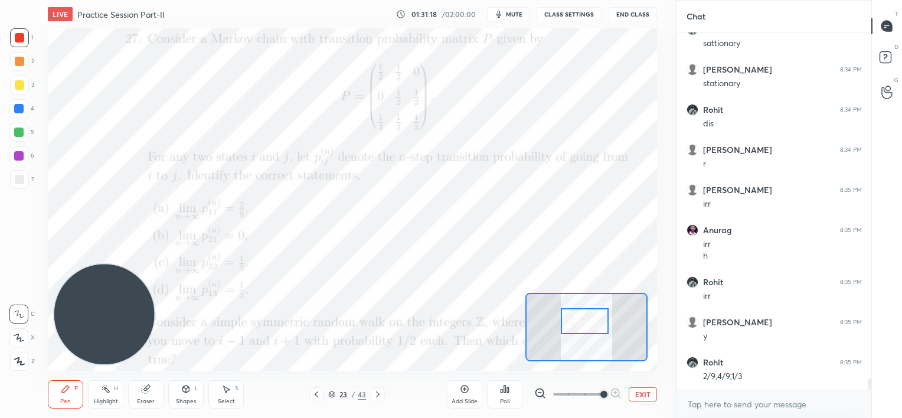
scroll to position [11380, 0]
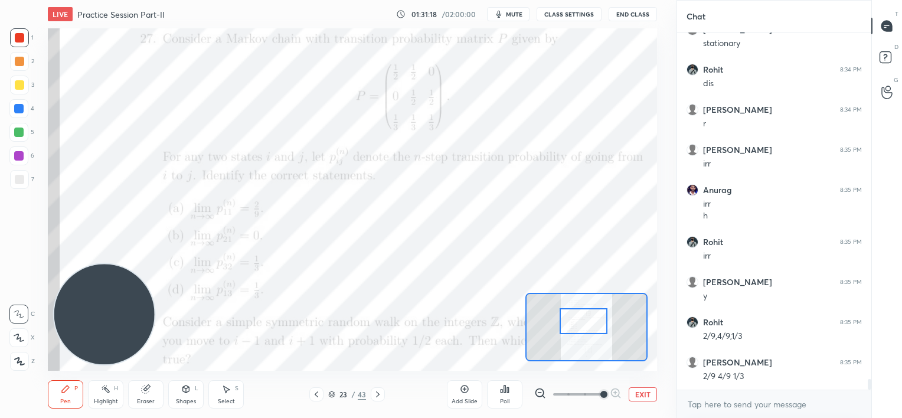
drag, startPoint x: 584, startPoint y: 324, endPoint x: 585, endPoint y: 308, distance: 16.0
click at [582, 324] on div at bounding box center [584, 321] width 48 height 27
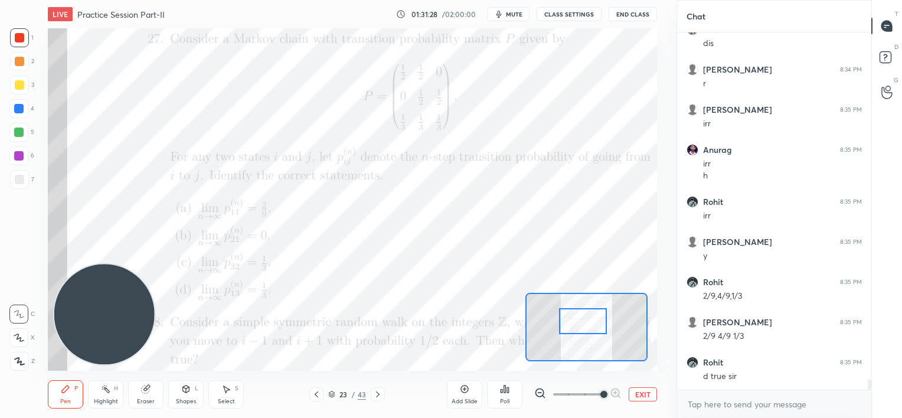
click at [17, 106] on div at bounding box center [18, 108] width 9 height 9
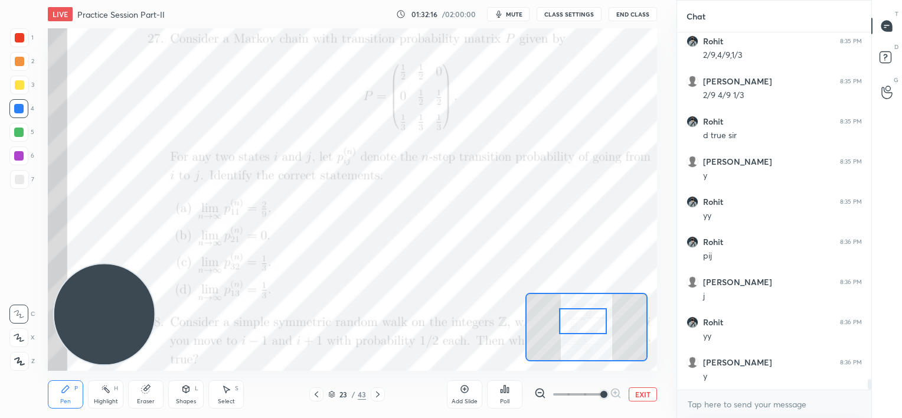
scroll to position [11702, 0]
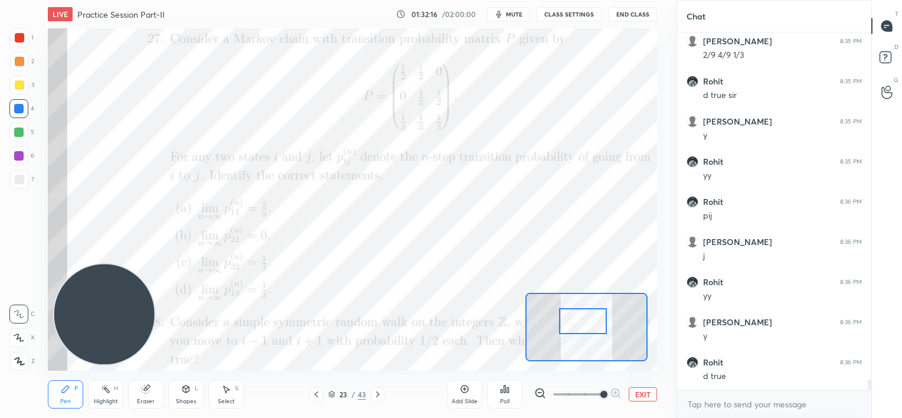
click at [141, 387] on div "Eraser" at bounding box center [145, 394] width 35 height 28
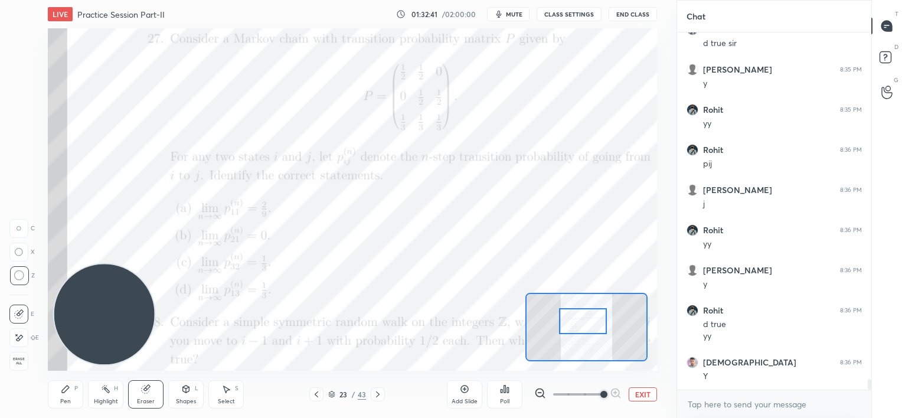
scroll to position [11794, 0]
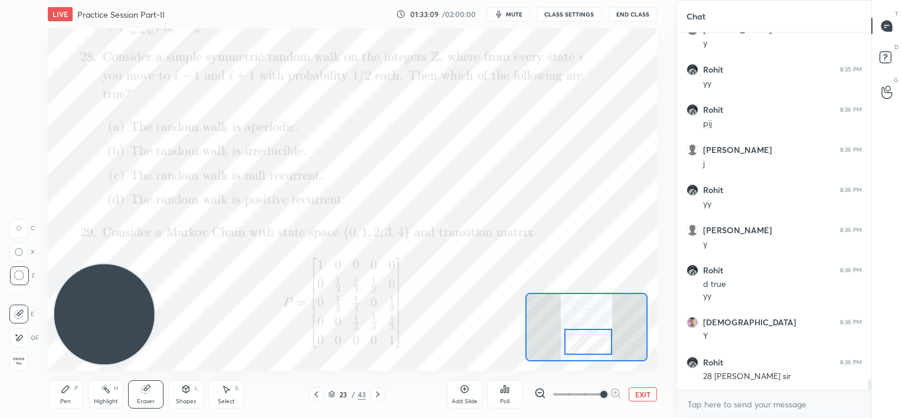
drag, startPoint x: 589, startPoint y: 319, endPoint x: 596, endPoint y: 339, distance: 21.5
click at [596, 339] on div at bounding box center [588, 342] width 48 height 27
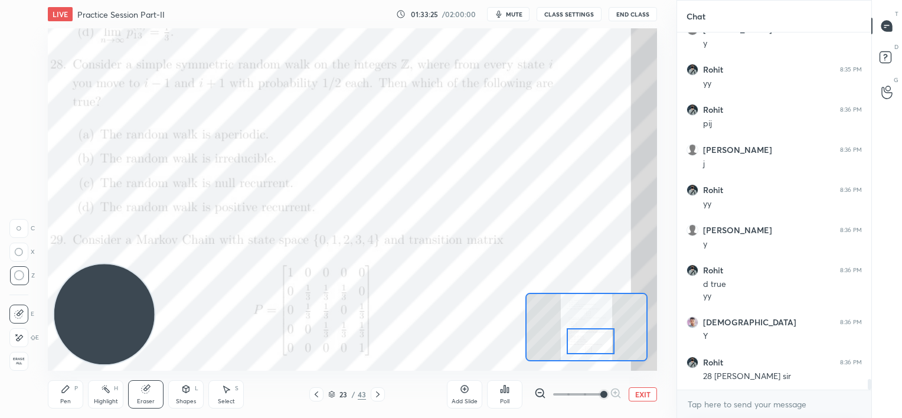
drag, startPoint x: 66, startPoint y: 394, endPoint x: 94, endPoint y: 357, distance: 46.9
click at [64, 394] on div "Pen P" at bounding box center [65, 394] width 35 height 28
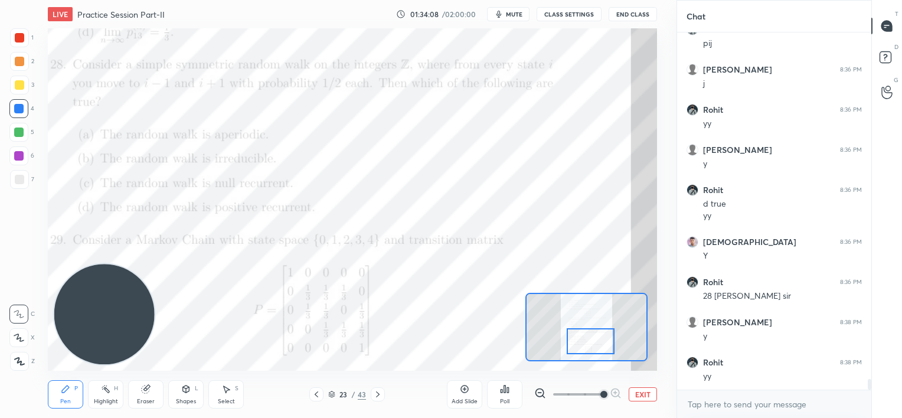
scroll to position [11914, 0]
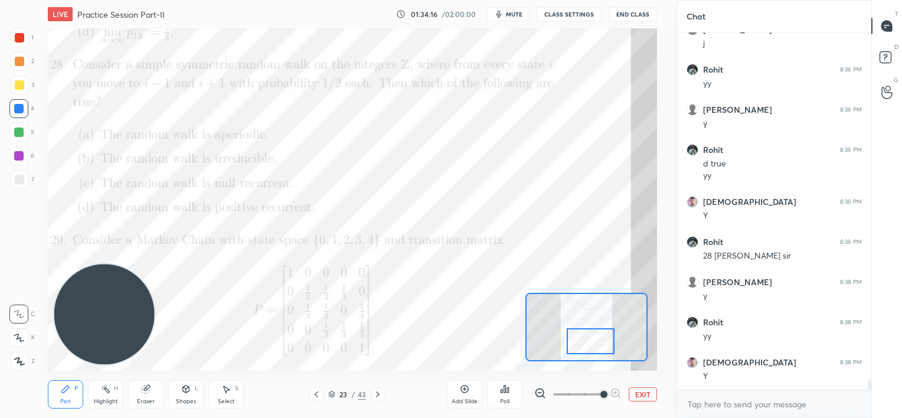
drag, startPoint x: 142, startPoint y: 400, endPoint x: 154, endPoint y: 380, distance: 22.8
click at [147, 396] on div "Eraser" at bounding box center [145, 394] width 35 height 28
click at [60, 393] on div "Pen P" at bounding box center [65, 394] width 35 height 28
click at [22, 128] on div at bounding box center [18, 132] width 9 height 9
click at [140, 396] on div "Eraser" at bounding box center [145, 394] width 35 height 28
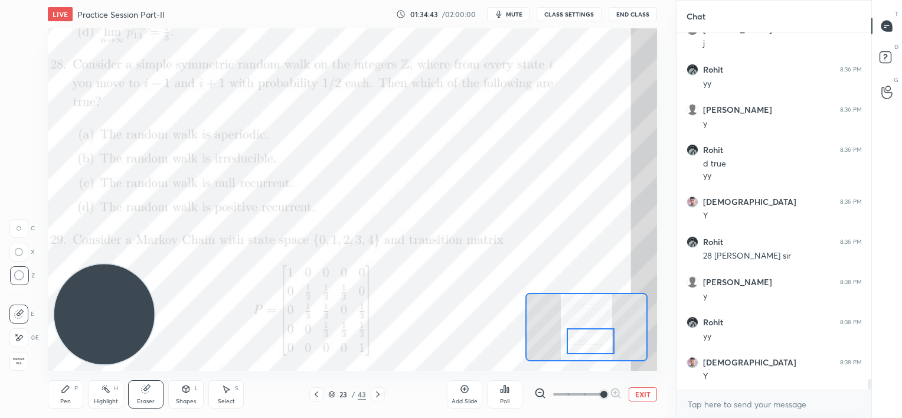
click at [52, 392] on div "Pen P" at bounding box center [65, 394] width 35 height 28
click at [515, 46] on div "LIVE Practice Session Part-II 01:34:49 / 02:00:00 mute CLASS SETTINGS End Class…" at bounding box center [352, 209] width 629 height 418
click at [392, 51] on div "LIVE Practice Session Part-II 01:34:50 / 02:00:00 mute CLASS SETTINGS End Class…" at bounding box center [352, 209] width 629 height 418
click at [20, 110] on div at bounding box center [18, 108] width 9 height 9
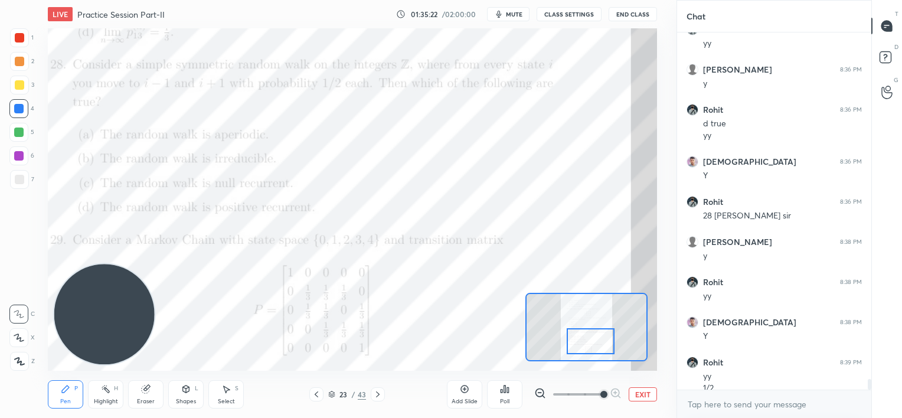
scroll to position [11966, 0]
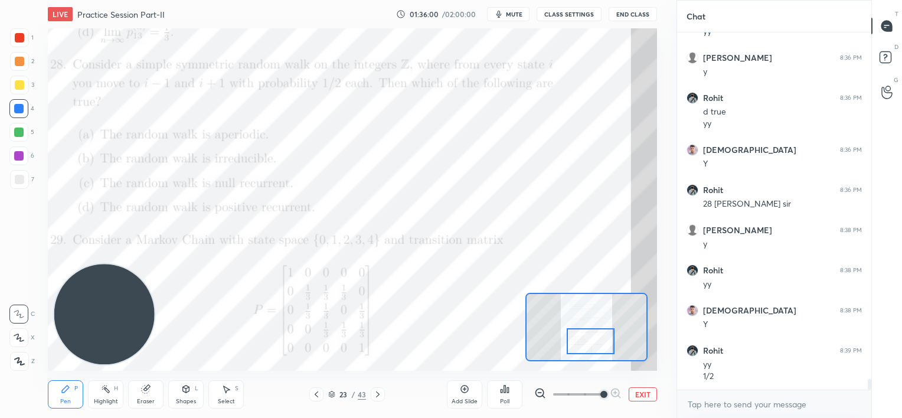
click at [148, 391] on icon at bounding box center [146, 390] width 8 height 8
click at [462, 395] on div "Add Slide" at bounding box center [464, 394] width 35 height 28
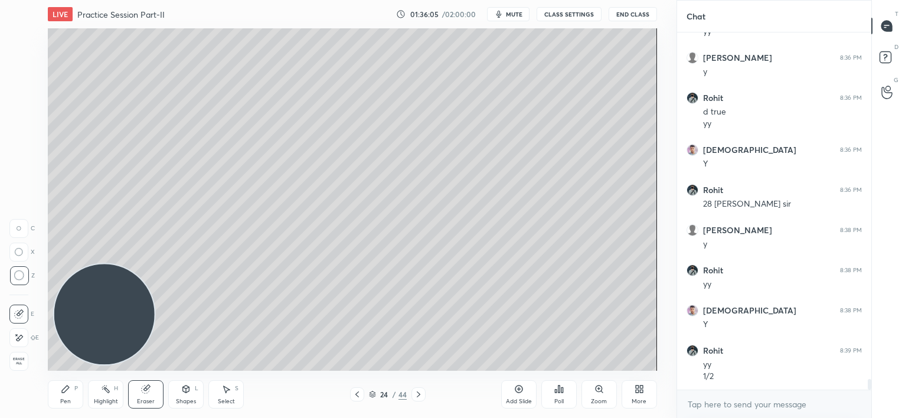
click at [71, 394] on div "Pen P" at bounding box center [65, 394] width 35 height 28
click at [14, 40] on div at bounding box center [19, 37] width 19 height 19
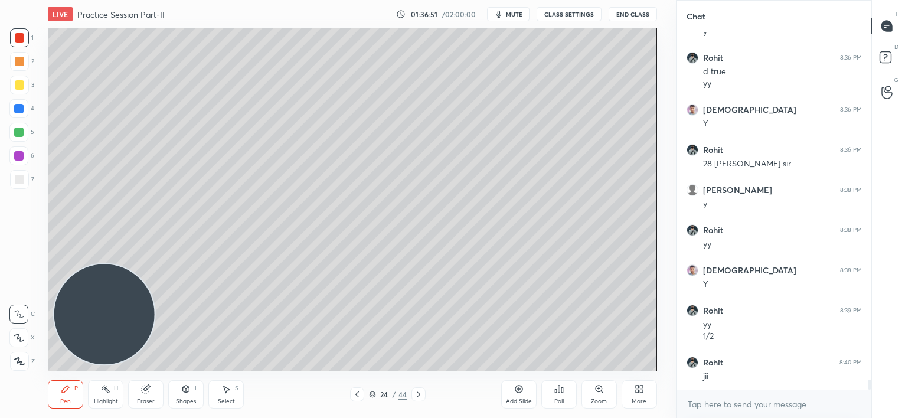
click at [19, 109] on div at bounding box center [18, 108] width 9 height 9
click at [22, 80] on div at bounding box center [19, 85] width 19 height 19
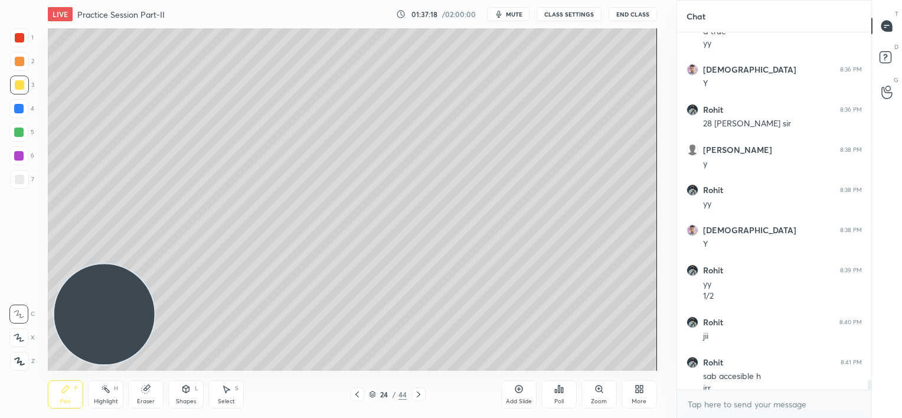
scroll to position [12058, 0]
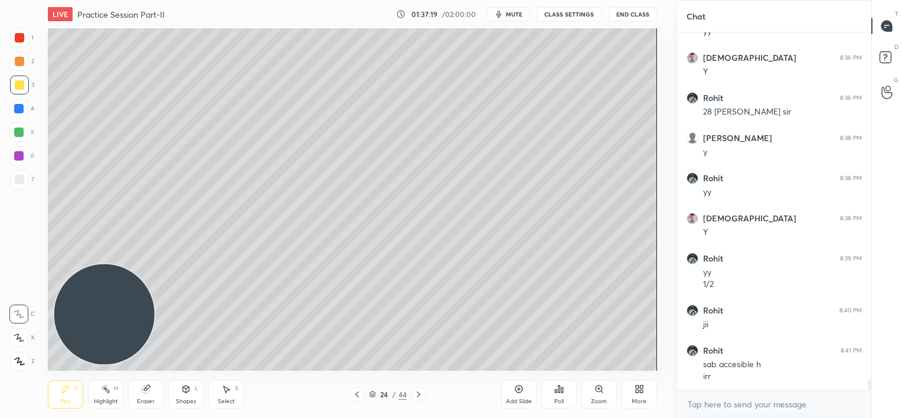
drag, startPoint x: 18, startPoint y: 183, endPoint x: 12, endPoint y: 178, distance: 7.1
click at [18, 182] on div at bounding box center [19, 179] width 9 height 9
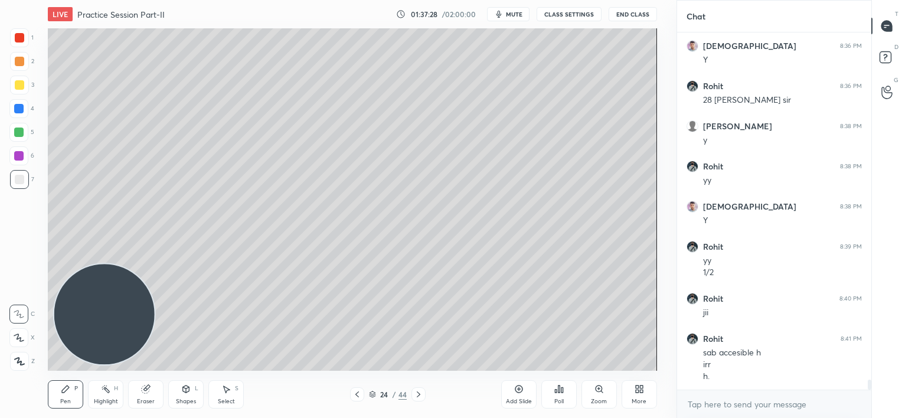
click at [357, 391] on icon at bounding box center [356, 394] width 9 height 9
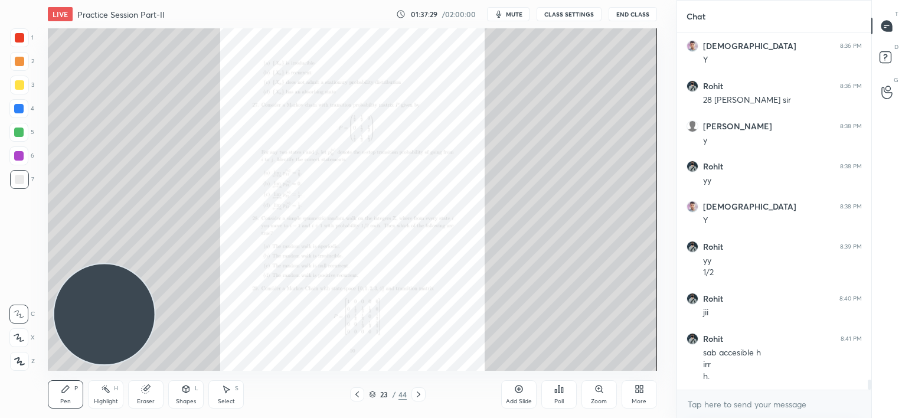
click at [597, 390] on icon at bounding box center [599, 389] width 6 height 6
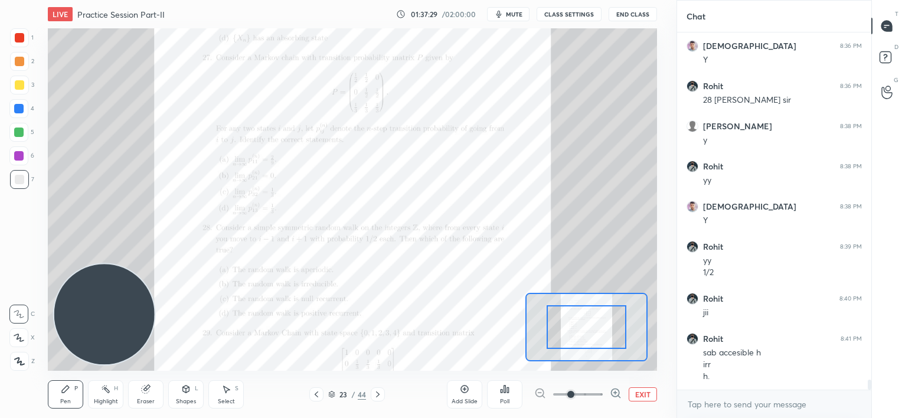
click at [598, 392] on span at bounding box center [578, 395] width 50 height 18
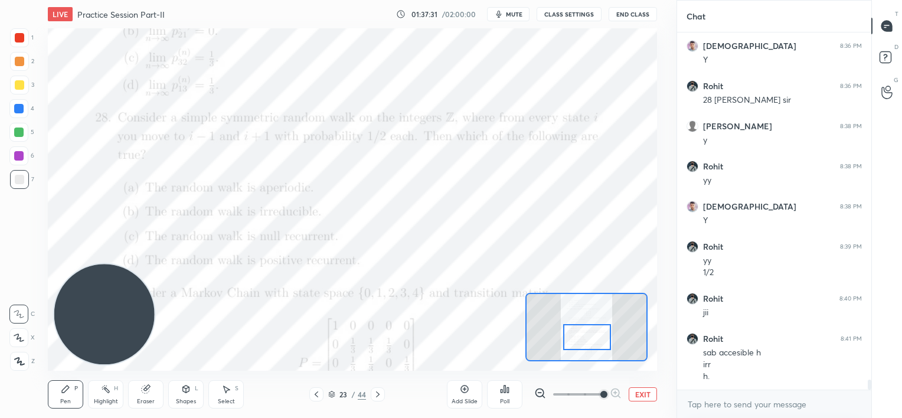
drag, startPoint x: 583, startPoint y: 325, endPoint x: 583, endPoint y: 333, distance: 8.3
click at [583, 333] on div at bounding box center [587, 337] width 48 height 27
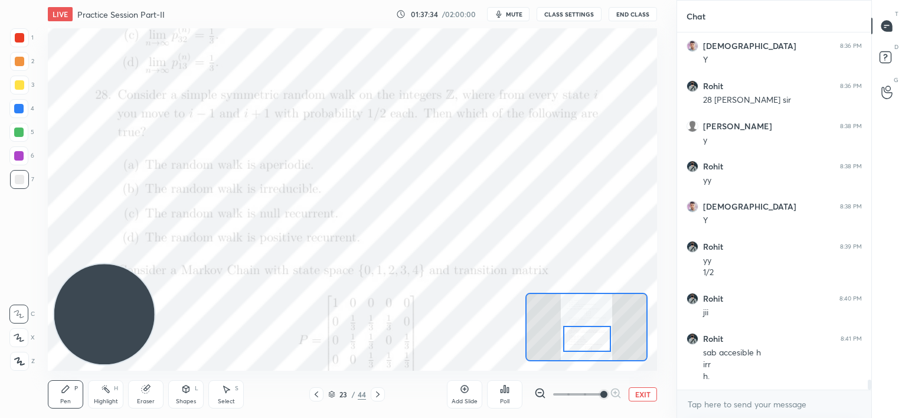
click at [13, 156] on div at bounding box center [18, 155] width 19 height 19
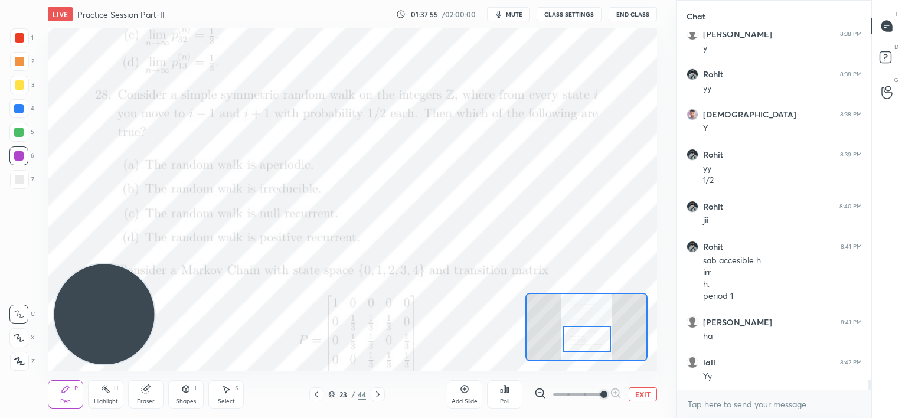
scroll to position [12202, 0]
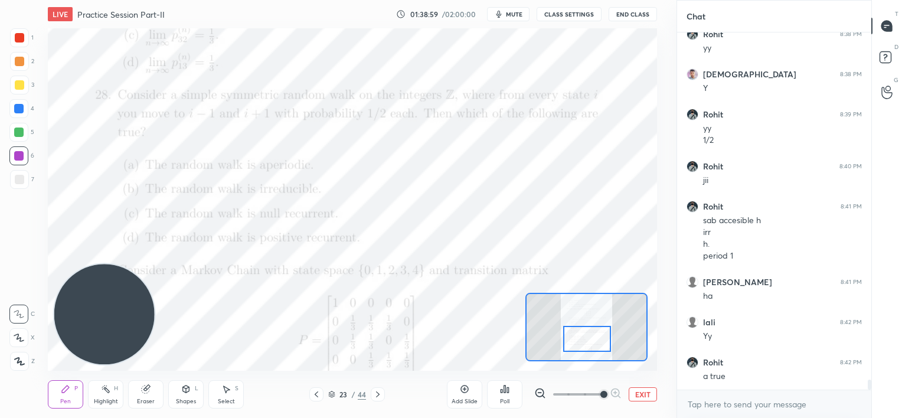
click at [378, 394] on icon at bounding box center [378, 394] width 4 height 6
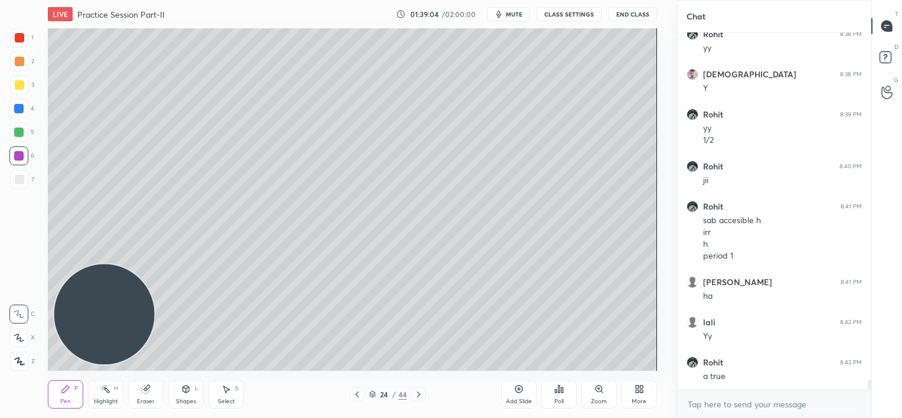
click at [27, 36] on div at bounding box center [19, 37] width 19 height 19
click at [18, 130] on div at bounding box center [18, 132] width 9 height 9
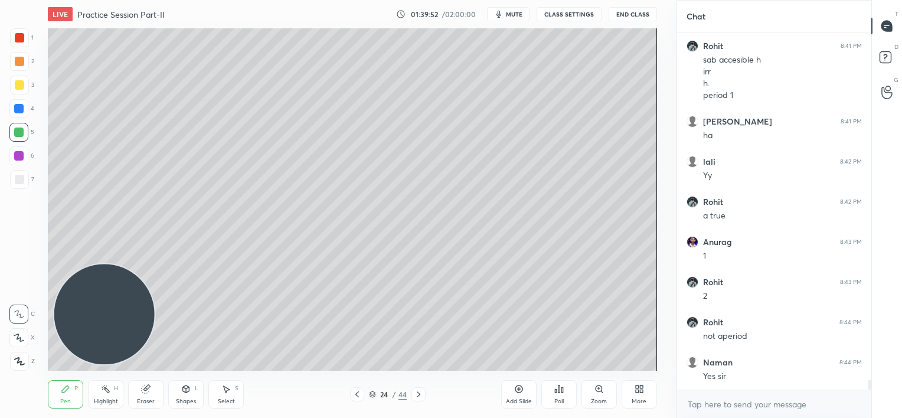
scroll to position [12403, 0]
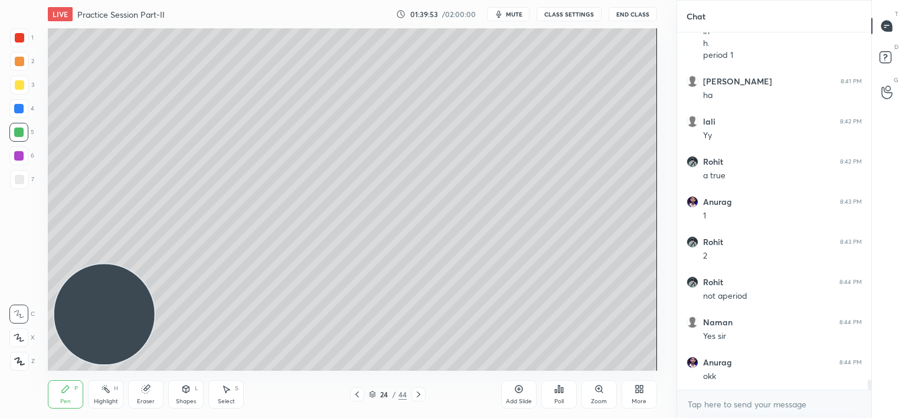
click at [355, 392] on icon at bounding box center [356, 394] width 9 height 9
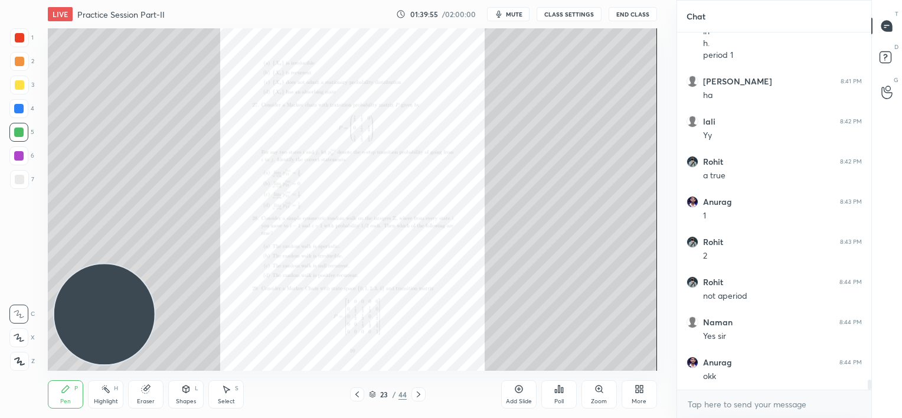
click at [598, 391] on icon at bounding box center [599, 388] width 9 height 9
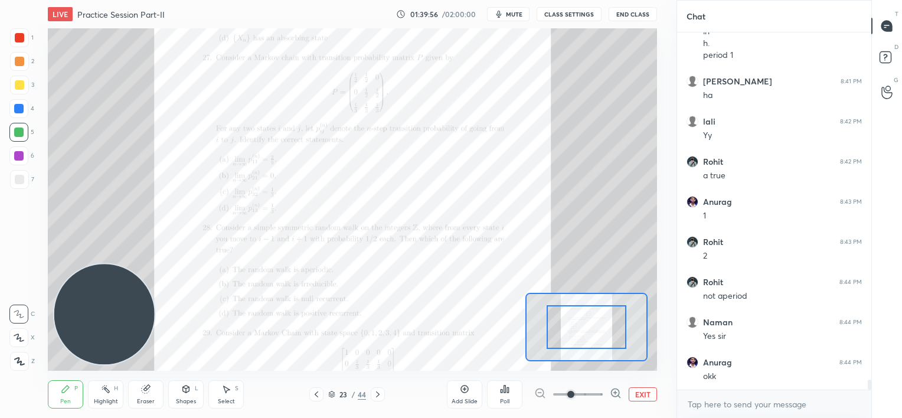
click at [598, 391] on span at bounding box center [578, 395] width 50 height 18
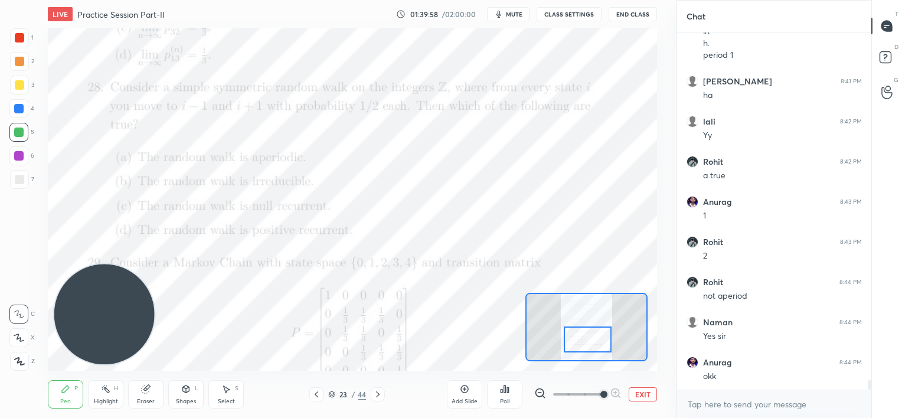
drag, startPoint x: 593, startPoint y: 326, endPoint x: 594, endPoint y: 338, distance: 12.5
click at [594, 338] on div at bounding box center [588, 340] width 48 height 27
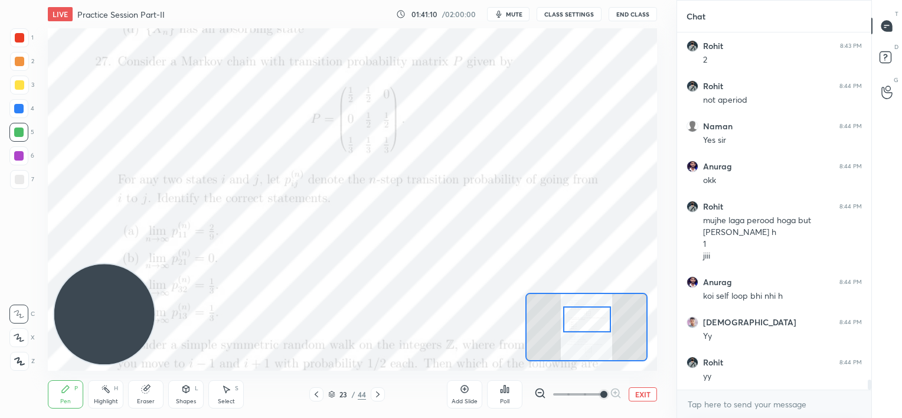
scroll to position [12639, 0]
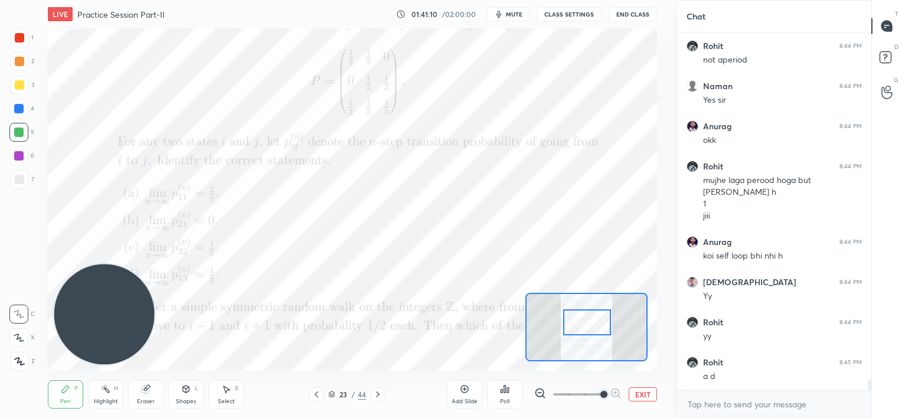
drag, startPoint x: 600, startPoint y: 339, endPoint x: 600, endPoint y: 324, distance: 16.0
click at [600, 324] on div at bounding box center [587, 322] width 48 height 27
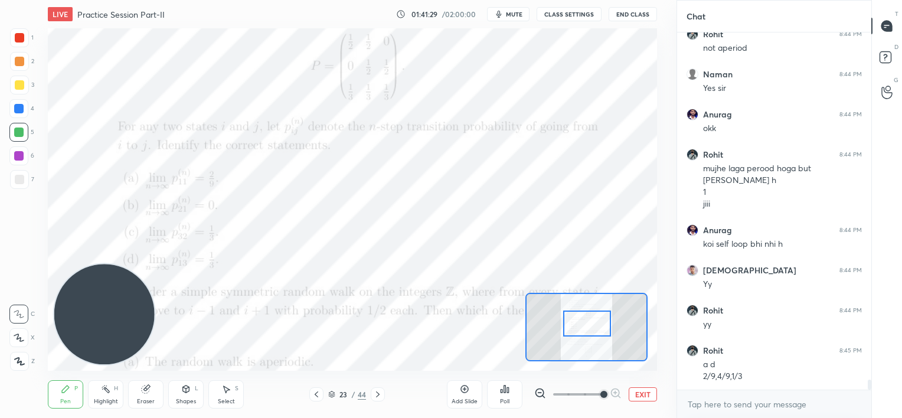
scroll to position [12691, 0]
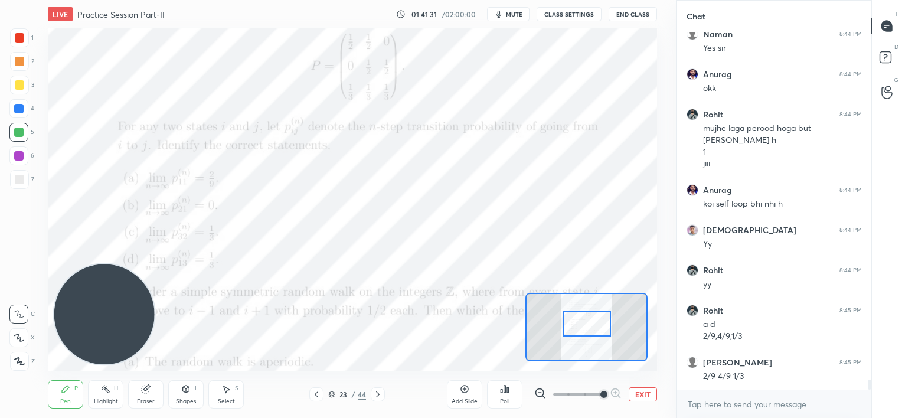
click at [18, 156] on div at bounding box center [18, 155] width 9 height 9
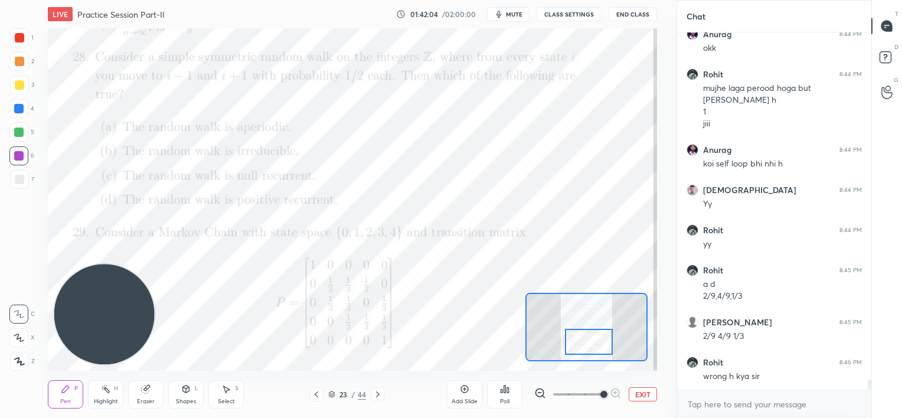
drag, startPoint x: 588, startPoint y: 319, endPoint x: 589, endPoint y: 331, distance: 11.9
click at [588, 337] on div at bounding box center [589, 342] width 48 height 27
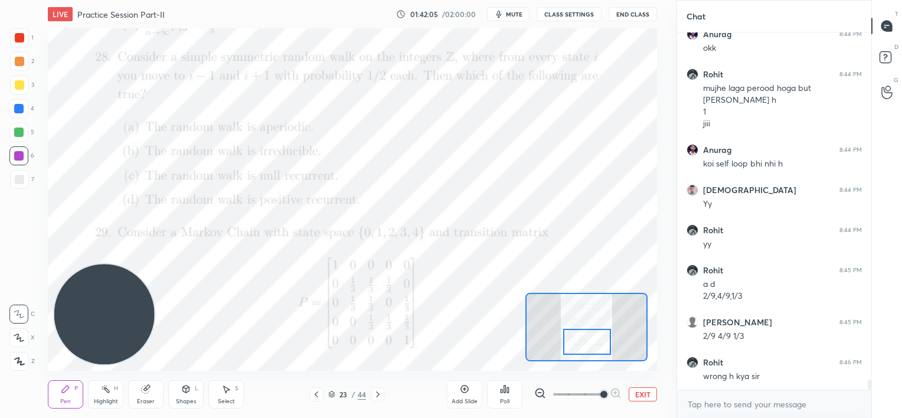
click at [23, 85] on div at bounding box center [19, 84] width 9 height 9
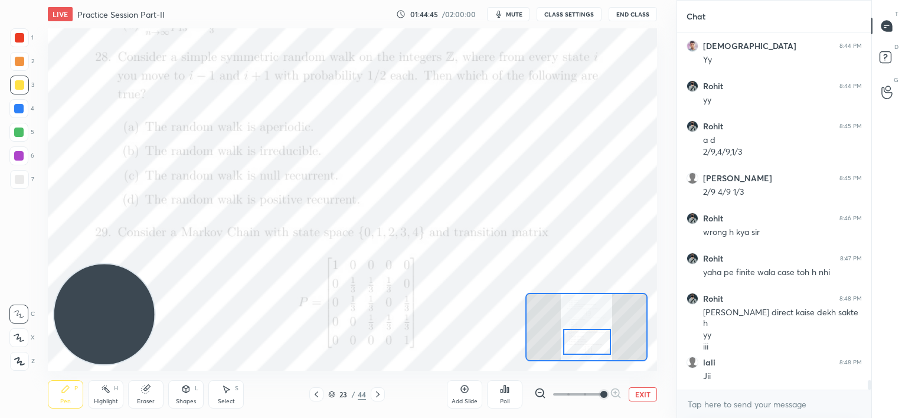
scroll to position [12915, 0]
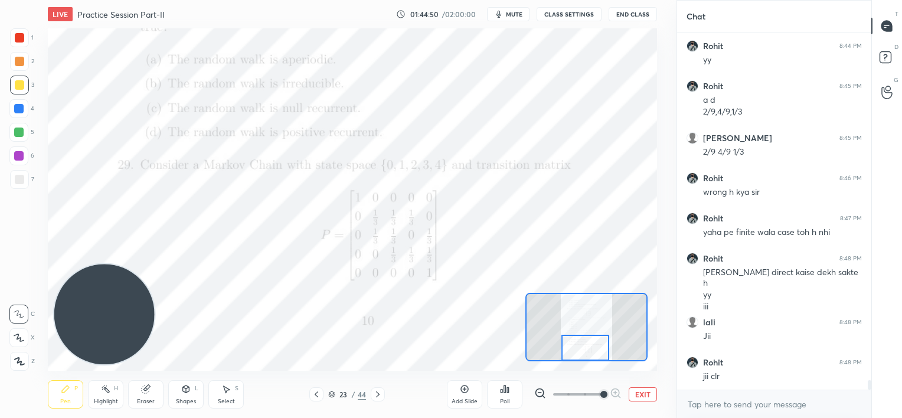
drag, startPoint x: 593, startPoint y: 339, endPoint x: 591, endPoint y: 348, distance: 8.5
click at [591, 348] on div at bounding box center [585, 348] width 48 height 27
click at [381, 392] on icon at bounding box center [377, 394] width 9 height 9
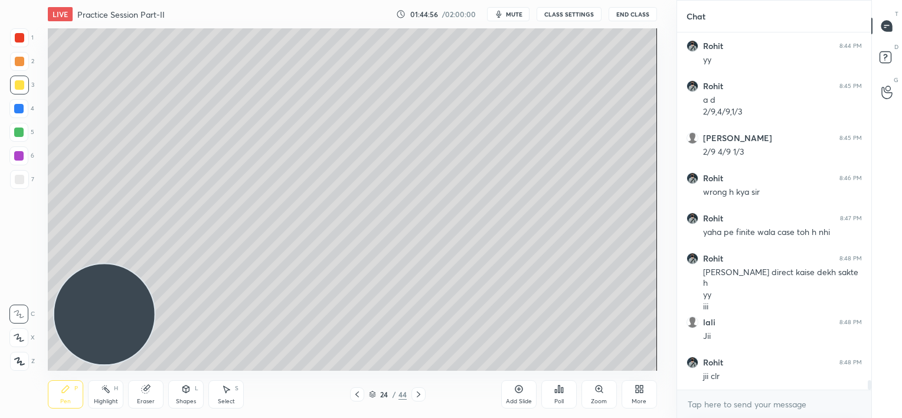
click at [357, 396] on icon at bounding box center [356, 394] width 9 height 9
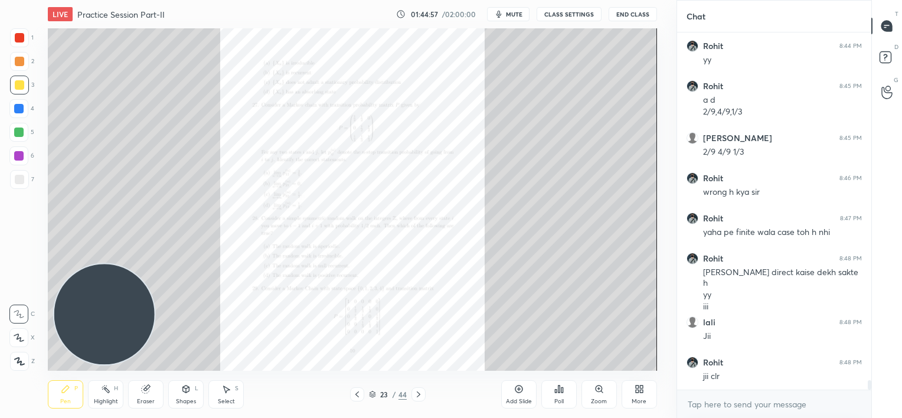
click at [598, 392] on icon at bounding box center [599, 388] width 9 height 9
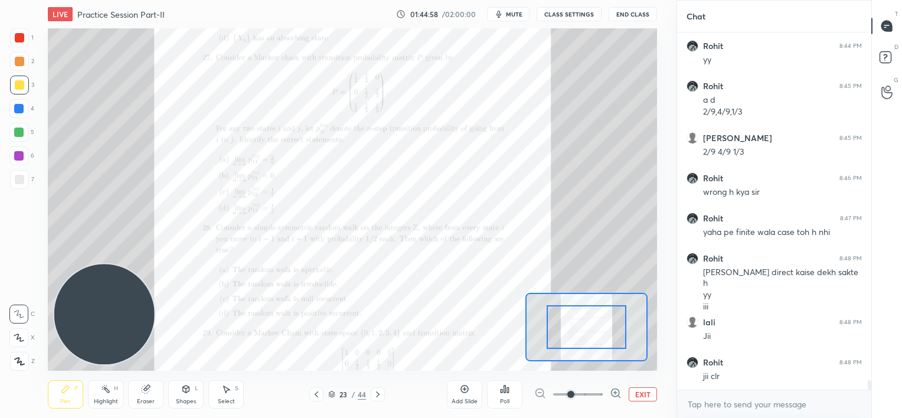
click at [599, 393] on span at bounding box center [578, 395] width 50 height 18
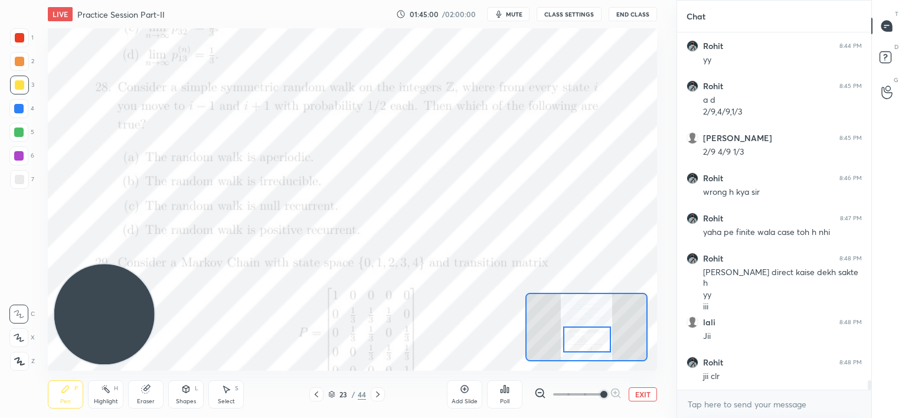
drag, startPoint x: 598, startPoint y: 325, endPoint x: 599, endPoint y: 338, distance: 12.4
click at [599, 338] on div at bounding box center [587, 340] width 48 height 27
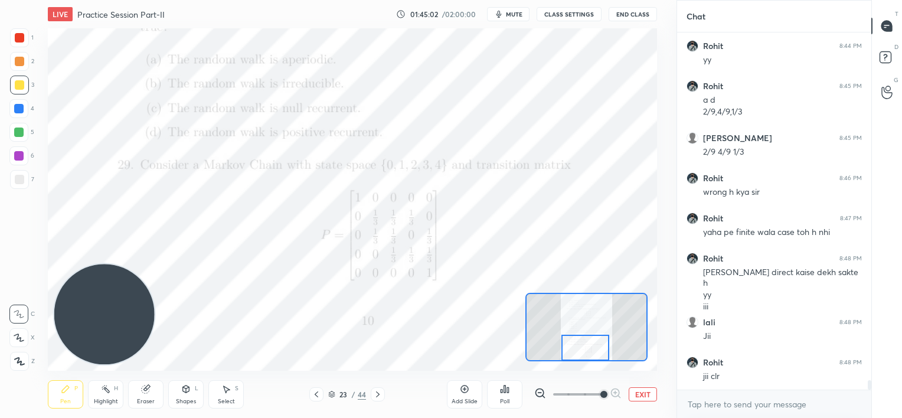
drag, startPoint x: 586, startPoint y: 333, endPoint x: 584, endPoint y: 342, distance: 9.6
click at [584, 342] on div at bounding box center [585, 348] width 48 height 27
click at [380, 394] on icon at bounding box center [377, 394] width 9 height 9
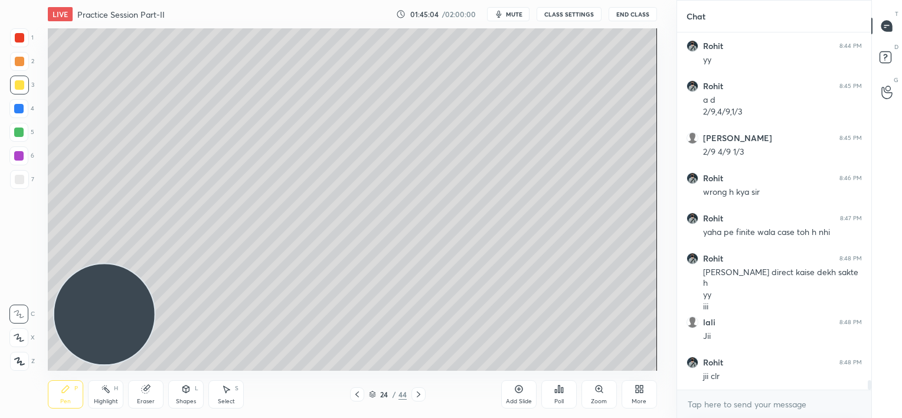
click at [417, 392] on icon at bounding box center [418, 394] width 9 height 9
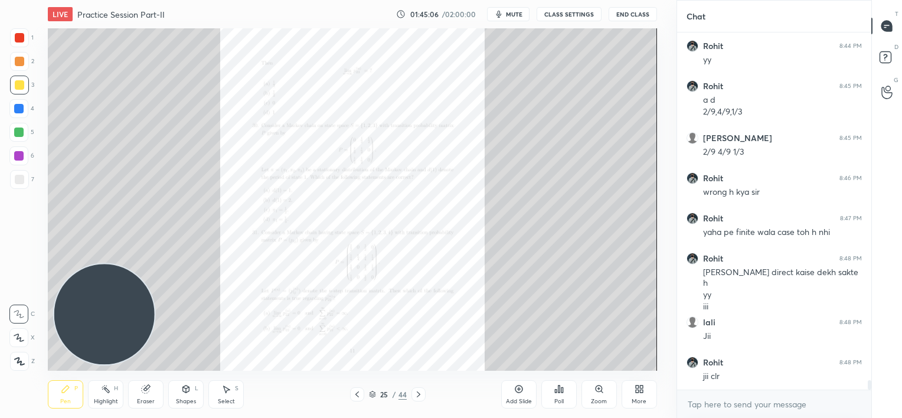
click at [600, 394] on div "Zoom" at bounding box center [599, 394] width 35 height 28
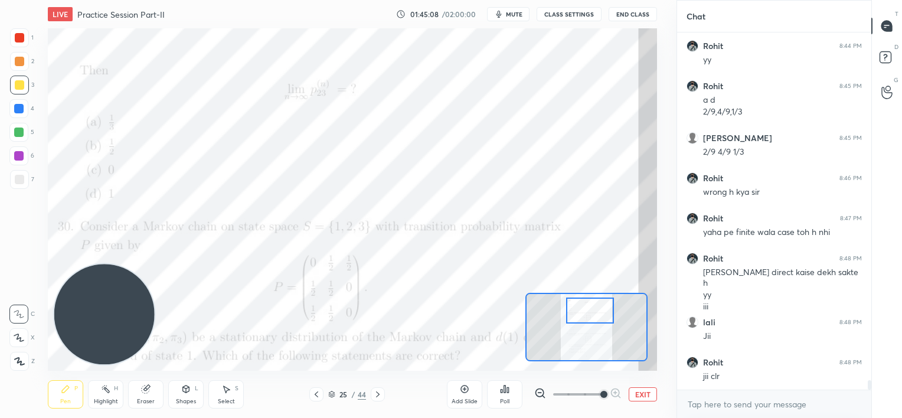
drag, startPoint x: 587, startPoint y: 321, endPoint x: 590, endPoint y: 298, distance: 23.9
click at [590, 302] on div at bounding box center [590, 311] width 48 height 27
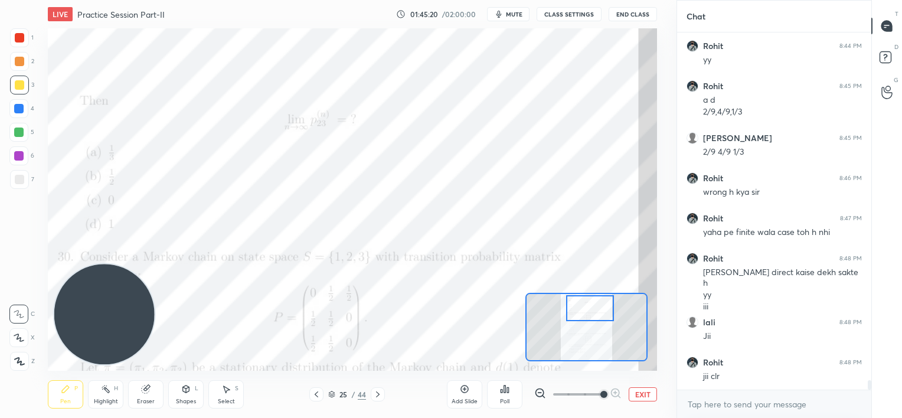
scroll to position [12956, 0]
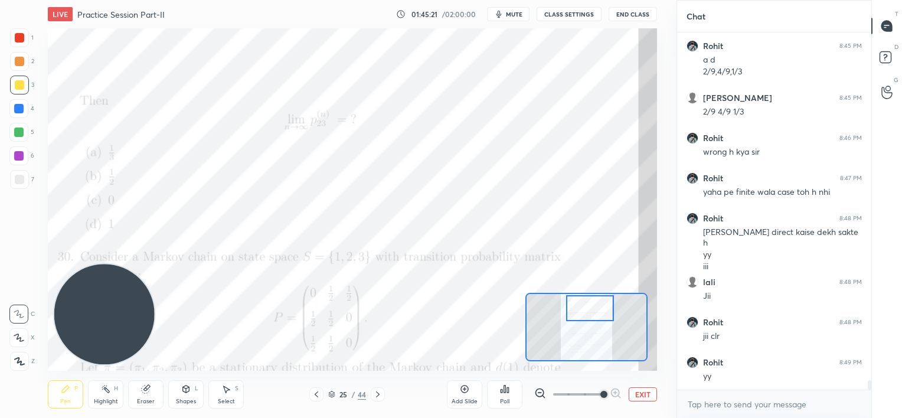
drag, startPoint x: 143, startPoint y: 386, endPoint x: 154, endPoint y: 376, distance: 15.0
click at [143, 386] on icon at bounding box center [146, 390] width 8 height 8
click at [65, 385] on icon at bounding box center [65, 388] width 9 height 9
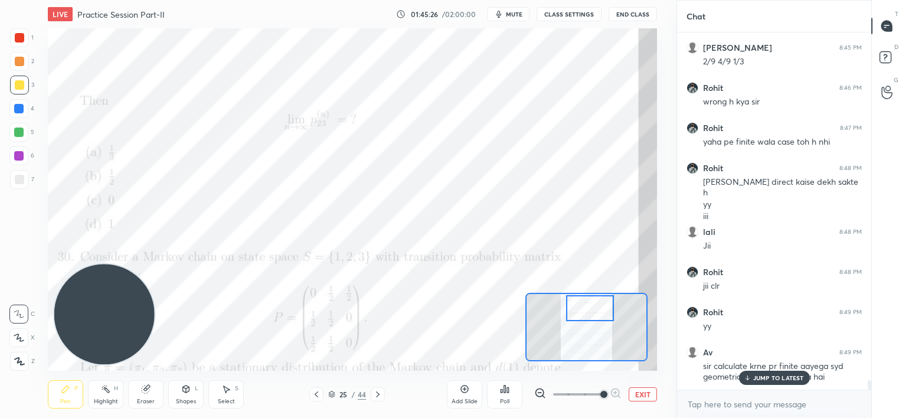
click at [763, 378] on p "JUMP TO LATEST" at bounding box center [778, 377] width 51 height 7
click at [316, 394] on icon at bounding box center [316, 394] width 9 height 9
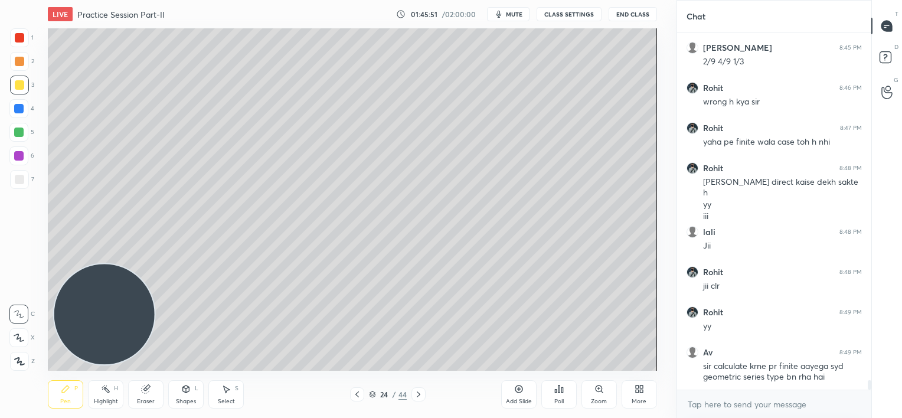
click at [354, 394] on icon at bounding box center [356, 394] width 9 height 9
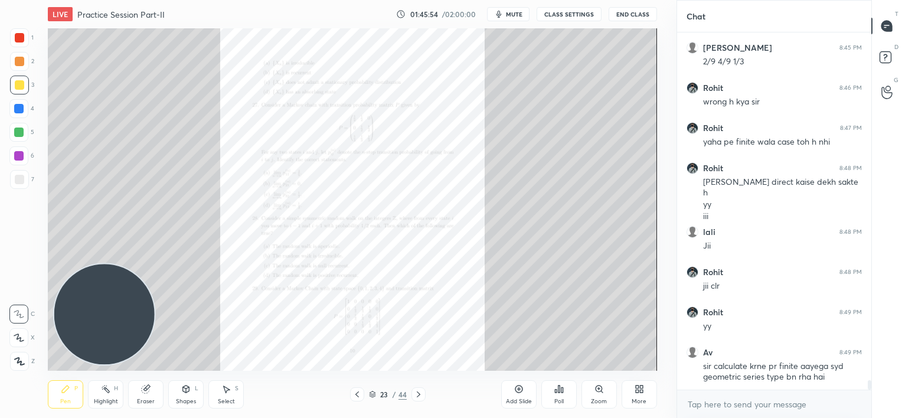
click at [597, 392] on icon at bounding box center [599, 388] width 9 height 9
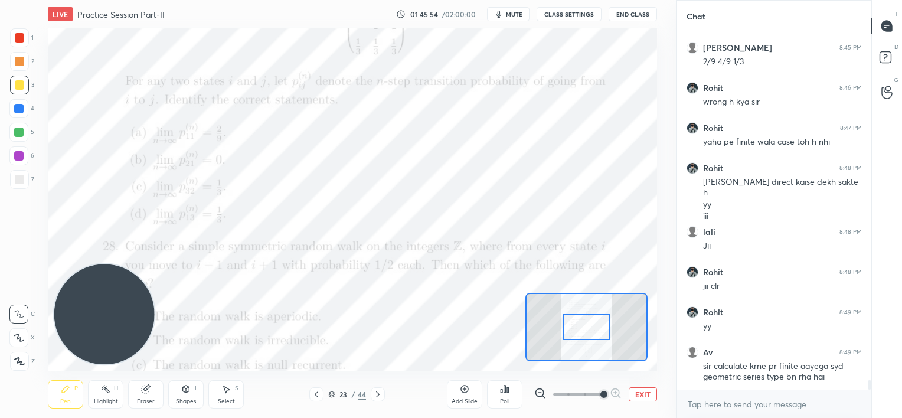
click at [597, 393] on span at bounding box center [578, 395] width 50 height 18
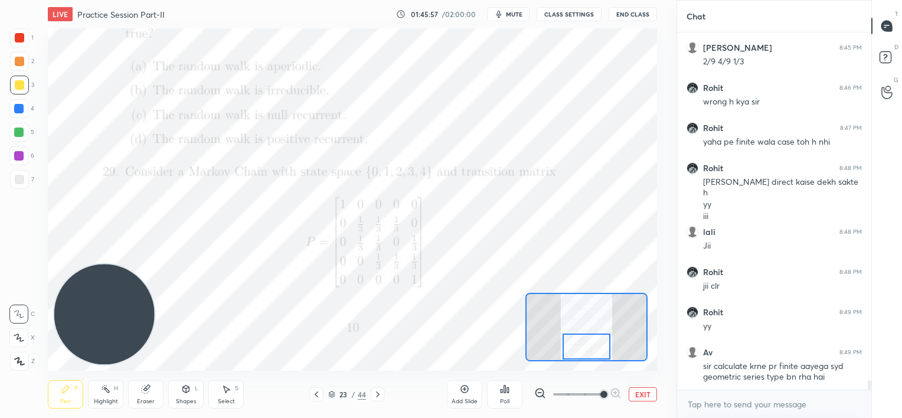
drag, startPoint x: 590, startPoint y: 327, endPoint x: 588, endPoint y: 345, distance: 19.0
click at [590, 346] on div at bounding box center [587, 347] width 48 height 27
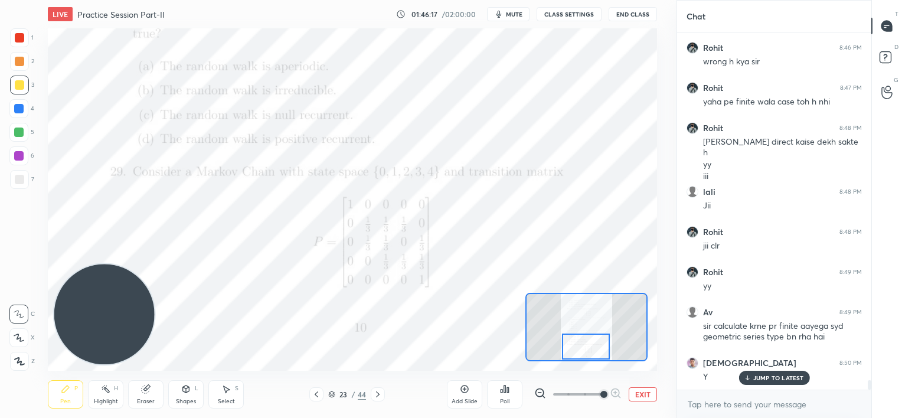
scroll to position [13086, 0]
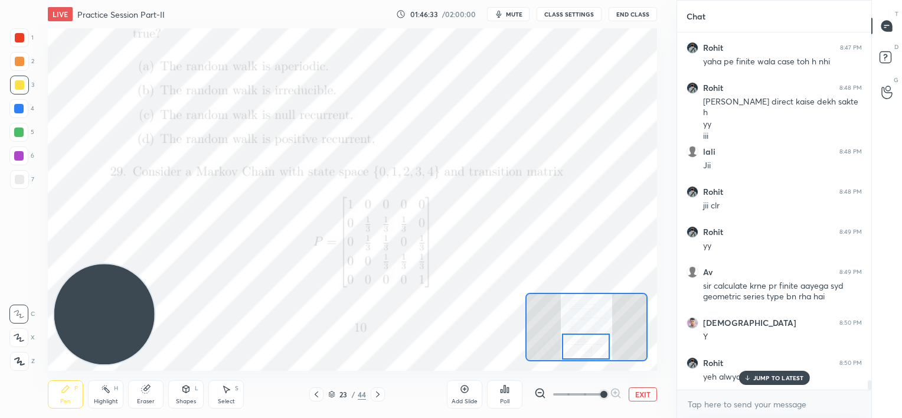
click at [753, 377] on p "JUMP TO LATEST" at bounding box center [778, 377] width 51 height 7
drag, startPoint x: 8, startPoint y: 159, endPoint x: 7, endPoint y: 154, distance: 5.9
click at [9, 158] on div "1 2 3 4 5 6 7 C X Z C X Z E E Erase all H H" at bounding box center [19, 199] width 38 height 342
click at [149, 397] on div "Eraser" at bounding box center [145, 394] width 35 height 28
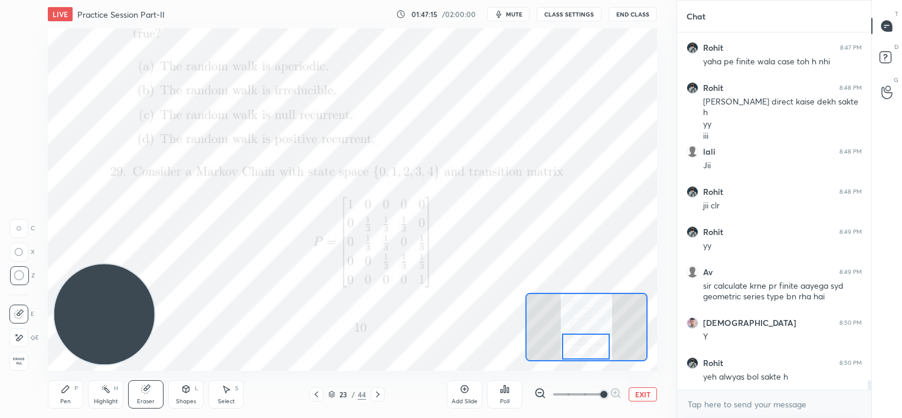
click at [59, 391] on div "Pen P" at bounding box center [65, 394] width 35 height 28
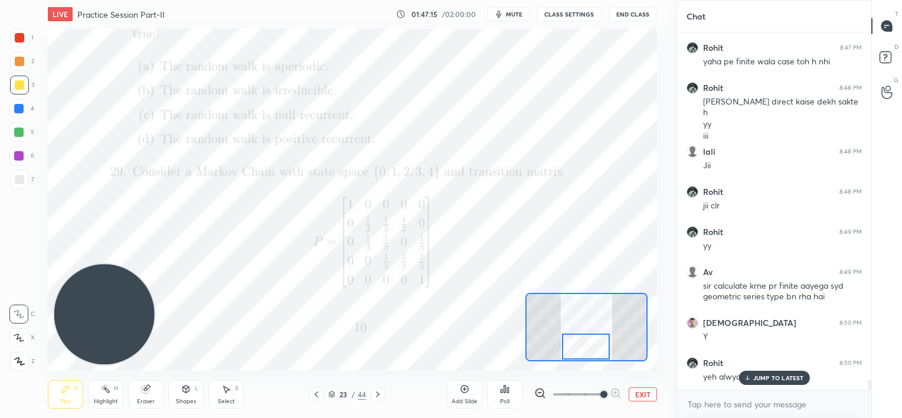
scroll to position [13126, 0]
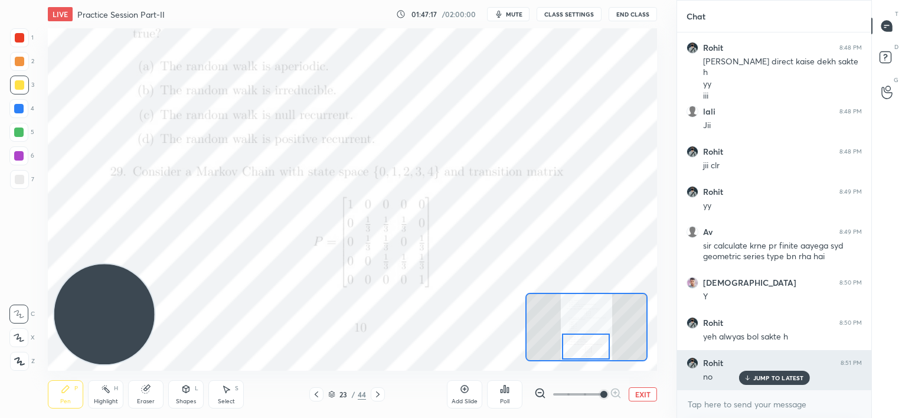
drag, startPoint x: 765, startPoint y: 370, endPoint x: 737, endPoint y: 371, distance: 27.2
click at [765, 371] on div "Rohit 8:44 PM not aperiod Naman 8:44 PM Yes sir [PERSON_NAME] 8:44 PM okk Rohit…" at bounding box center [774, 210] width 194 height 357
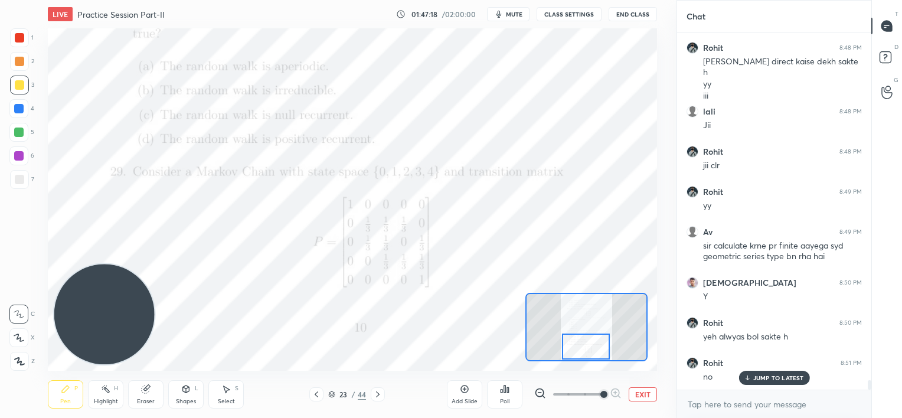
scroll to position [13166, 0]
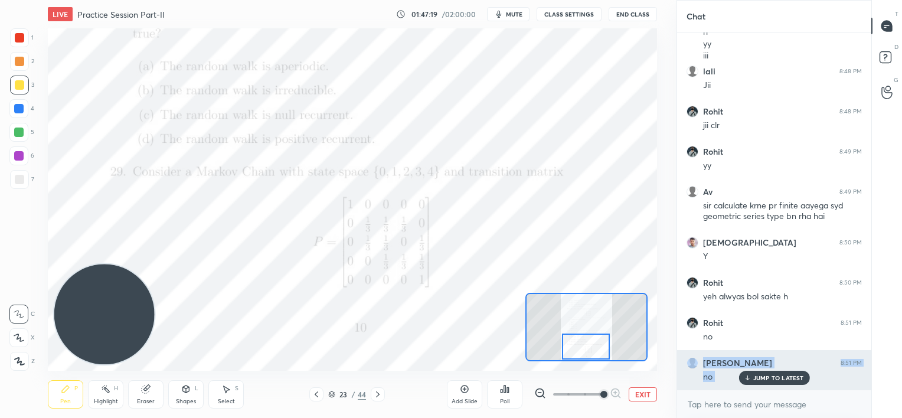
drag, startPoint x: 751, startPoint y: 373, endPoint x: 720, endPoint y: 376, distance: 30.8
click at [751, 373] on div "JUMP TO LATEST" at bounding box center [774, 378] width 71 height 14
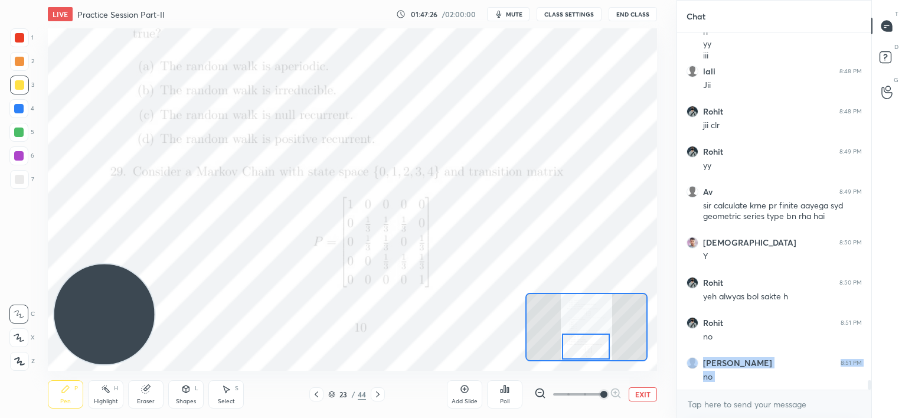
scroll to position [13178, 0]
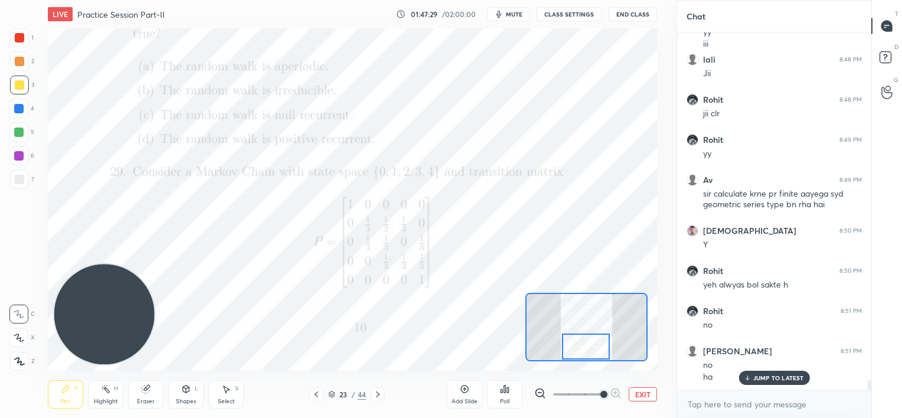
click at [772, 380] on p "JUMP TO LATEST" at bounding box center [778, 377] width 51 height 7
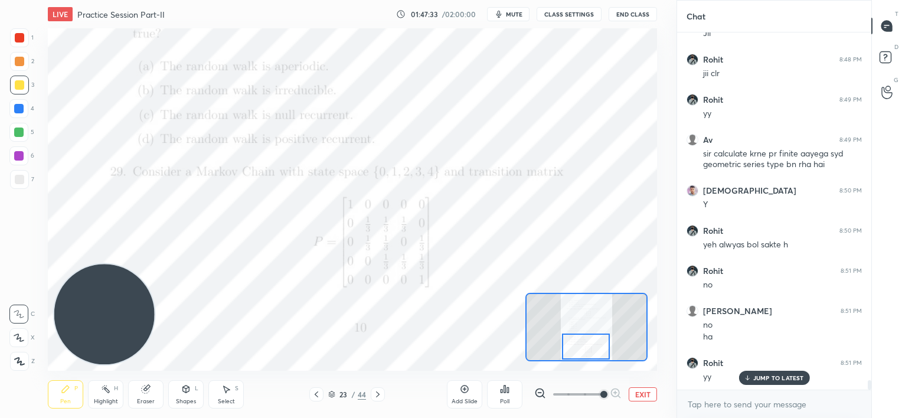
scroll to position [13258, 0]
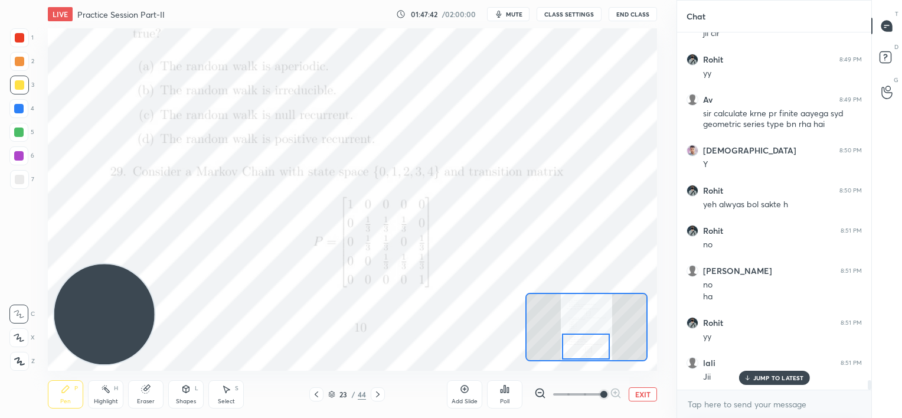
click at [378, 399] on div at bounding box center [378, 394] width 14 height 14
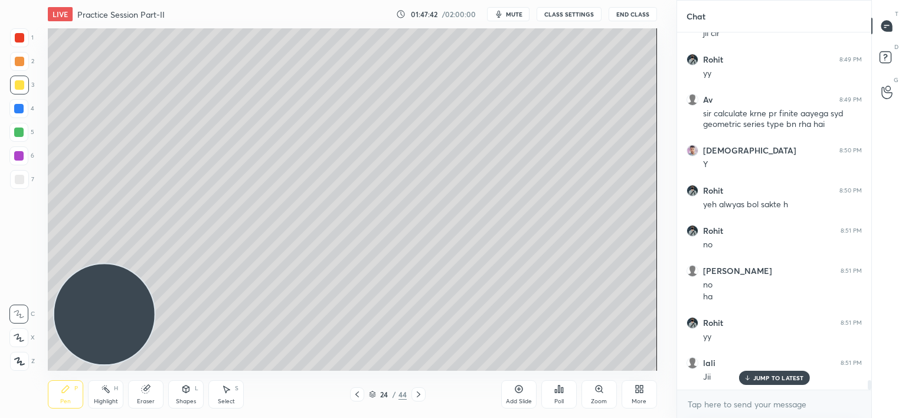
click at [378, 399] on div "24 / 44" at bounding box center [388, 394] width 38 height 11
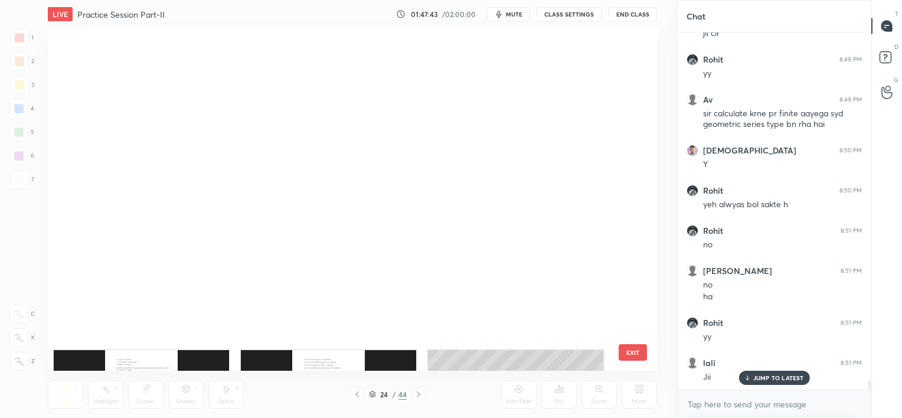
scroll to position [339, 603]
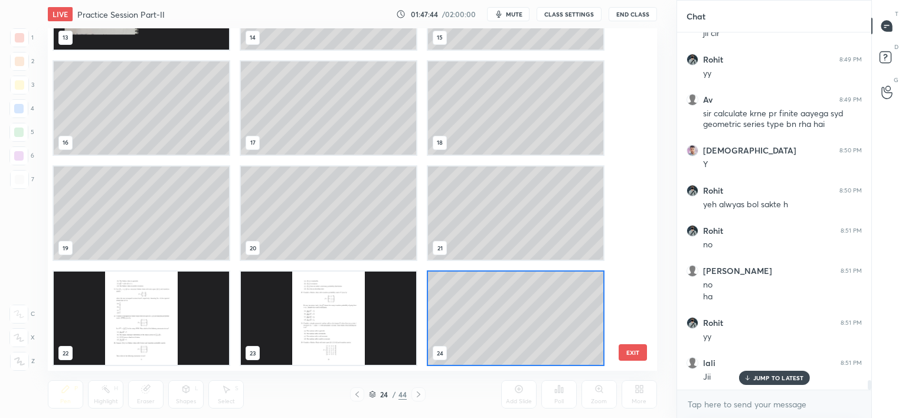
click at [387, 349] on img "grid" at bounding box center [328, 318] width 175 height 93
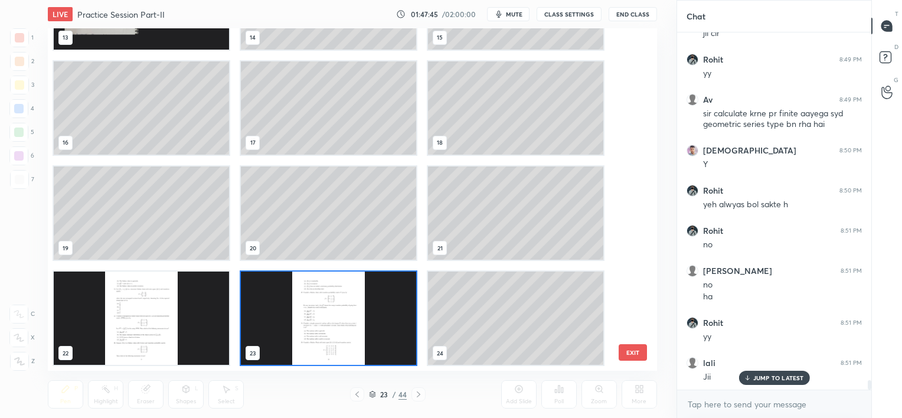
click at [387, 349] on img "grid" at bounding box center [328, 318] width 175 height 93
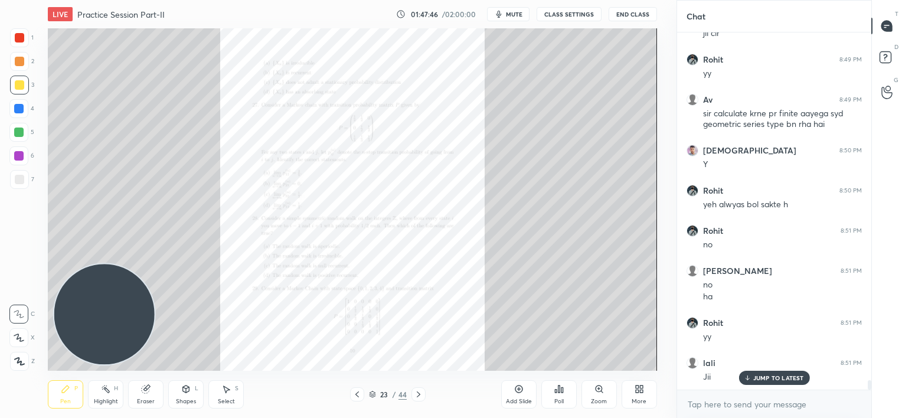
click at [419, 393] on icon at bounding box center [419, 394] width 4 height 6
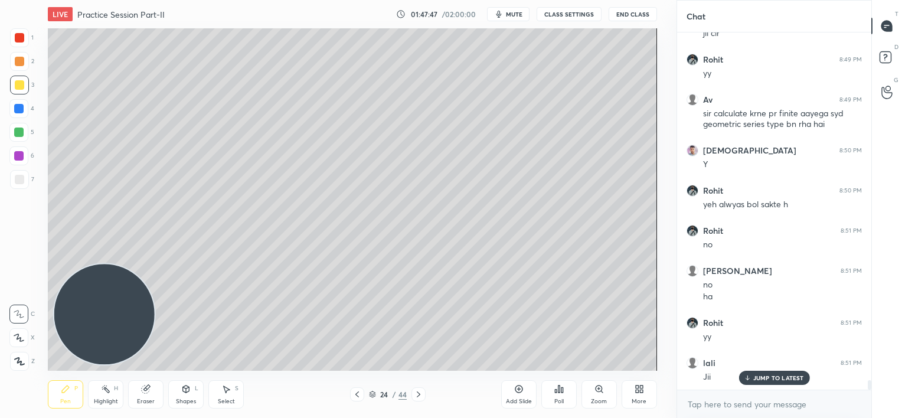
click at [419, 393] on icon at bounding box center [419, 394] width 4 height 6
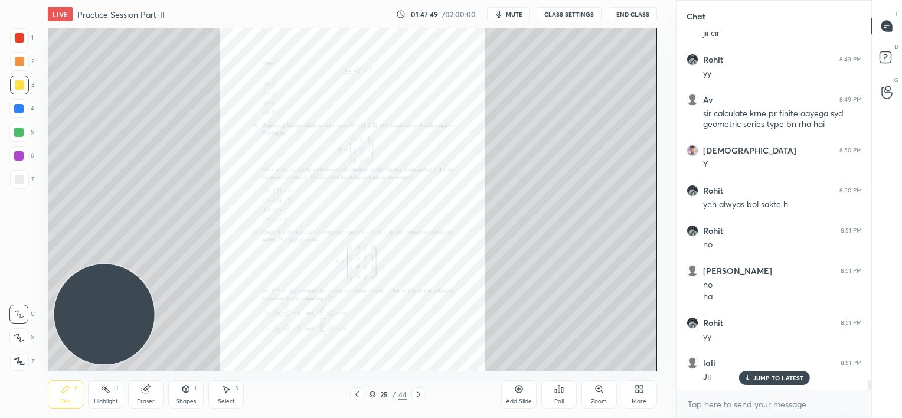
click at [597, 394] on div "Zoom" at bounding box center [599, 394] width 35 height 28
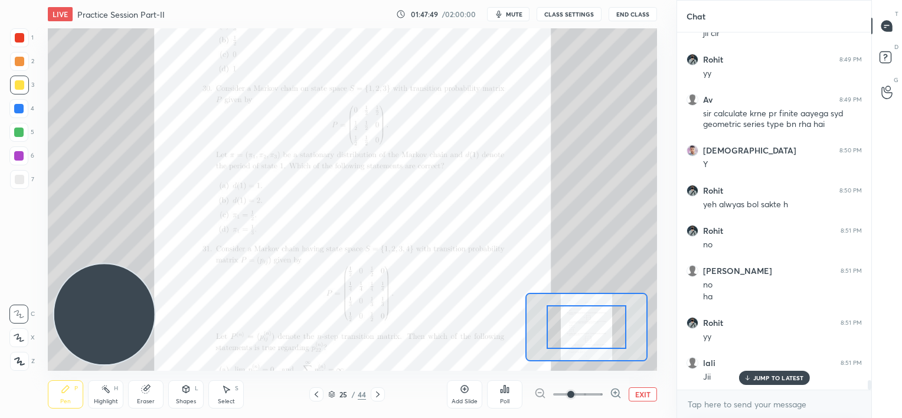
click at [597, 394] on span at bounding box center [578, 395] width 50 height 18
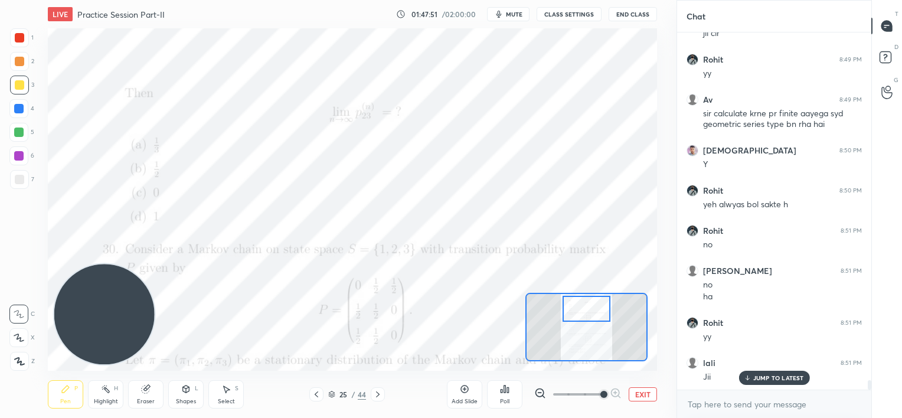
drag, startPoint x: 586, startPoint y: 320, endPoint x: 586, endPoint y: 302, distance: 18.3
click at [586, 302] on div at bounding box center [587, 309] width 48 height 27
click at [319, 390] on icon at bounding box center [316, 394] width 9 height 9
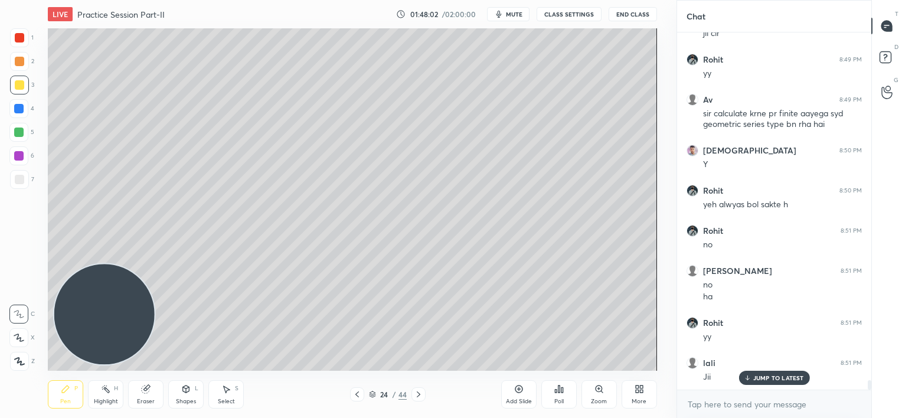
click at [319, 390] on div "24 / 44" at bounding box center [388, 394] width 227 height 14
click at [361, 390] on icon at bounding box center [356, 394] width 9 height 9
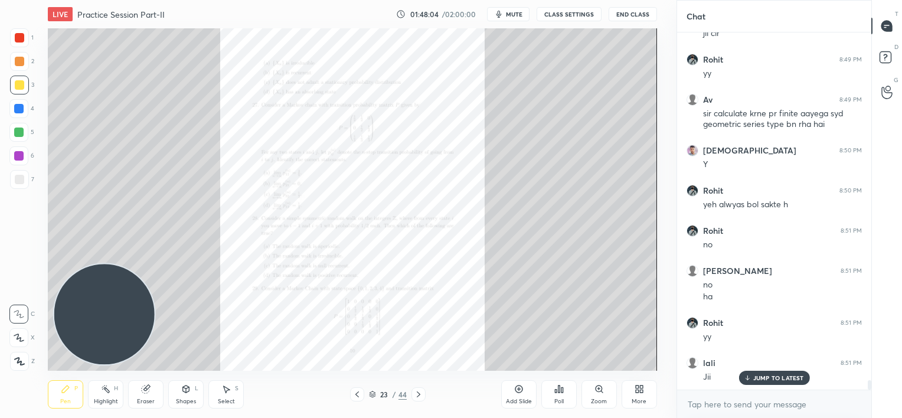
click at [361, 390] on icon at bounding box center [356, 394] width 9 height 9
click at [418, 388] on div at bounding box center [419, 394] width 14 height 14
click at [597, 383] on div "Zoom" at bounding box center [599, 394] width 35 height 28
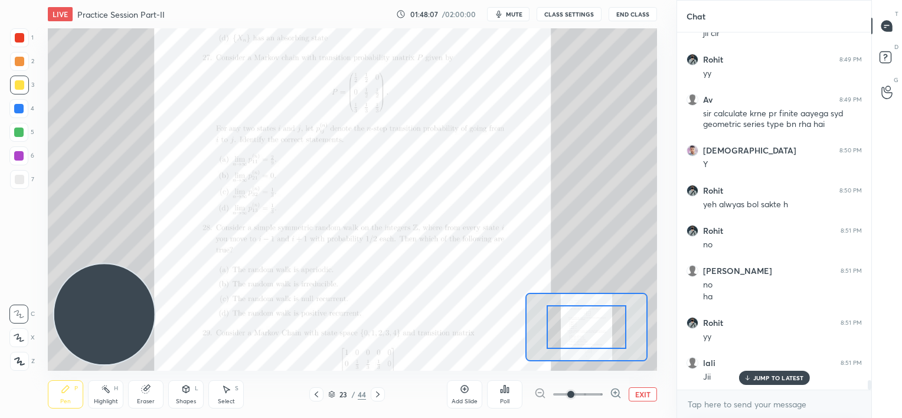
click at [597, 383] on div "Add Slide Poll EXIT" at bounding box center [552, 394] width 210 height 66
drag, startPoint x: 597, startPoint y: 383, endPoint x: 599, endPoint y: 393, distance: 9.6
click at [599, 393] on div "Add Slide Poll EXIT" at bounding box center [552, 394] width 210 height 66
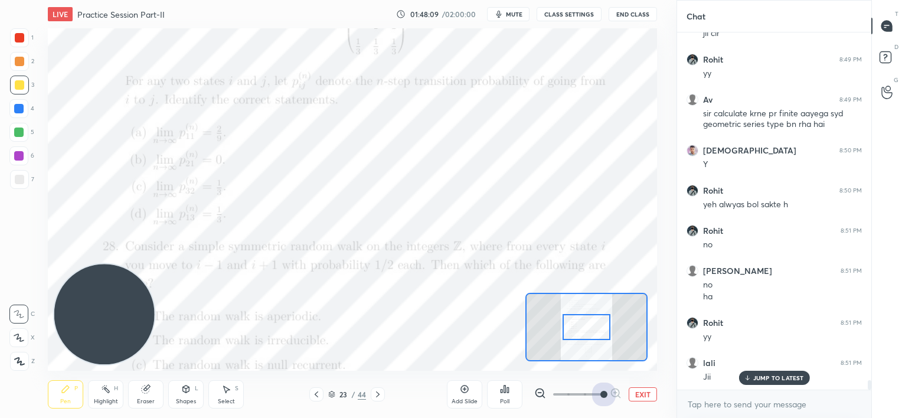
drag, startPoint x: 599, startPoint y: 393, endPoint x: 598, endPoint y: 322, distance: 70.9
click at [598, 322] on div "LIVE Practice Session Part-II 01:48:09 / 02:00:00 mute CLASS SETTINGS End Class…" at bounding box center [352, 209] width 629 height 418
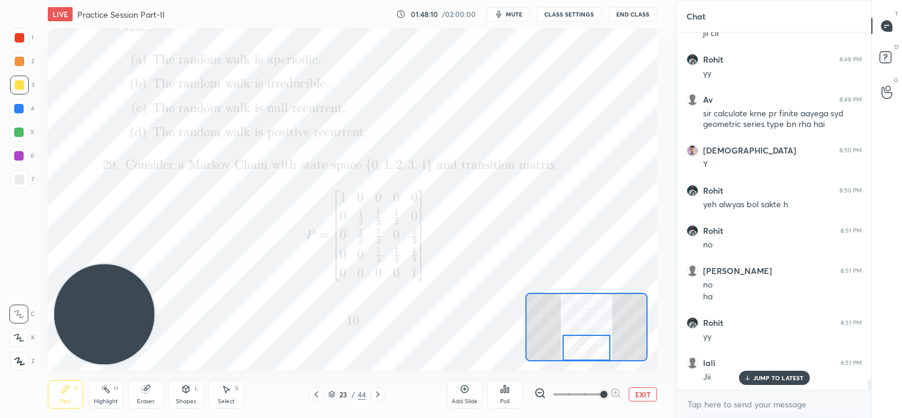
drag, startPoint x: 598, startPoint y: 322, endPoint x: 599, endPoint y: 350, distance: 27.8
click at [599, 350] on div at bounding box center [587, 348] width 48 height 27
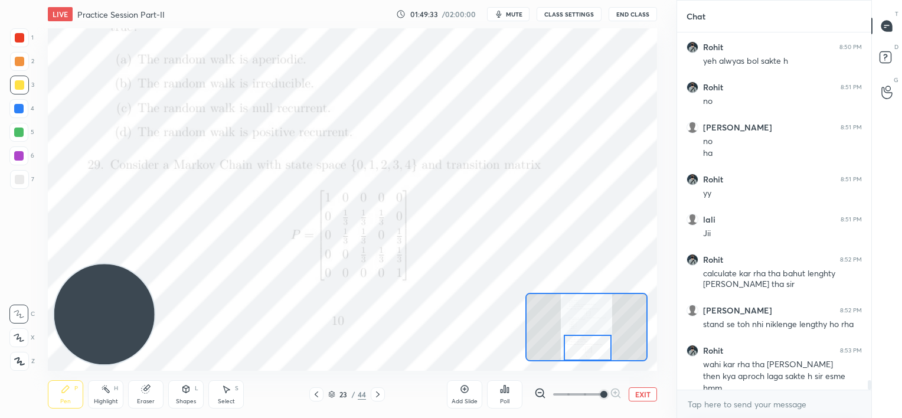
scroll to position [13414, 0]
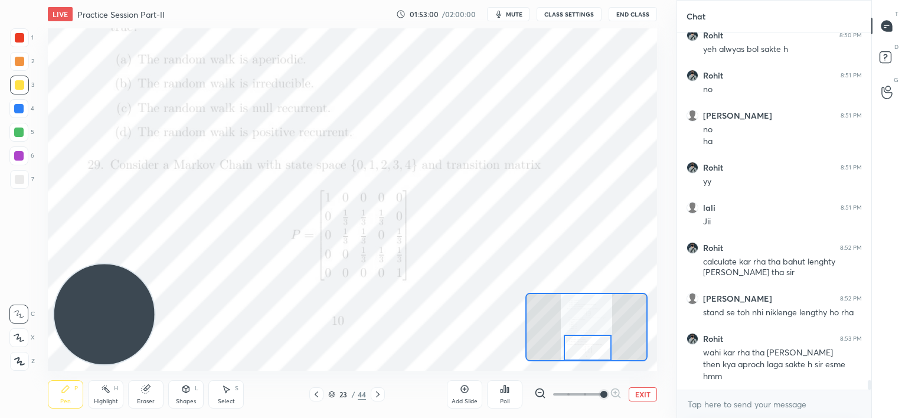
click at [378, 396] on icon at bounding box center [377, 394] width 9 height 9
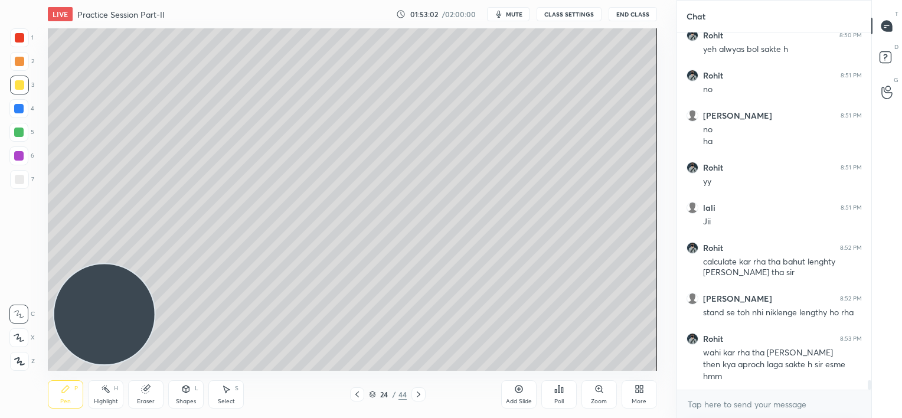
click at [421, 394] on icon at bounding box center [418, 394] width 9 height 9
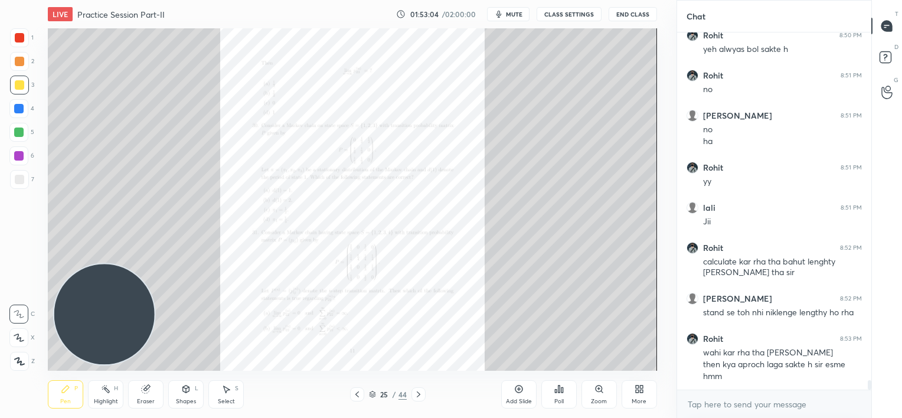
click at [354, 394] on icon at bounding box center [356, 394] width 9 height 9
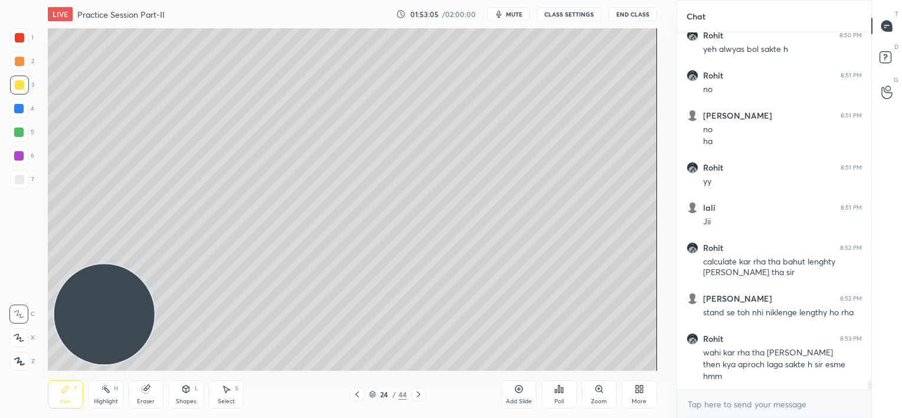
click at [354, 394] on icon at bounding box center [356, 394] width 9 height 9
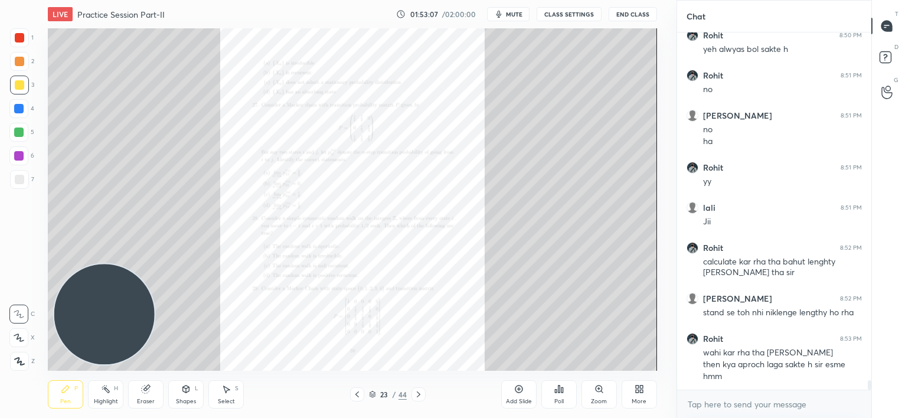
click at [592, 390] on div "Zoom" at bounding box center [599, 394] width 35 height 28
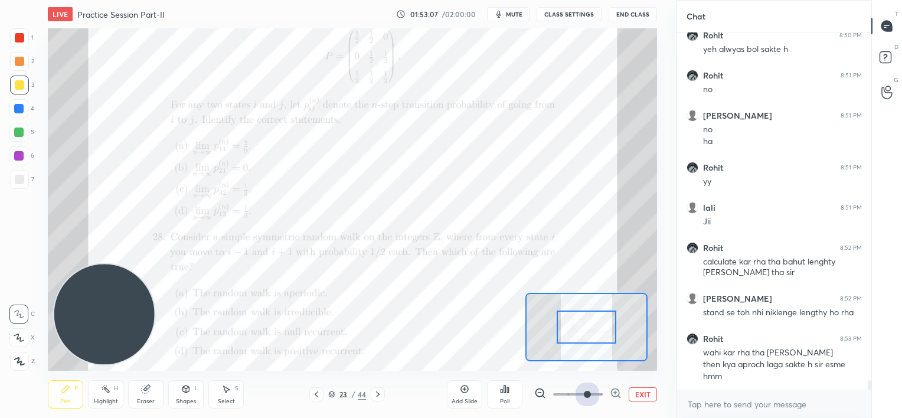
click at [592, 390] on span at bounding box center [578, 395] width 50 height 18
click at [601, 393] on div at bounding box center [577, 394] width 87 height 14
click at [601, 393] on span at bounding box center [578, 395] width 50 height 18
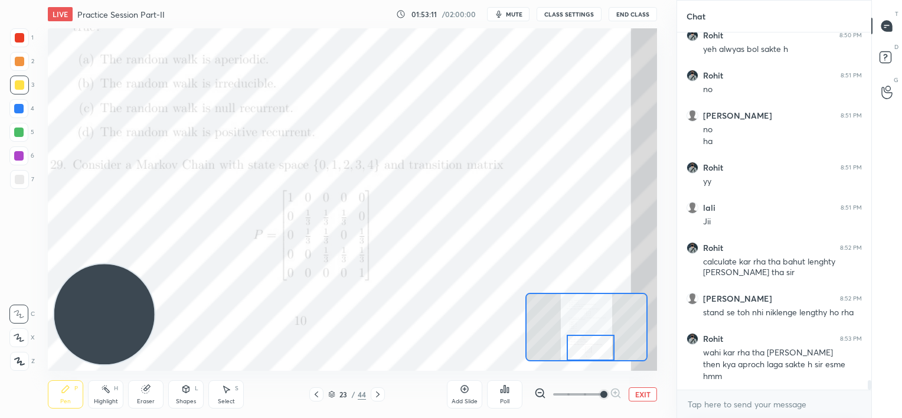
scroll to position [13454, 0]
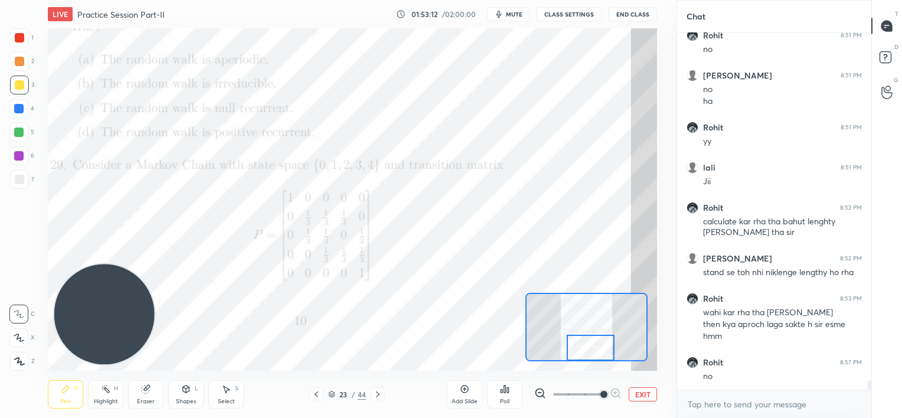
drag, startPoint x: 595, startPoint y: 326, endPoint x: 599, endPoint y: 355, distance: 29.2
click at [599, 355] on div at bounding box center [591, 348] width 48 height 27
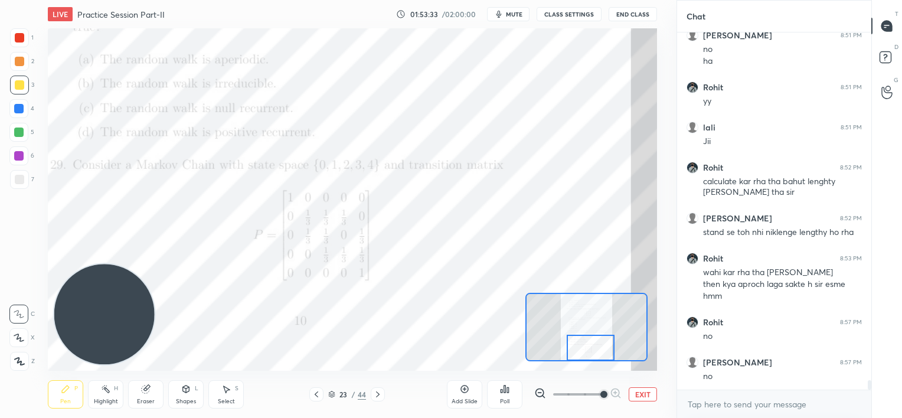
click at [26, 40] on div at bounding box center [19, 37] width 19 height 19
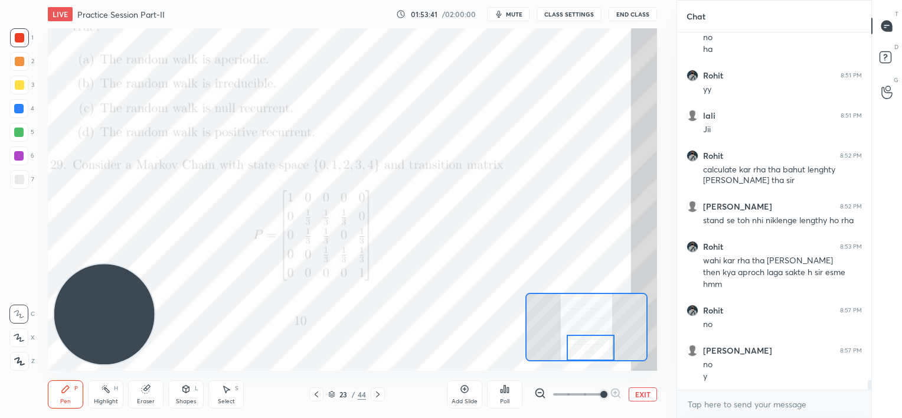
scroll to position [13546, 0]
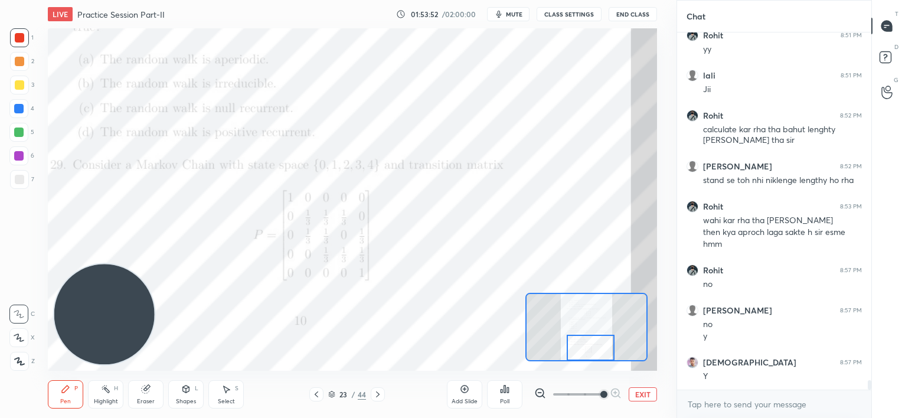
click at [17, 113] on div at bounding box center [18, 108] width 19 height 19
drag, startPoint x: 18, startPoint y: 134, endPoint x: 12, endPoint y: 132, distance: 6.4
click at [18, 135] on div at bounding box center [18, 132] width 9 height 9
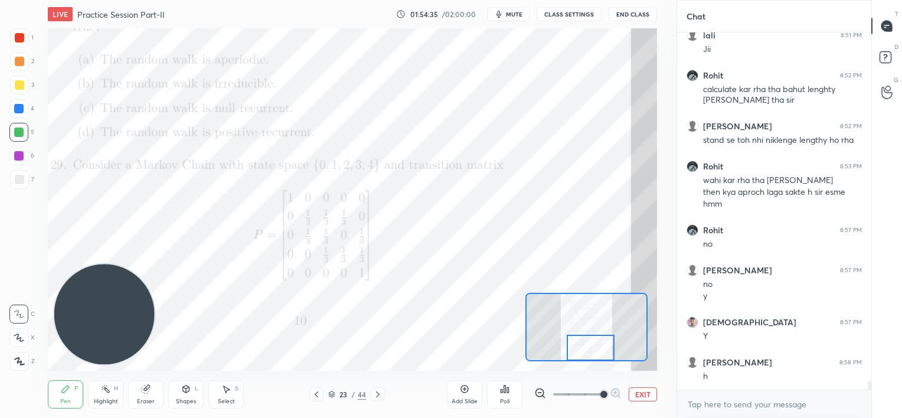
click at [17, 155] on div at bounding box center [18, 155] width 9 height 9
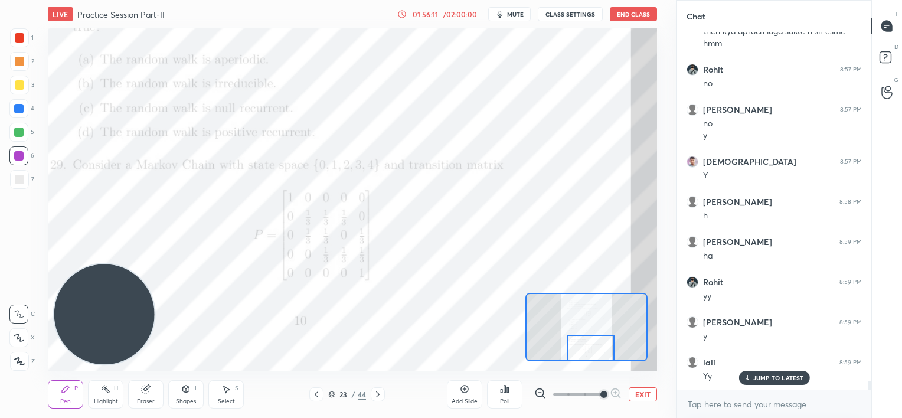
scroll to position [13797, 0]
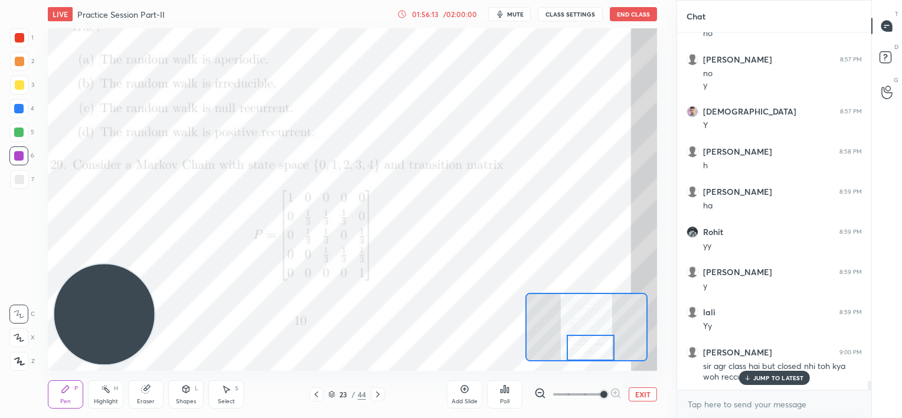
drag, startPoint x: 772, startPoint y: 381, endPoint x: 760, endPoint y: 376, distance: 12.7
click at [772, 381] on p "JUMP TO LATEST" at bounding box center [778, 377] width 51 height 7
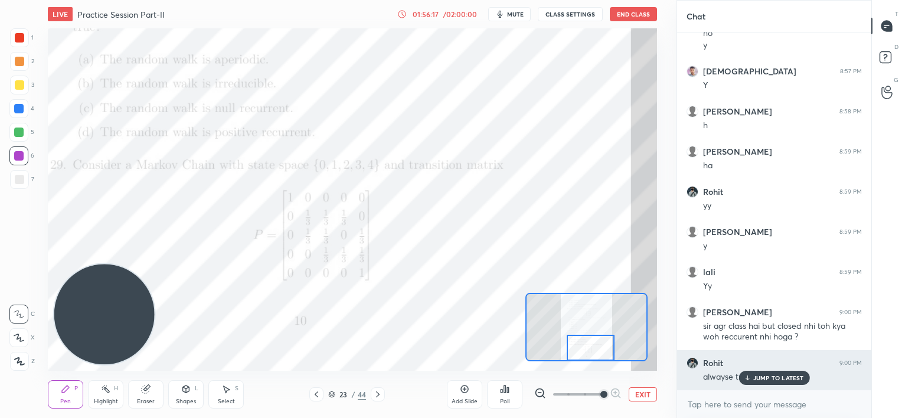
drag, startPoint x: 767, startPoint y: 378, endPoint x: 744, endPoint y: 361, distance: 29.1
click at [766, 378] on p "JUMP TO LATEST" at bounding box center [778, 377] width 51 height 7
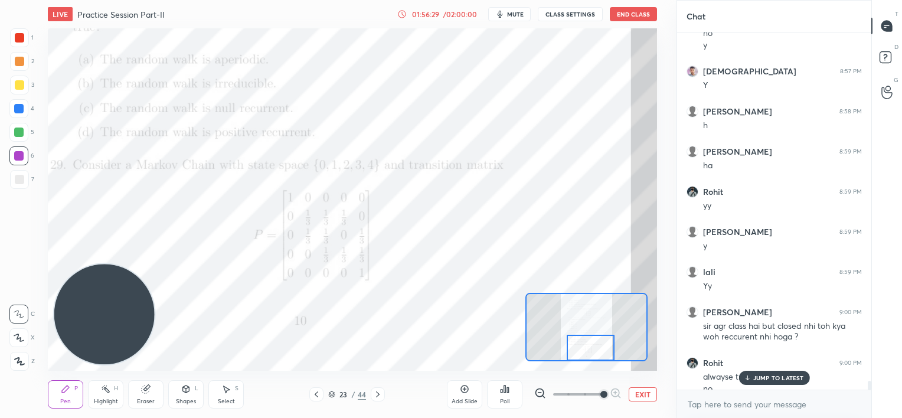
scroll to position [13849, 0]
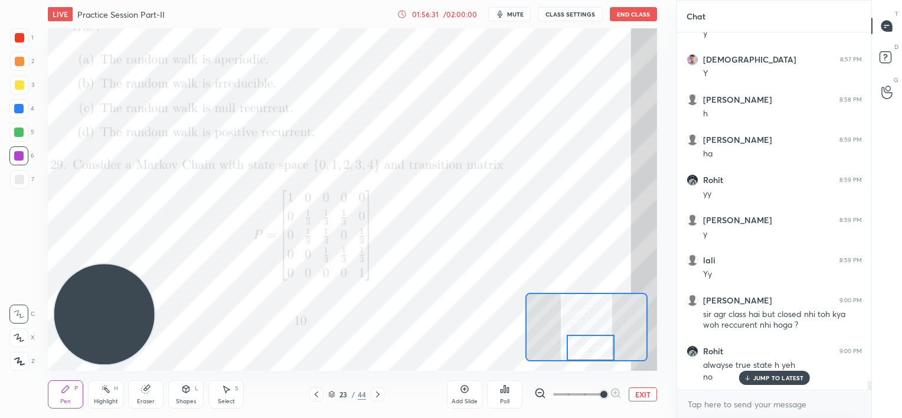
click at [19, 41] on div at bounding box center [19, 37] width 9 height 9
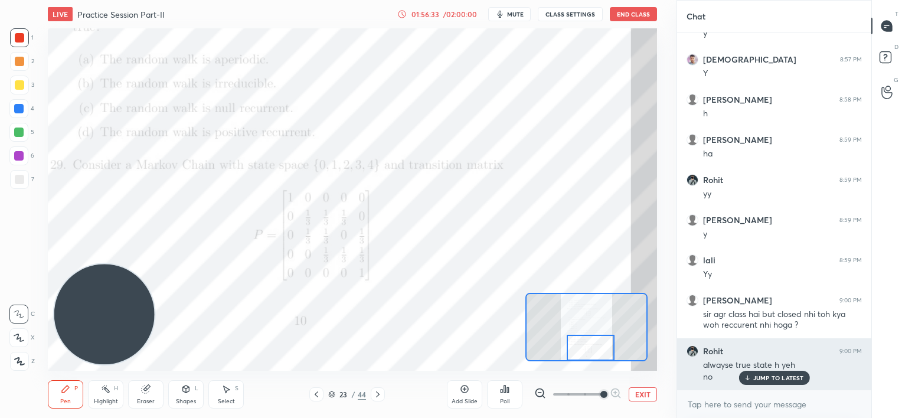
click at [763, 379] on p "JUMP TO LATEST" at bounding box center [778, 377] width 51 height 7
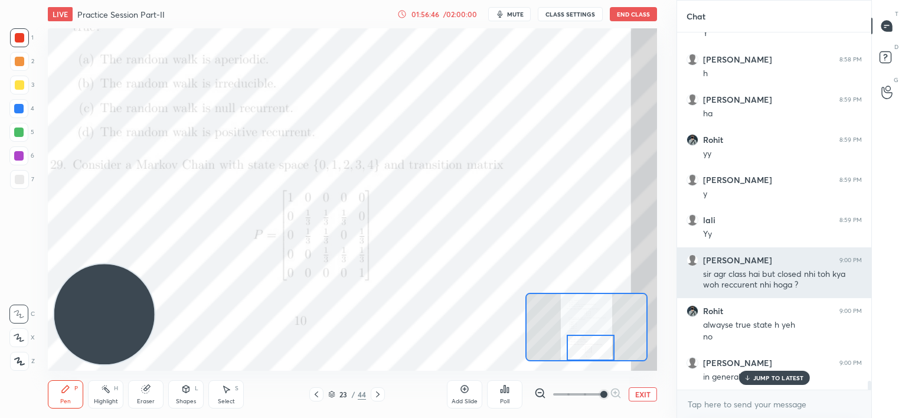
scroll to position [13929, 0]
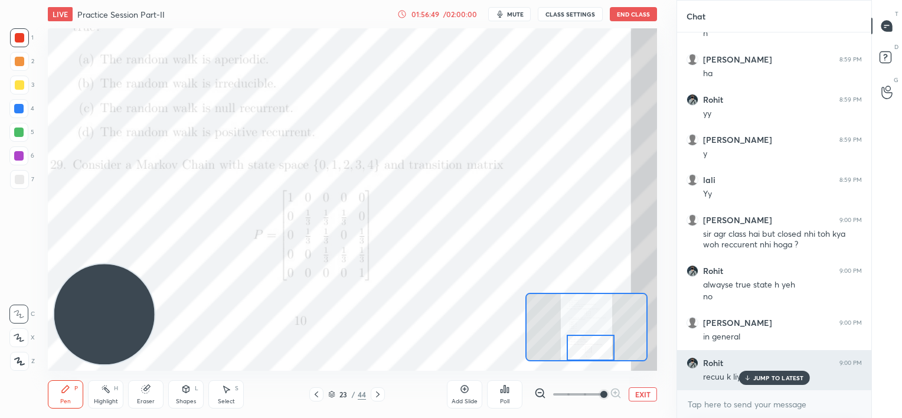
click at [751, 378] on div "JUMP TO LATEST" at bounding box center [774, 378] width 71 height 14
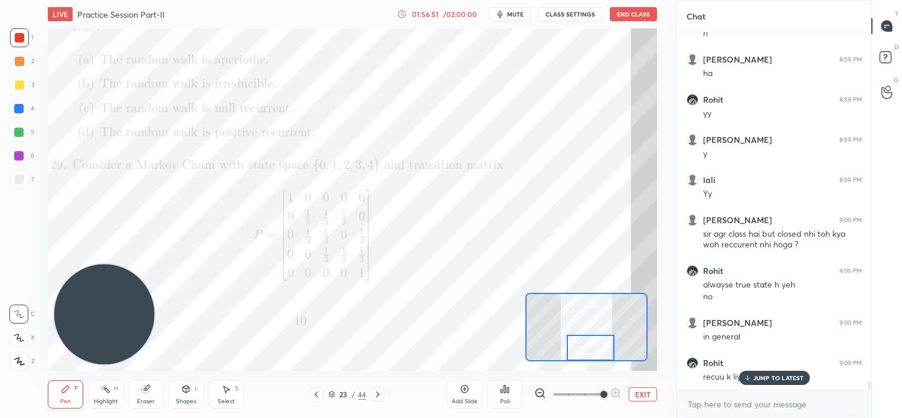
scroll to position [13969, 0]
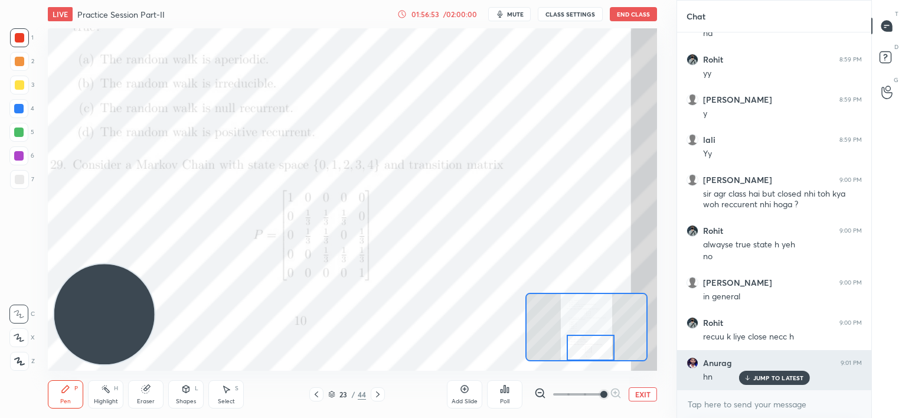
click at [749, 380] on icon at bounding box center [747, 377] width 8 height 7
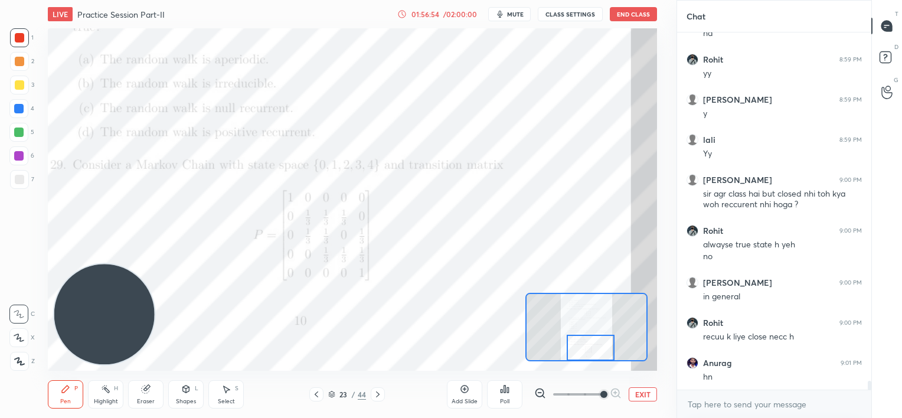
scroll to position [14009, 0]
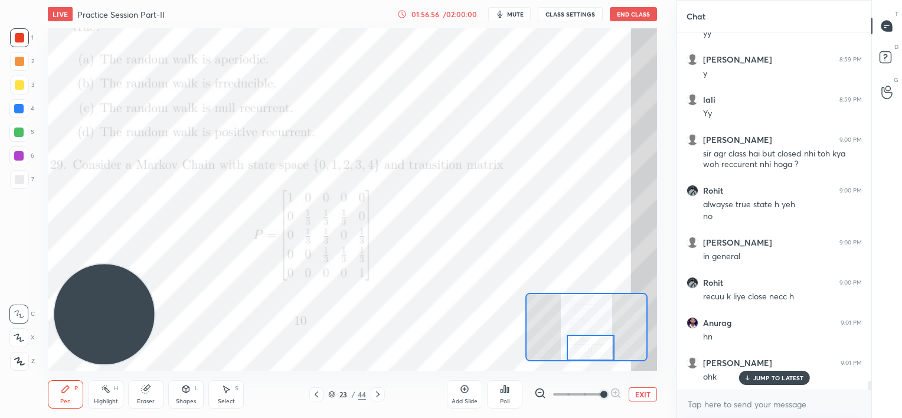
click at [751, 376] on div "JUMP TO LATEST" at bounding box center [774, 378] width 71 height 14
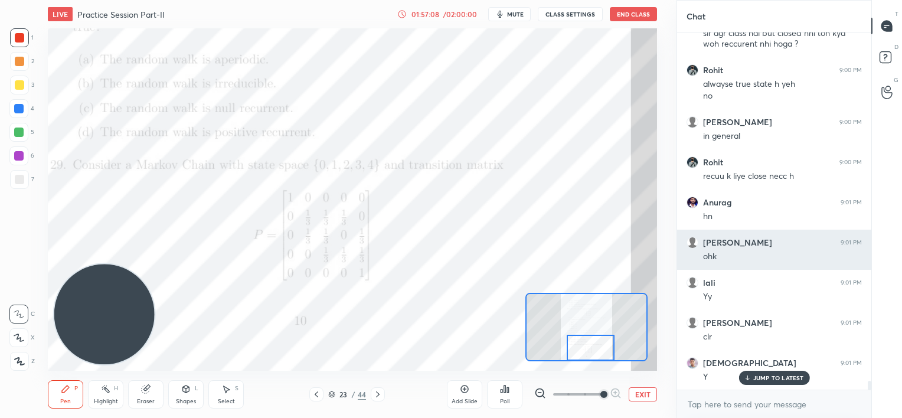
scroll to position [14170, 0]
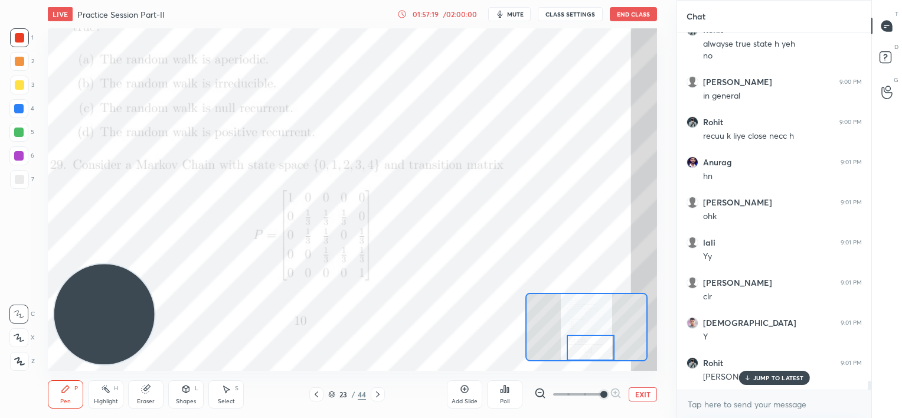
click at [751, 377] on div "JUMP TO LATEST" at bounding box center [774, 378] width 71 height 14
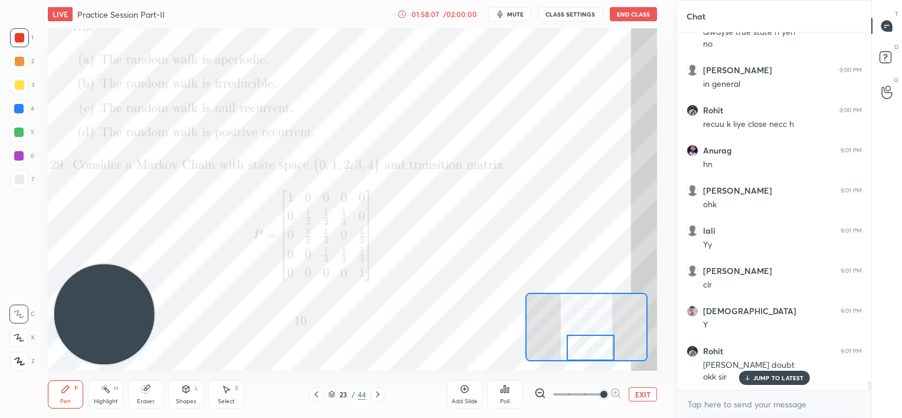
click at [765, 374] on p "JUMP TO LATEST" at bounding box center [778, 377] width 51 height 7
click at [466, 390] on icon at bounding box center [464, 388] width 9 height 9
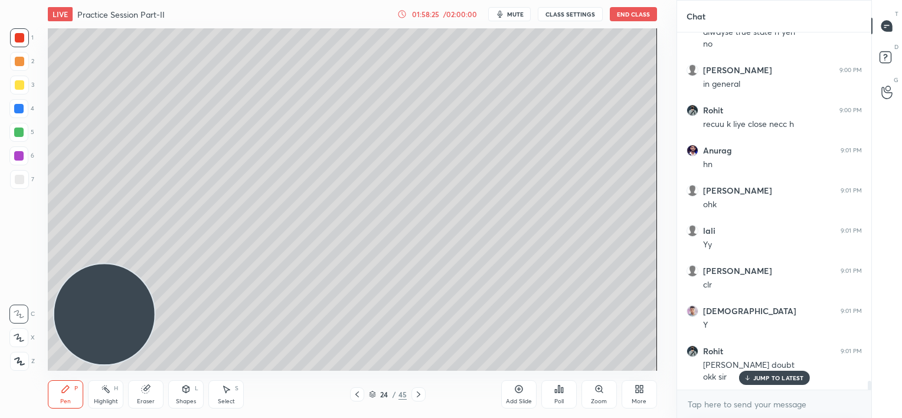
scroll to position [14222, 0]
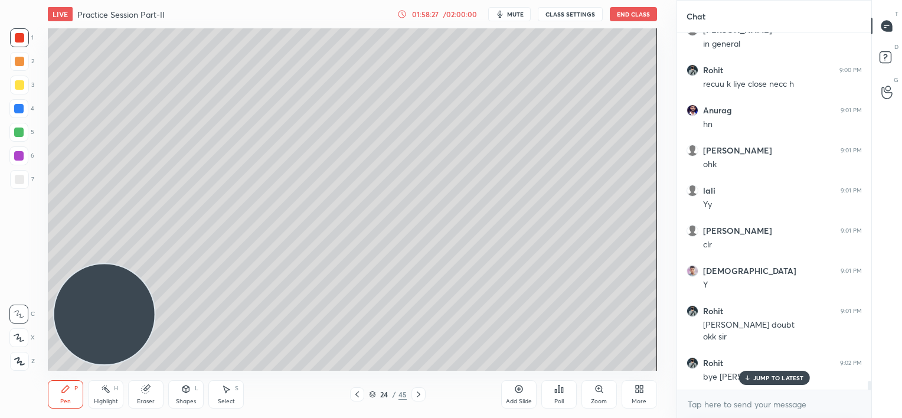
click at [508, 14] on span "mute" at bounding box center [515, 14] width 17 height 8
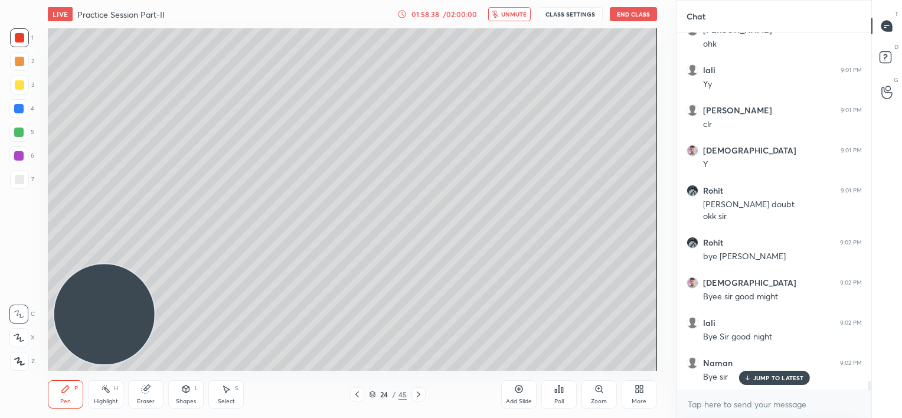
scroll to position [14383, 0]
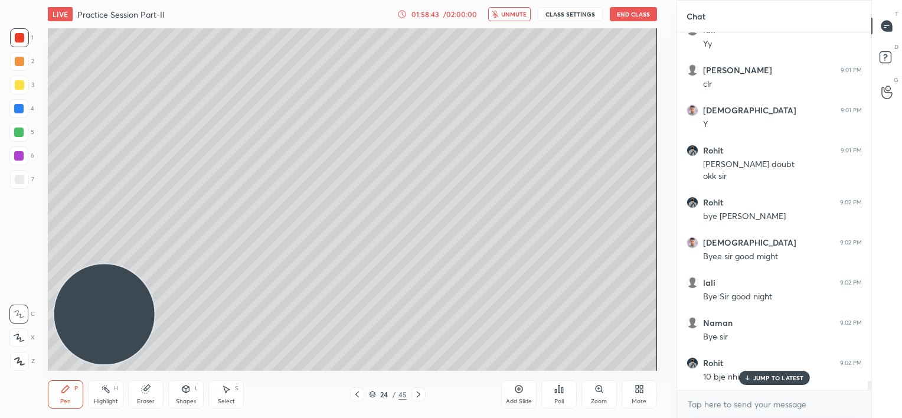
drag, startPoint x: 749, startPoint y: 377, endPoint x: 662, endPoint y: 356, distance: 88.6
click at [746, 377] on icon at bounding box center [747, 377] width 8 height 7
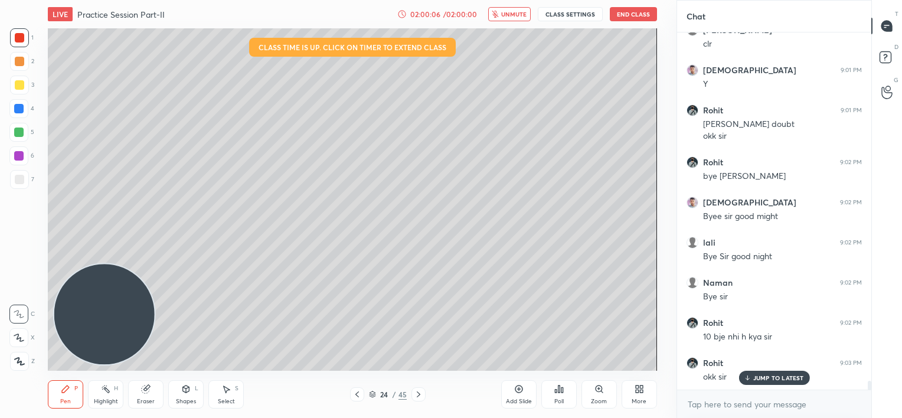
click at [633, 14] on button "End Class" at bounding box center [633, 14] width 47 height 14
